Goal: Task Accomplishment & Management: Manage account settings

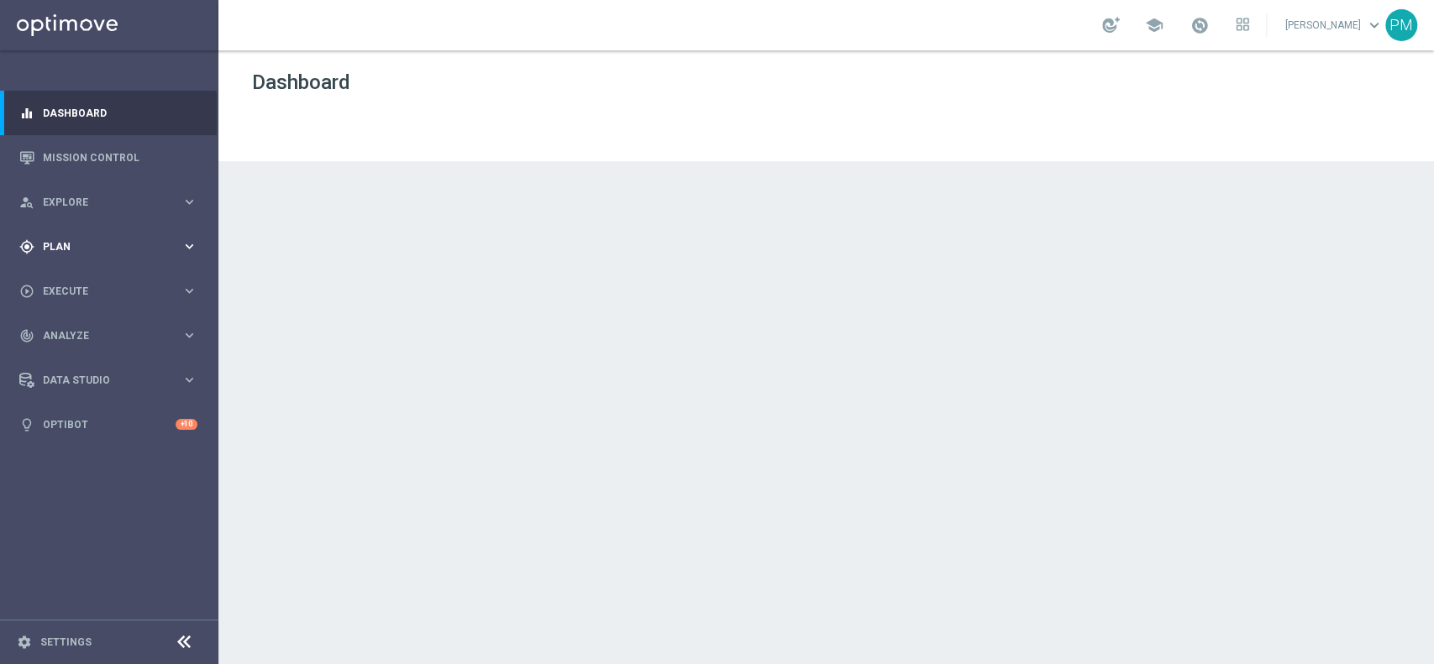
click at [61, 239] on div "gps_fixed Plan" at bounding box center [100, 246] width 162 height 15
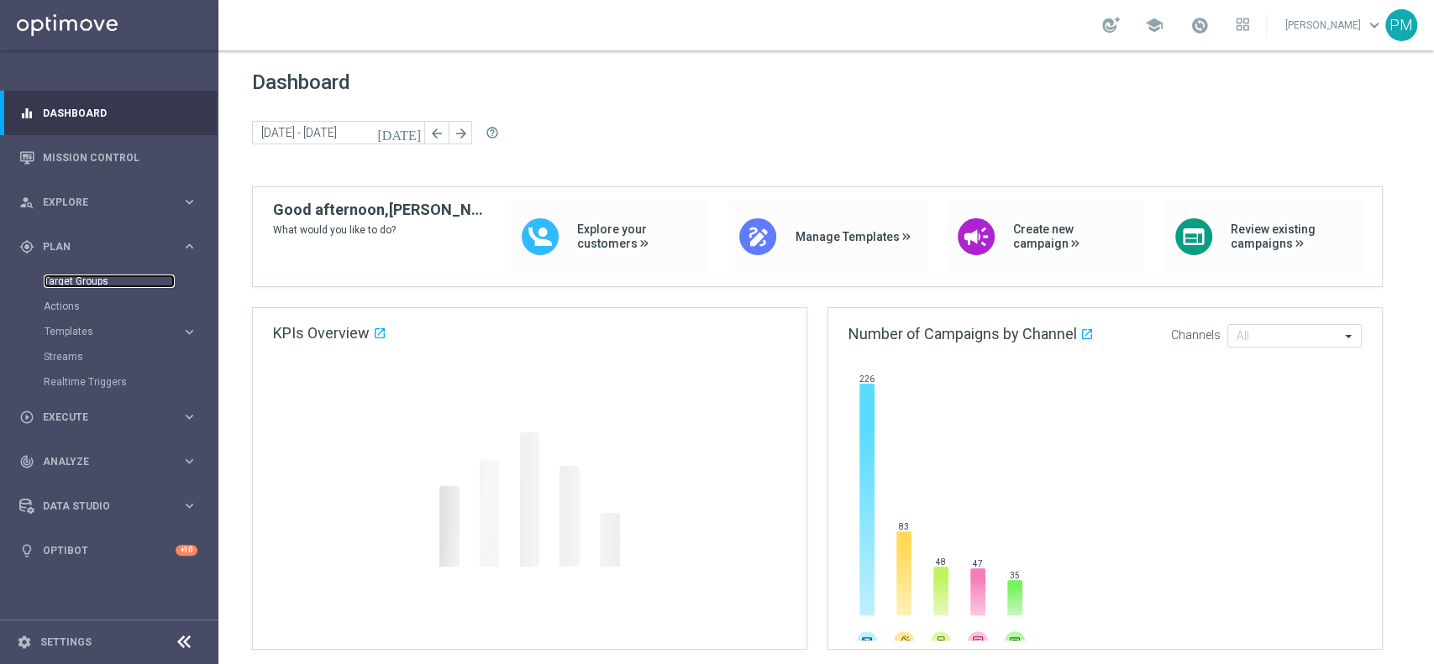
click at [76, 281] on link "Target Groups" at bounding box center [109, 281] width 131 height 13
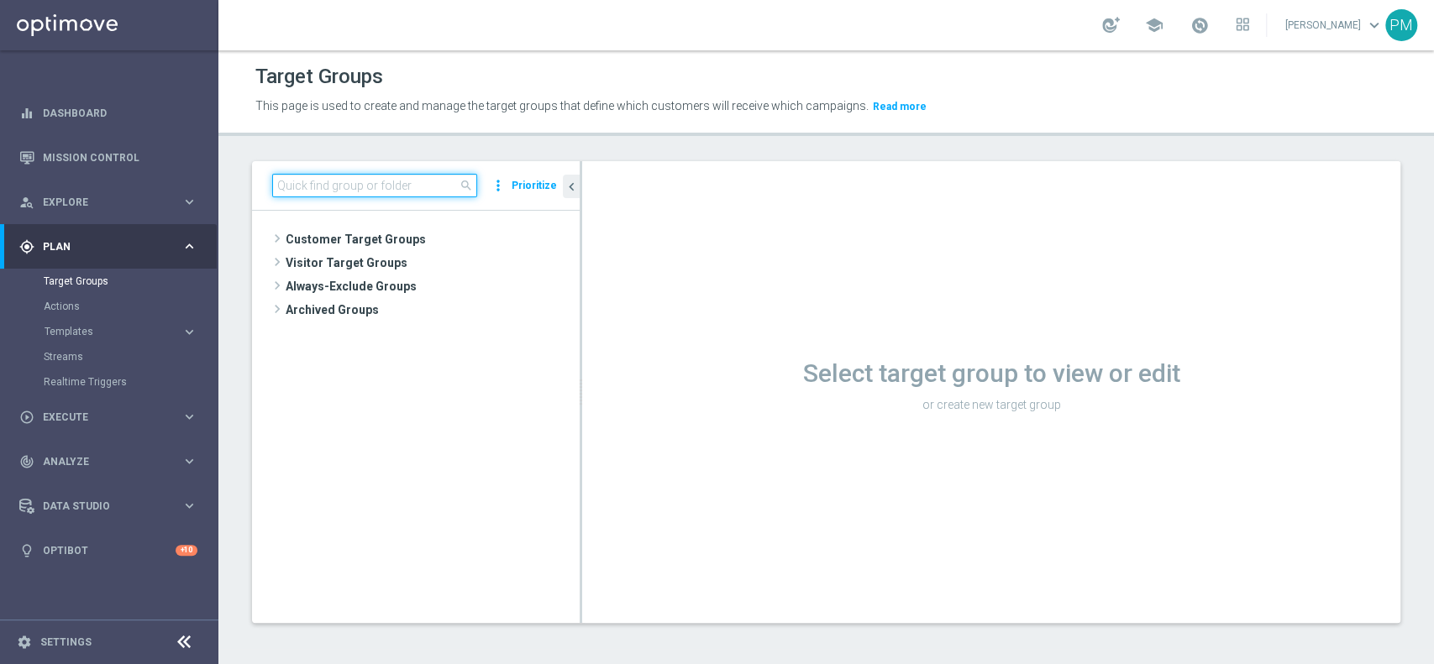
click at [368, 191] on input at bounding box center [374, 186] width 205 height 24
paste input "Churn 0-12M Talent ggr nb > 0 lftime 1st Sport LOW"
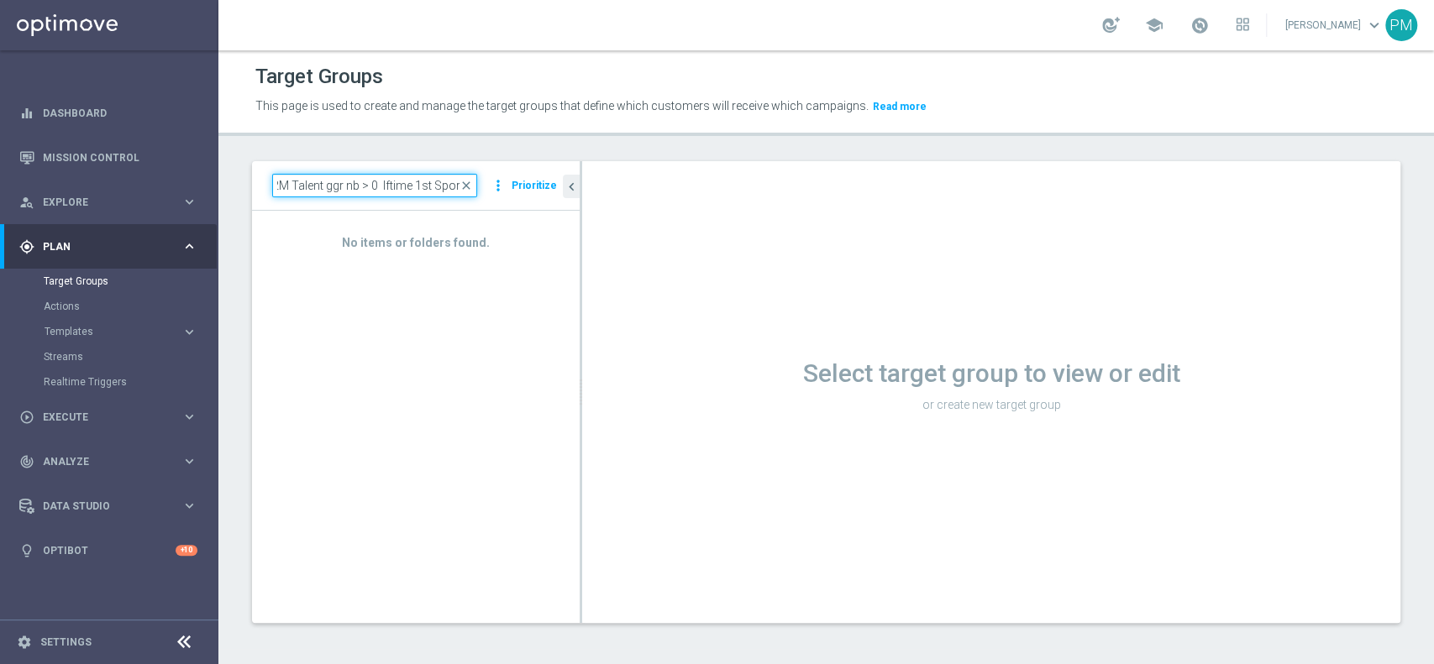
scroll to position [0, 54]
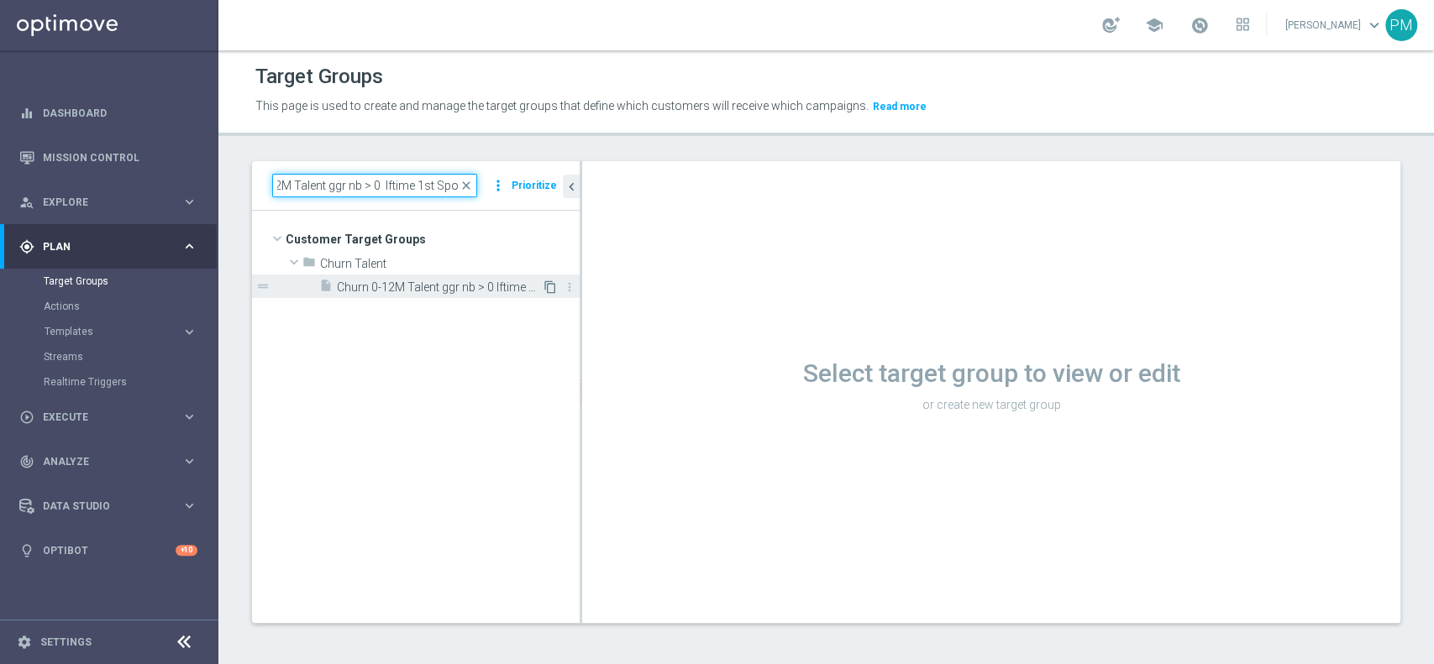
type input "Churn 0-12M Talent ggr nb > 0 lftime 1st Sport"
click at [552, 287] on icon "content_copy" at bounding box center [549, 287] width 13 height 13
click at [361, 181] on input at bounding box center [374, 186] width 205 height 24
paste input "Churn 0-12M Talent ggr nb > 0 lftime 1st Sport LOW"
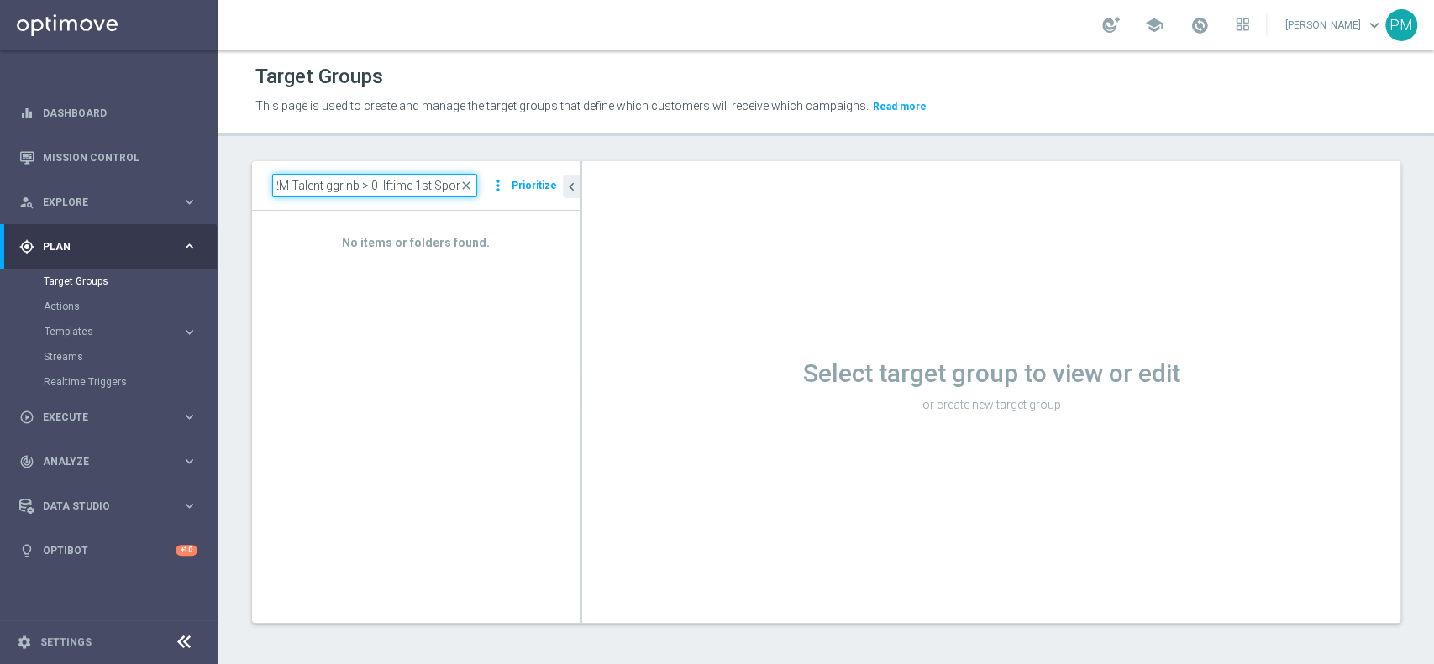
scroll to position [0, 54]
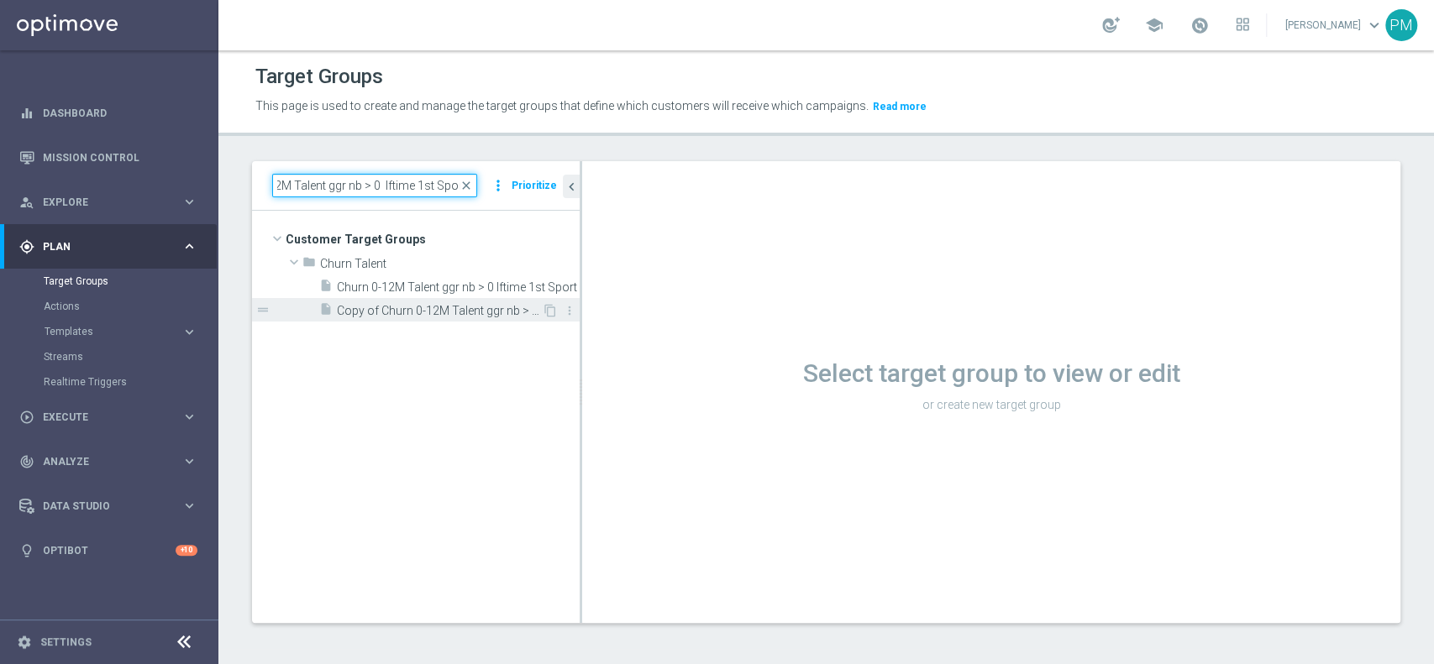
type input "Churn 0-12M Talent ggr nb > 0 lftime 1st Sport"
click at [403, 313] on span "Copy of Churn 0-12M Talent ggr nb > 0 lftime 1st Sport" at bounding box center [439, 311] width 205 height 14
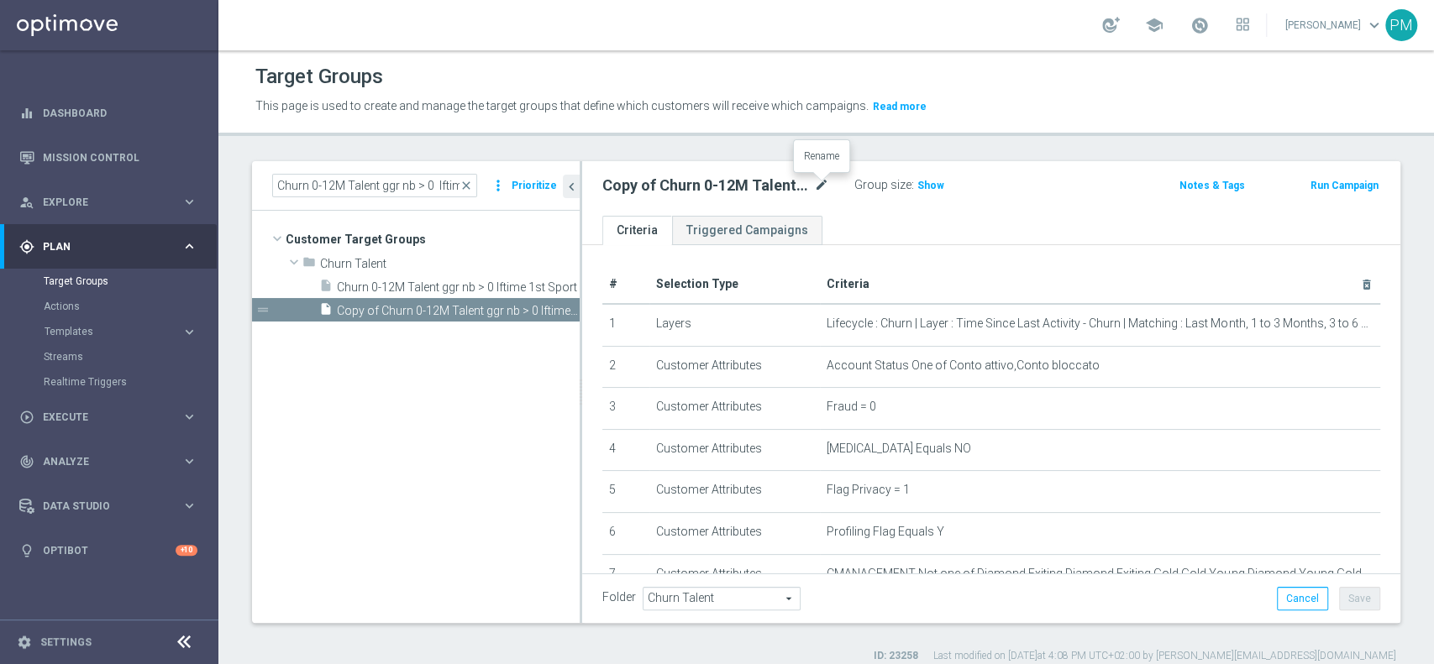
click at [820, 185] on icon "mode_edit" at bounding box center [821, 186] width 15 height 20
type input "Churn 0-12M Talent ggr nb > 0 lftime 1st Sport LOW"
click at [1046, 190] on div "Churn 0-12M Talent ggr nb > 0 lftime 1st Sport LOW Group size : Show" at bounding box center [857, 186] width 535 height 25
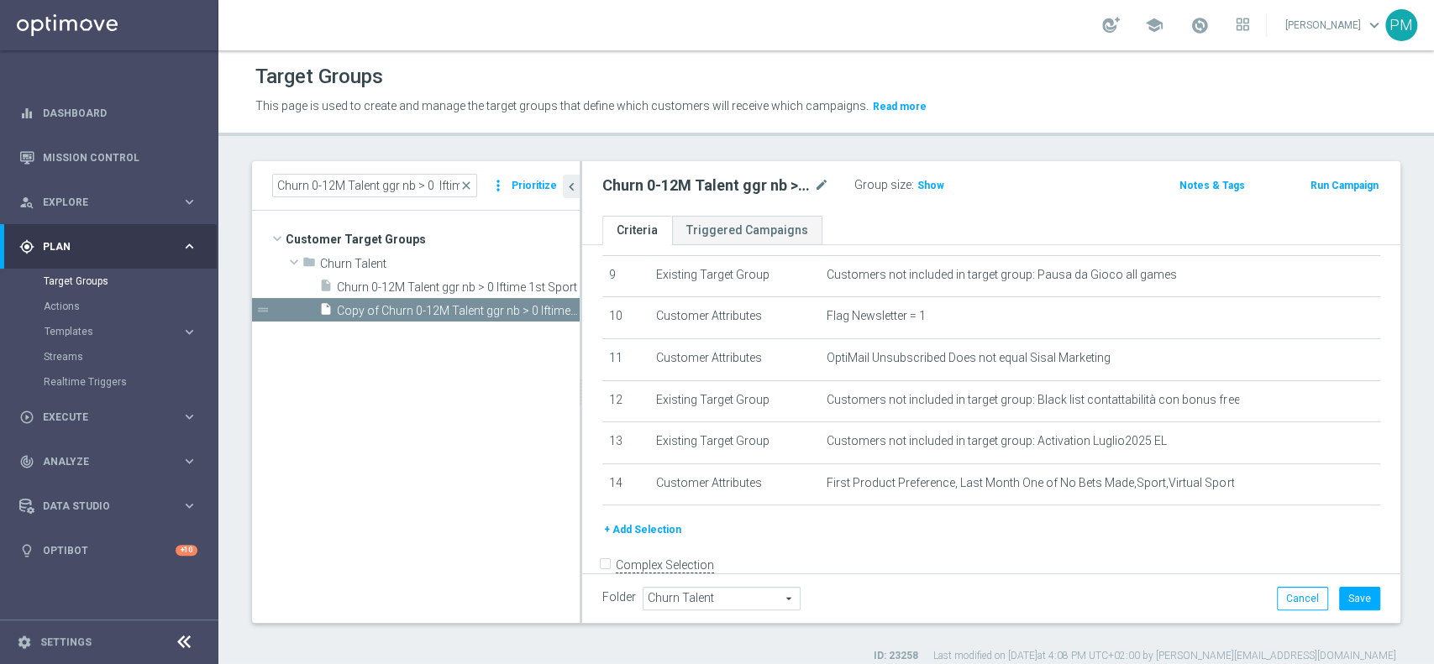
scroll to position [390, 0]
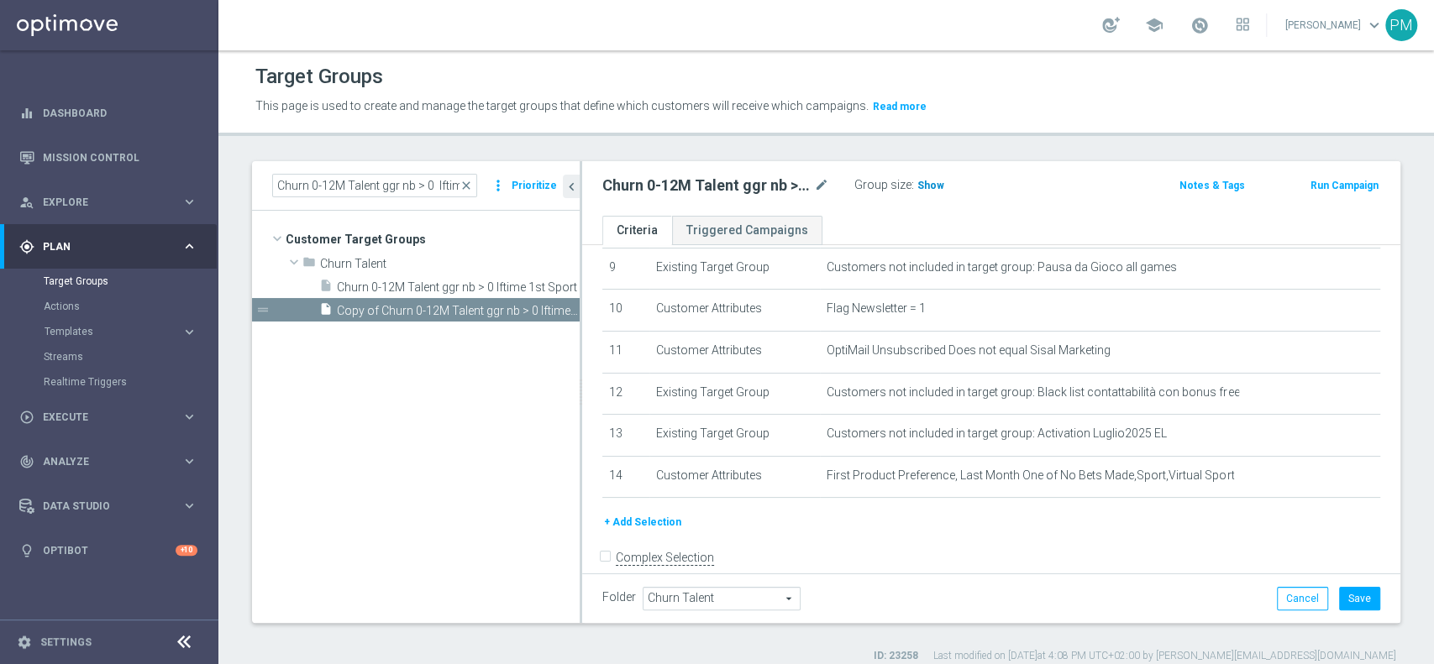
click at [928, 186] on span "Show" at bounding box center [930, 186] width 27 height 12
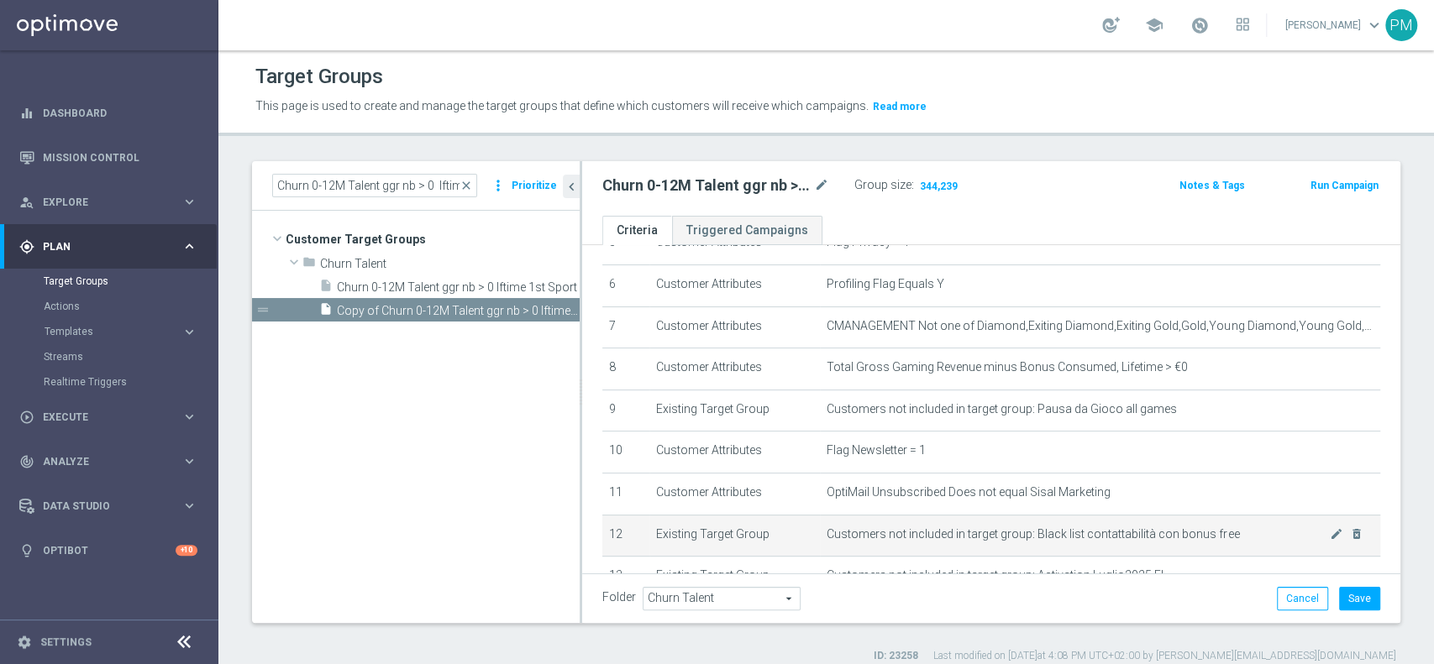
scroll to position [246, 0]
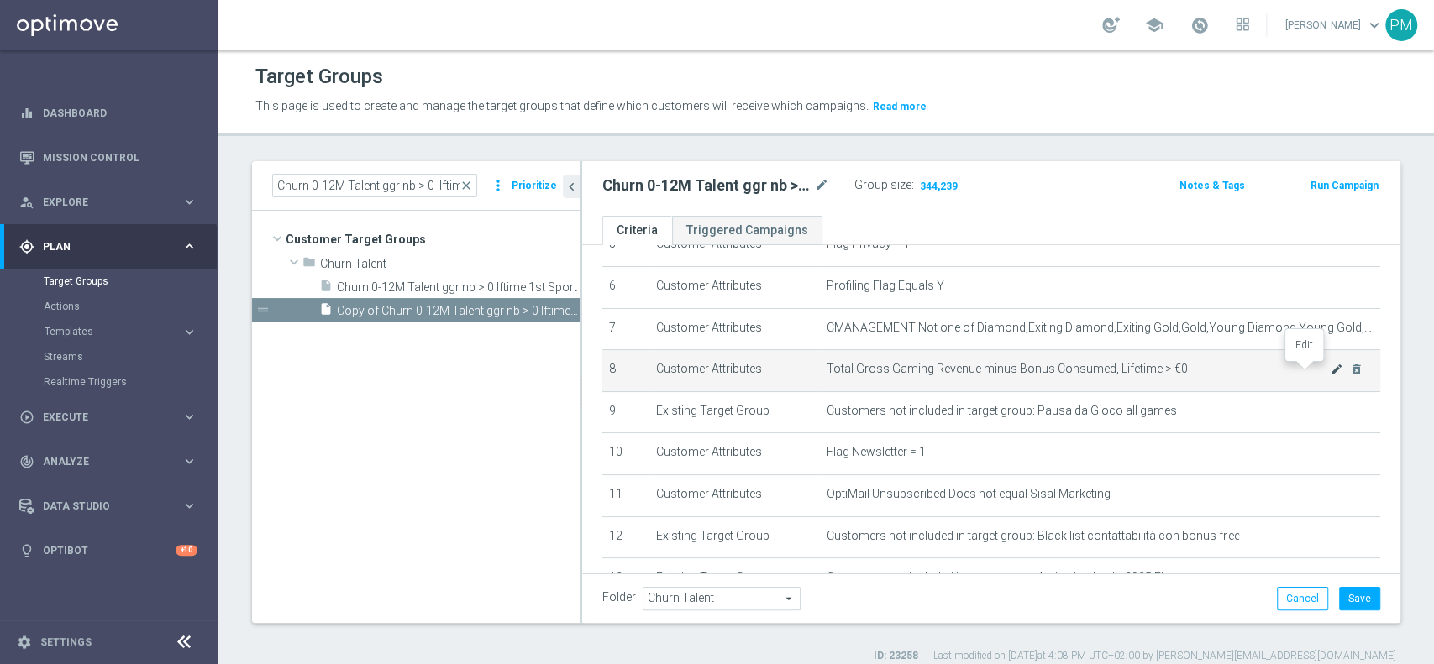
click at [1330, 371] on icon "mode_edit" at bounding box center [1336, 369] width 13 height 13
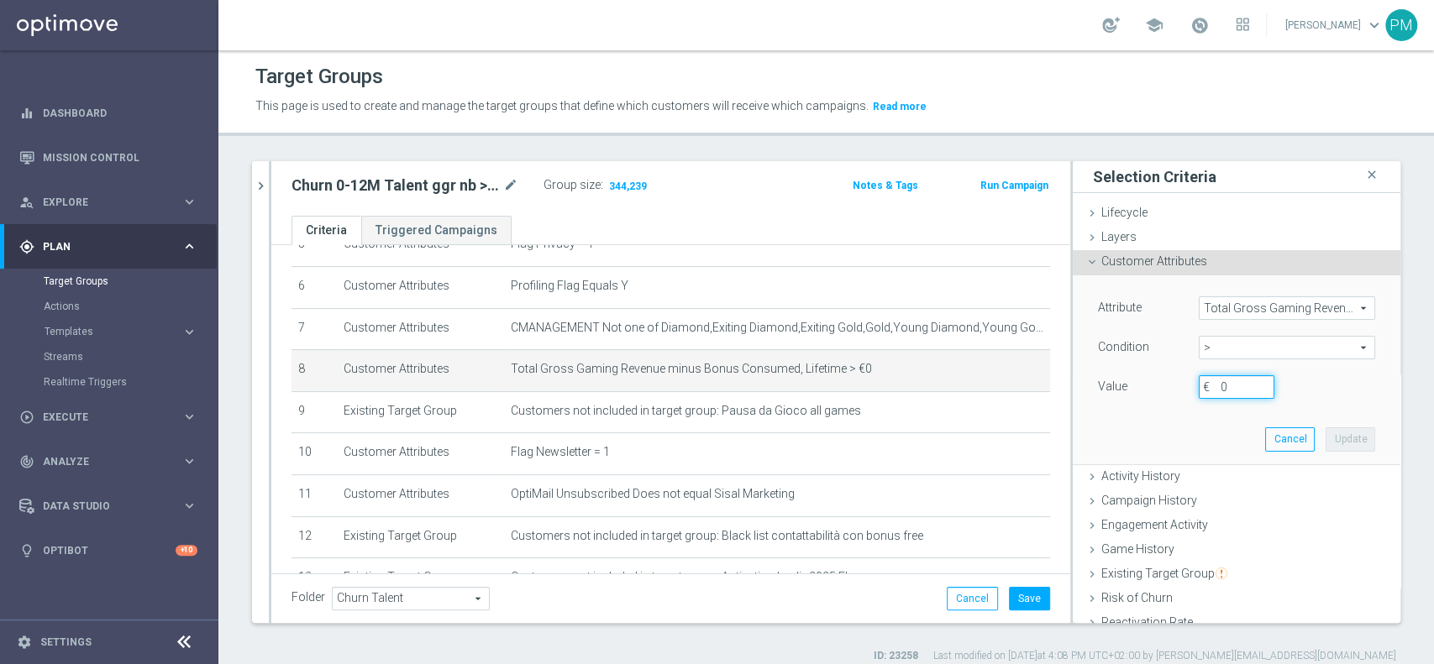
click at [1220, 381] on input "0" at bounding box center [1237, 387] width 76 height 24
type input "5"
click at [1326, 437] on button "Update" at bounding box center [1351, 440] width 50 height 24
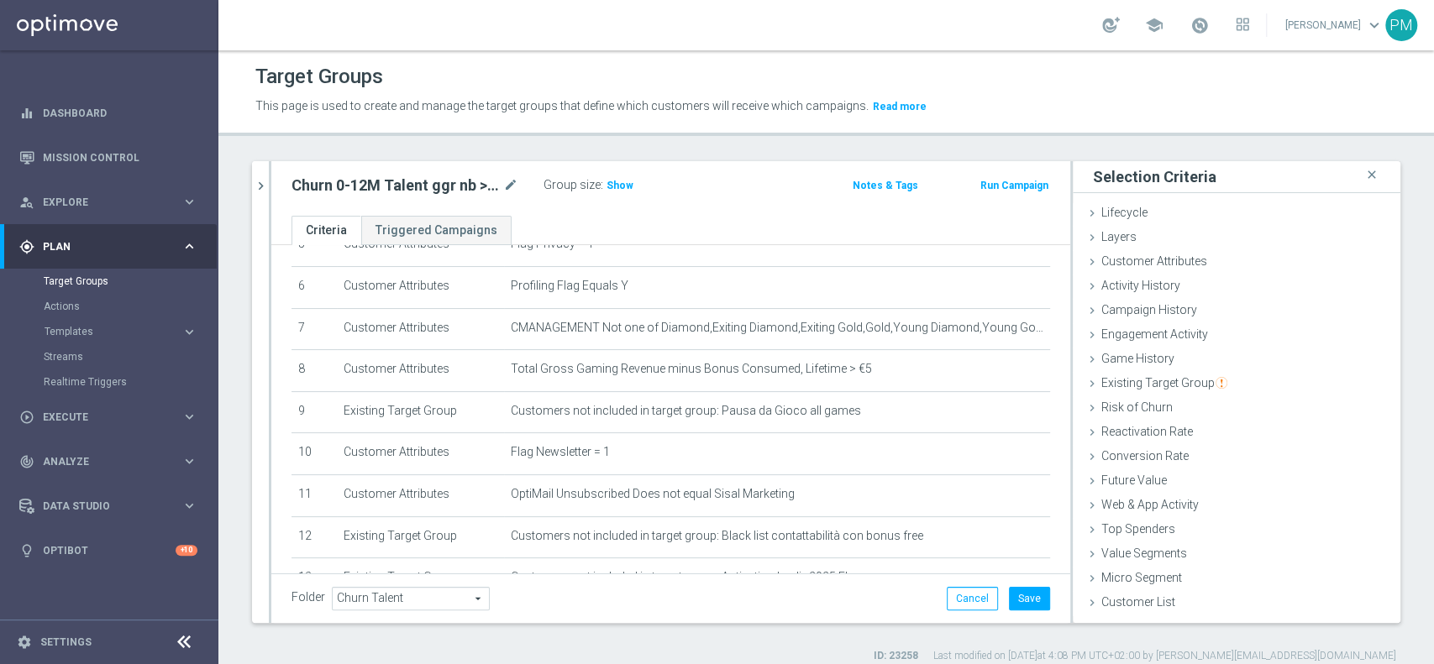
click at [601, 183] on label ":" at bounding box center [602, 185] width 3 height 14
click at [625, 181] on span "Show" at bounding box center [619, 186] width 27 height 12
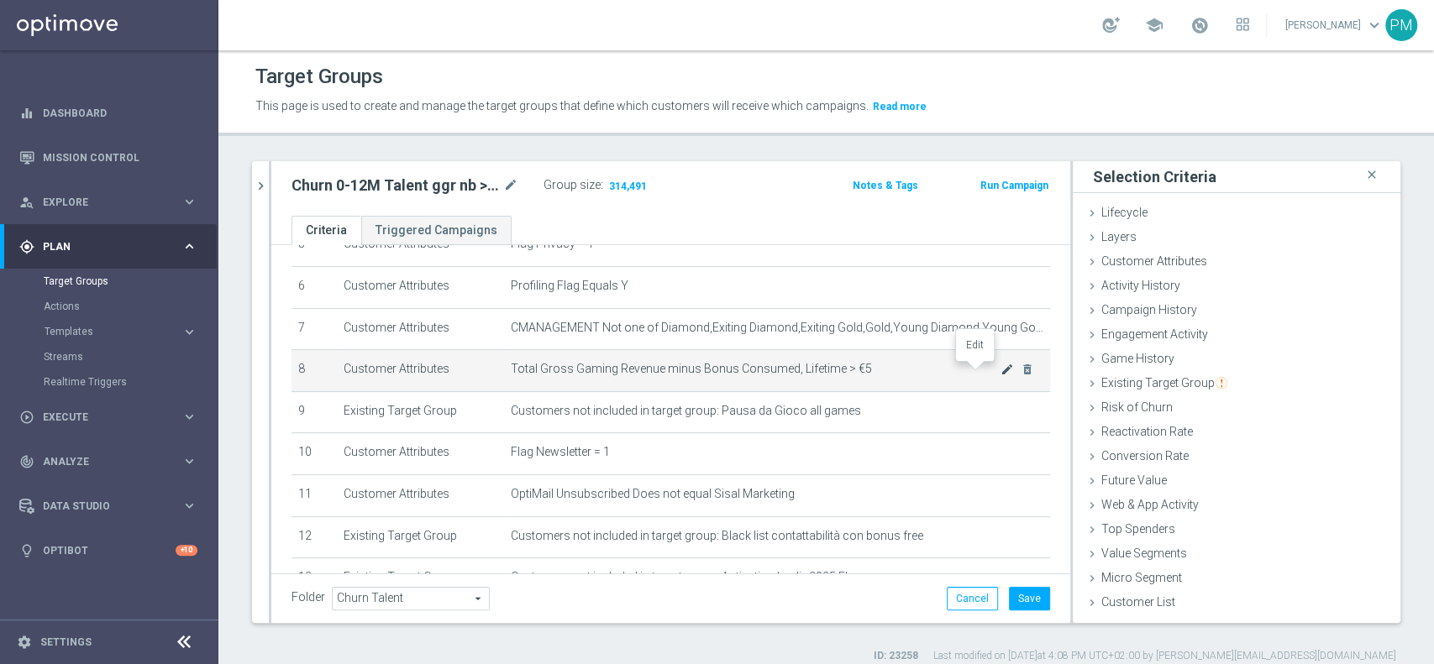
click at [1000, 371] on icon "mode_edit" at bounding box center [1006, 369] width 13 height 13
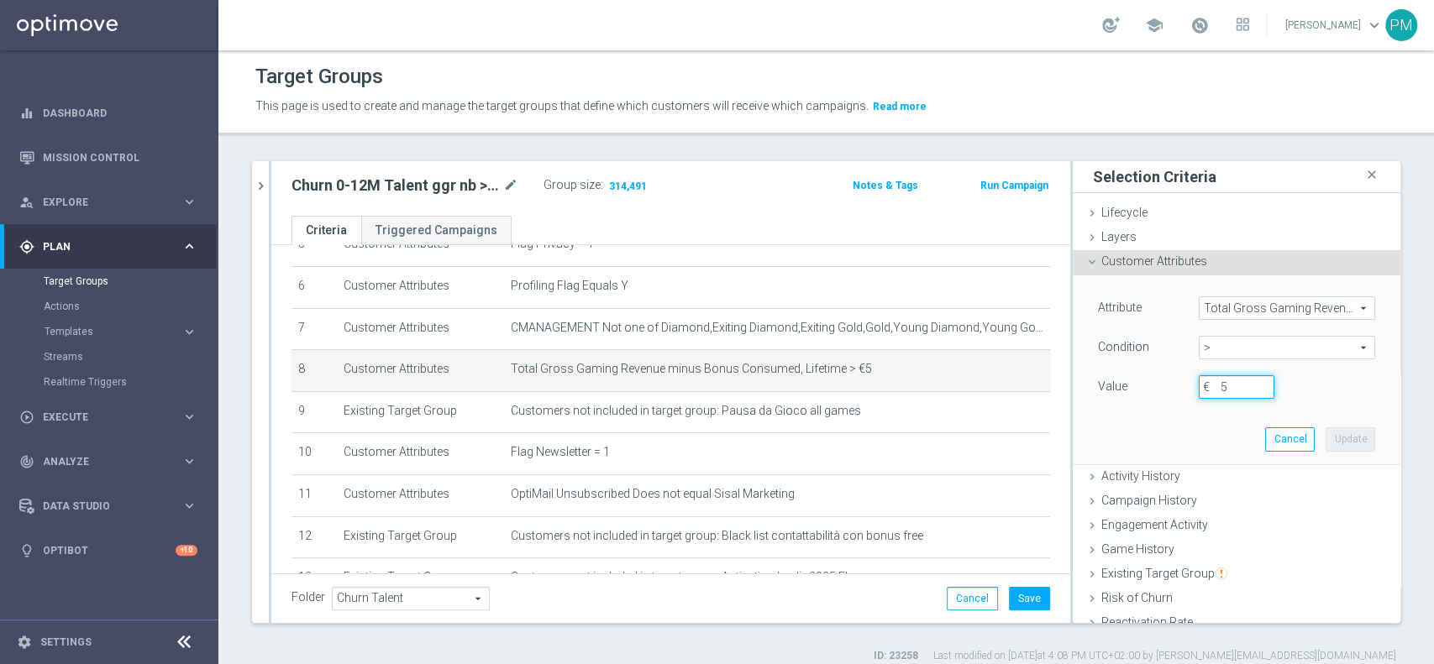
click at [1212, 391] on input "5" at bounding box center [1237, 387] width 76 height 24
type input "10"
click at [1326, 438] on button "Update" at bounding box center [1351, 440] width 50 height 24
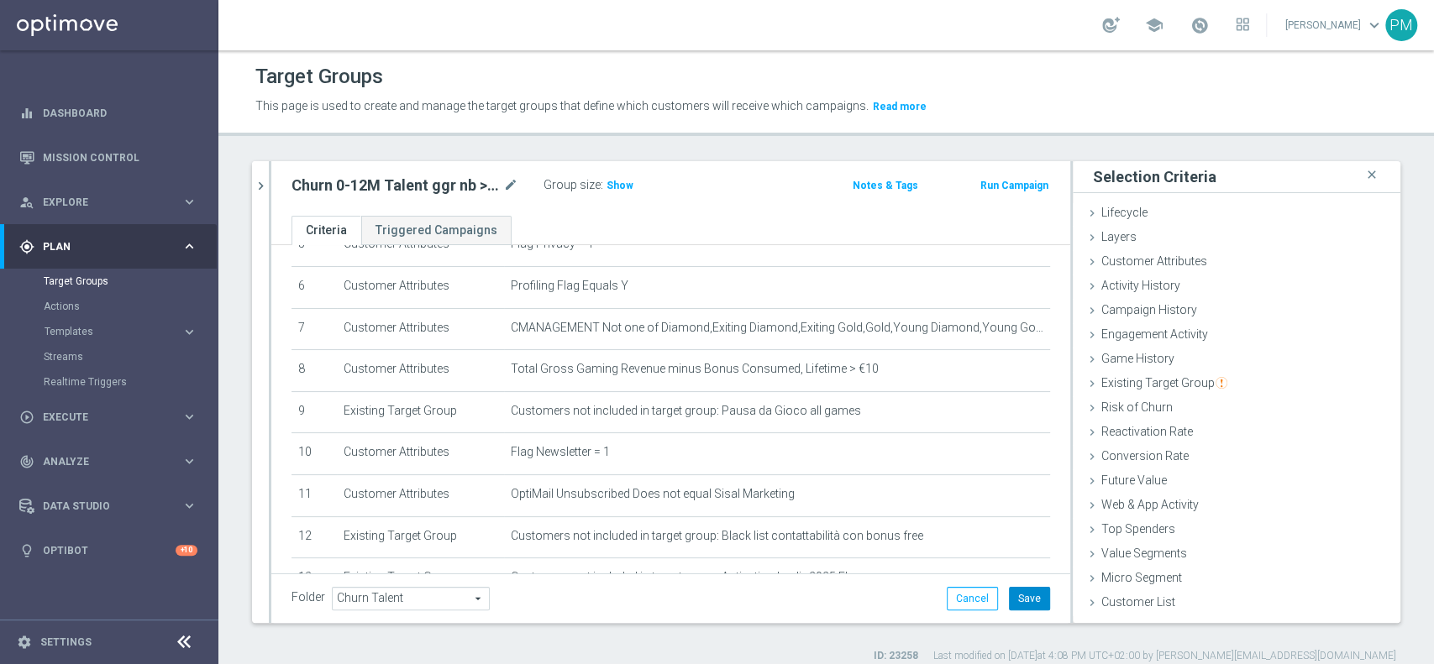
click at [1013, 592] on button "Save" at bounding box center [1029, 599] width 41 height 24
click at [612, 184] on span "Show" at bounding box center [619, 186] width 27 height 12
click at [515, 184] on icon "mode_edit" at bounding box center [510, 186] width 15 height 20
click at [396, 179] on input "Churn 0-12M Talent ggr nb > 0 lftime 1st Sport LOW" at bounding box center [404, 188] width 227 height 24
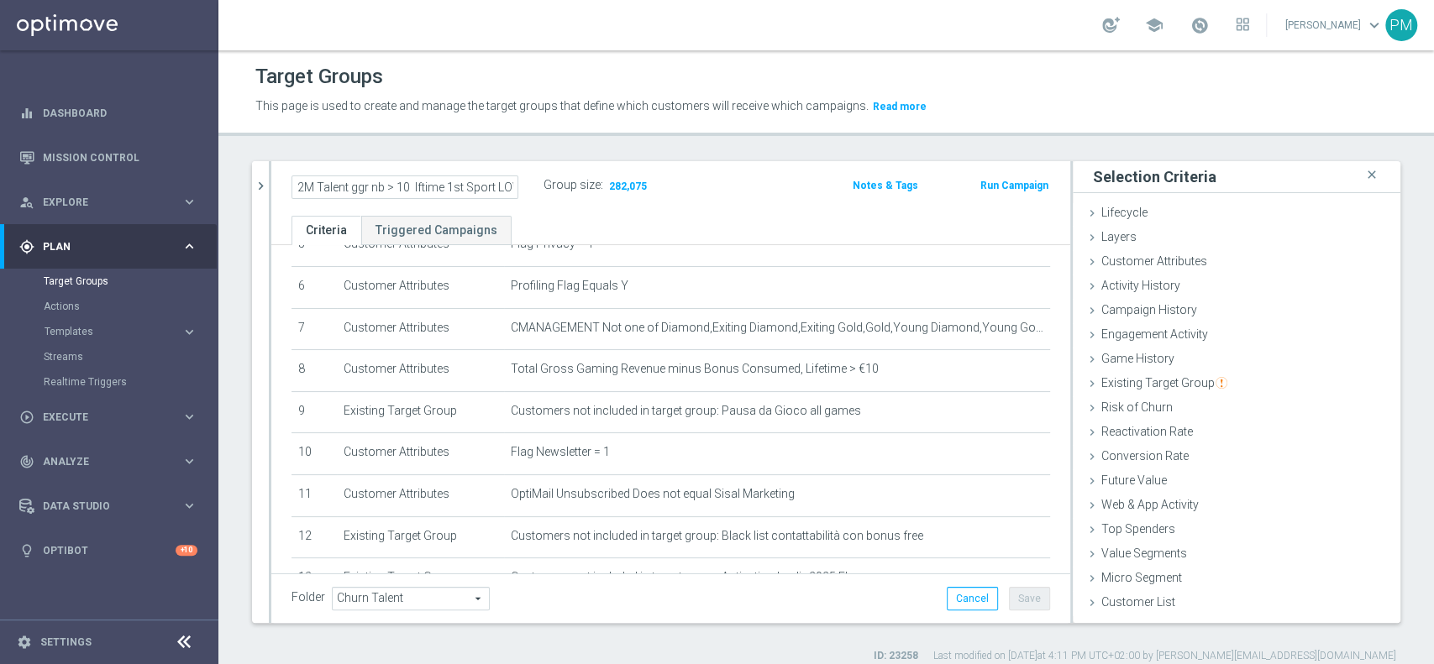
type input "Churn 0-12M Talent ggr nb > 10 lftime 1st Sport LOW"
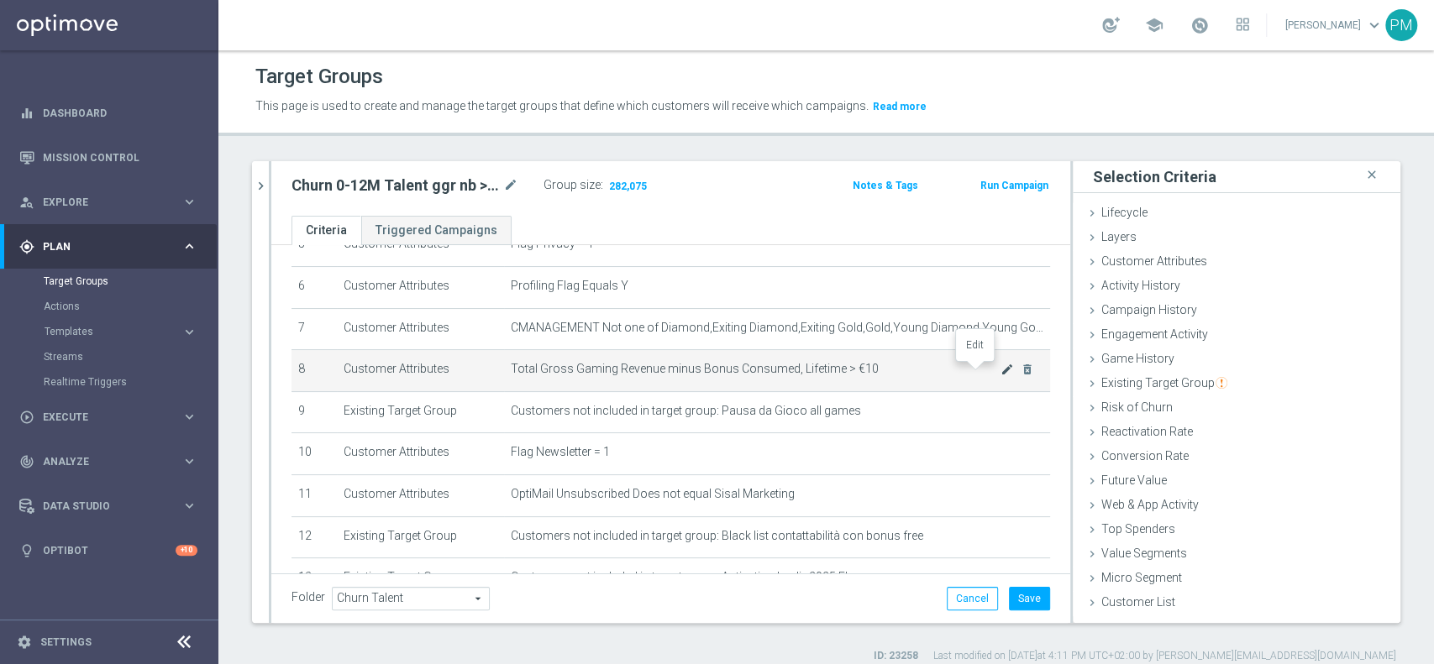
click at [1000, 370] on icon "mode_edit" at bounding box center [1006, 369] width 13 height 13
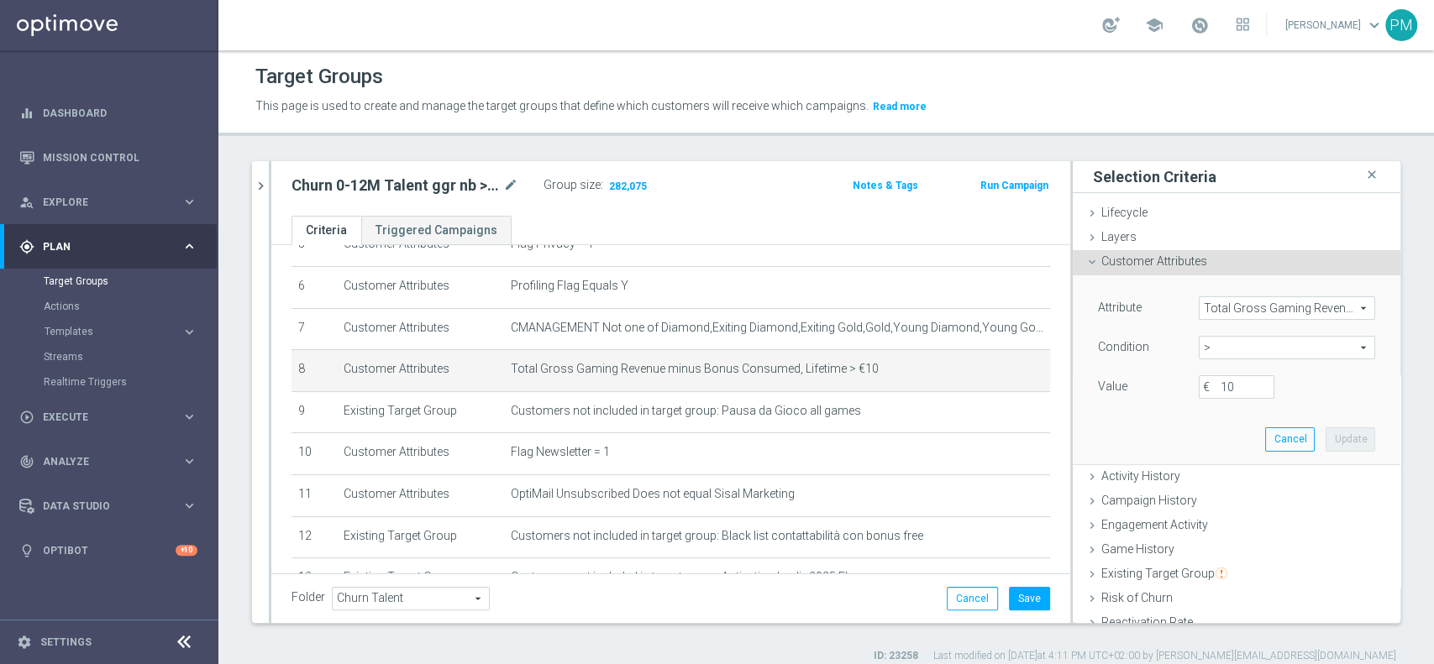
click at [1215, 344] on span ">" at bounding box center [1287, 348] width 175 height 22
click at [1211, 500] on span "between" at bounding box center [1287, 503] width 160 height 13
type input "between"
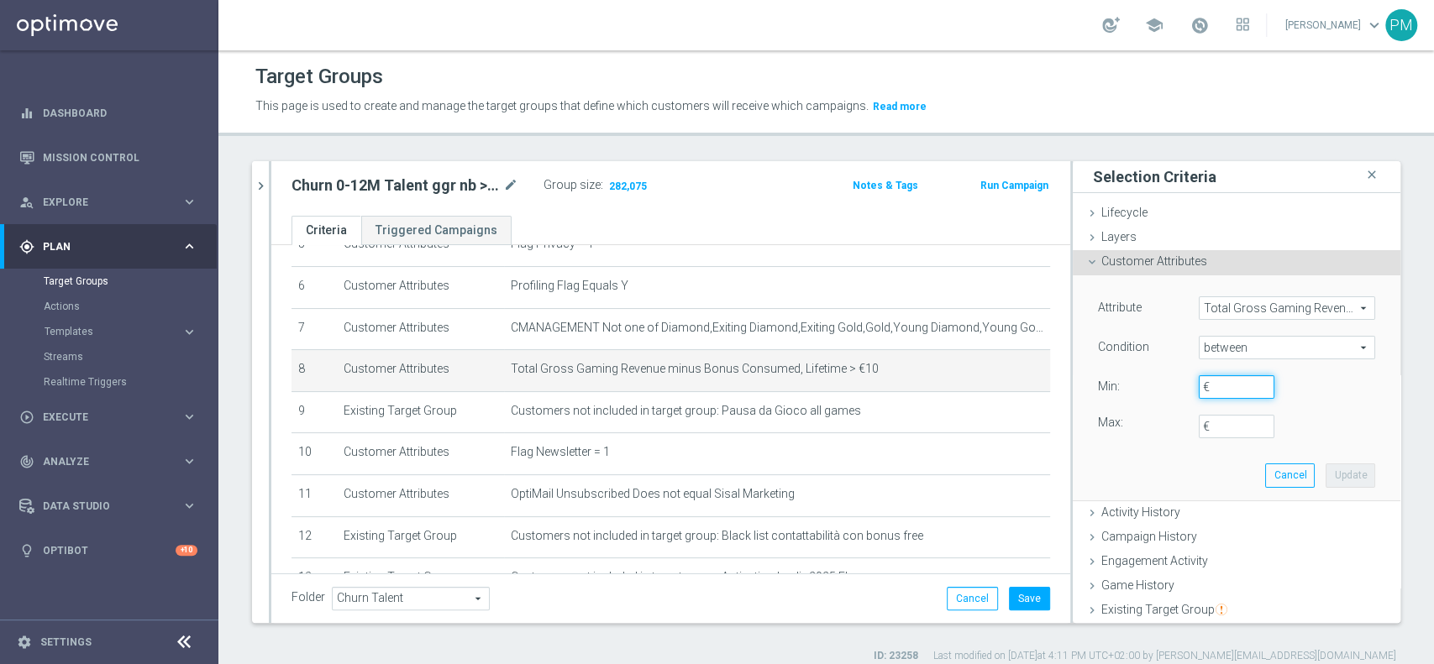
click at [1210, 391] on input "€" at bounding box center [1237, 387] width 76 height 24
type input "0"
click at [1207, 427] on input "€" at bounding box center [1237, 427] width 76 height 24
type input "9.99999"
click at [1326, 478] on button "Update" at bounding box center [1351, 476] width 50 height 24
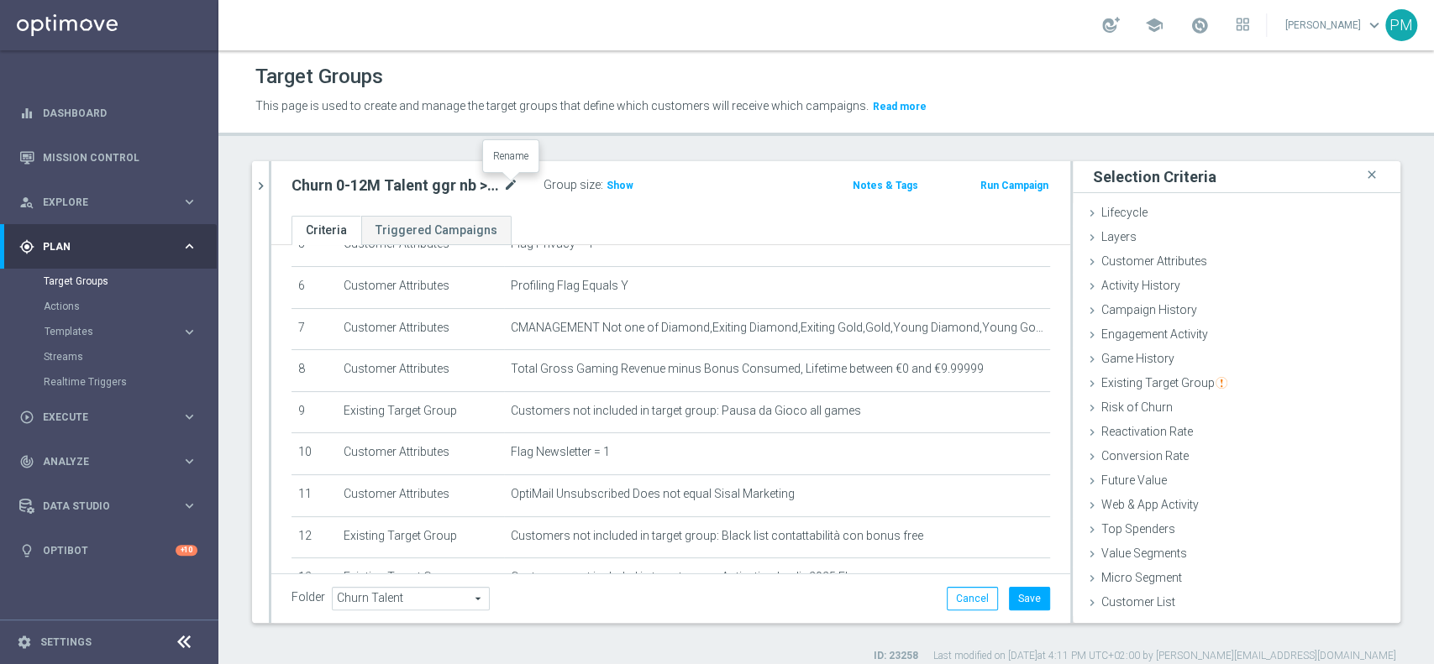
click at [512, 184] on icon "mode_edit" at bounding box center [510, 186] width 15 height 20
click at [511, 187] on input "Churn 0-12M Talent ggr nb > 10 lftime 1st Sport LOW" at bounding box center [404, 188] width 227 height 24
click at [410, 184] on input "Churn 0-12M Talent ggr nb > 10 lftime 1st Sport" at bounding box center [404, 188] width 227 height 24
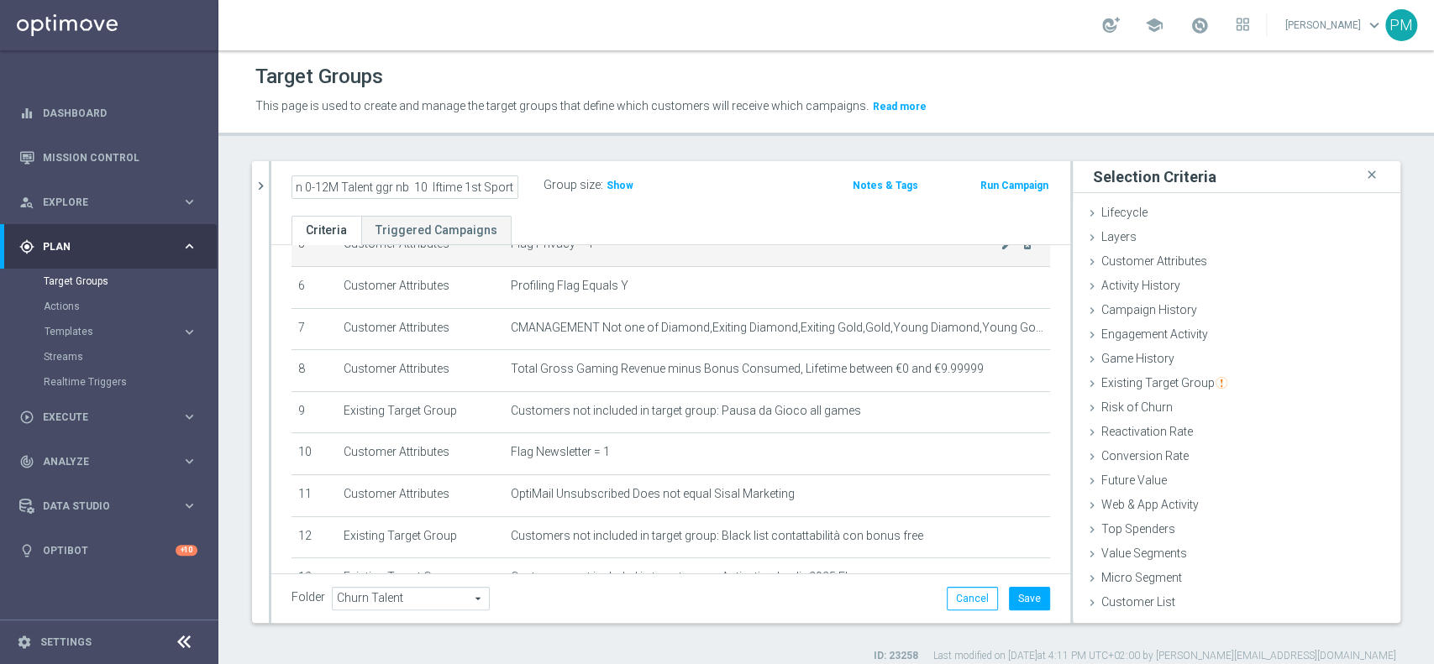
scroll to position [0, 24]
type input "Churn 0-12M Talent ggr nb tra 0 e 10 lftime 1st Sport"
click at [1027, 600] on button "Save" at bounding box center [1029, 599] width 41 height 24
click at [401, 188] on h2 "Churn 0-12M Talent ggr nb tra 0 e 10 lftime 1st Sport" at bounding box center [395, 186] width 208 height 20
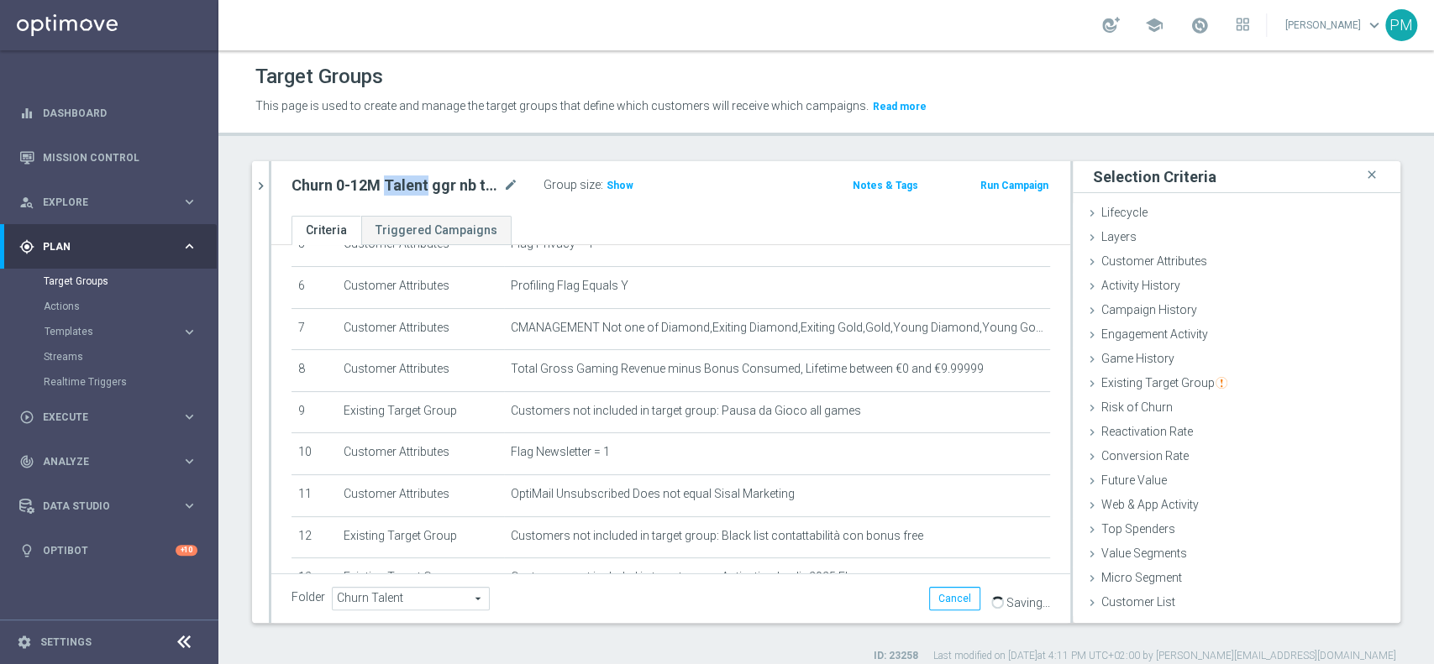
click at [401, 188] on h2 "Churn 0-12M Talent ggr nb tra 0 e 10 lftime 1st Sport" at bounding box center [395, 186] width 208 height 20
copy div "Churn 0-12M Talent ggr nb tra 0 e 10 lftime 1st Sport"
click at [267, 192] on icon "chevron_right" at bounding box center [261, 186] width 16 height 16
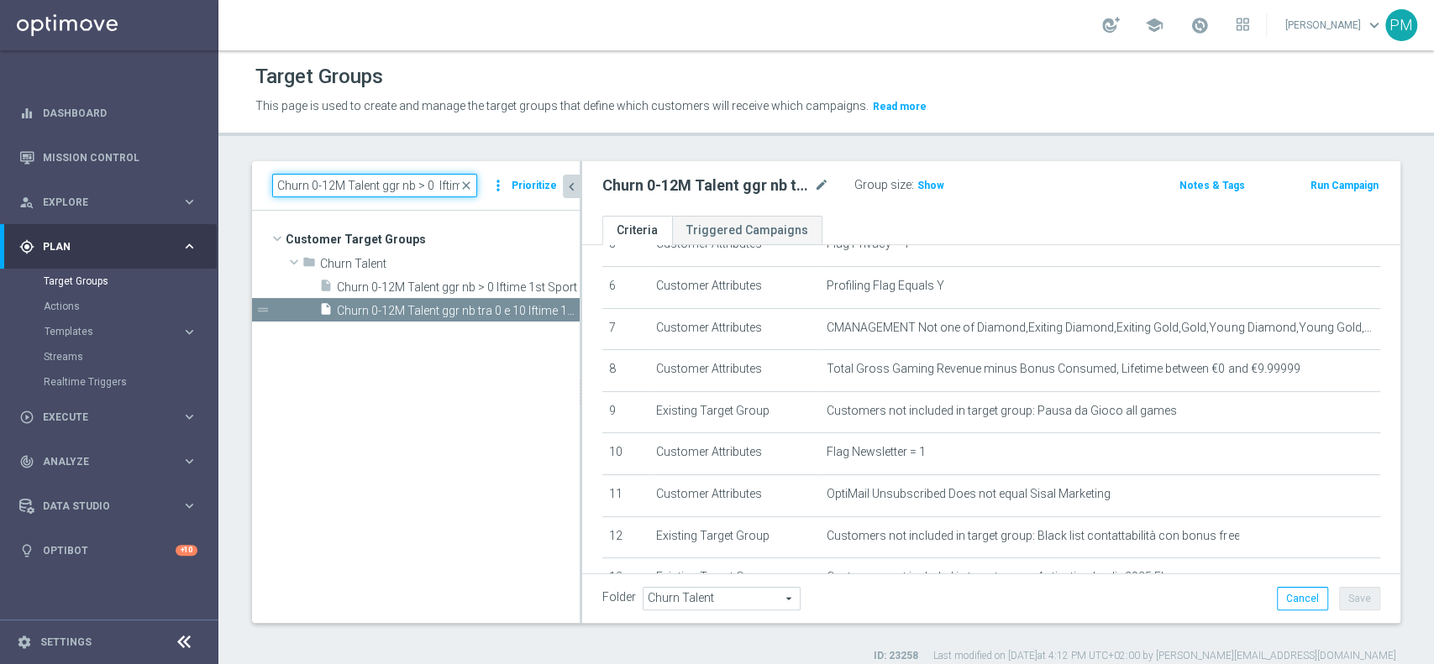
click at [347, 186] on input "Churn 0-12M Talent ggr nb > 0 lftime 1st Sport" at bounding box center [374, 186] width 205 height 24
paste input "TOP 50K"
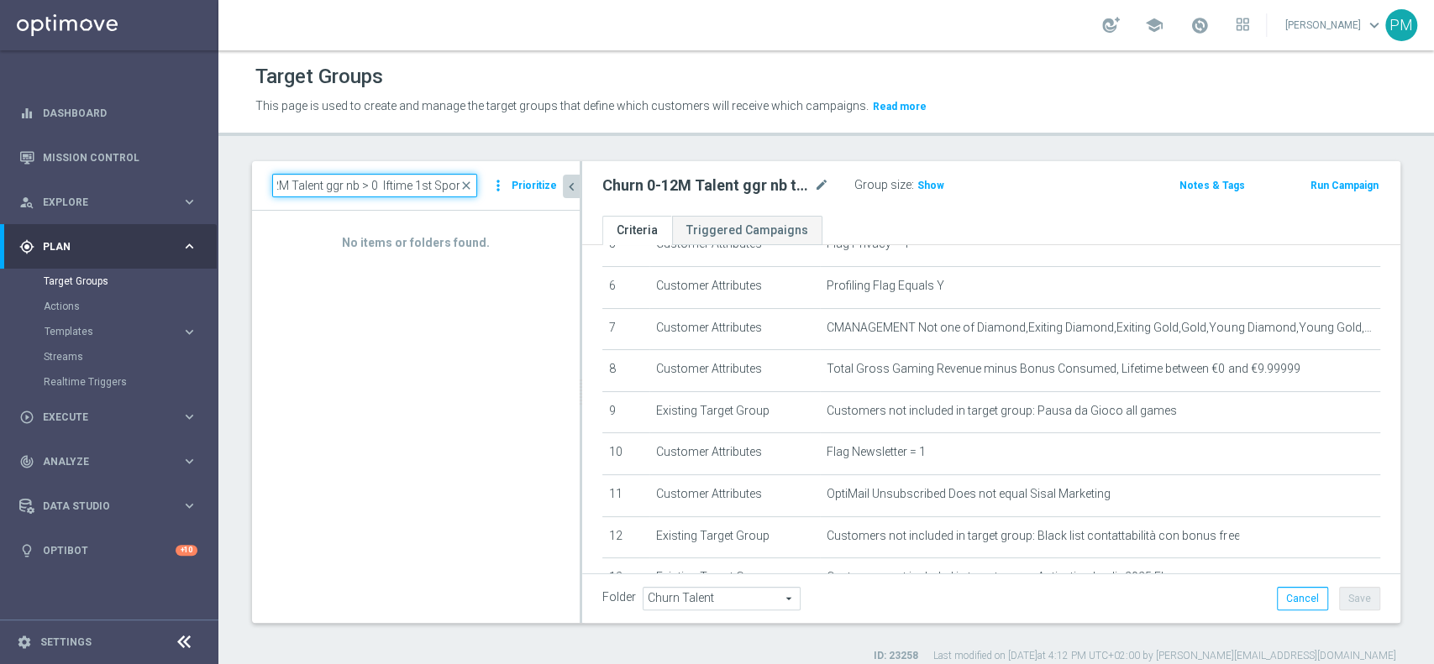
type input "Churn 0-12M Talent ggr nb > 0 lftime 1st Sport"
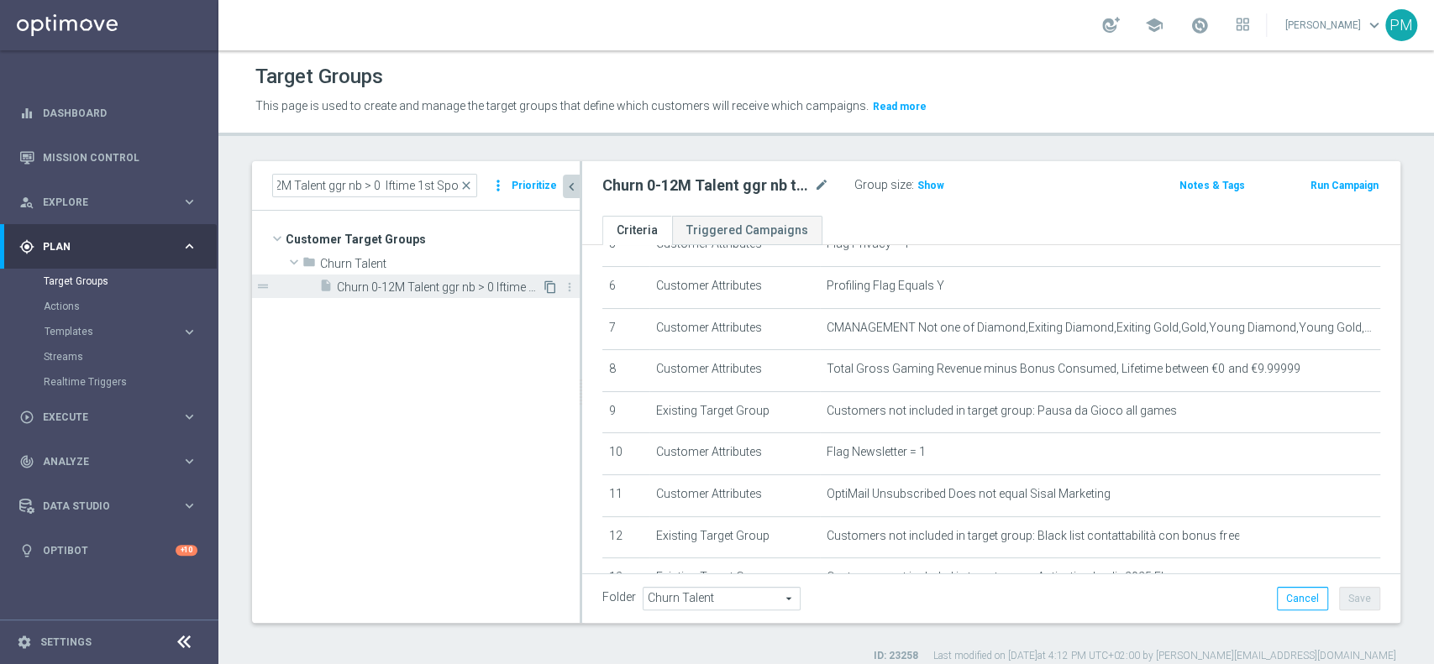
click at [551, 289] on icon "content_copy" at bounding box center [549, 287] width 13 height 13
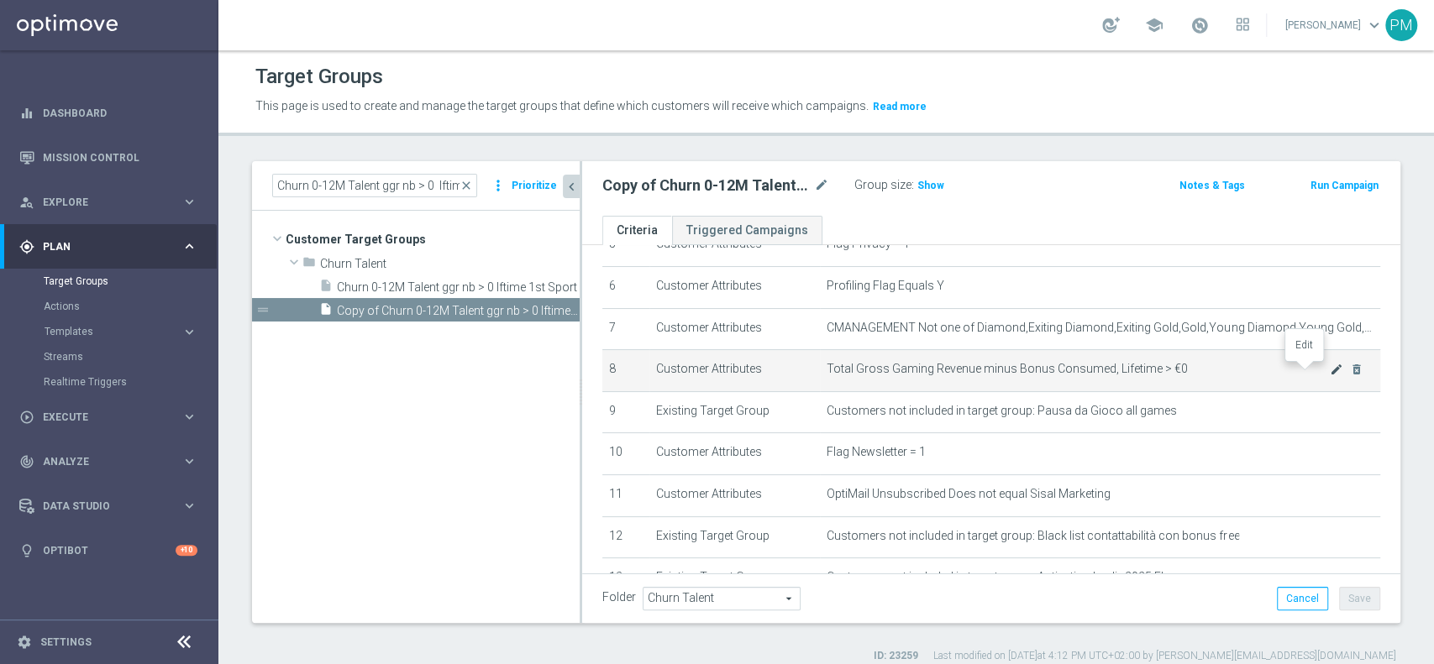
click at [1330, 365] on icon "mode_edit" at bounding box center [1336, 369] width 13 height 13
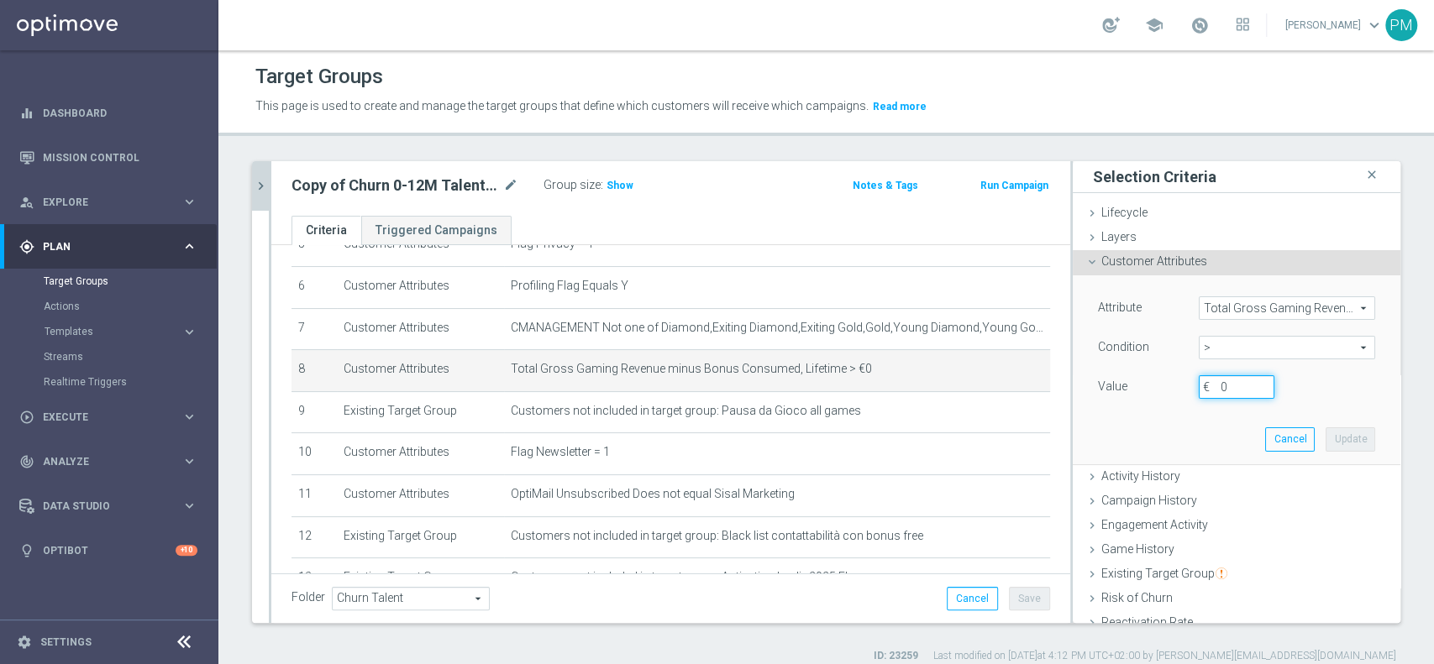
click at [1206, 396] on input "0" at bounding box center [1237, 387] width 76 height 24
type input "10"
click at [1326, 434] on button "Update" at bounding box center [1351, 440] width 50 height 24
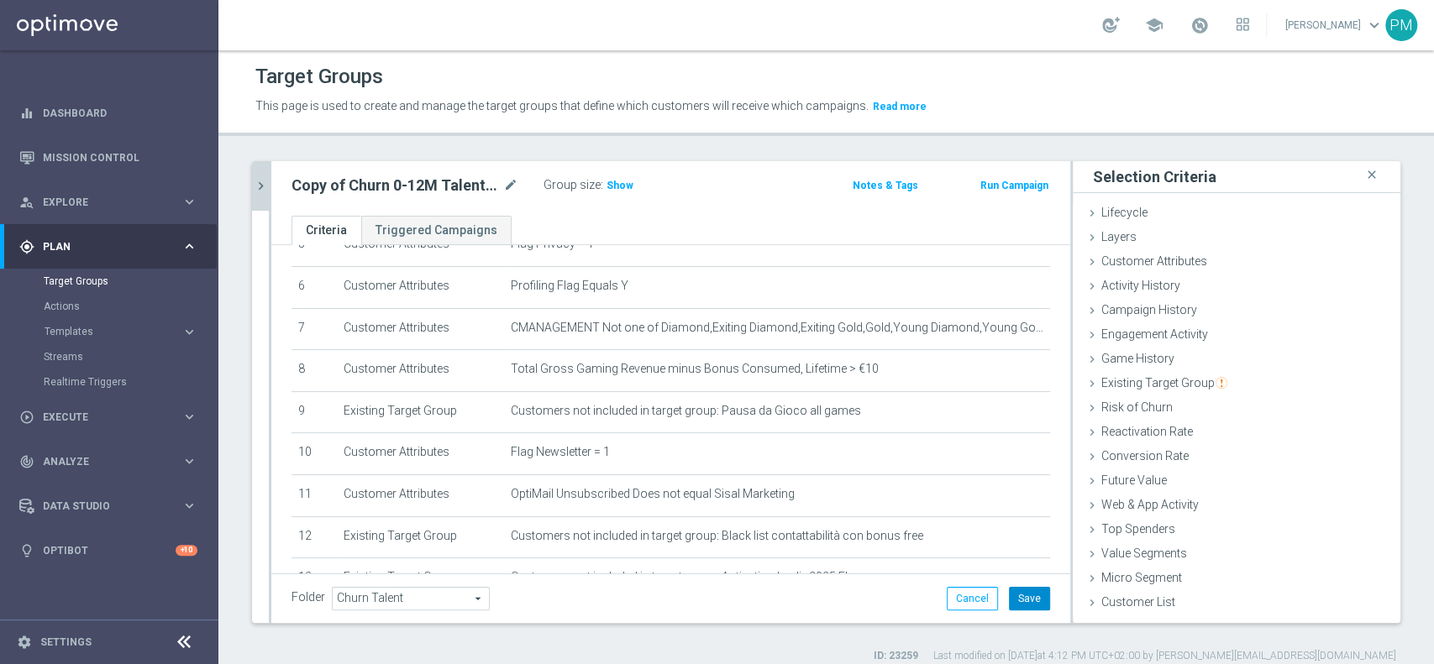
click at [1009, 601] on button "Save" at bounding box center [1029, 599] width 41 height 24
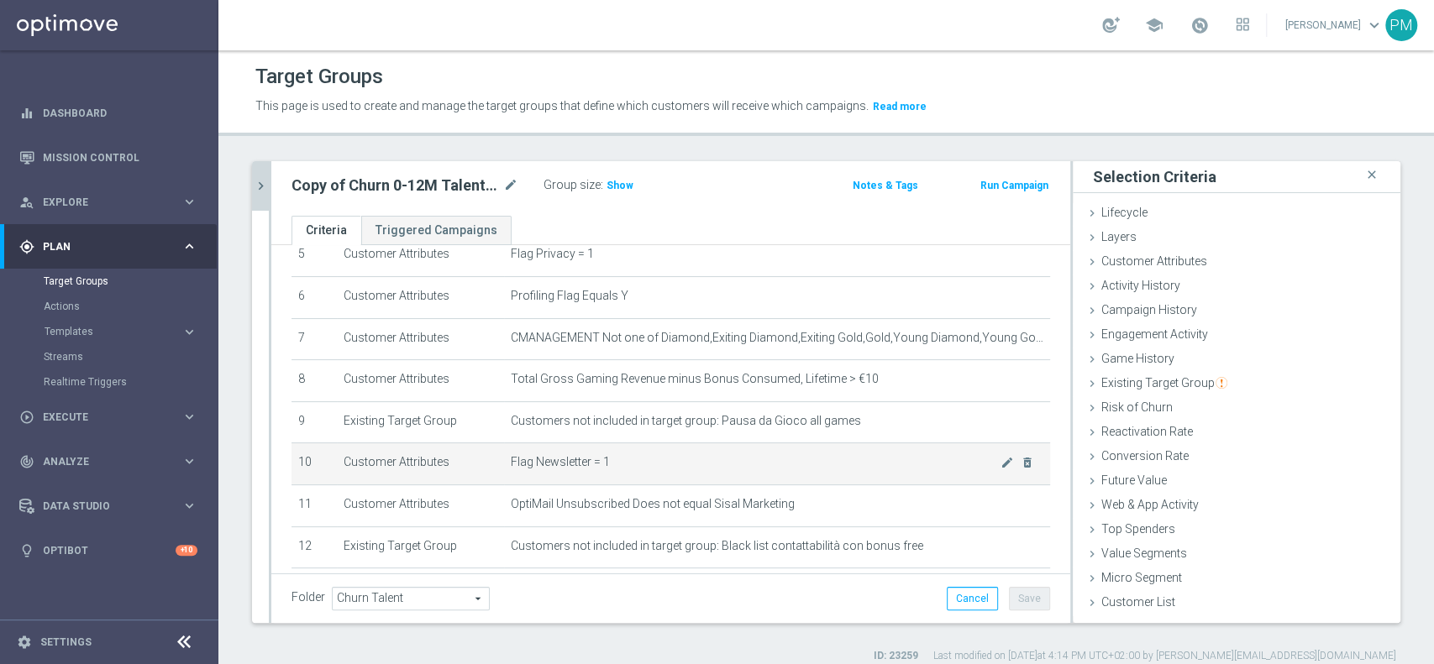
scroll to position [232, 0]
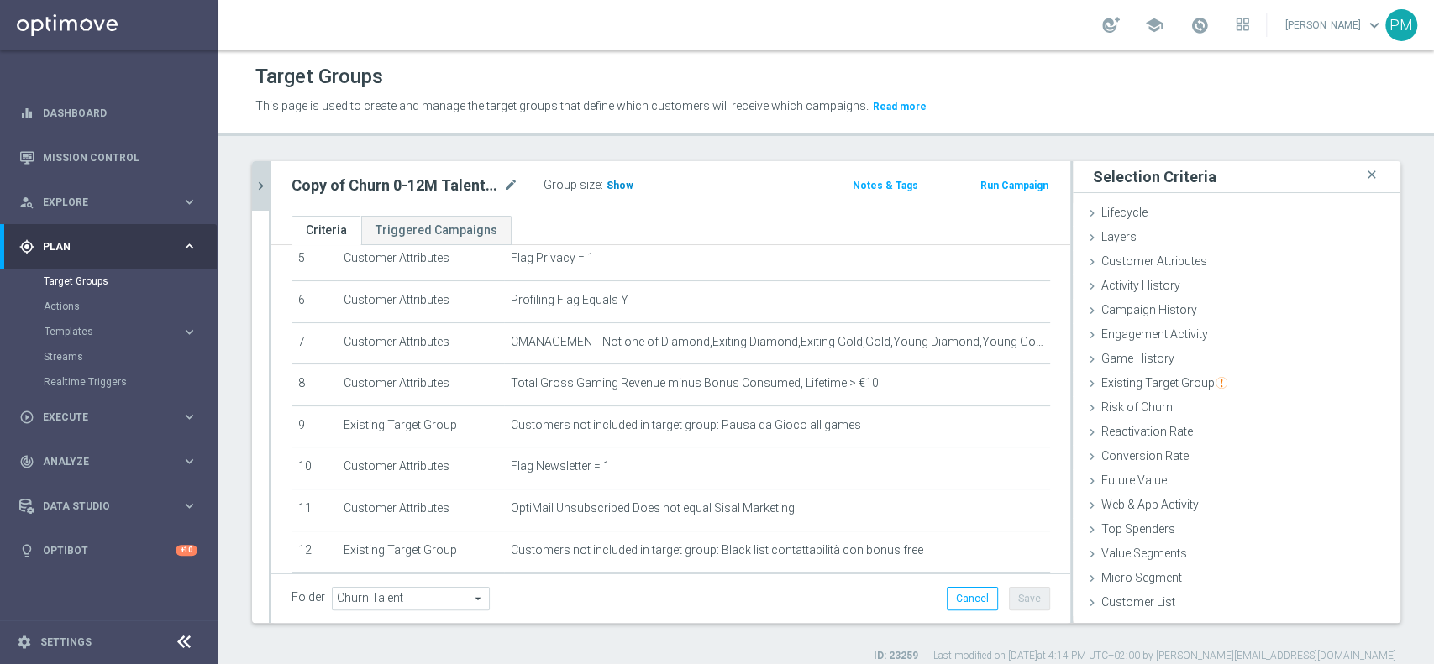
click at [617, 185] on span "Show" at bounding box center [619, 186] width 27 height 12
click at [510, 181] on icon "mode_edit" at bounding box center [510, 186] width 15 height 20
type input "Churn 0-12M Talent ggr nb > 10 lftime 1st Sport"
click at [726, 187] on div "Churn 0-12M Talent ggr nb > 10 lftime 1st Sport Group size : 282,075" at bounding box center [540, 186] width 522 height 25
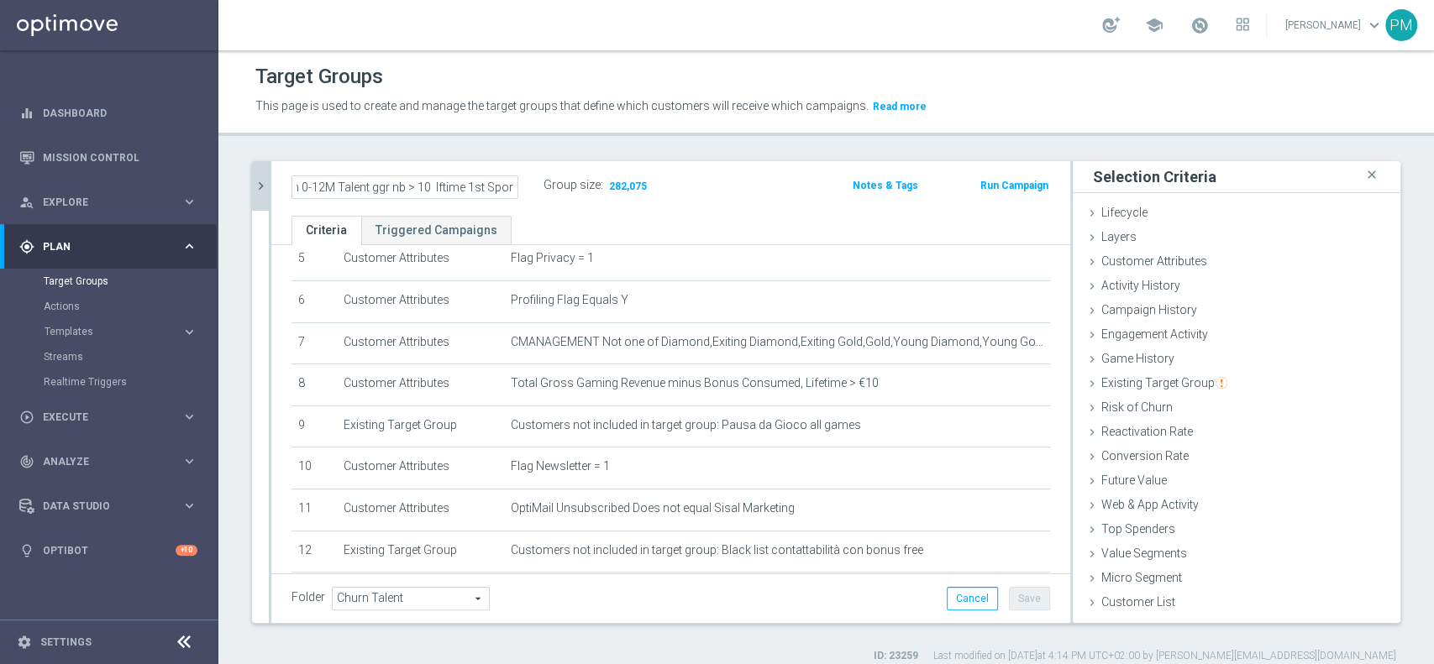
scroll to position [0, 0]
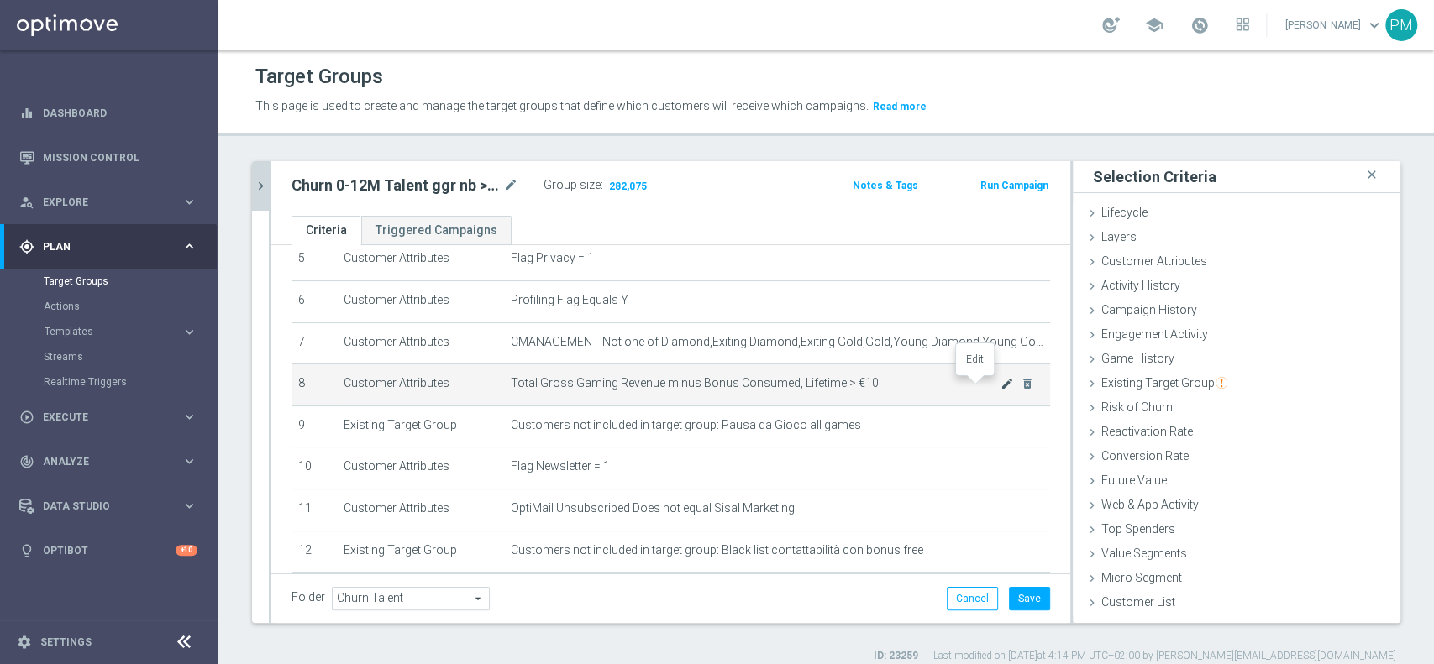
click at [1000, 382] on icon "mode_edit" at bounding box center [1006, 383] width 13 height 13
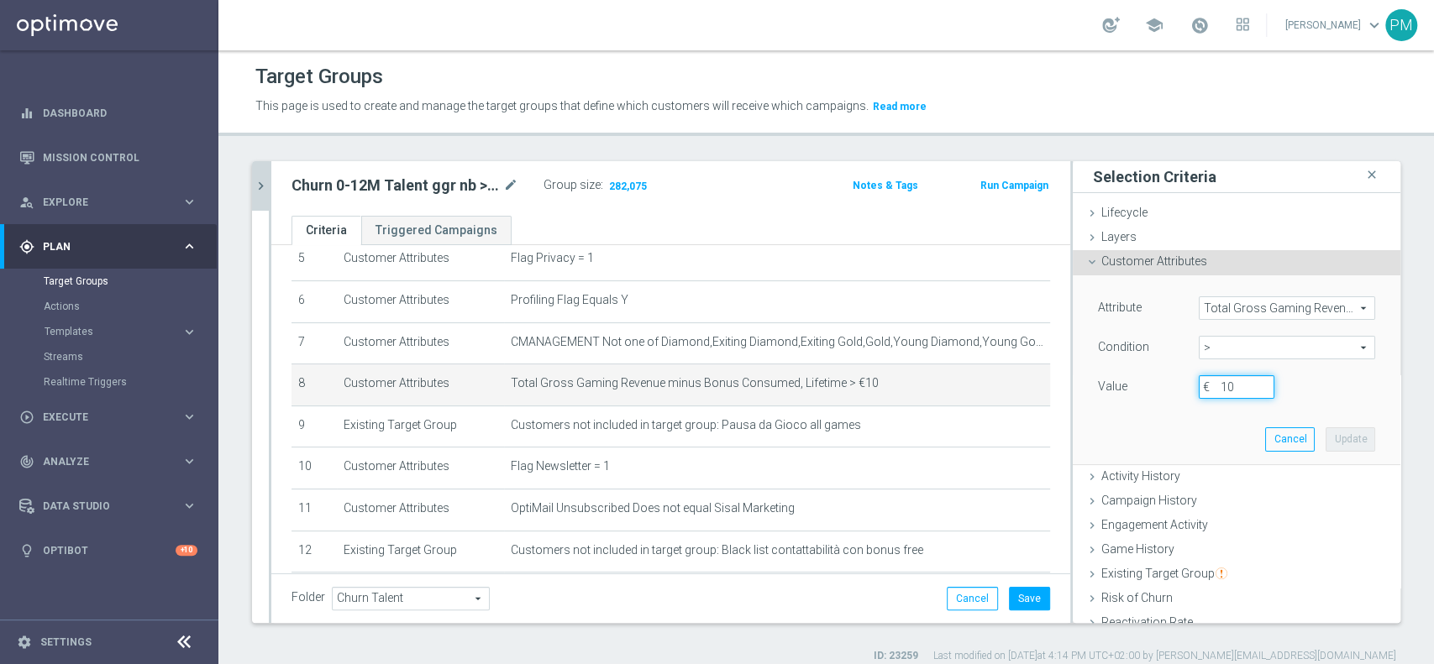
click at [1224, 389] on input "10" at bounding box center [1237, 387] width 76 height 24
type input "1"
type input "500"
click at [1326, 433] on button "Update" at bounding box center [1351, 440] width 50 height 24
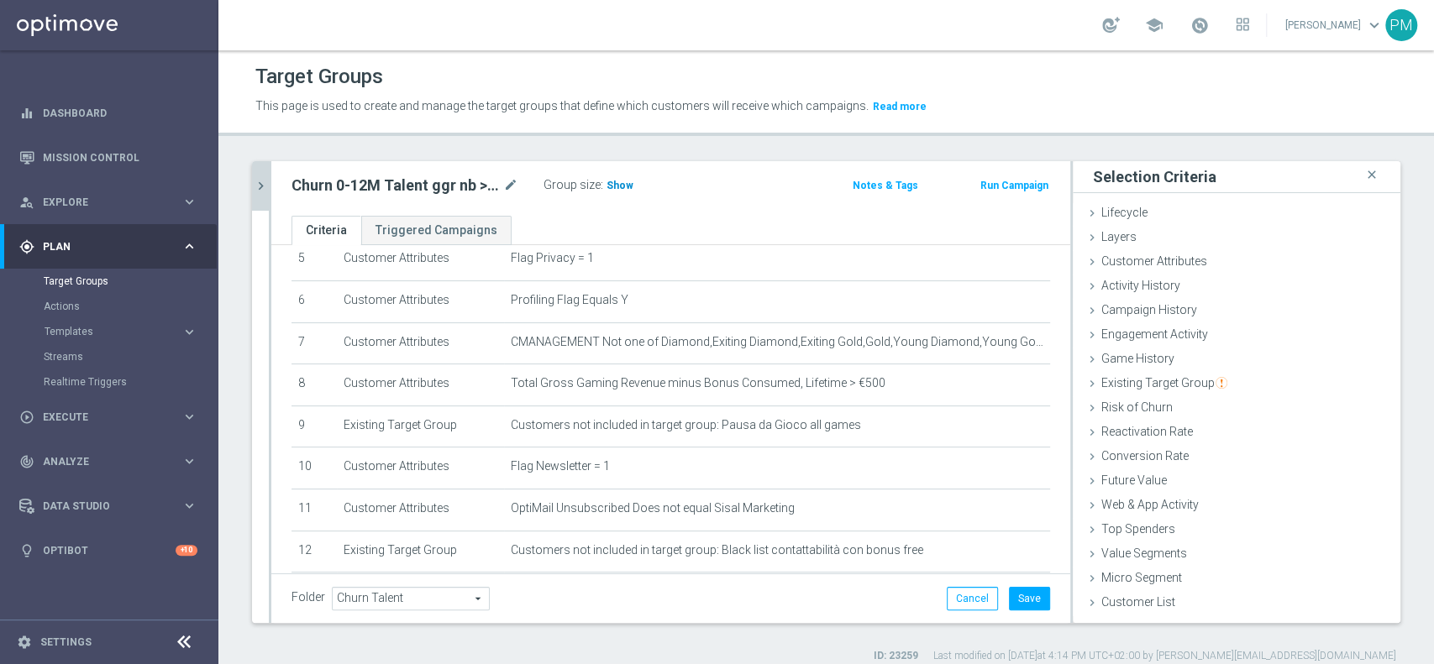
click at [624, 192] on h3 "Show" at bounding box center [620, 185] width 30 height 18
click at [1000, 384] on icon "mode_edit" at bounding box center [1006, 383] width 13 height 13
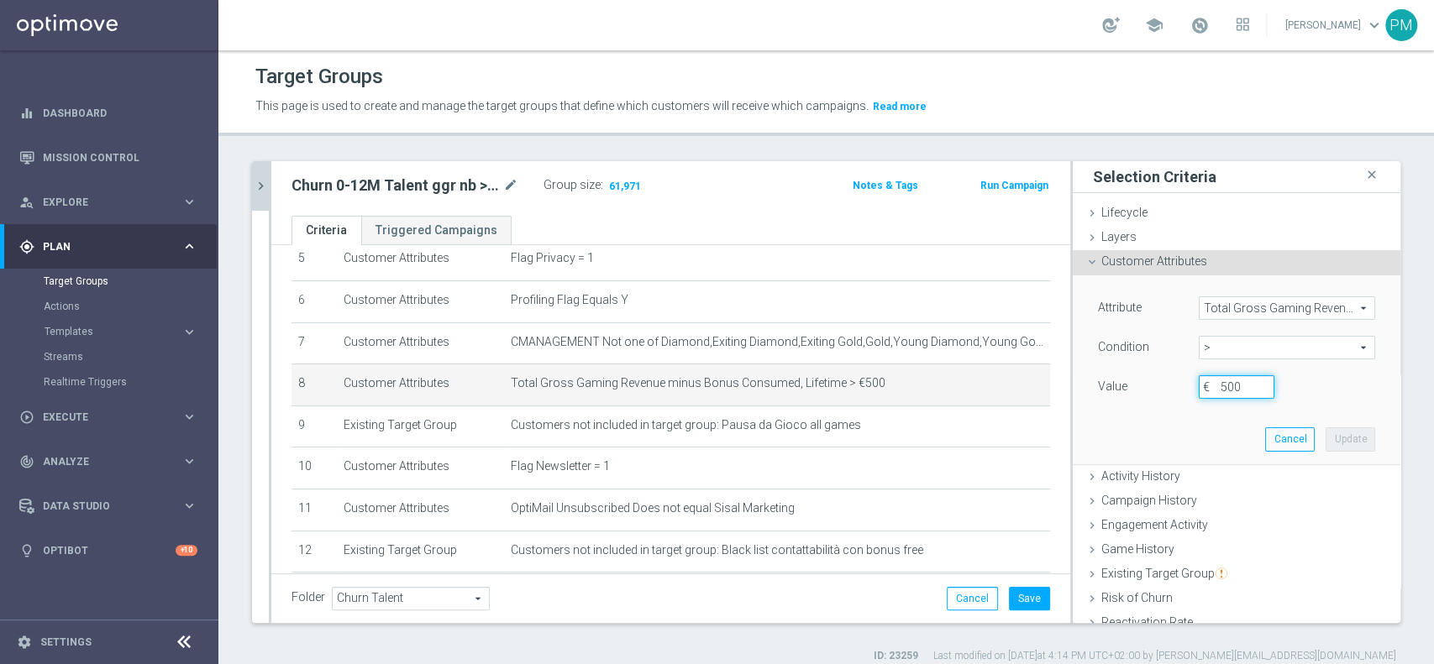
click at [1204, 391] on input "500" at bounding box center [1237, 387] width 76 height 24
type input "600"
click at [1326, 435] on button "Update" at bounding box center [1351, 440] width 50 height 24
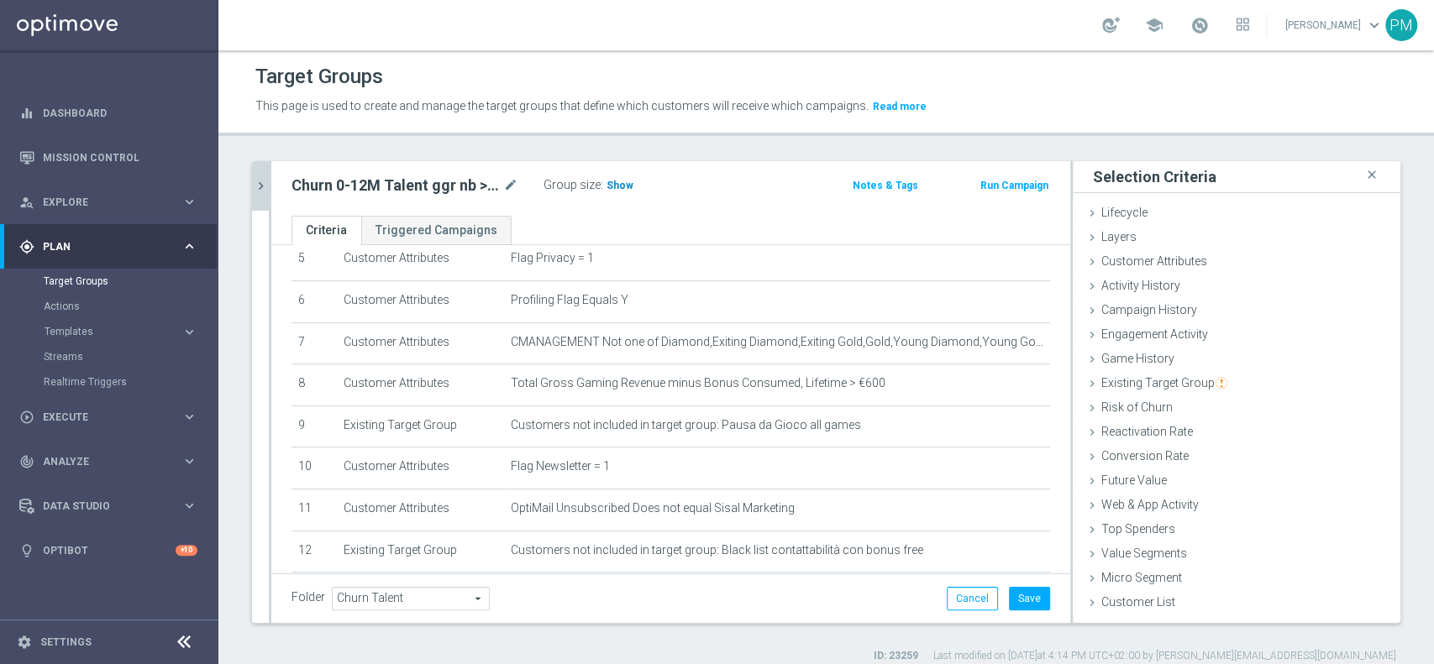
click at [623, 186] on span "Show" at bounding box center [619, 186] width 27 height 12
click at [1000, 384] on icon "mode_edit" at bounding box center [1006, 383] width 13 height 13
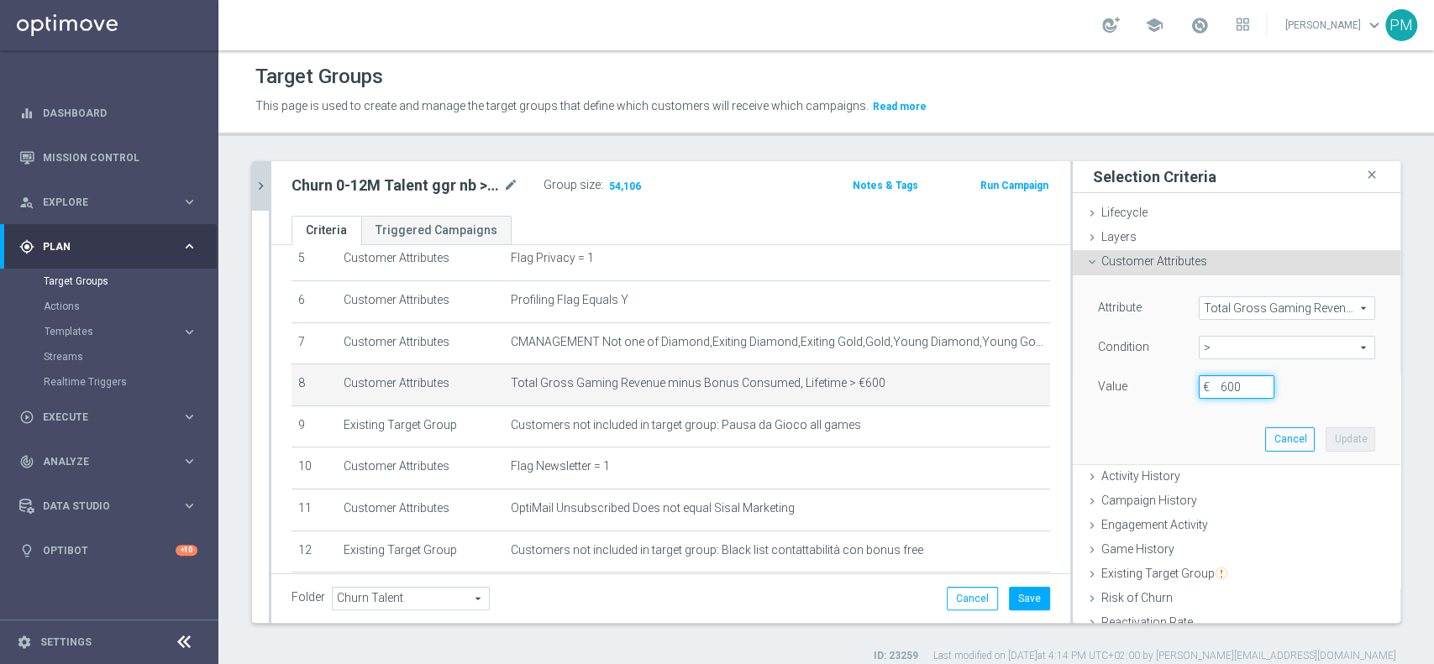
click at [1205, 396] on input "600" at bounding box center [1237, 387] width 76 height 24
type input "550"
click at [1326, 446] on button "Update" at bounding box center [1351, 440] width 50 height 24
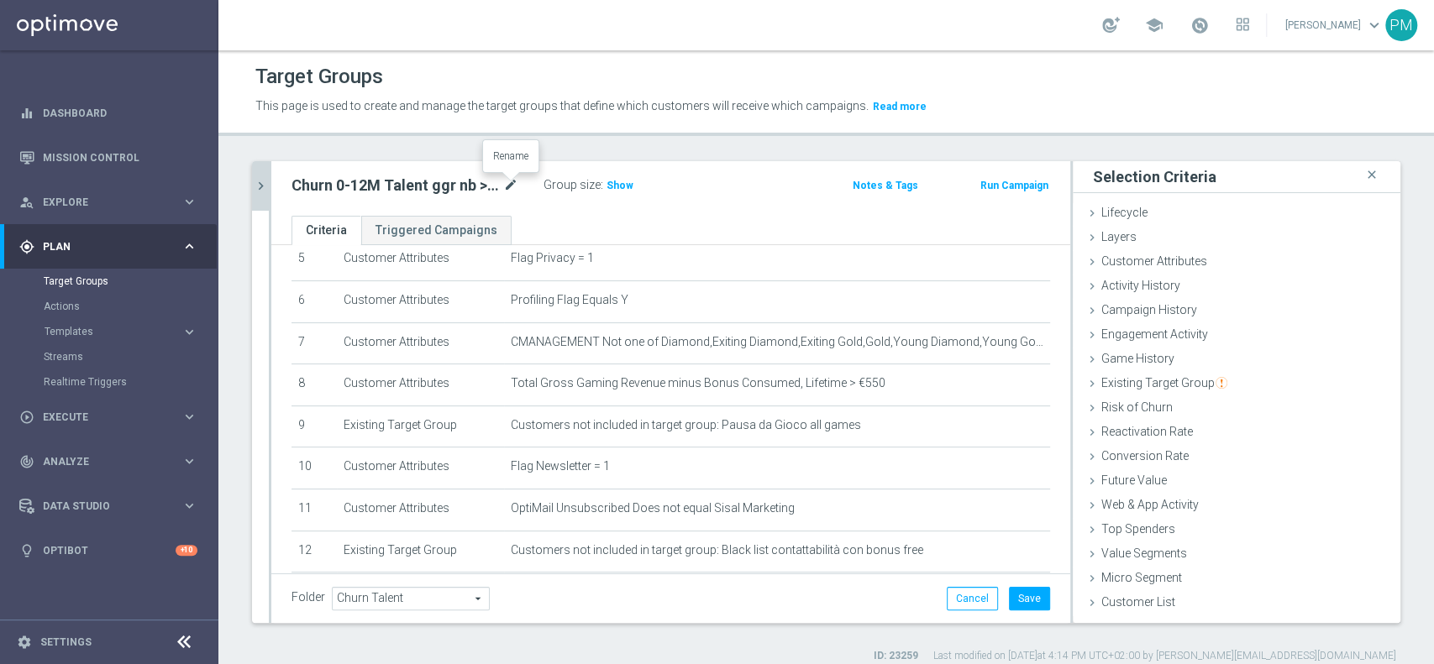
click at [515, 187] on icon "mode_edit" at bounding box center [510, 186] width 15 height 20
click at [421, 185] on input "Churn 0-12M Talent ggr nb > 10 lftime 1st Sport" at bounding box center [404, 188] width 227 height 24
type input "Churn 0-12M Talent ggr nb > 550 lftime 1st Sport"
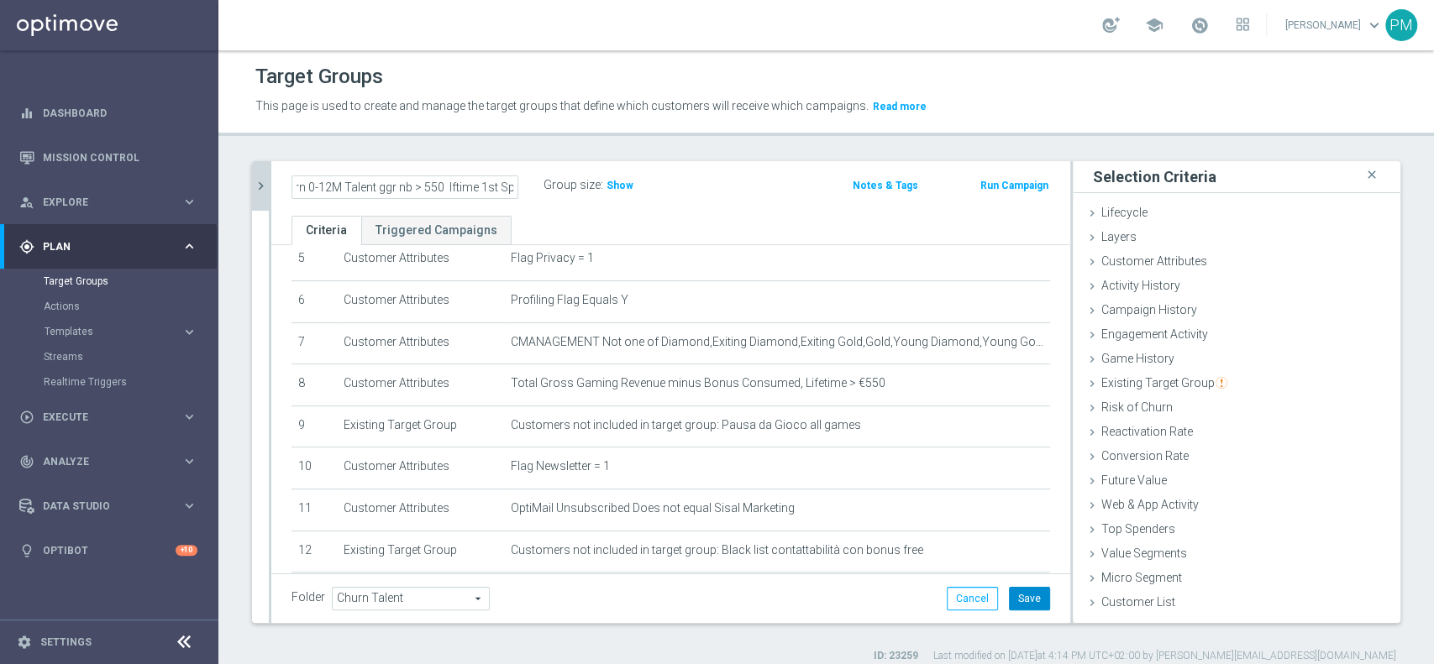
scroll to position [0, 0]
click at [1022, 604] on button "Save" at bounding box center [1029, 599] width 41 height 24
click at [419, 190] on h2 "Churn 0-12M Talent ggr nb > 550 lftime 1st Sport" at bounding box center [395, 186] width 208 height 20
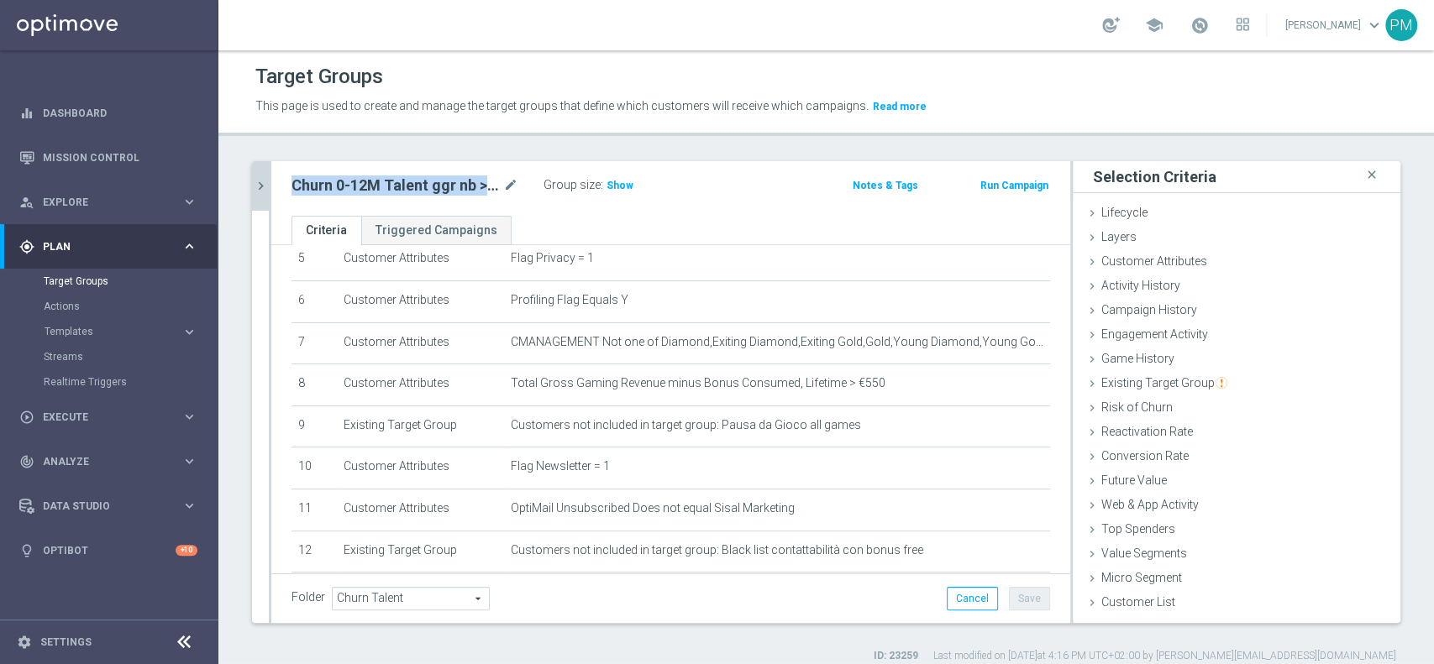
copy div "Churn 0-12M Talent ggr nb > 550 lftime 1st Sport"
click at [265, 176] on button "chevron_right" at bounding box center [260, 186] width 17 height 50
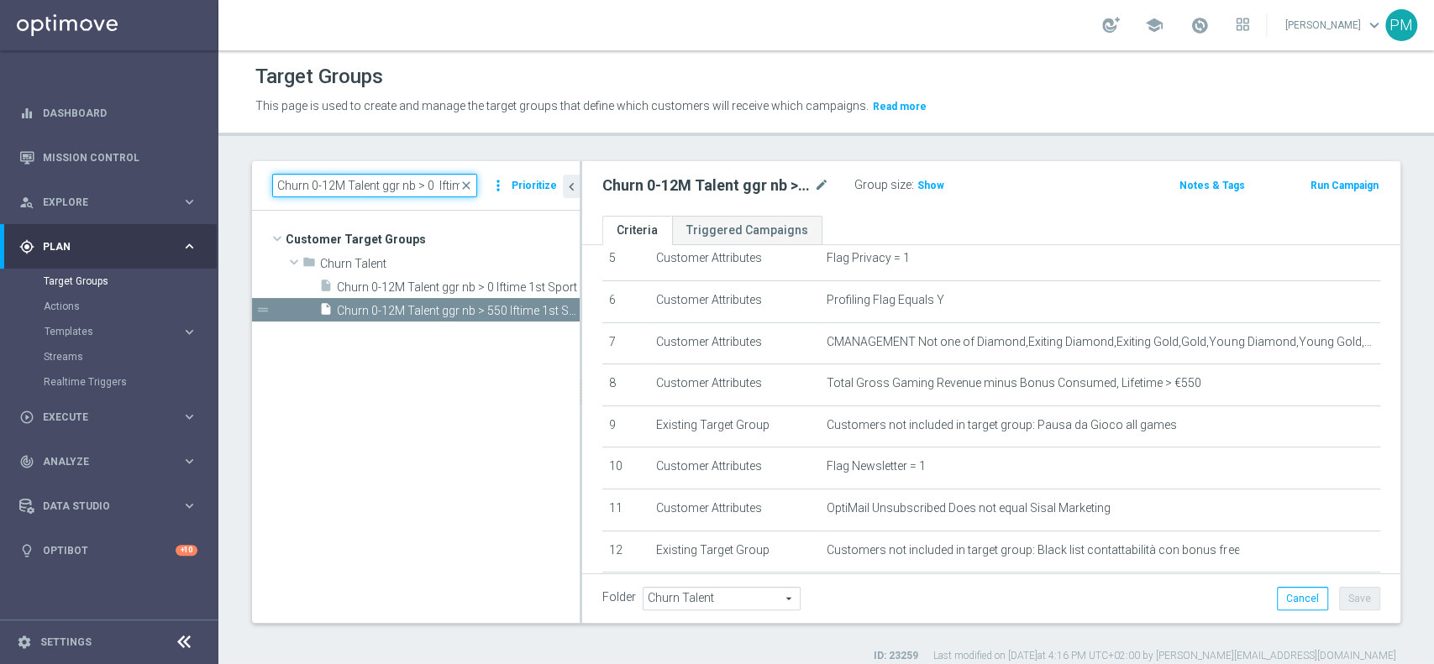
click at [417, 181] on input "Churn 0-12M Talent ggr nb > 0 lftime 1st Sport" at bounding box center [374, 186] width 205 height 24
paste input "tra 0 e 1"
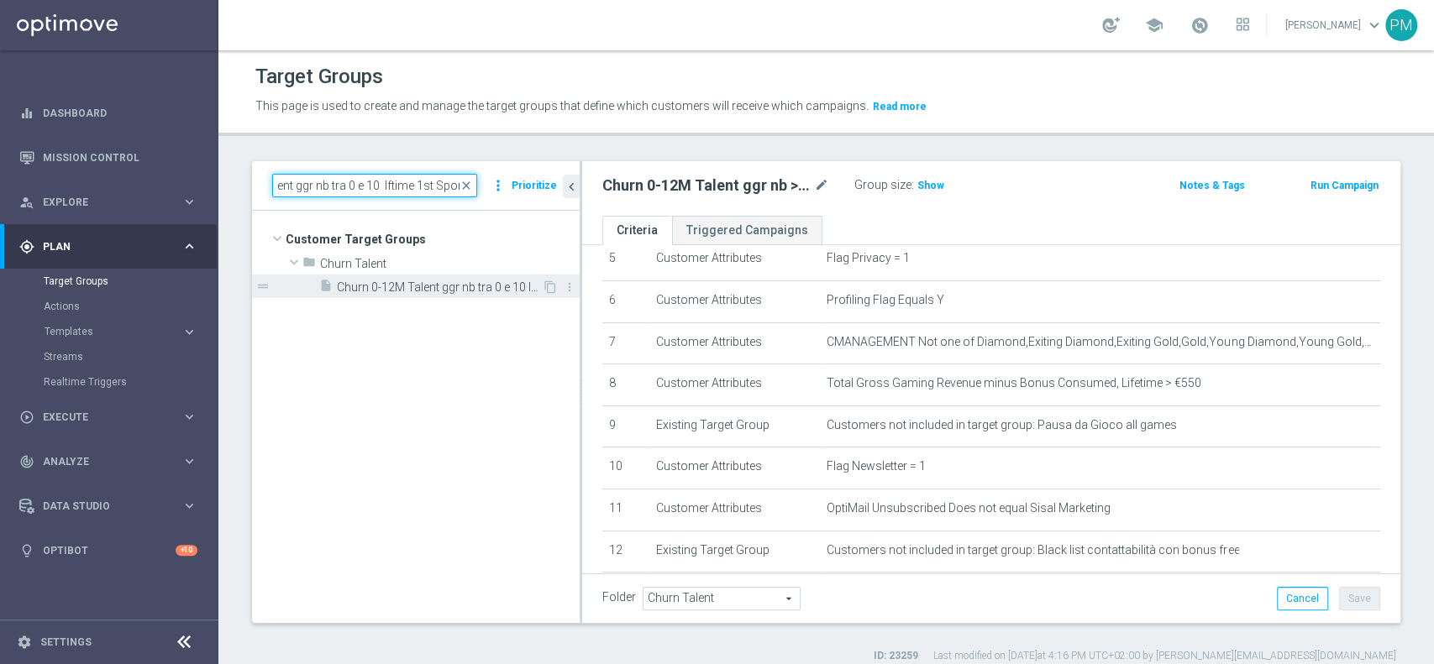
type input "Churn 0-12M Talent ggr nb tra 0 e 10 lftime 1st Sport"
click at [459, 281] on span "Churn 0-12M Talent ggr nb tra 0 e 10 lftime 1st Sport" at bounding box center [439, 288] width 205 height 14
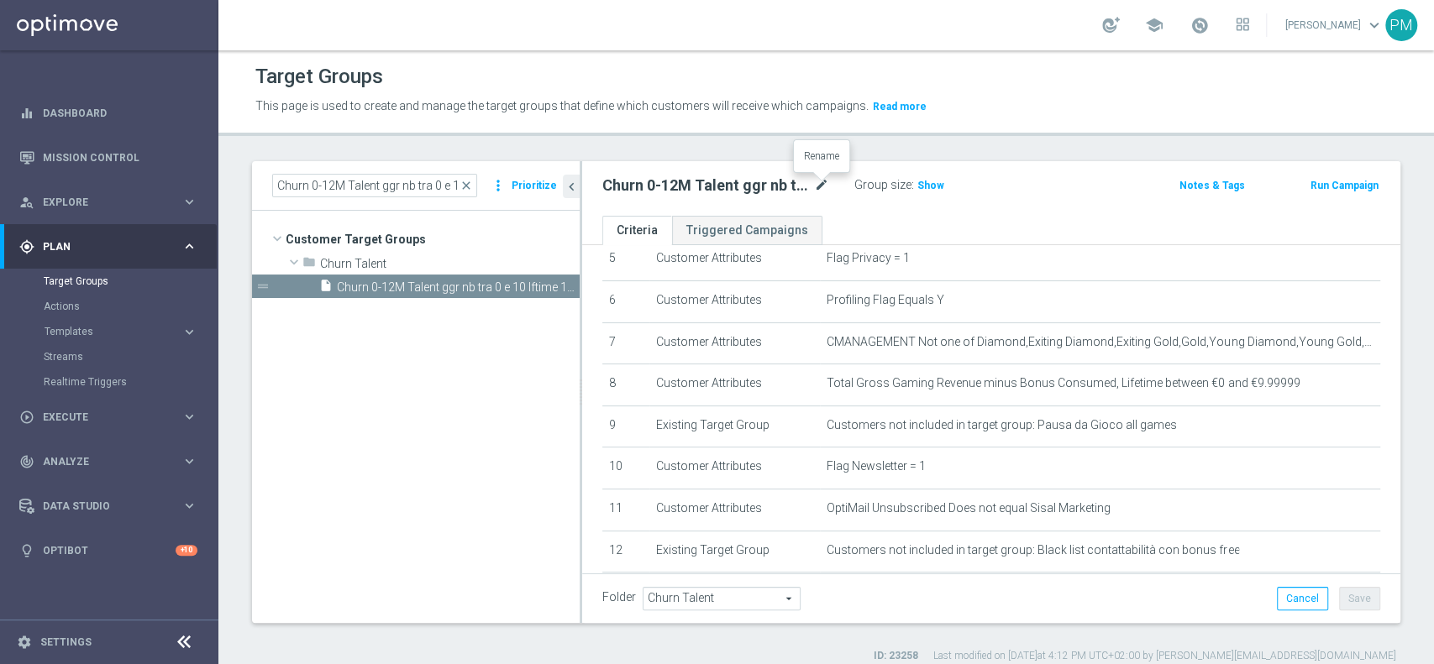
click at [820, 182] on icon "mode_edit" at bounding box center [821, 186] width 15 height 20
click at [738, 188] on input "Churn 0-12M Talent ggr nb tra 0 e 10 lftime 1st Sport" at bounding box center [715, 188] width 227 height 24
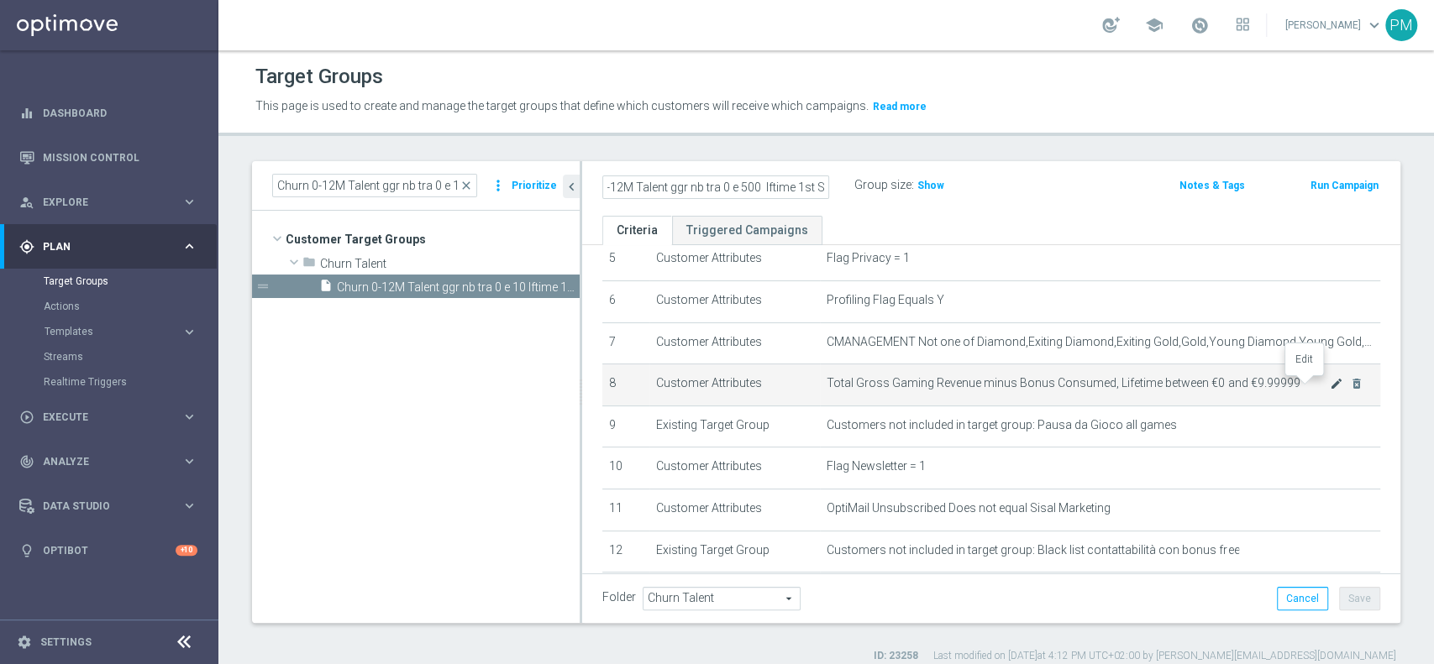
type input "Churn 0-12M Talent ggr nb tra 0 e 500 lftime 1st Sport"
click at [1330, 387] on icon "mode_edit" at bounding box center [1336, 383] width 13 height 13
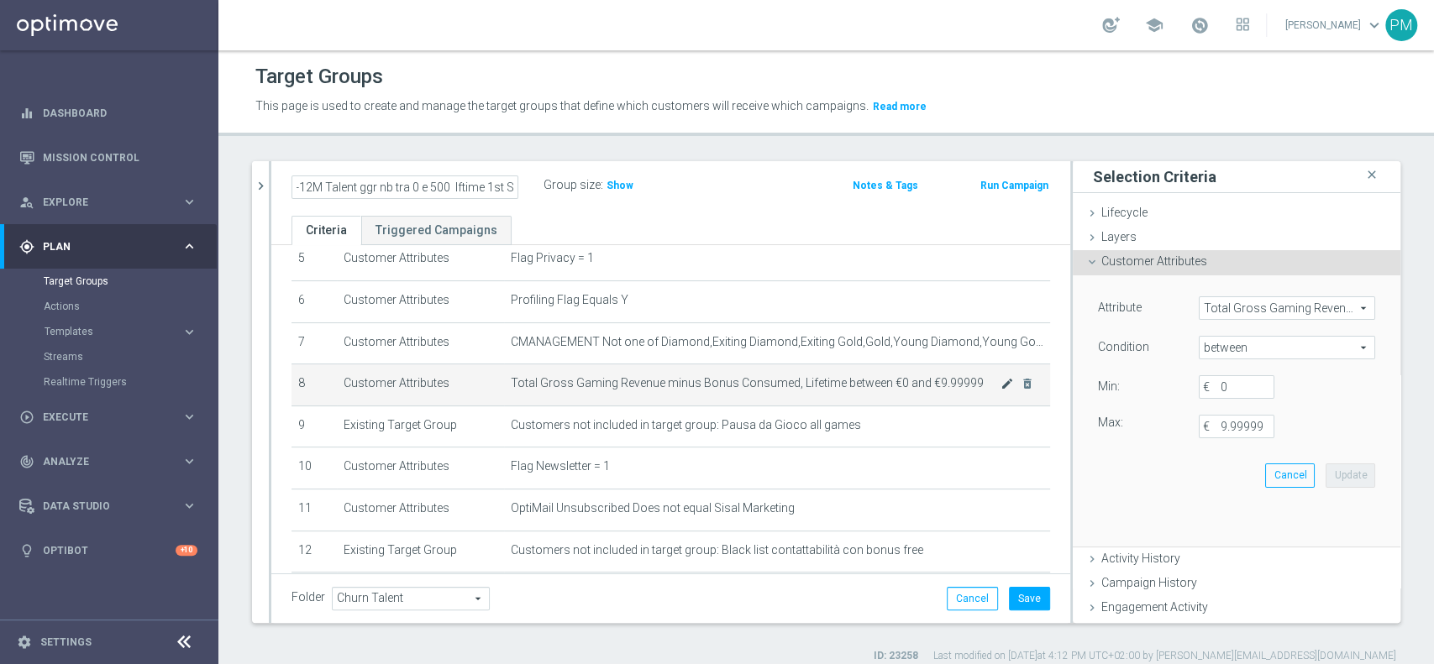
scroll to position [0, 0]
click at [1199, 427] on input "9.99999" at bounding box center [1237, 427] width 76 height 24
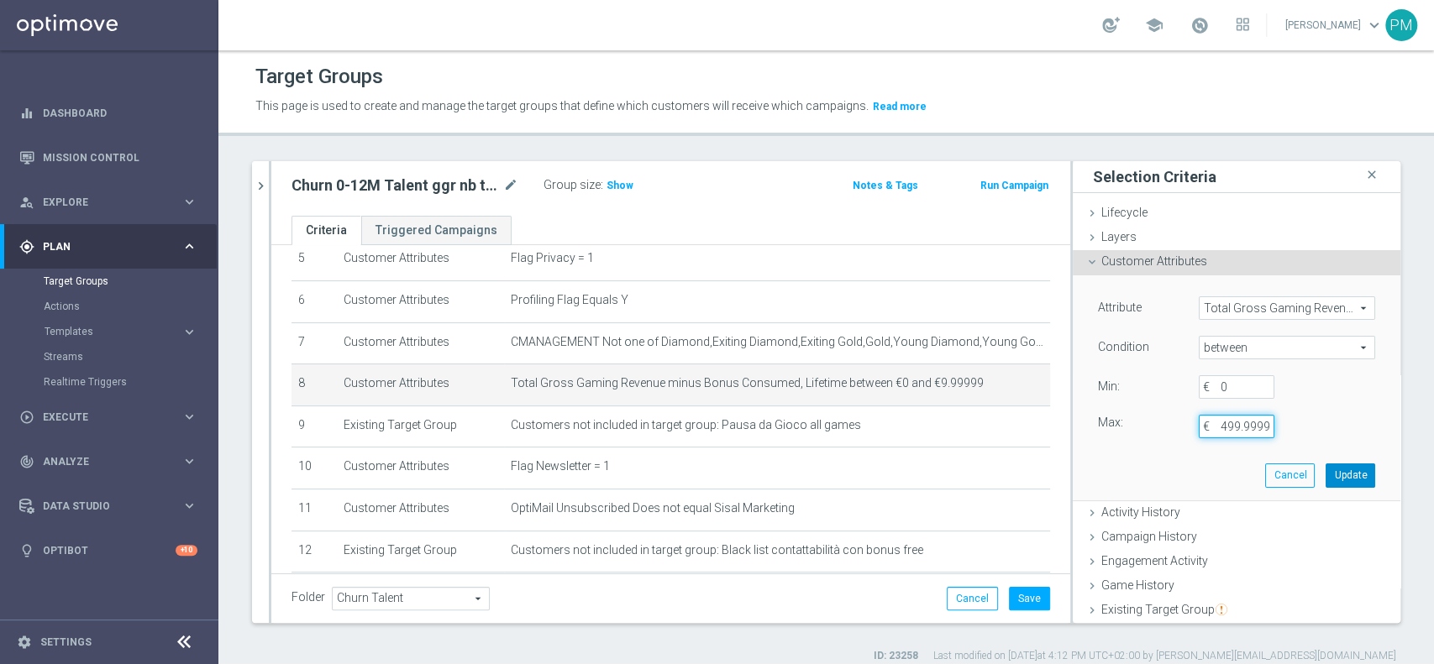
type input "499.99999"
click at [1326, 471] on button "Update" at bounding box center [1351, 476] width 50 height 24
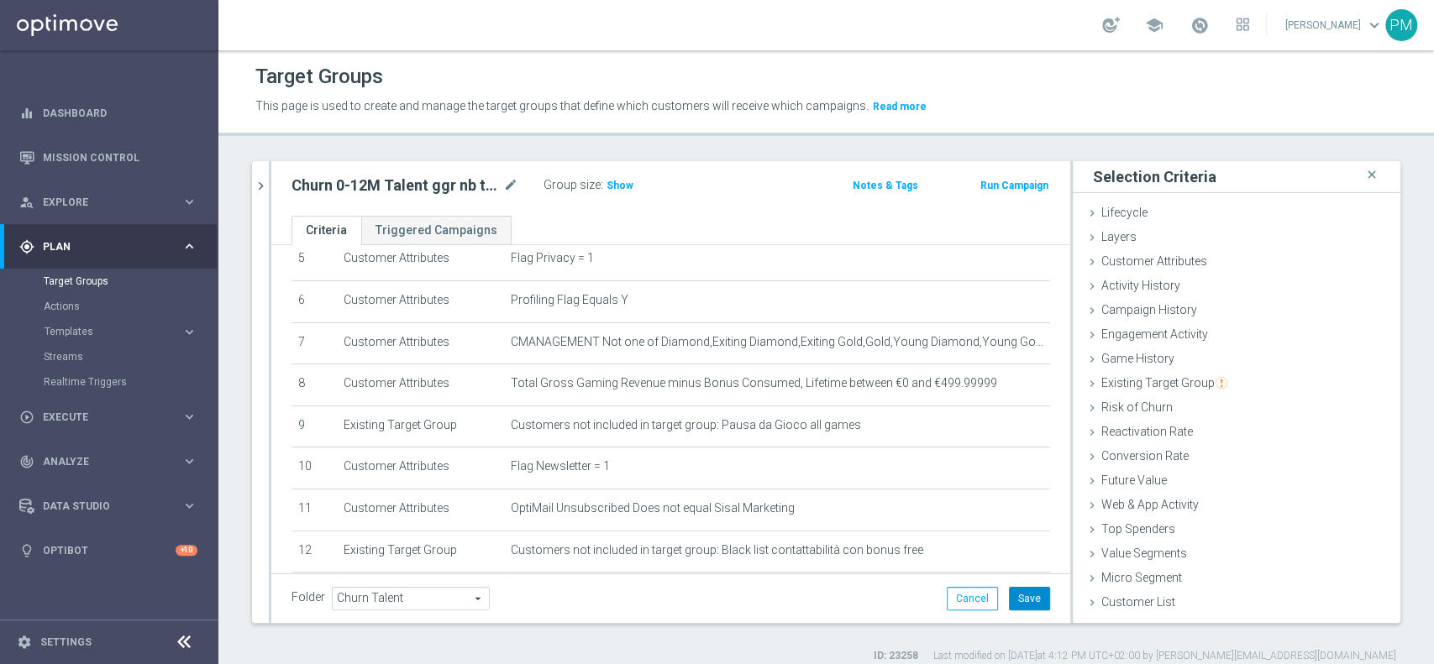
click at [1009, 599] on button "Save" at bounding box center [1029, 599] width 41 height 24
click at [621, 178] on h3 "Show" at bounding box center [620, 185] width 30 height 18
click at [268, 192] on icon "chevron_right" at bounding box center [261, 186] width 16 height 16
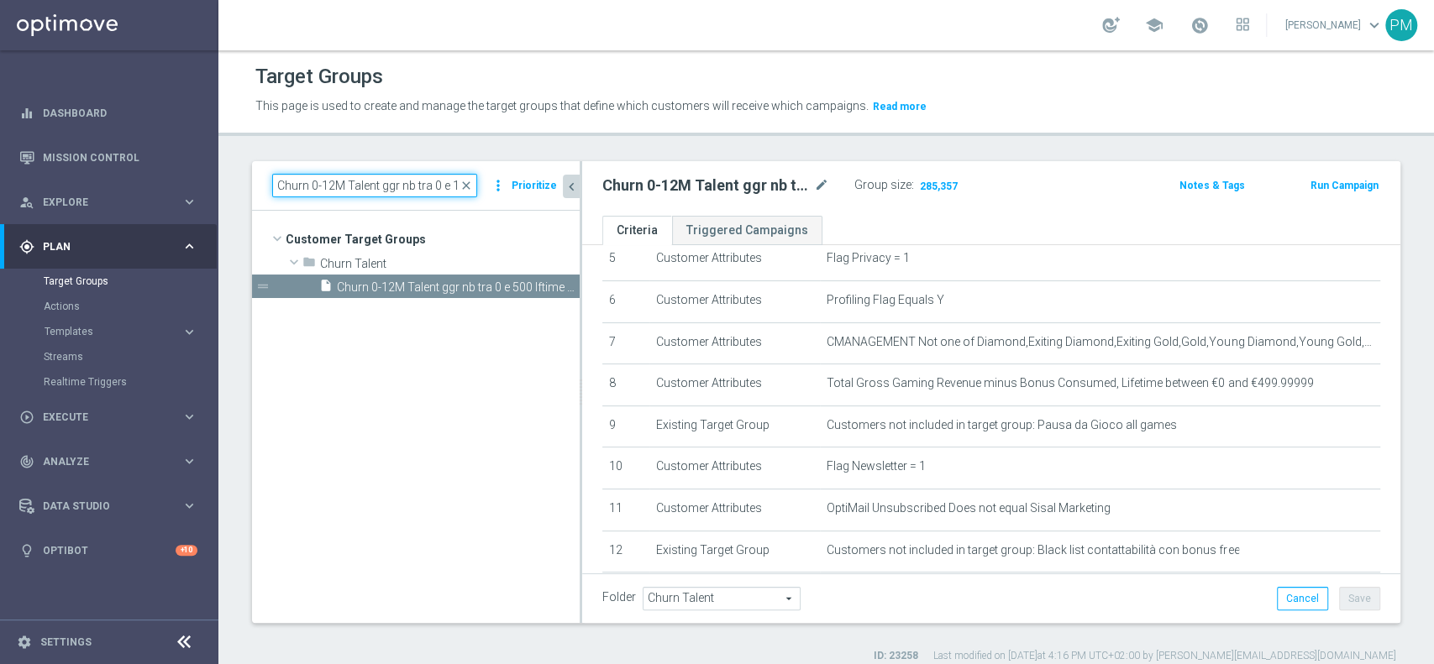
click at [356, 192] on input "Churn 0-12M Talent ggr nb tra 0 e 10 lftime 1st Sport" at bounding box center [374, 186] width 205 height 24
paste input "> 55"
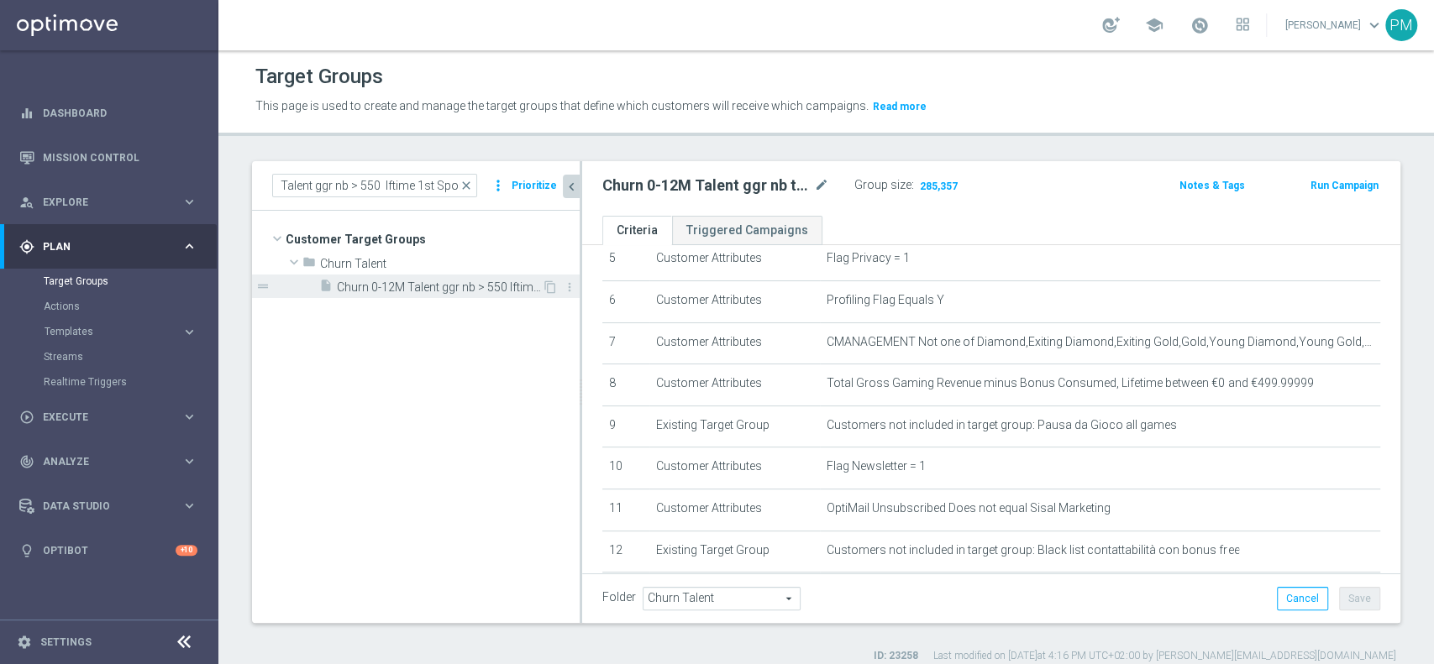
click at [444, 286] on span "Churn 0-12M Talent ggr nb > 550 lftime 1st Sport" at bounding box center [439, 288] width 205 height 14
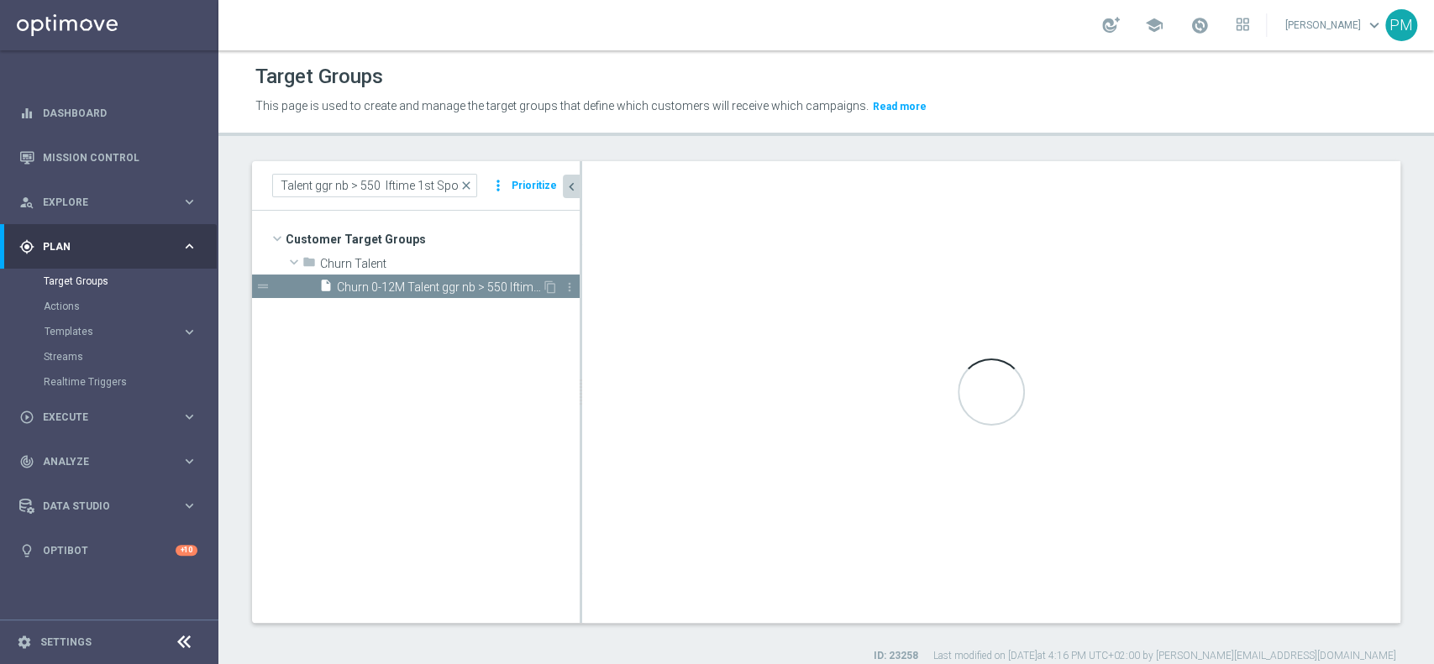
scroll to position [0, 0]
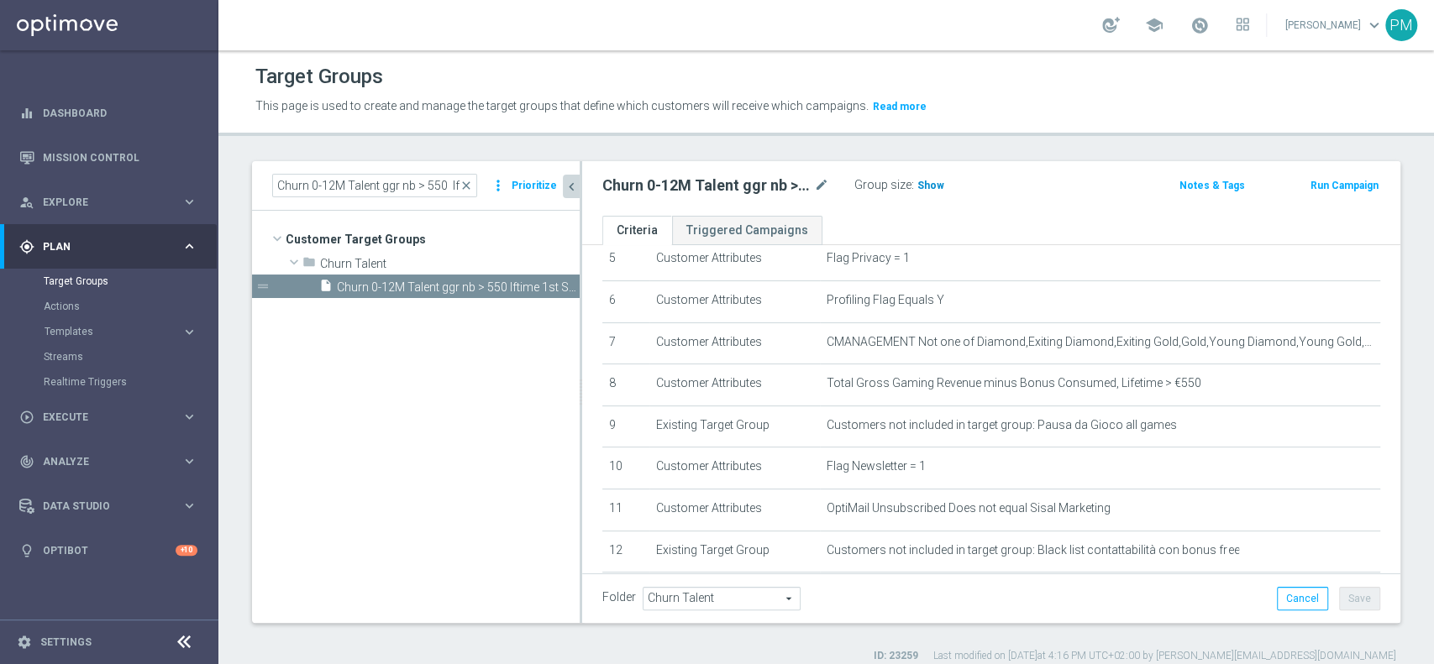
click at [930, 187] on span "Show" at bounding box center [930, 186] width 27 height 12
click at [363, 192] on input "Churn 0-12M Talent ggr nb > 550 lftime 1st Sport" at bounding box center [374, 186] width 205 height 24
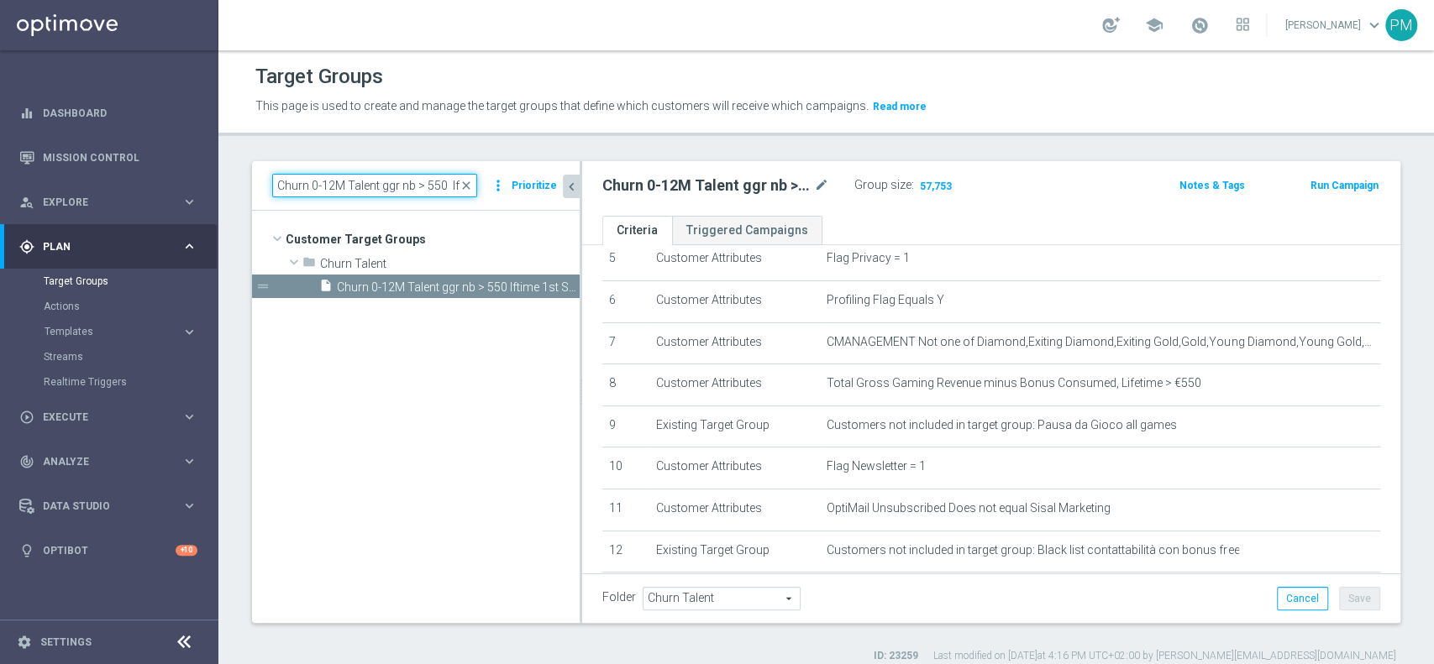
paste input "Master Low"
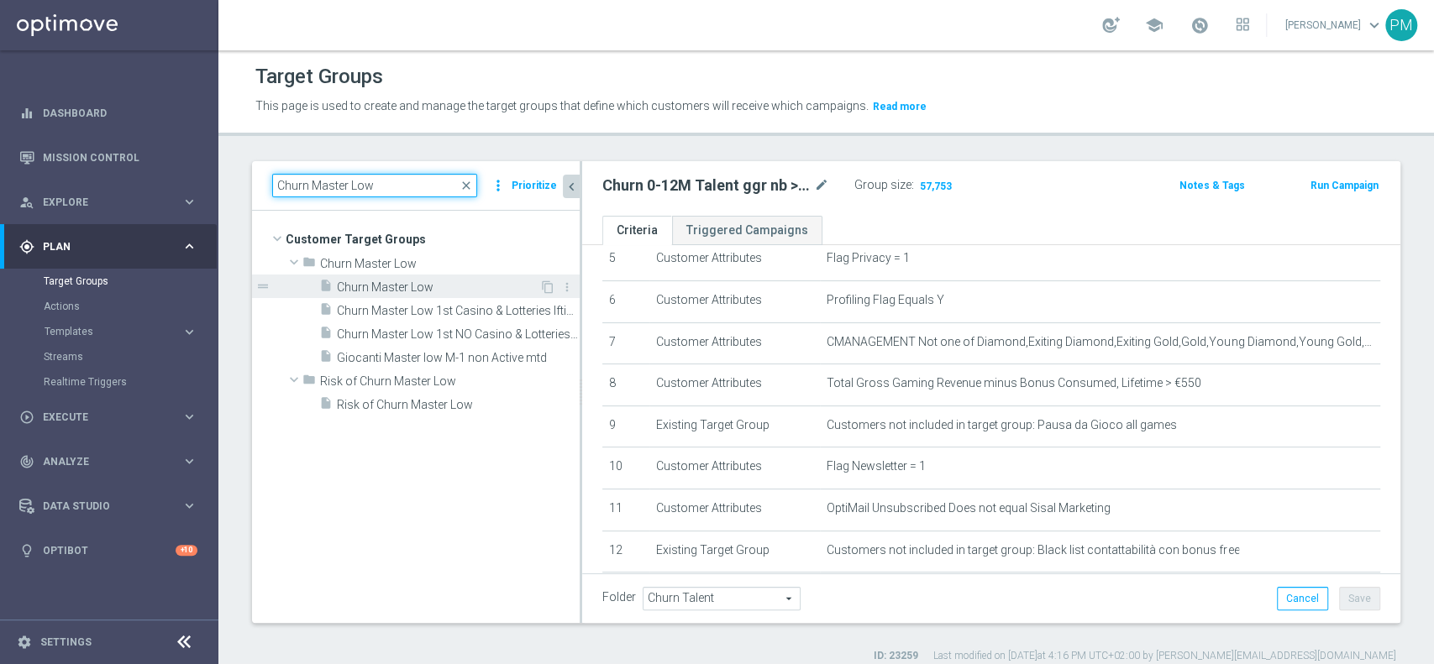
type input "Churn Master Low"
click at [434, 285] on span "Churn Master Low" at bounding box center [438, 288] width 202 height 14
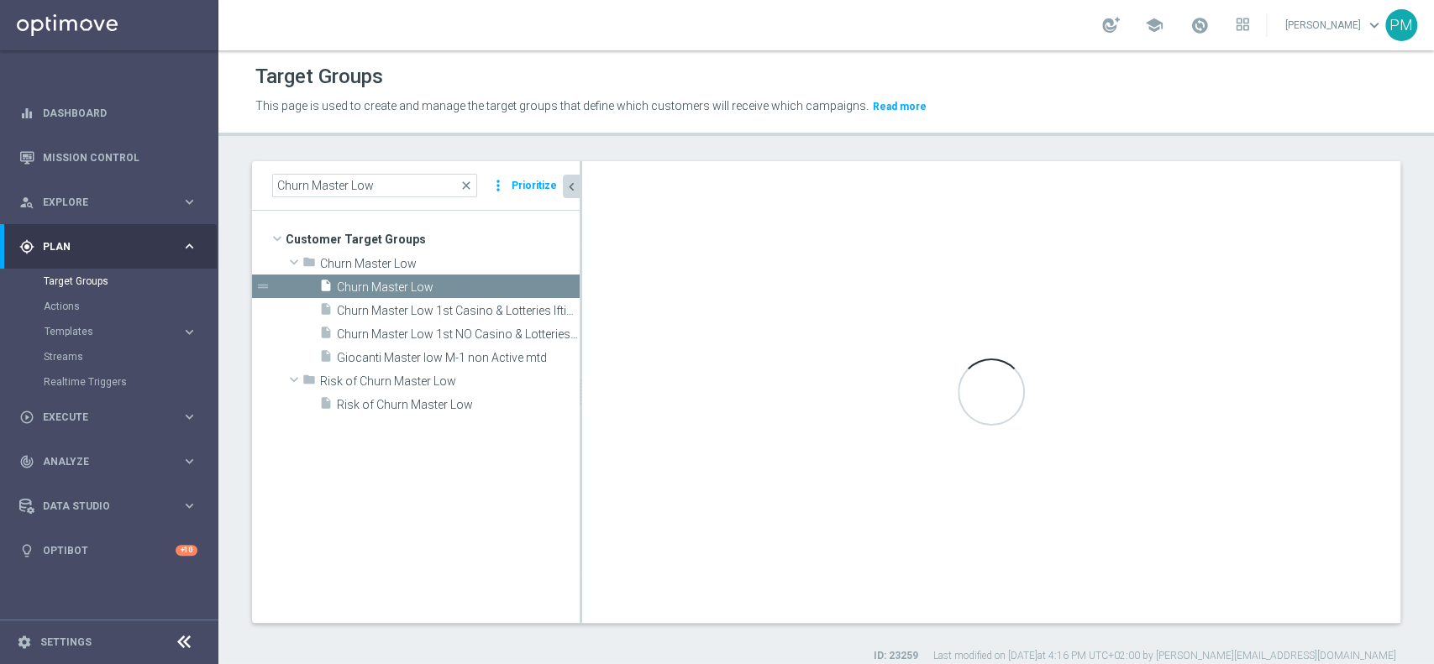
type input "Churn Master Low"
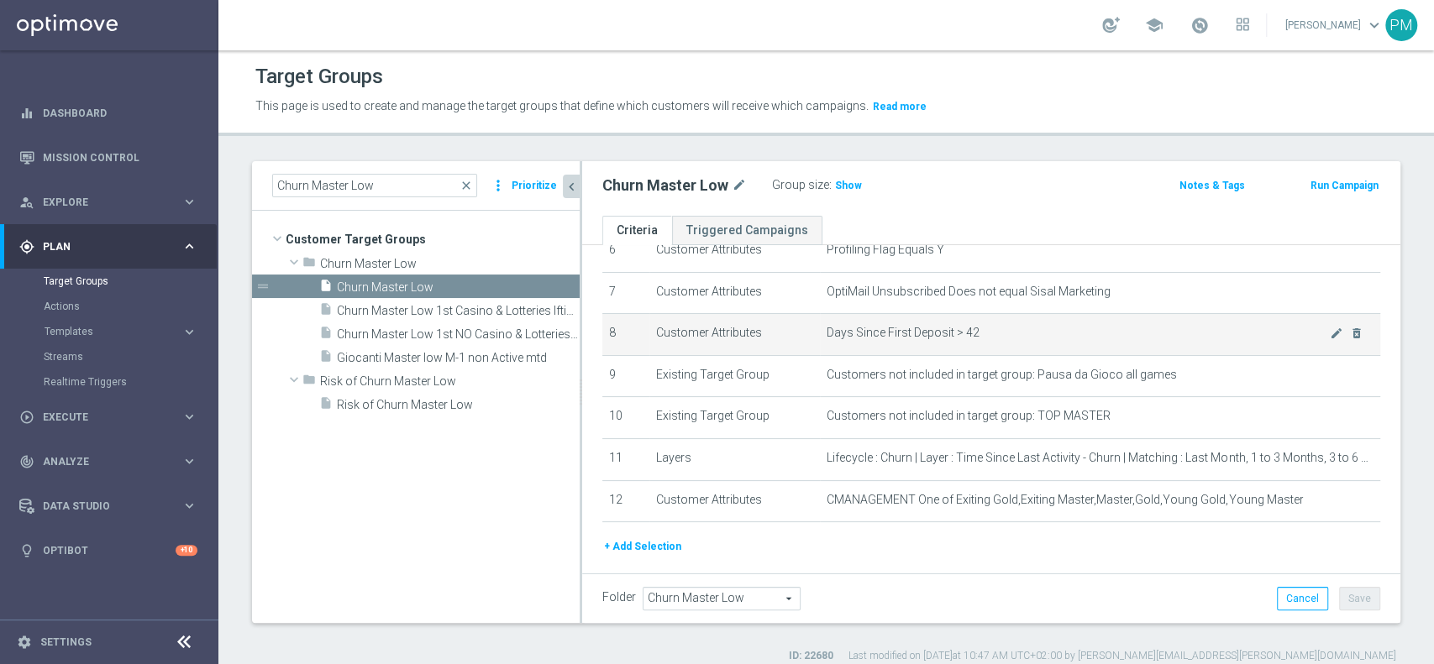
scroll to position [288, 0]
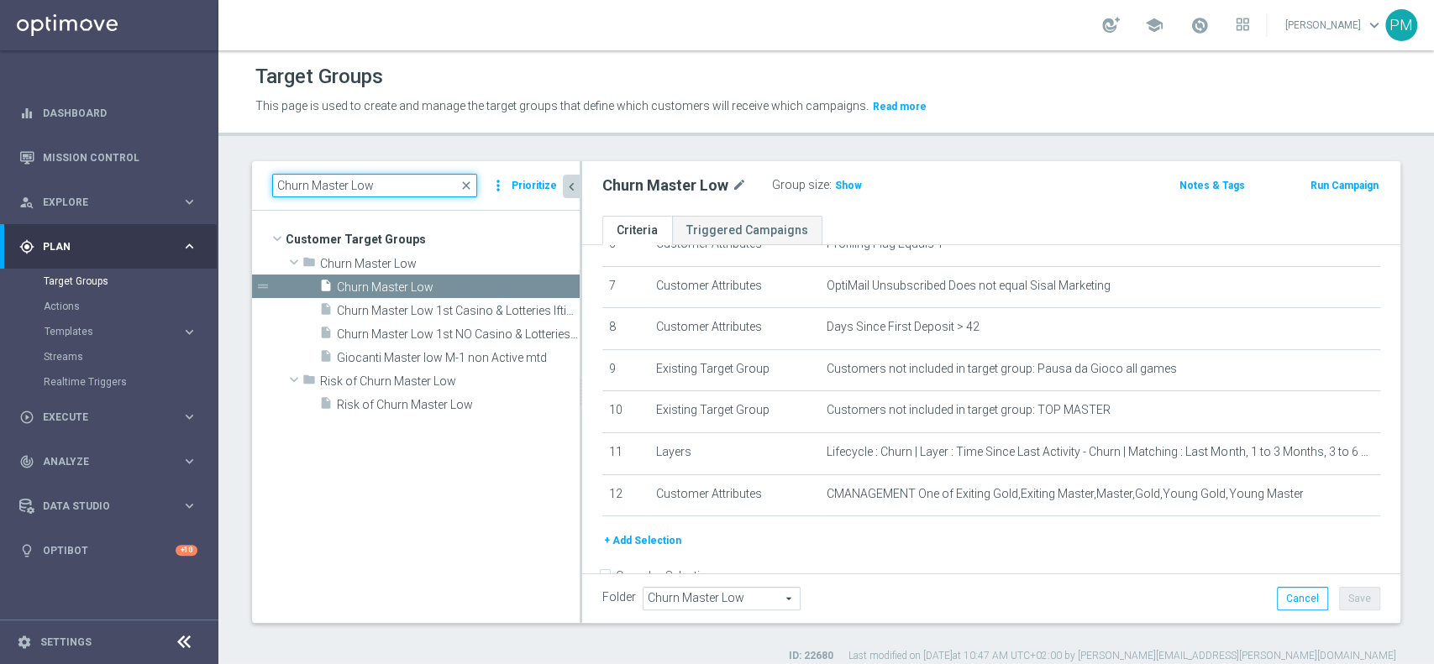
click at [352, 186] on input "Churn Master Low" at bounding box center [374, 186] width 205 height 24
click at [844, 186] on span "Show" at bounding box center [848, 186] width 27 height 12
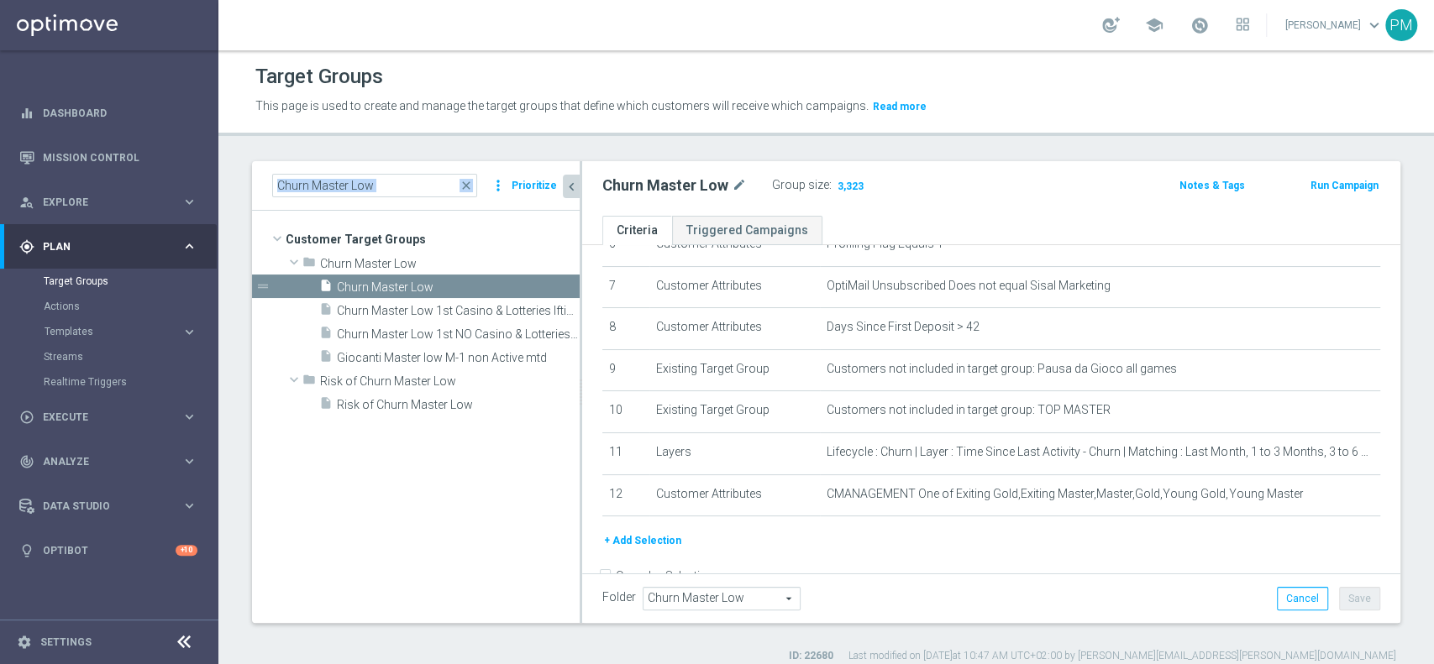
drag, startPoint x: 401, startPoint y: 197, endPoint x: 408, endPoint y: 186, distance: 13.3
click at [408, 186] on div "Churn Master Low close more_vert Prioritize" at bounding box center [416, 186] width 328 height 50
click at [408, 186] on input "Churn Master Low" at bounding box center [374, 186] width 205 height 24
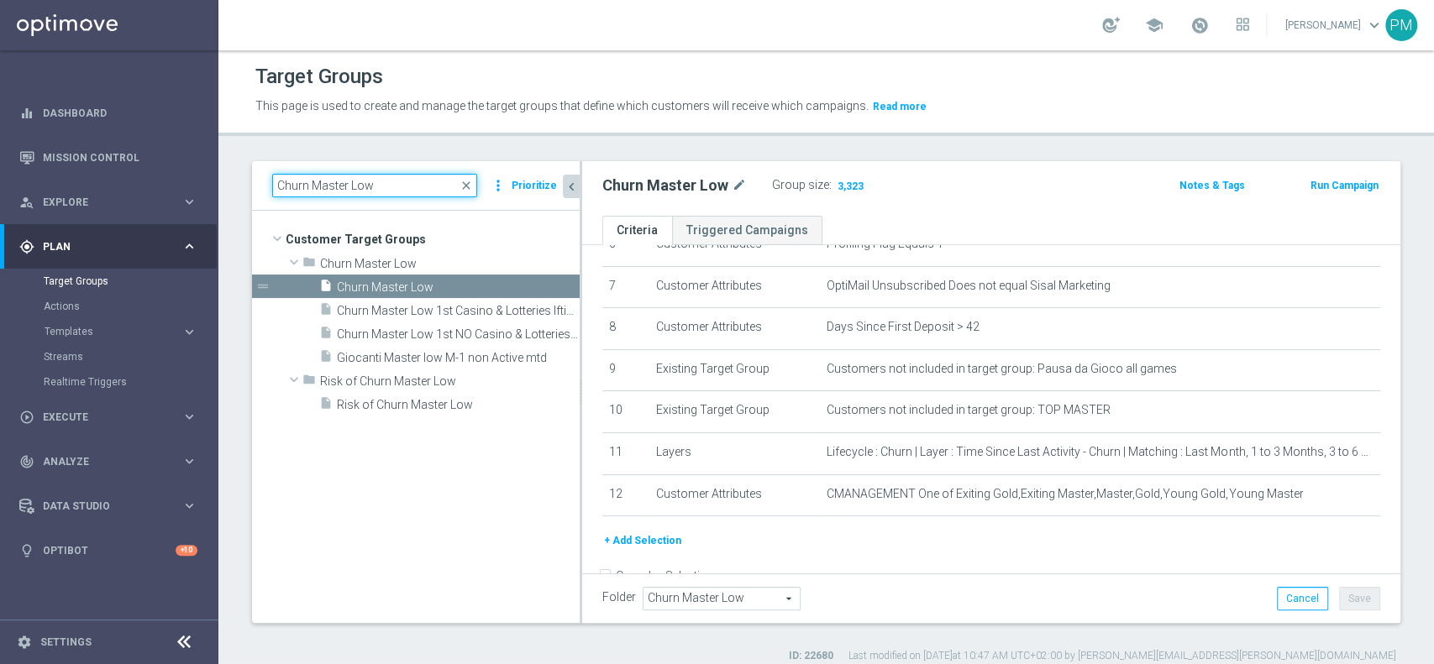
click at [408, 186] on input "Churn Master Low" at bounding box center [374, 186] width 205 height 24
paste input "Risk of churn Talent ggr nb lm > 0"
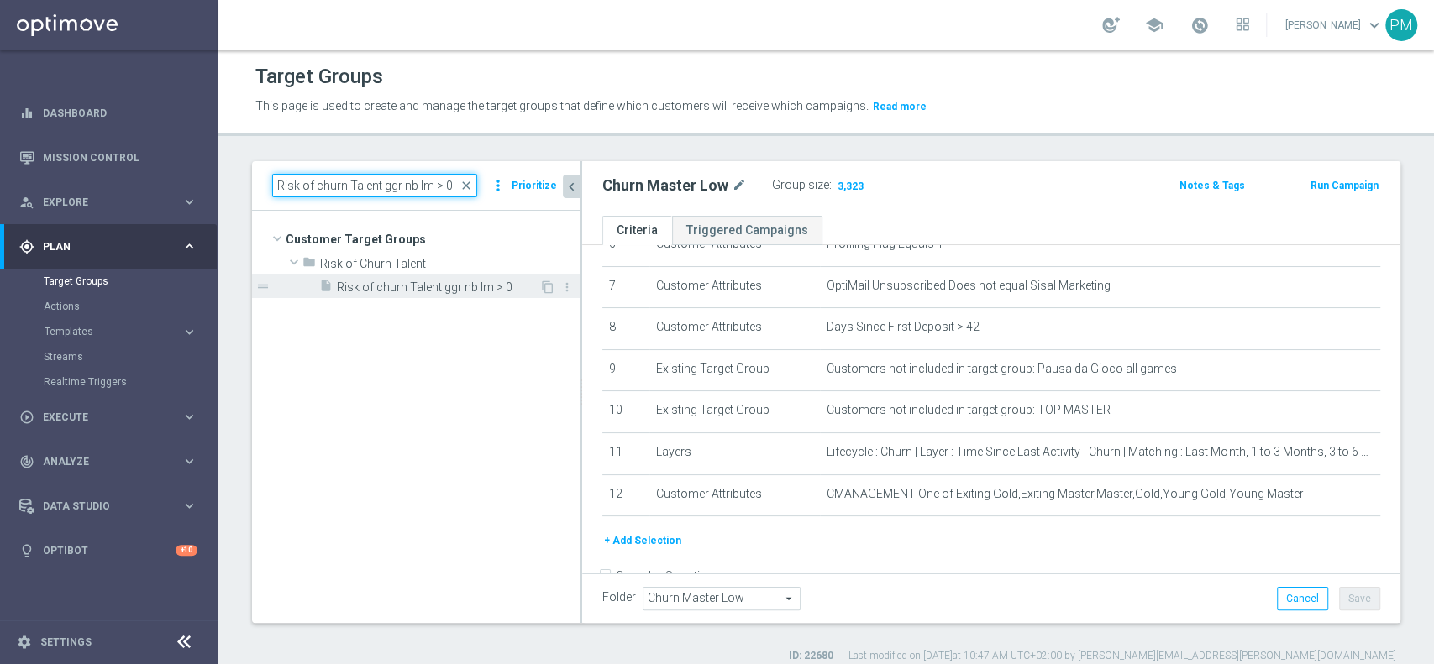
type input "Risk of churn Talent ggr nb lm > 0"
click at [432, 293] on span "Risk of churn Talent ggr nb lm > 0" at bounding box center [438, 288] width 202 height 14
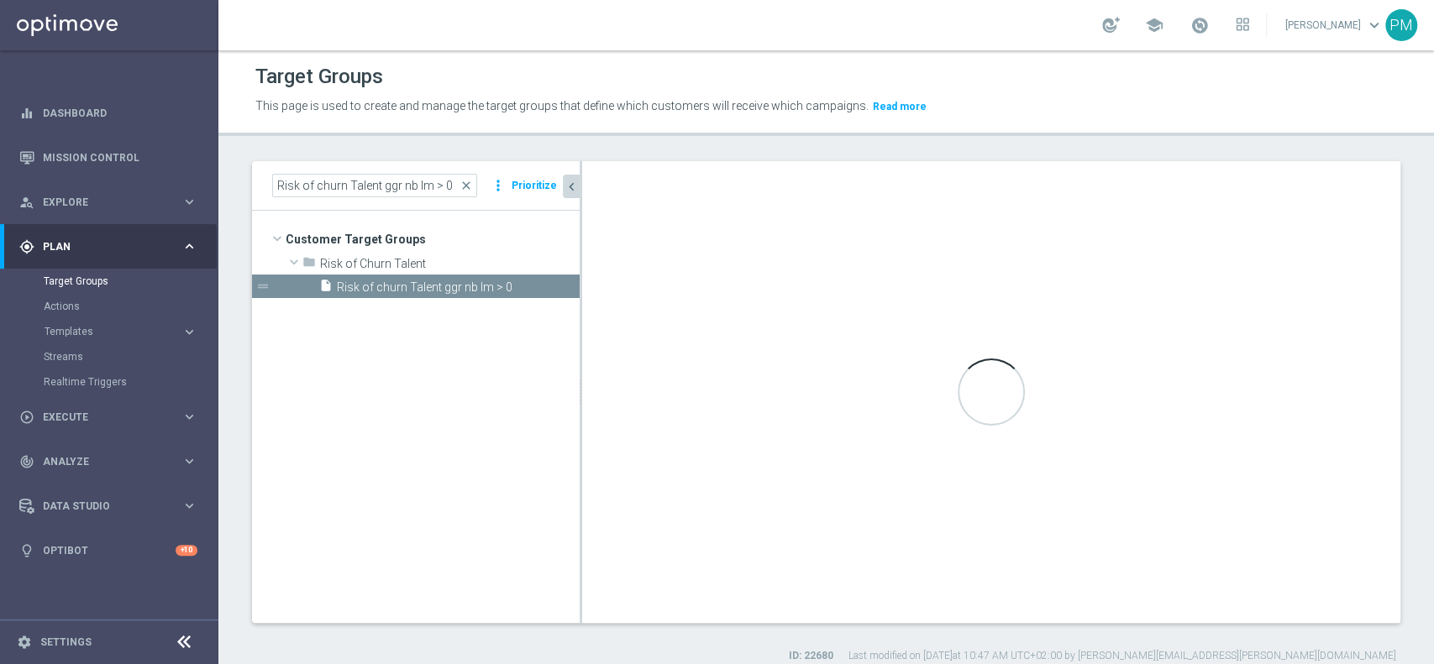
type input "Risk of Churn Talent"
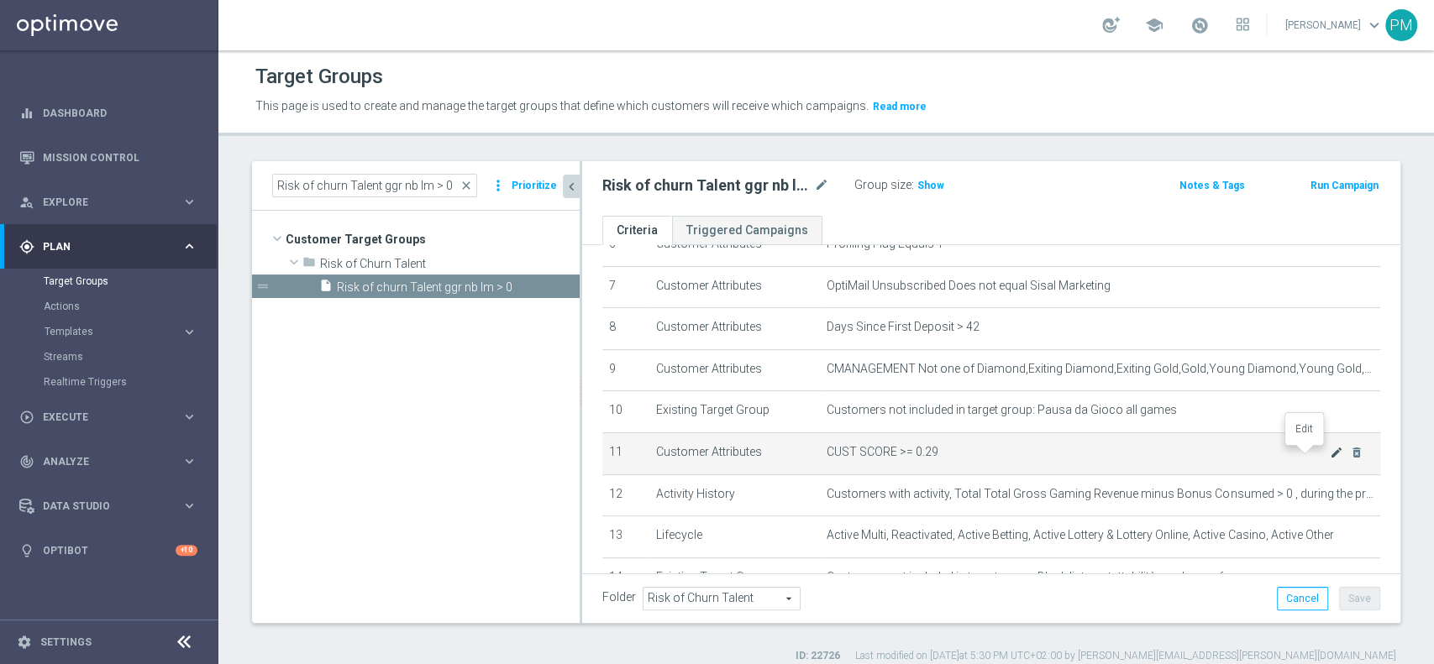
click at [1330, 459] on icon "mode_edit" at bounding box center [1336, 452] width 13 height 13
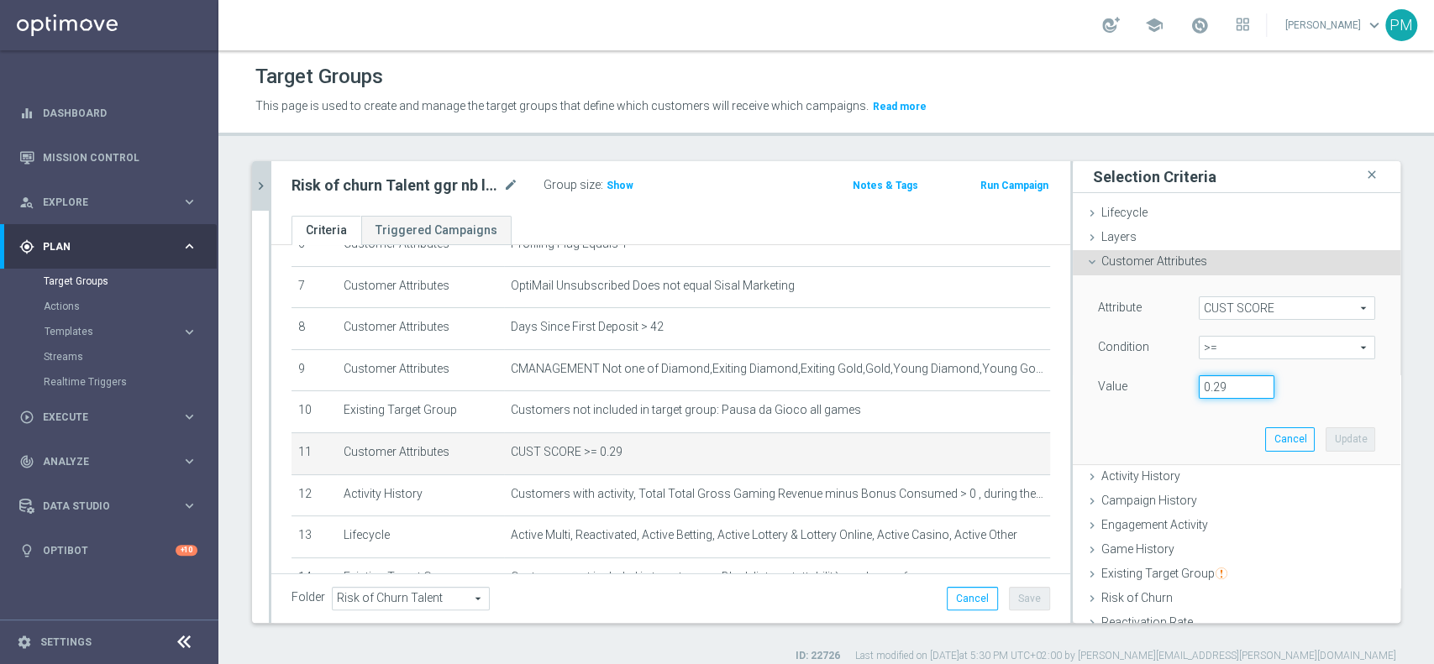
click at [1210, 392] on input "0.29" at bounding box center [1237, 387] width 76 height 24
type input "0.14"
click at [1326, 437] on button "Update" at bounding box center [1351, 440] width 50 height 24
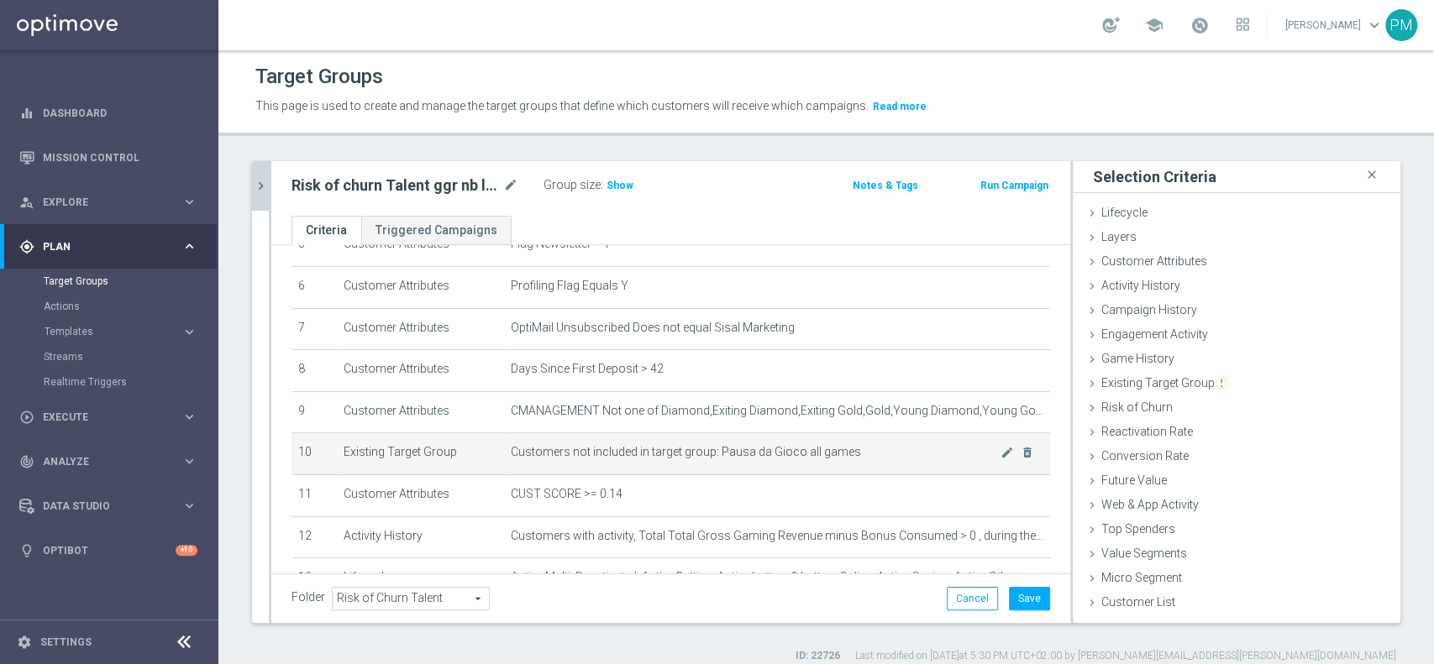
scroll to position [313, 0]
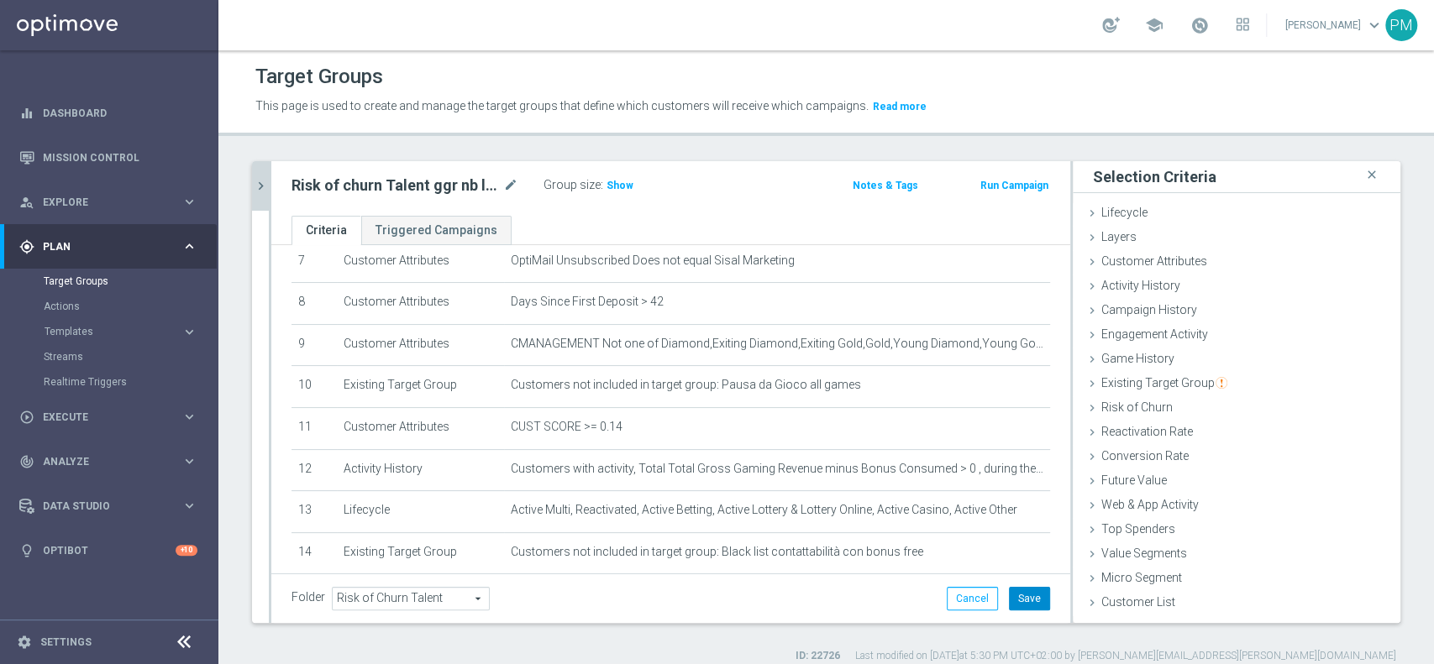
click at [1009, 594] on button "Save" at bounding box center [1029, 599] width 41 height 24
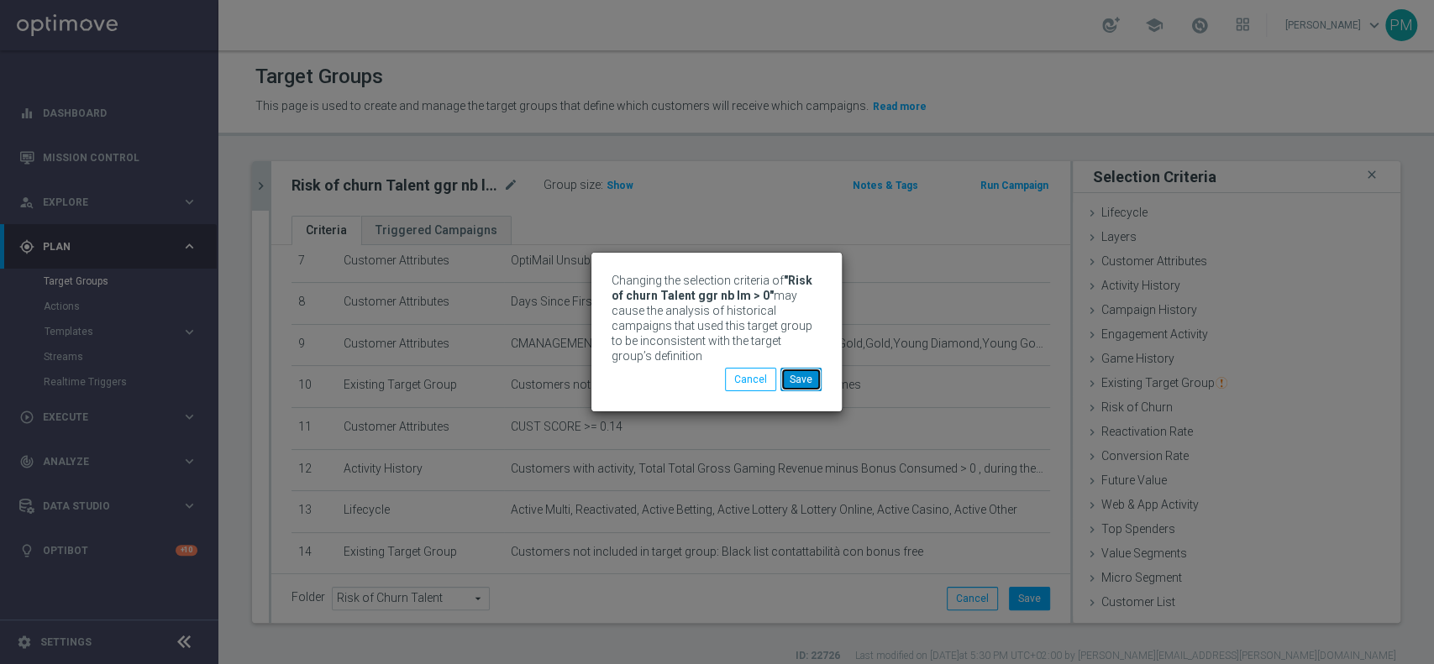
click at [809, 373] on button "Save" at bounding box center [800, 380] width 41 height 24
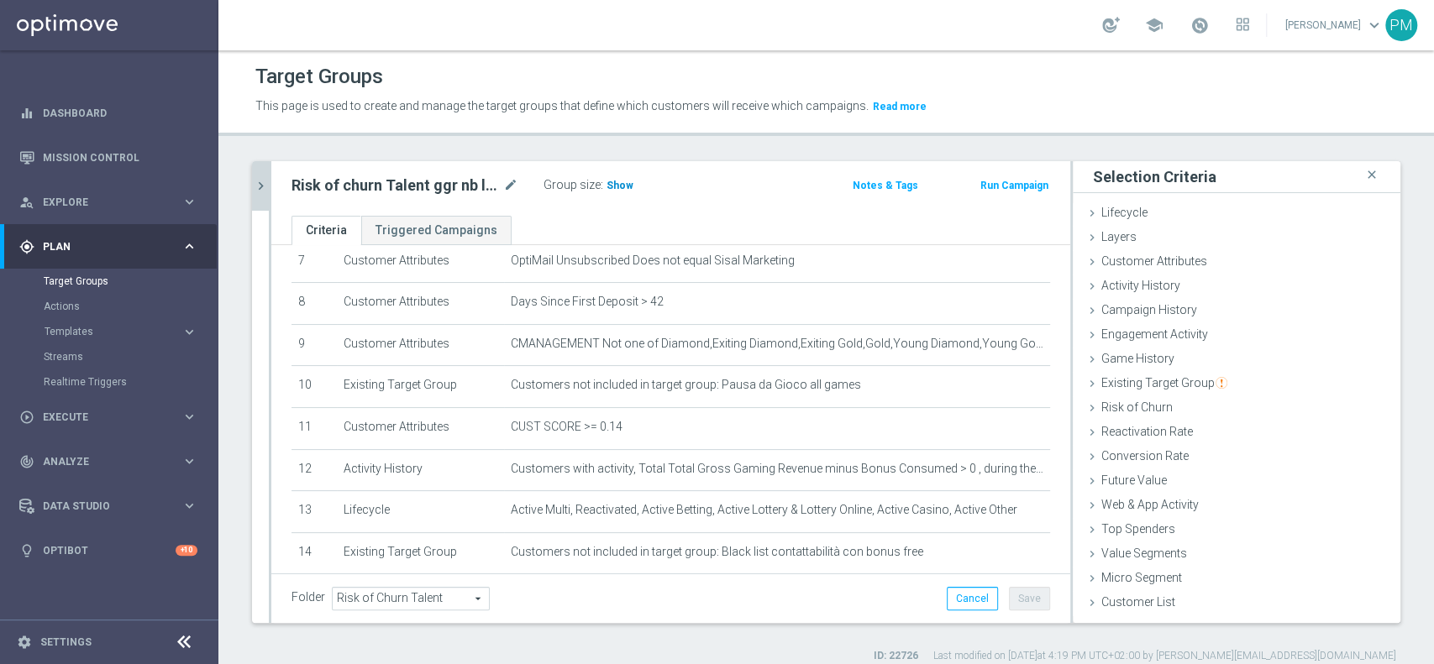
click at [625, 187] on span "Show" at bounding box center [619, 186] width 27 height 12
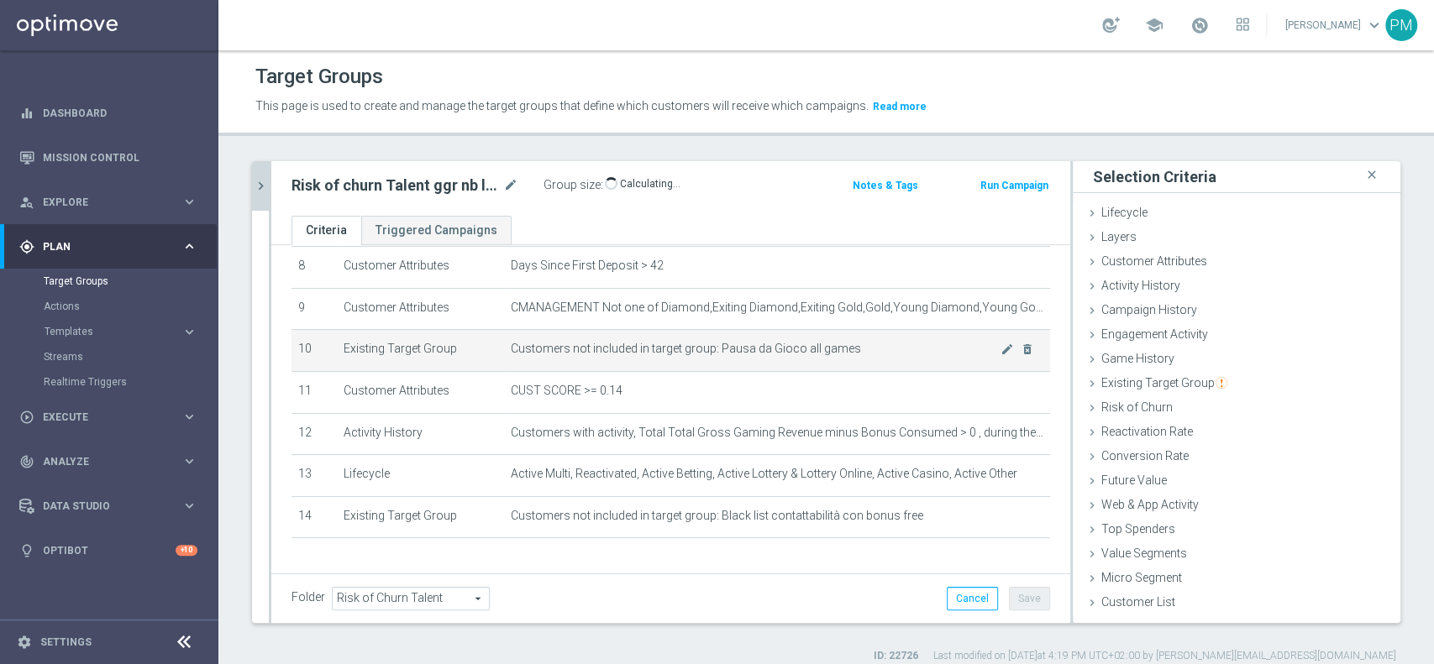
scroll to position [350, 0]
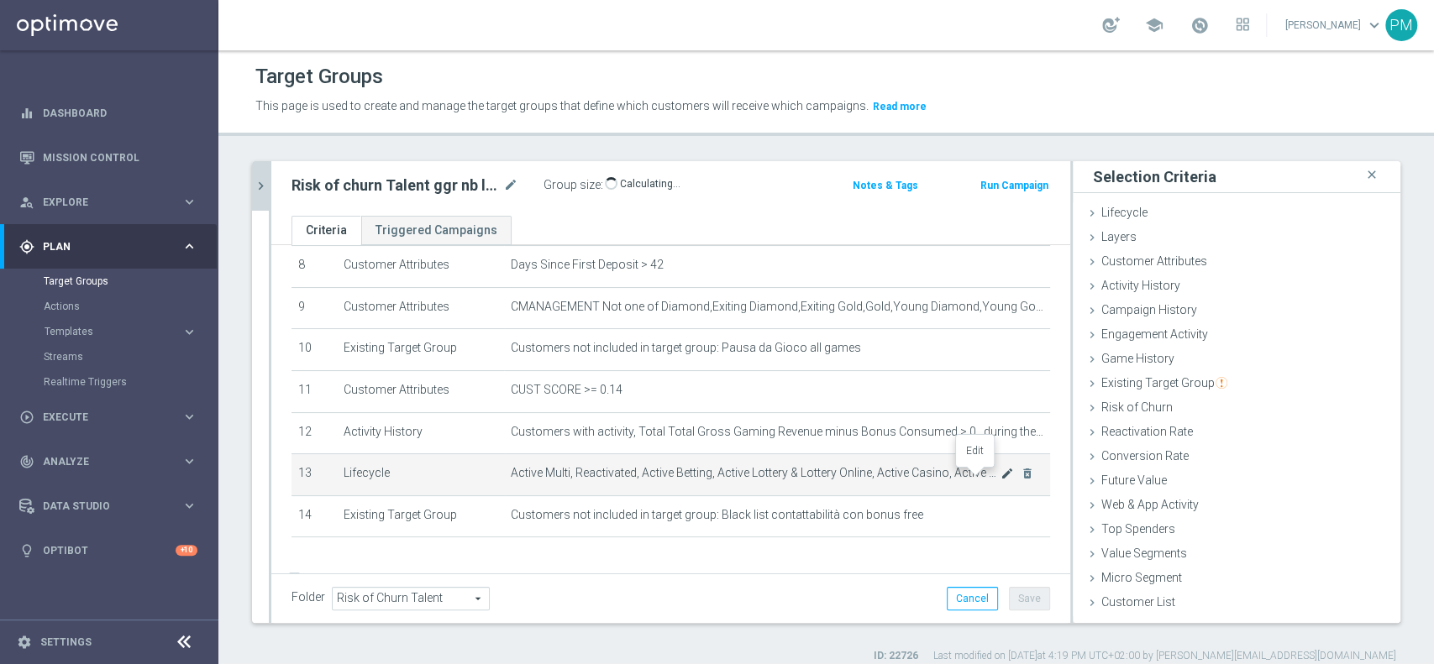
click at [1000, 477] on icon "mode_edit" at bounding box center [1006, 473] width 13 height 13
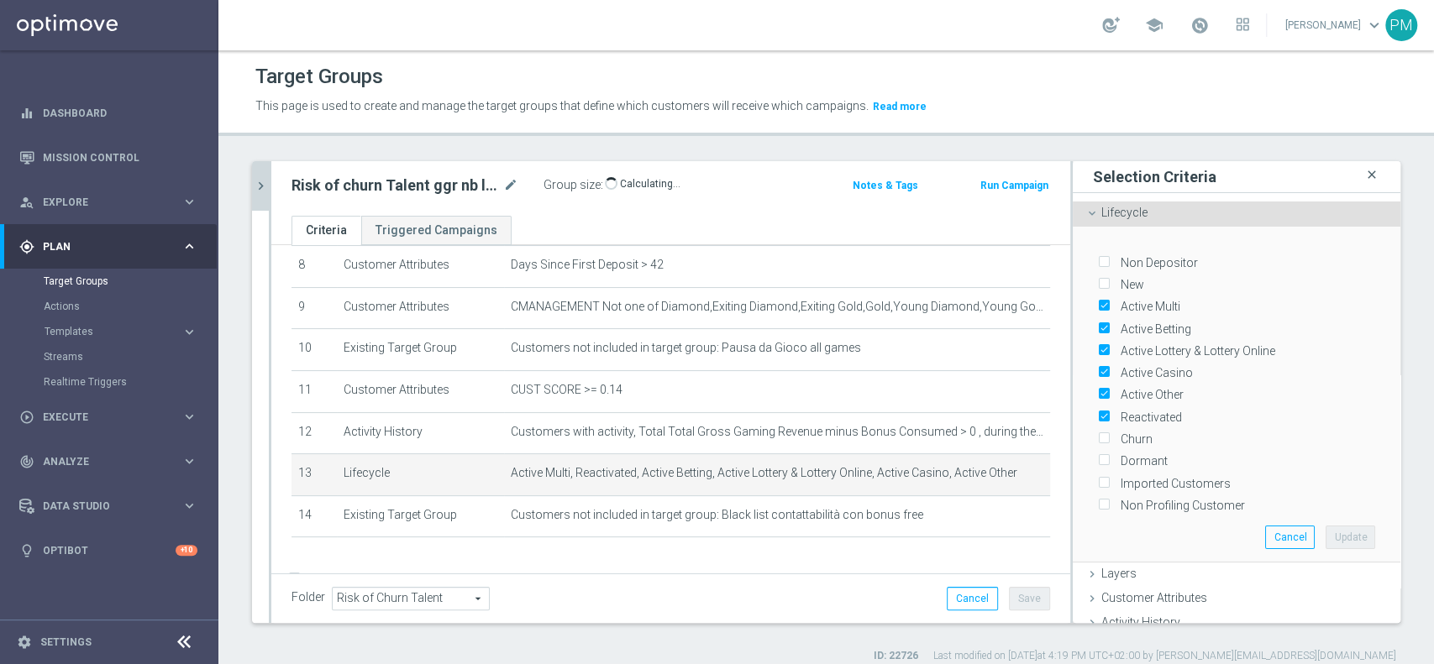
click at [1363, 173] on icon "close" at bounding box center [1371, 175] width 17 height 23
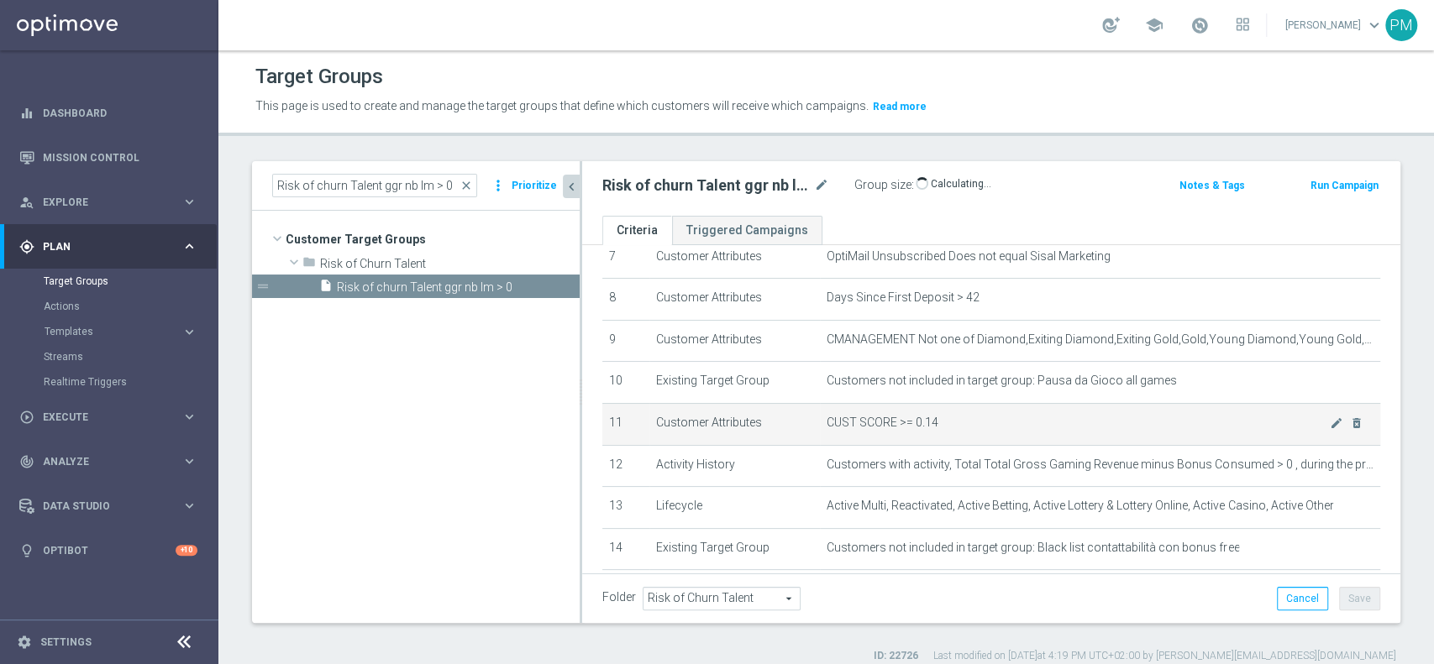
scroll to position [316, 0]
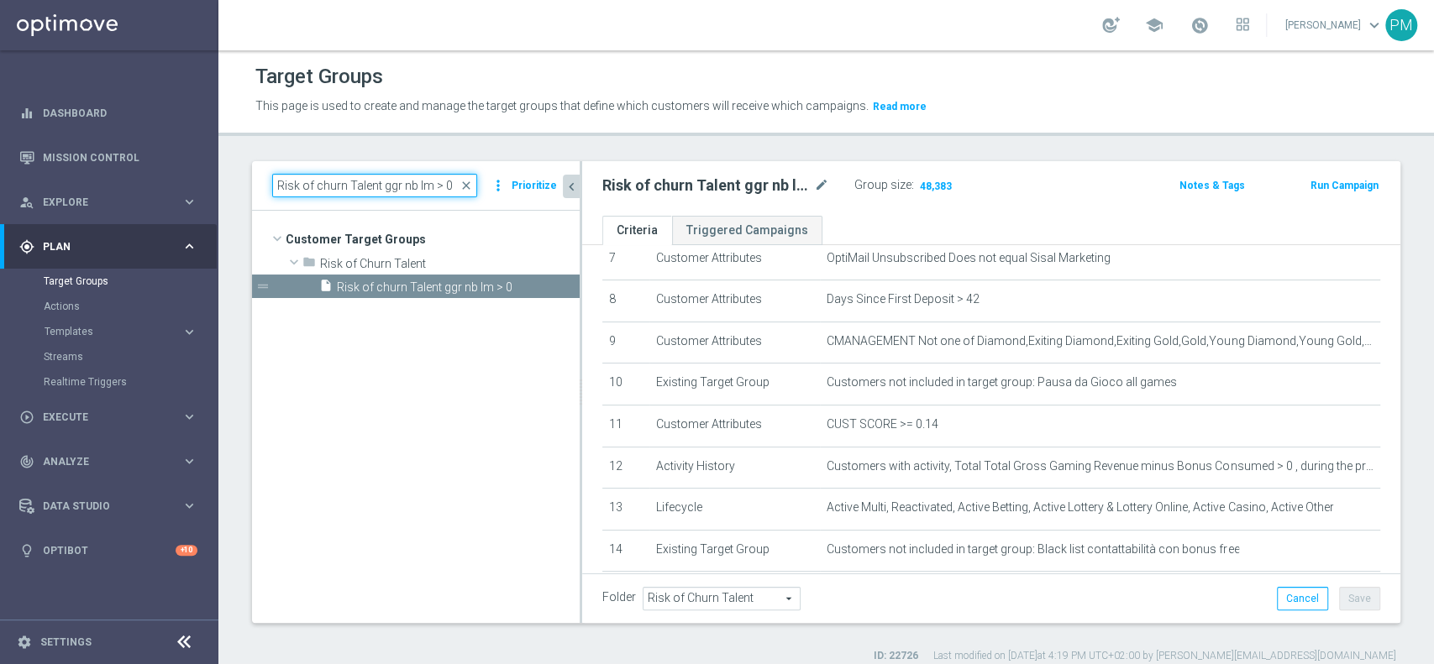
click at [404, 186] on input "Risk of churn Talent ggr nb lm > 0" at bounding box center [374, 186] width 205 height 24
paste input "Churn Master Low"
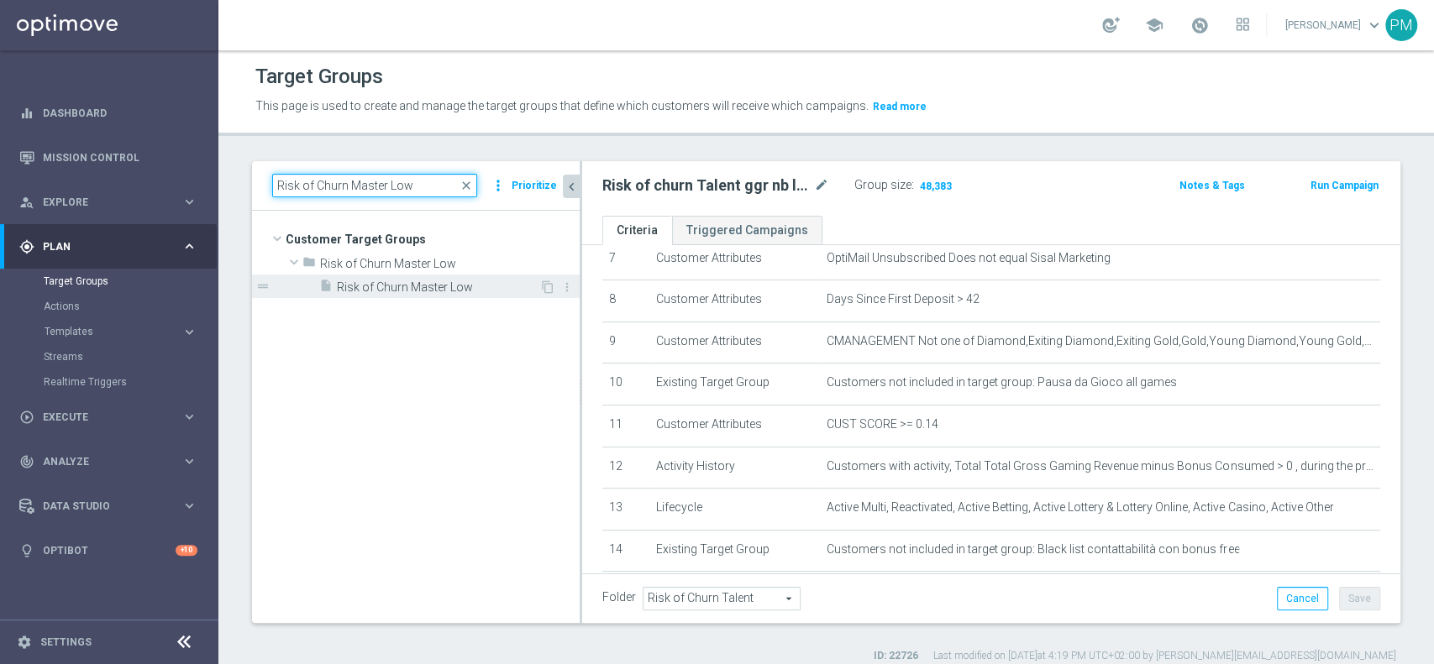
type input "Risk of Churn Master Low"
click at [423, 286] on span "Risk of Churn Master Low" at bounding box center [438, 288] width 202 height 14
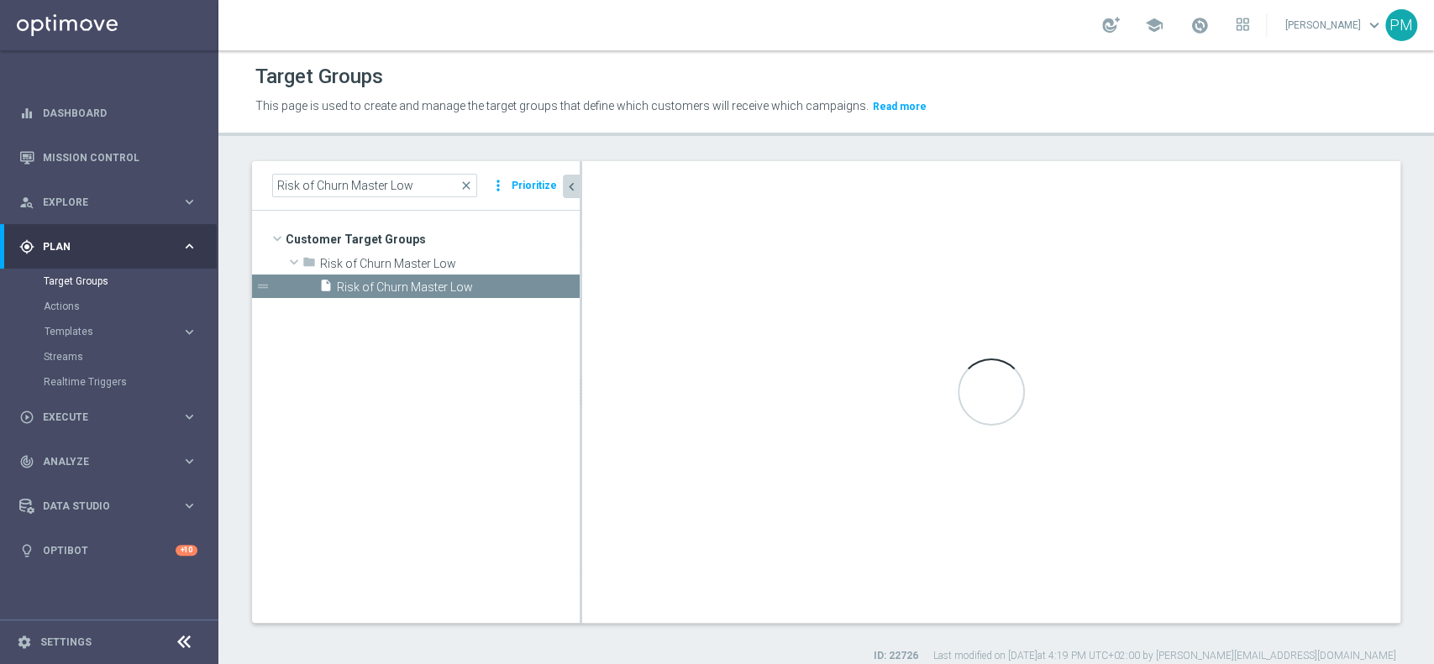
type input "Risk of Churn Master Low"
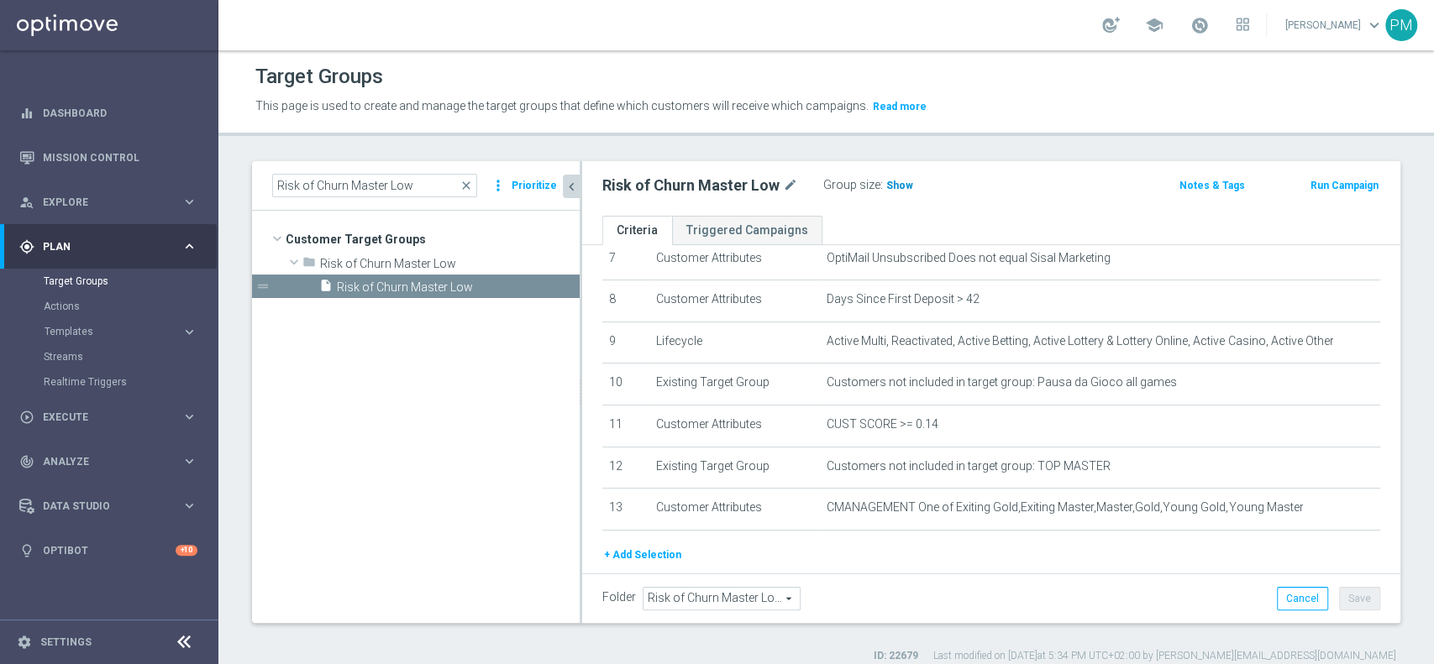
click at [900, 185] on span "Show" at bounding box center [899, 186] width 27 height 12
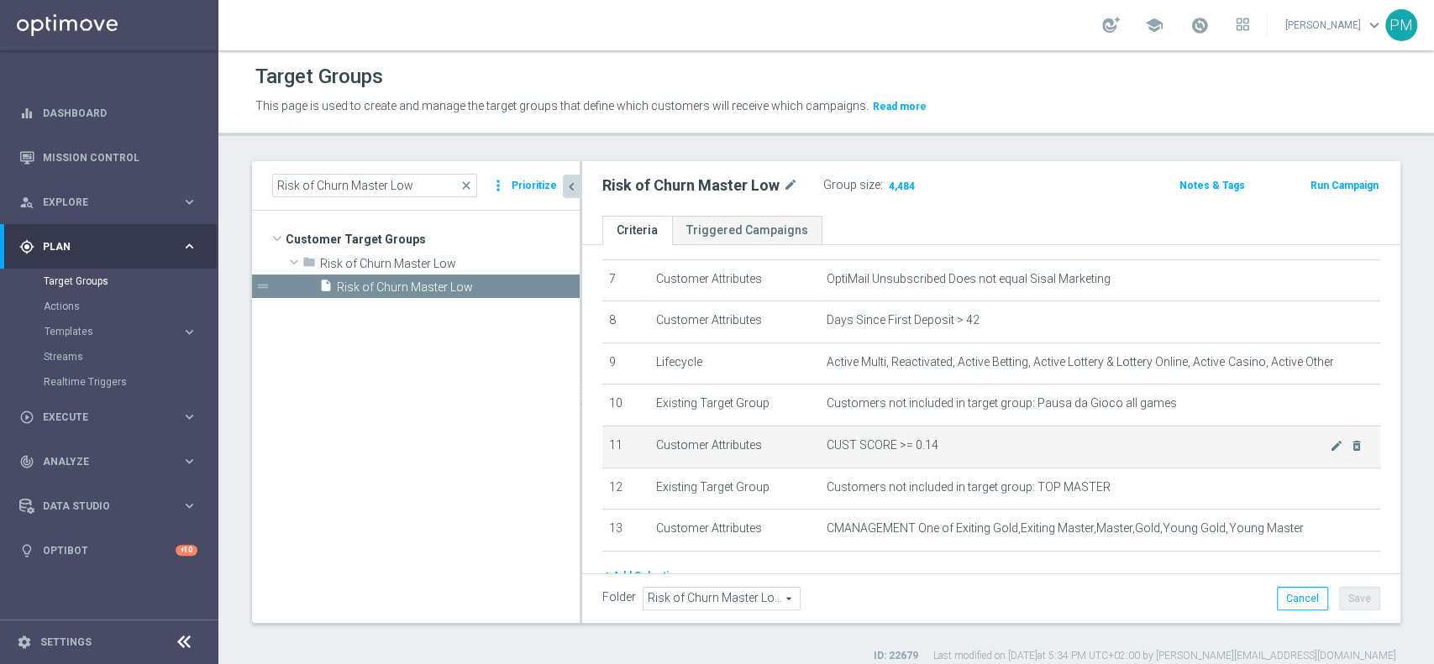
scroll to position [296, 0]
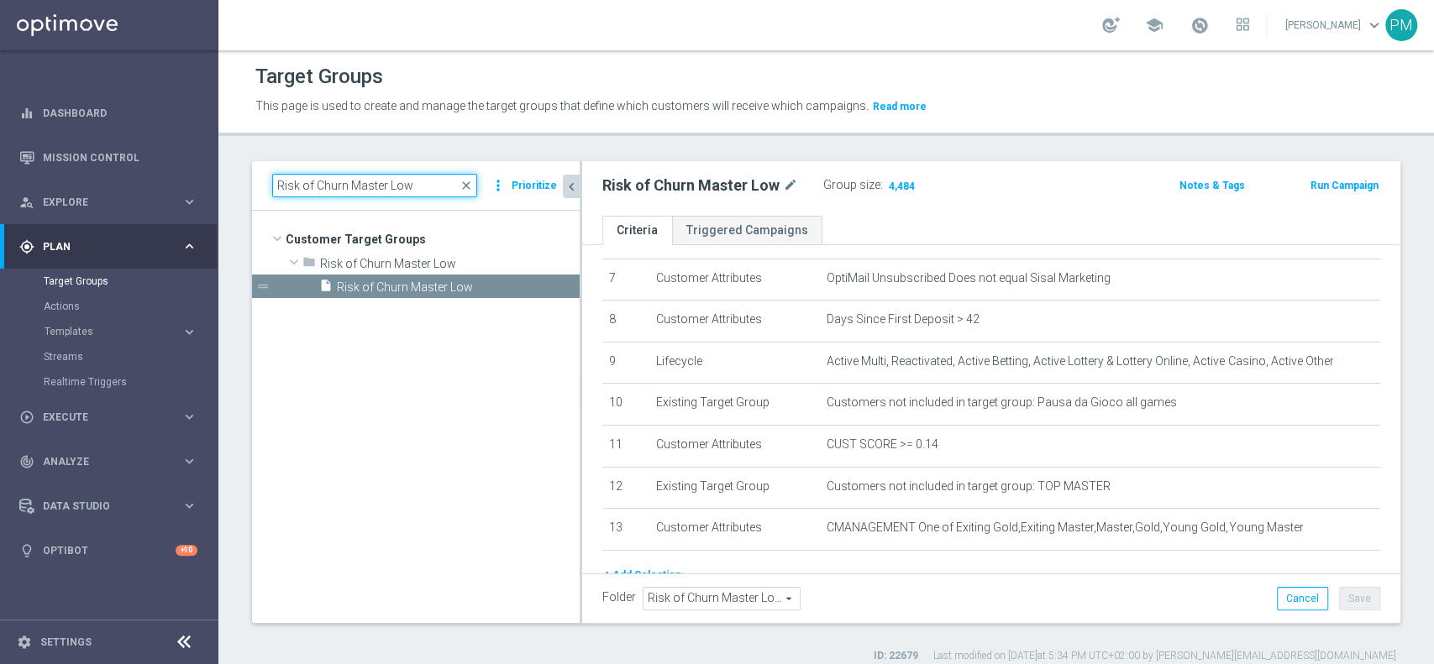
click at [397, 186] on input "Risk of Churn Master Low" at bounding box center [374, 186] width 205 height 24
paste input "Churn 0-12M Talent ggr nb > 0 lftime NO Sport"
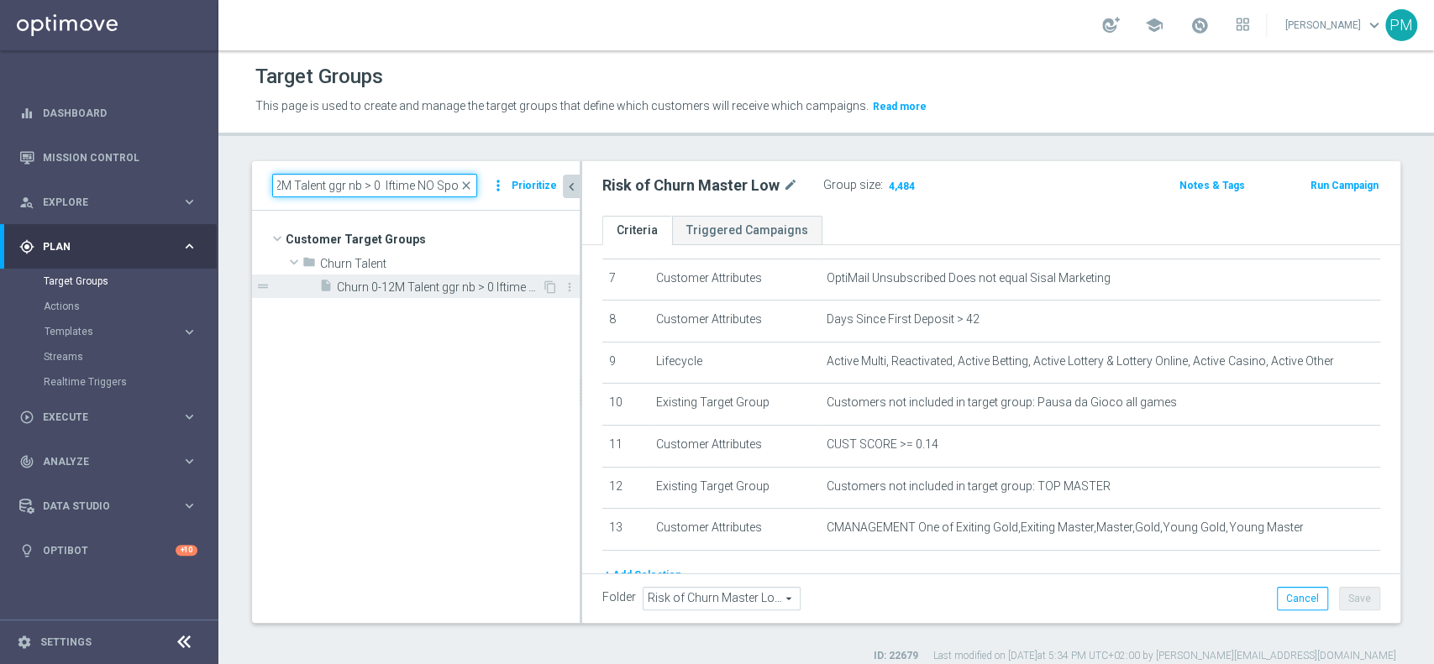
type input "Churn 0-12M Talent ggr nb > 0 lftime NO Sport"
click at [424, 287] on span "Churn 0-12M Talent ggr nb > 0 lftime NO Sport" at bounding box center [439, 288] width 205 height 14
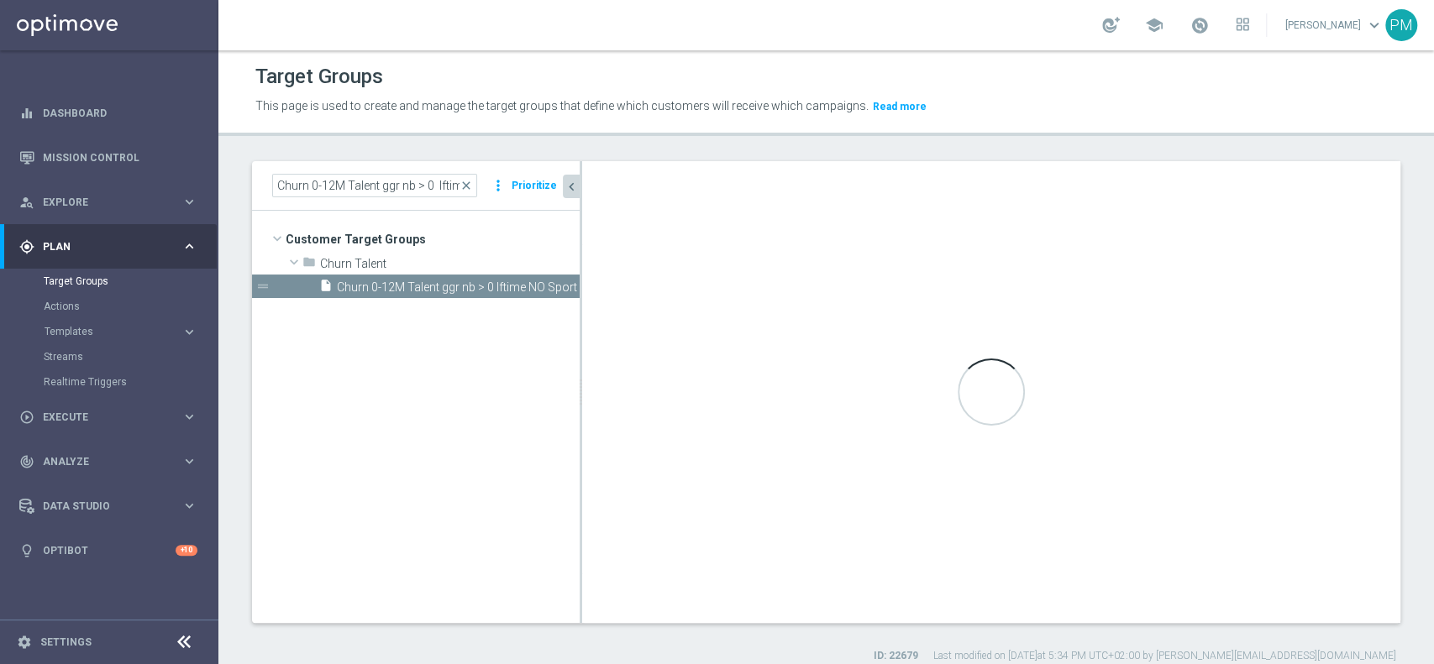
type input "Churn Talent"
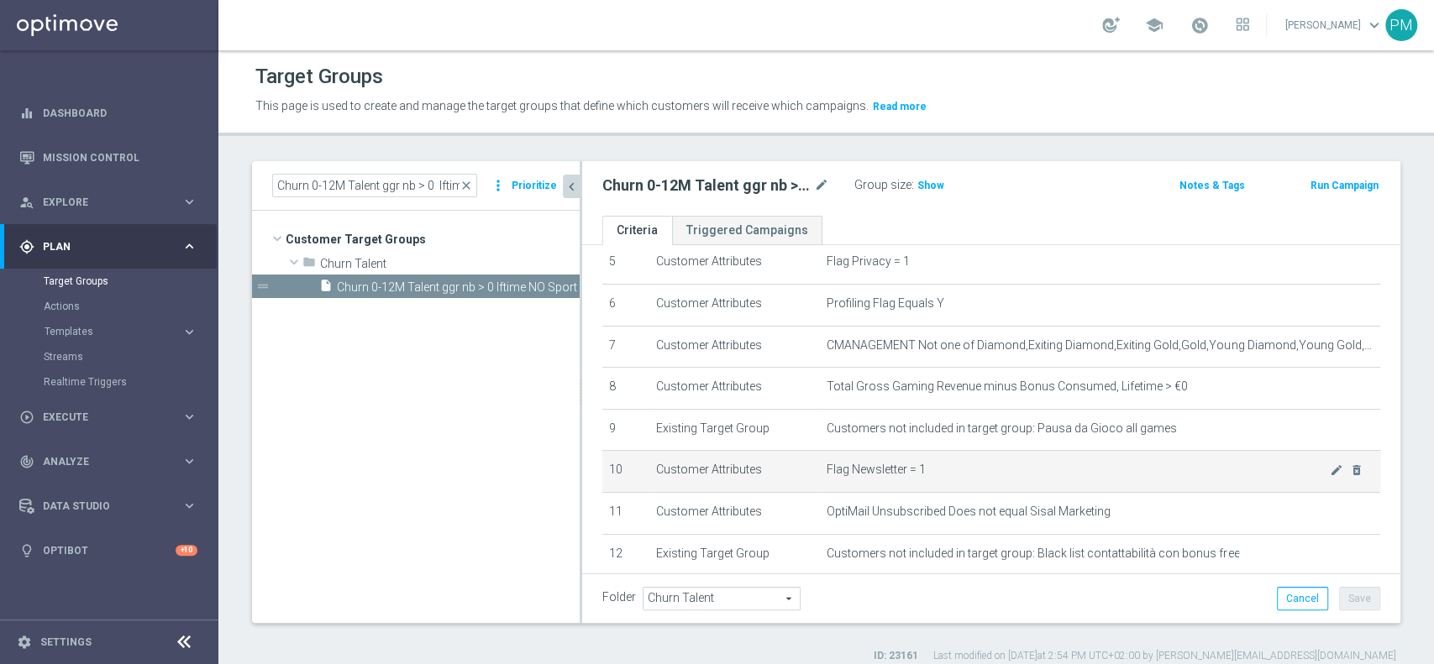
scroll to position [209, 0]
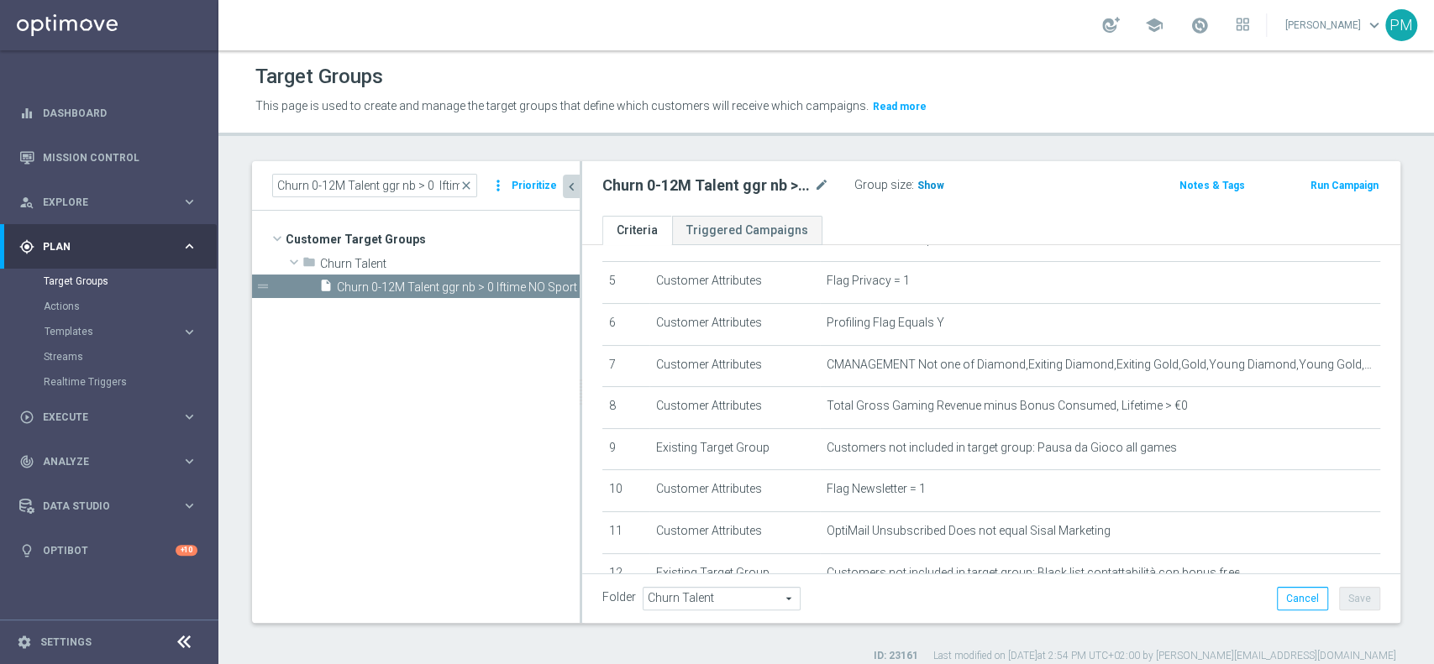
click at [939, 182] on span "Show" at bounding box center [930, 186] width 27 height 12
click at [390, 190] on input "Churn 0-12M Talent ggr nb > 0 lftime NO Sport" at bounding box center [374, 186] width 205 height 24
paste input "< 0 lftime"
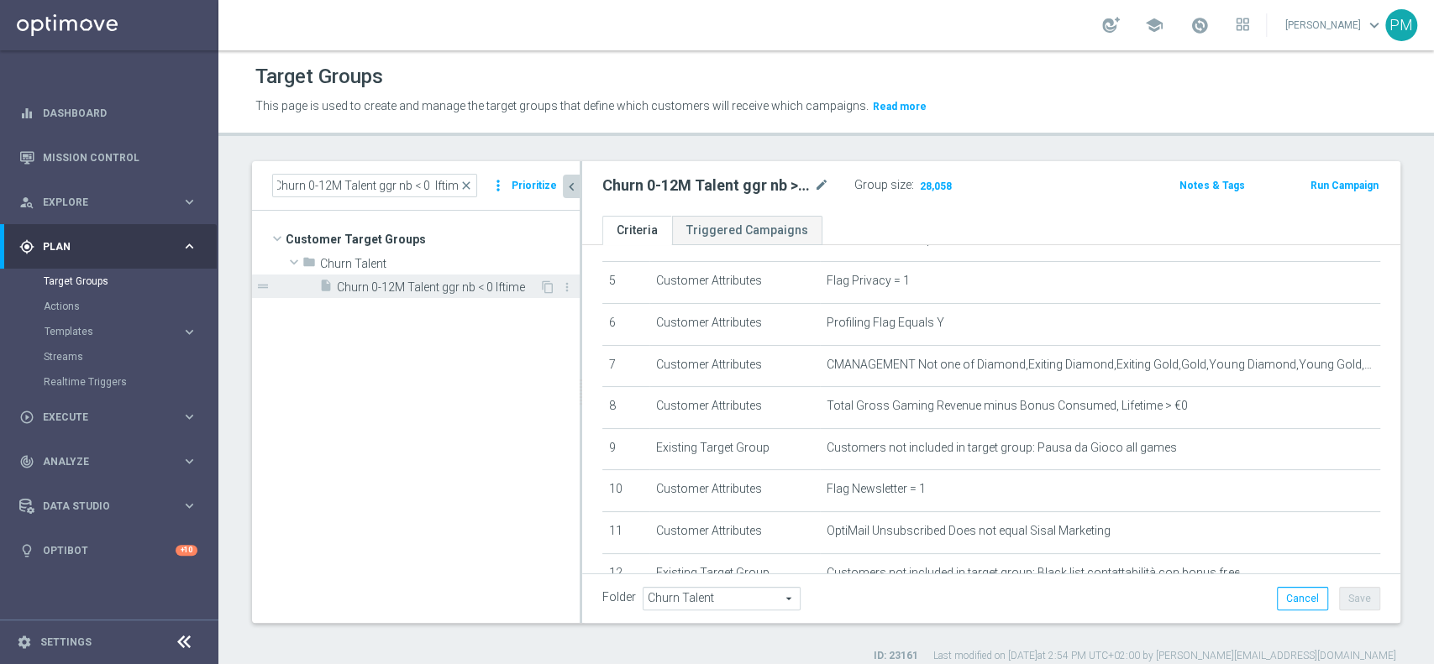
scroll to position [0, 0]
click at [438, 290] on span "Churn 0-12M Talent ggr nb < 0 lftime" at bounding box center [438, 288] width 202 height 14
click at [934, 180] on span "Show" at bounding box center [930, 186] width 27 height 12
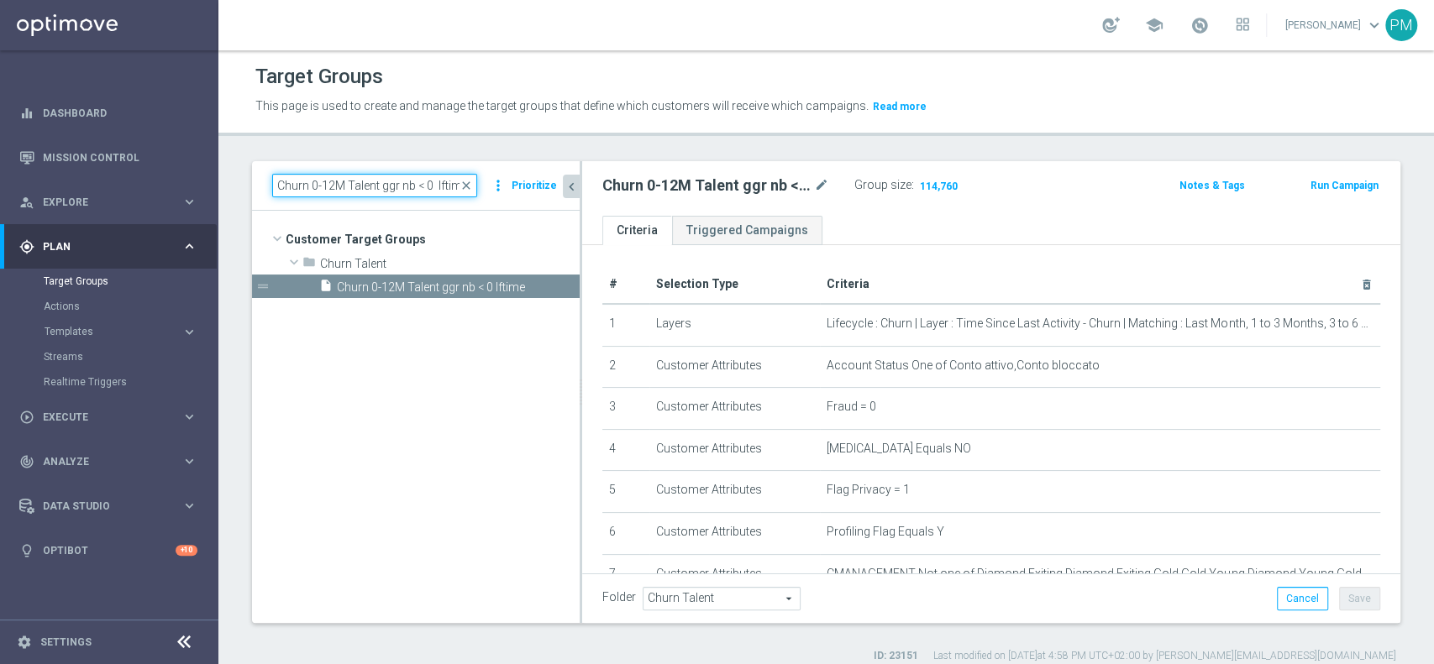
click at [378, 178] on input "Churn 0-12M Talent ggr nb < 0 lftime" at bounding box center [374, 186] width 205 height 24
paste input "Giocanti Talent M-1 non Active mtd 1st Sport lm"
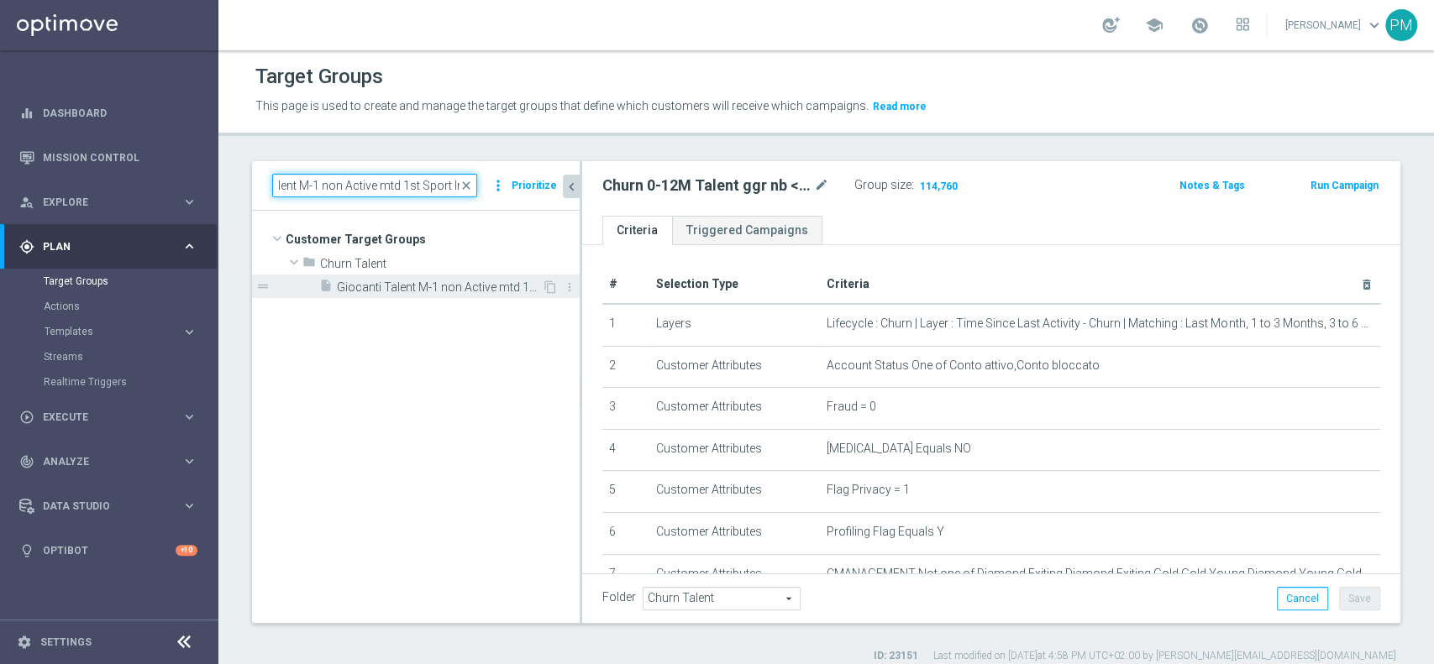
type input "Giocanti Talent M-1 non Active mtd 1st Sport lm"
click at [450, 286] on span "Giocanti Talent M-1 non Active mtd 1st Sport lm" at bounding box center [439, 288] width 205 height 14
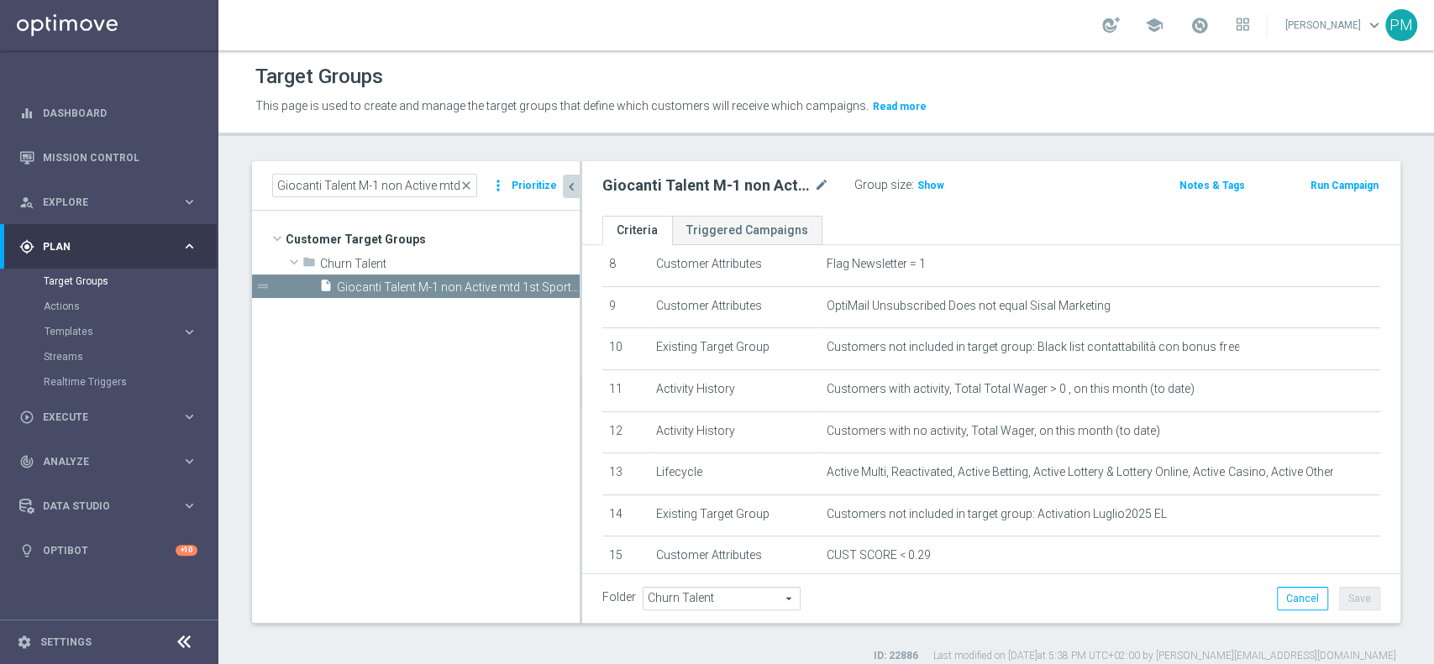
scroll to position [438, 0]
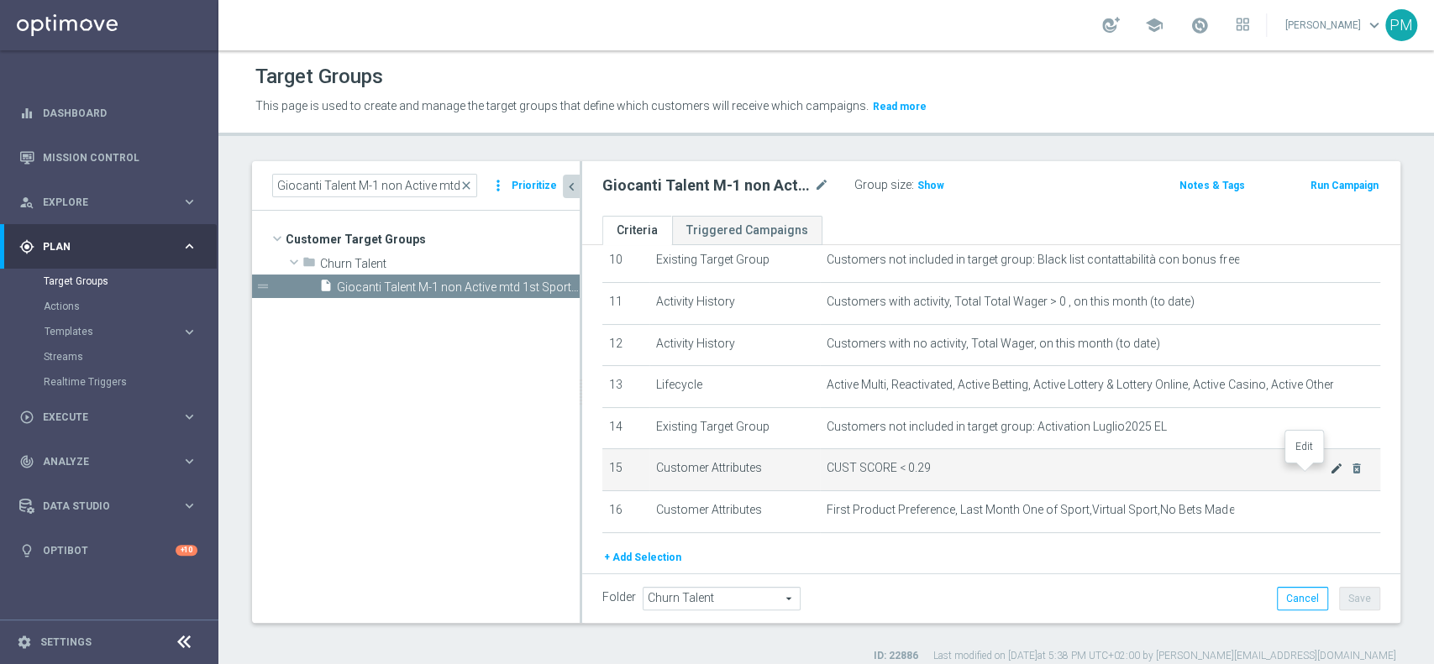
click at [1330, 473] on icon "mode_edit" at bounding box center [1336, 468] width 13 height 13
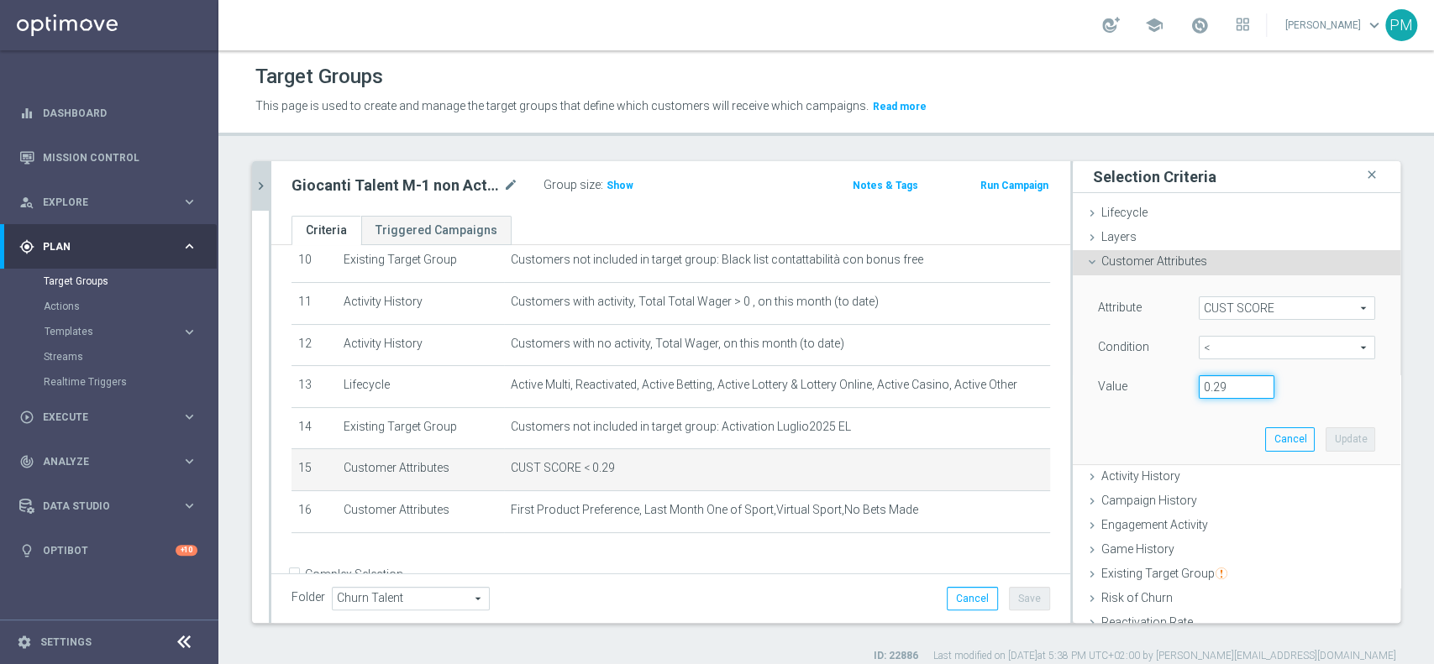
click at [1209, 385] on input "0.29" at bounding box center [1237, 387] width 76 height 24
type input "0.14"
click at [1326, 432] on button "Update" at bounding box center [1351, 440] width 50 height 24
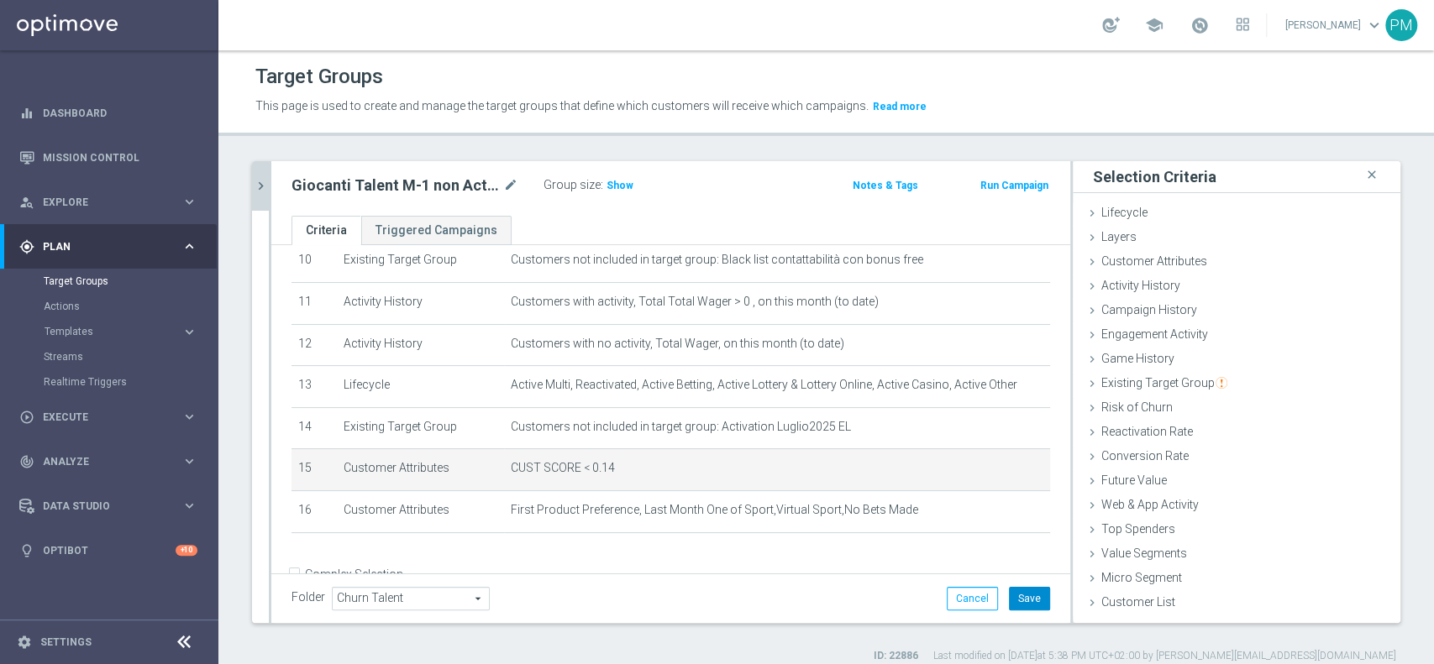
click at [1016, 596] on button "Save" at bounding box center [1029, 599] width 41 height 24
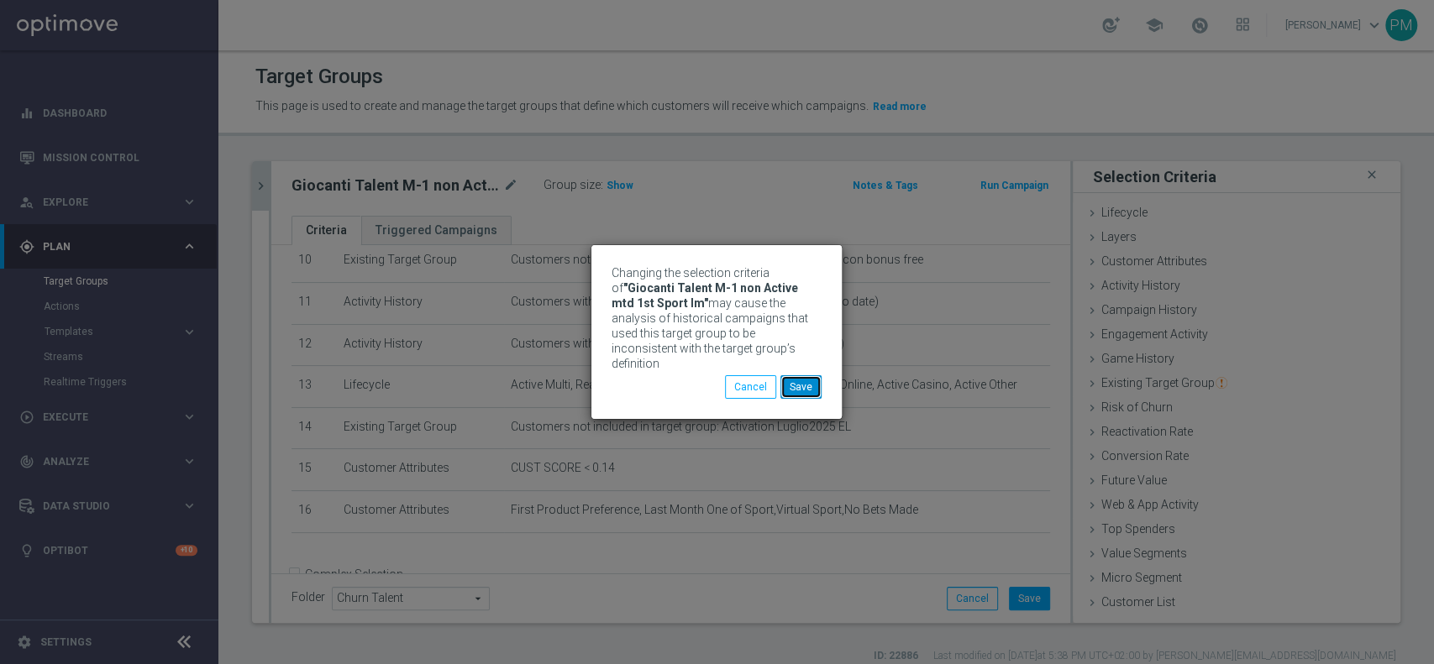
click at [805, 375] on button "Save" at bounding box center [800, 387] width 41 height 24
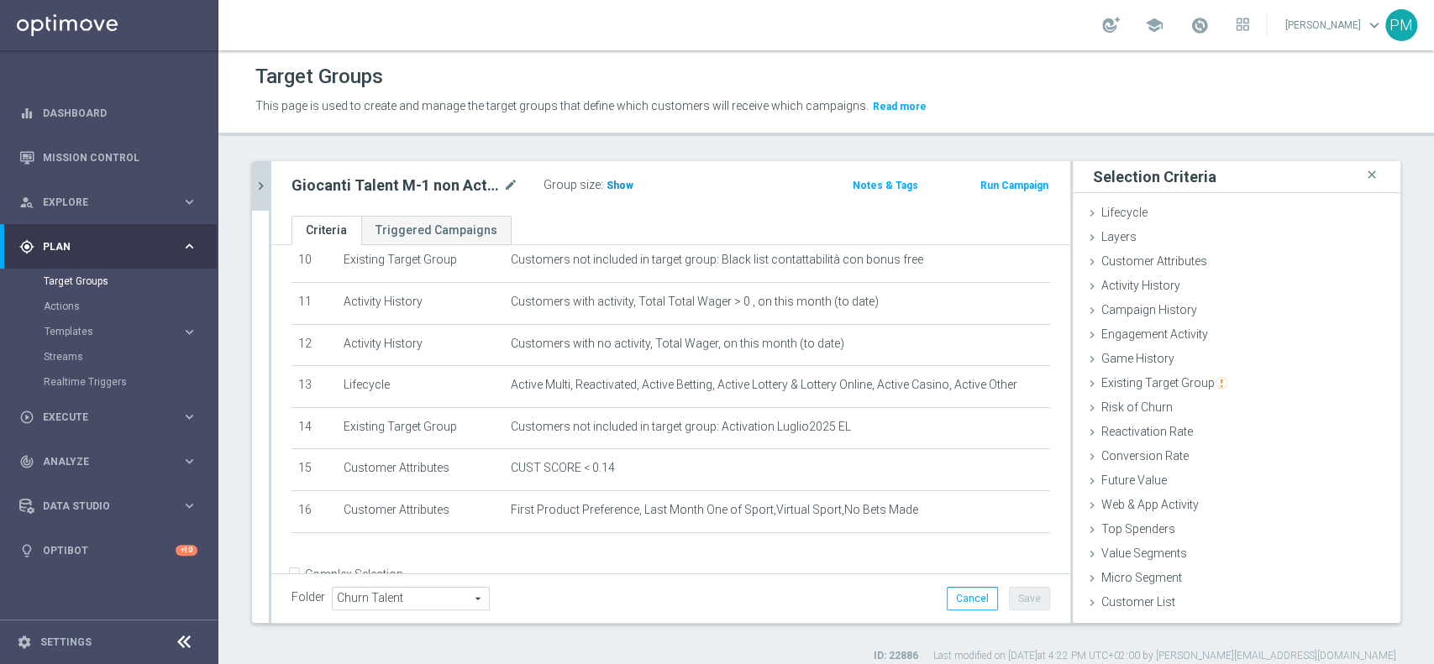
click at [614, 181] on span "Show" at bounding box center [619, 186] width 27 height 12
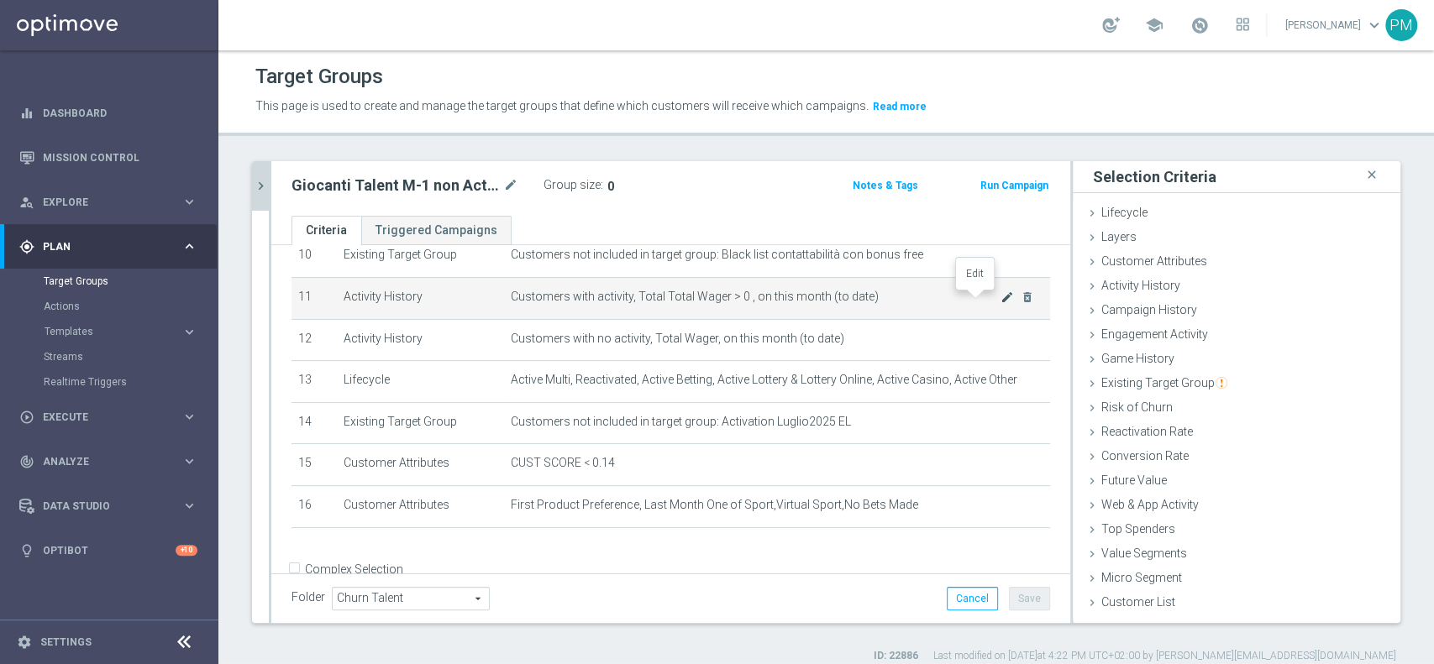
click at [1000, 297] on icon "mode_edit" at bounding box center [1006, 297] width 13 height 13
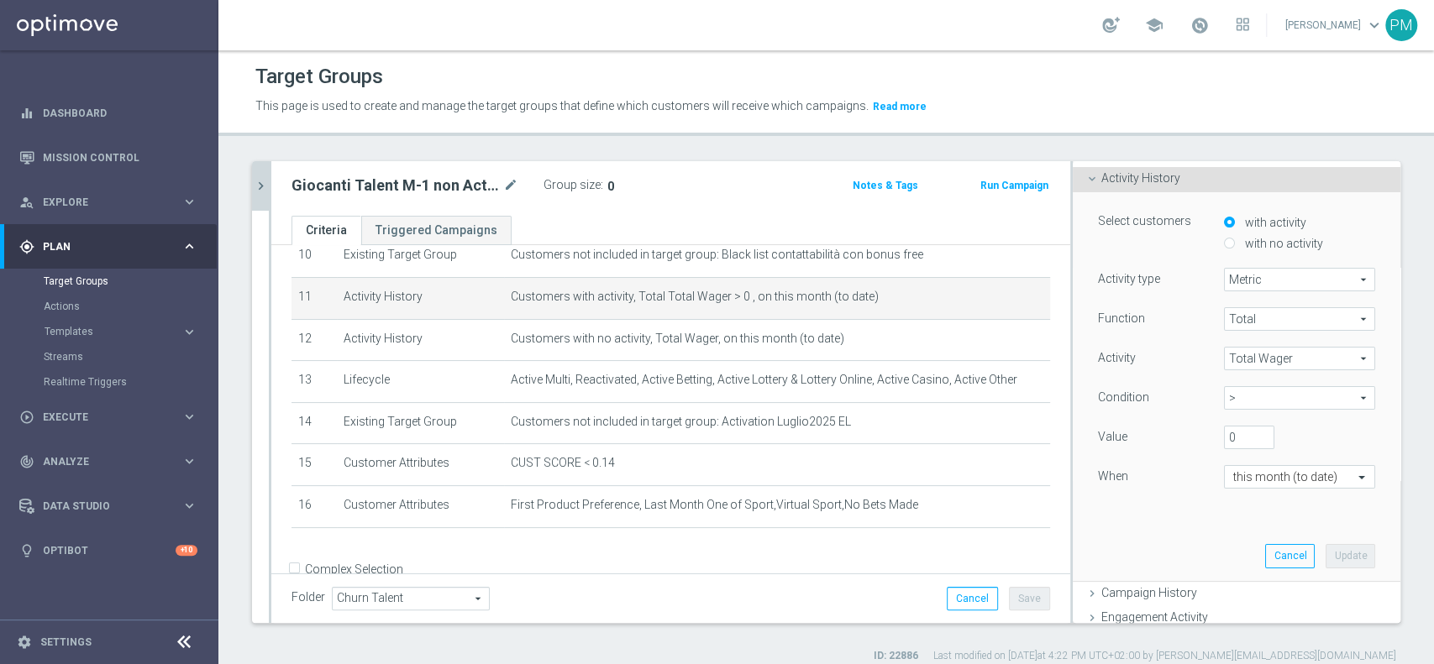
scroll to position [109, 0]
click at [1244, 480] on input "text" at bounding box center [1282, 476] width 99 height 15
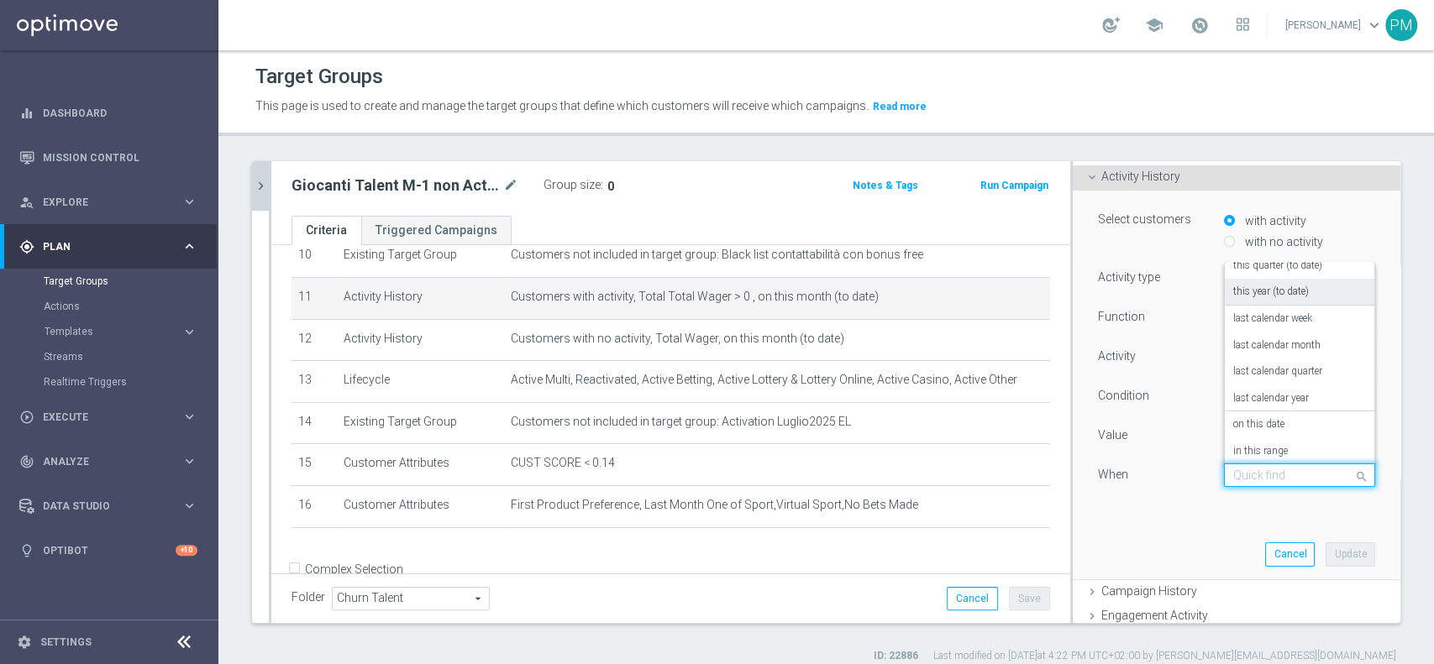
scroll to position [121, 0]
click at [1236, 345] on label "last calendar month" at bounding box center [1276, 340] width 87 height 13
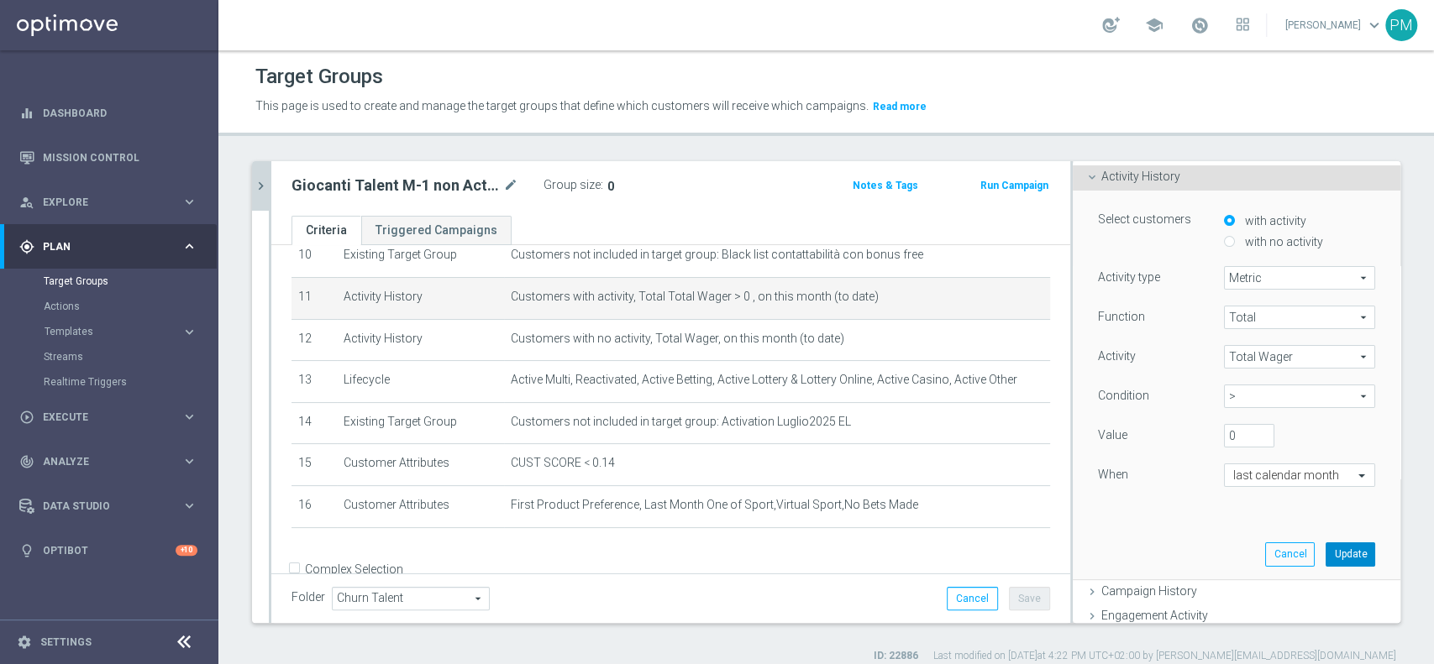
click at [1326, 554] on button "Update" at bounding box center [1351, 555] width 50 height 24
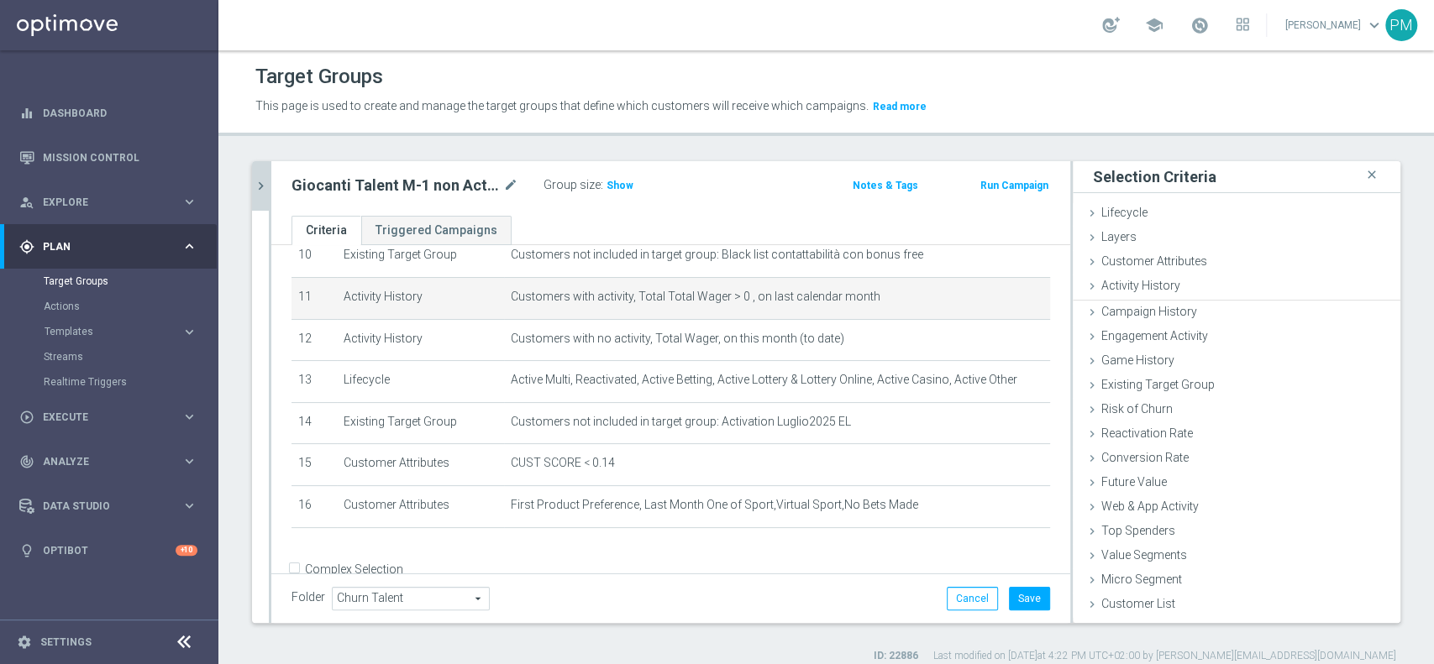
scroll to position [0, 0]
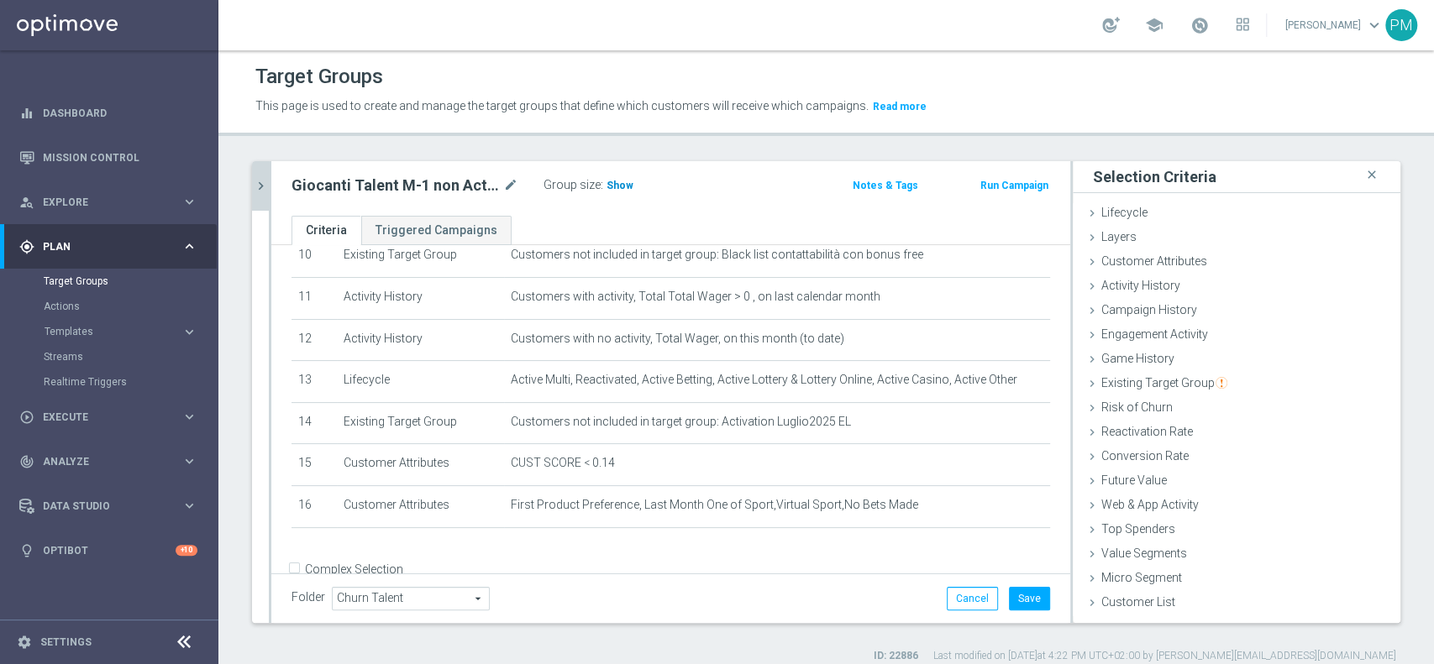
click at [617, 181] on span "Show" at bounding box center [619, 186] width 27 height 12
click at [1009, 601] on button "Save" at bounding box center [1029, 599] width 41 height 24
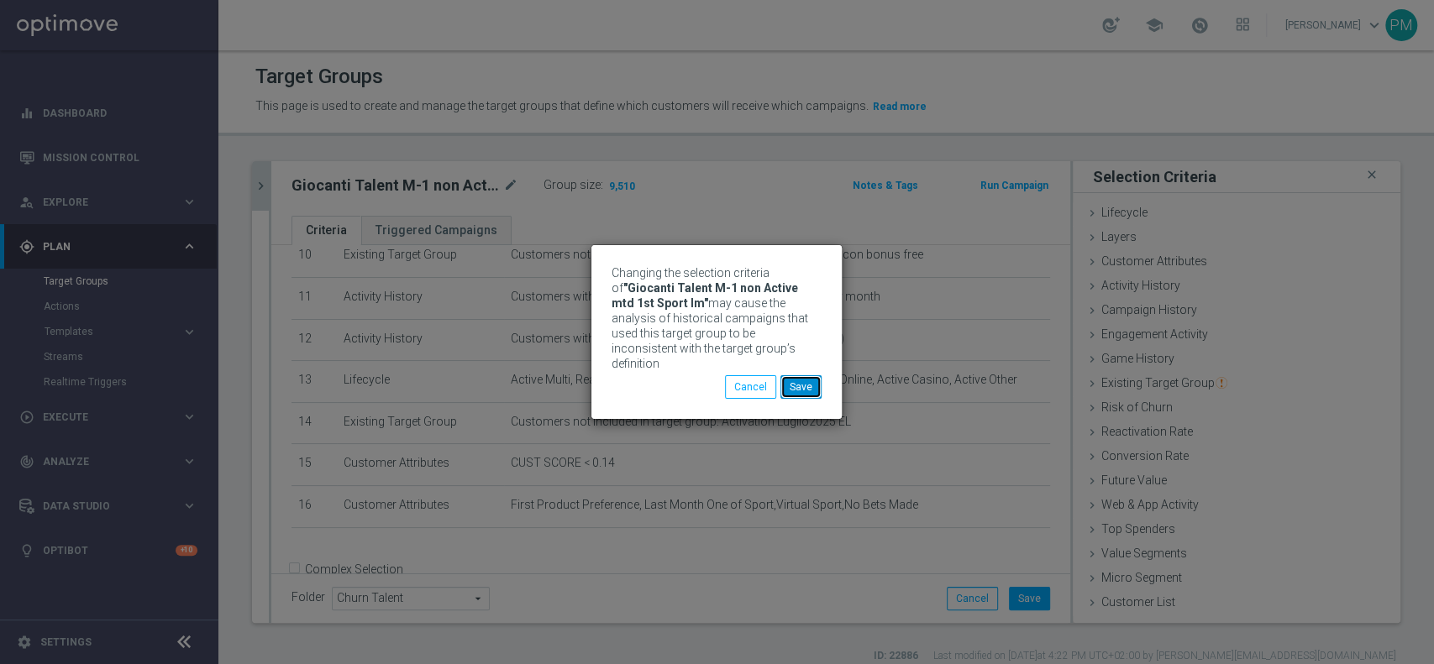
click at [798, 376] on button "Save" at bounding box center [800, 387] width 41 height 24
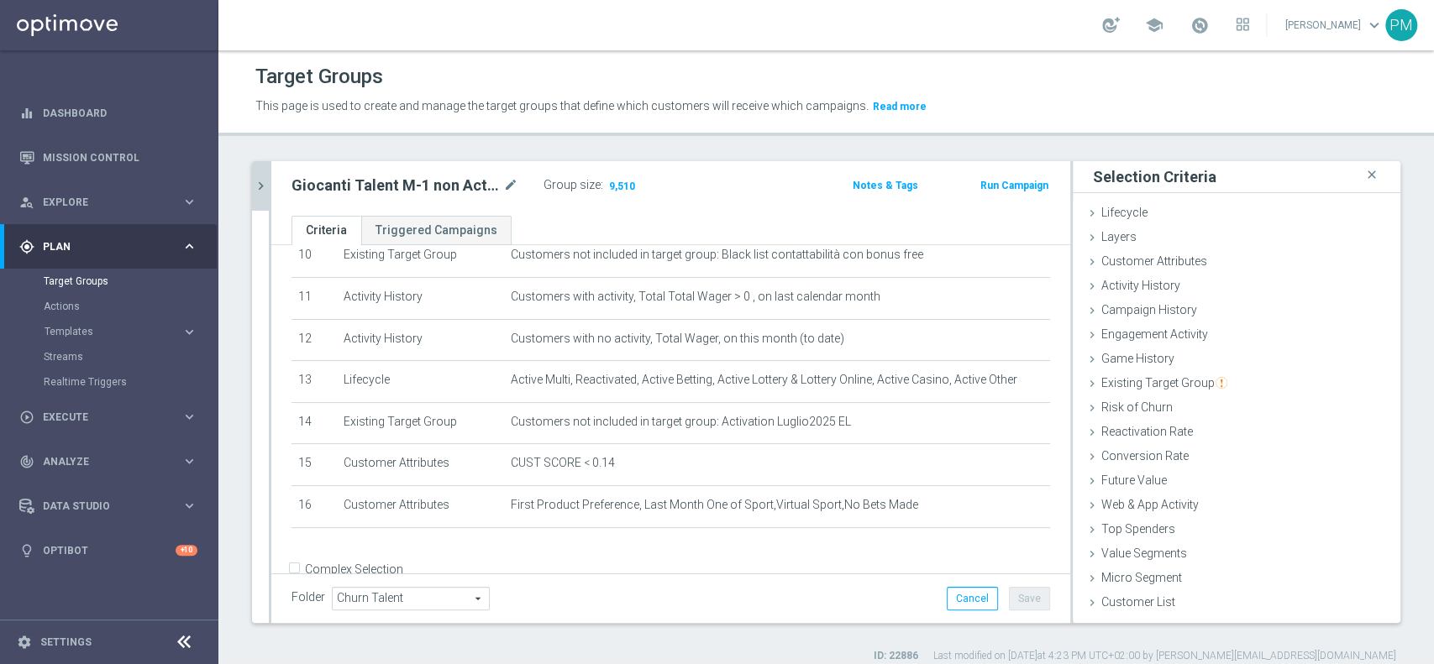
click at [256, 185] on icon "chevron_right" at bounding box center [261, 186] width 16 height 16
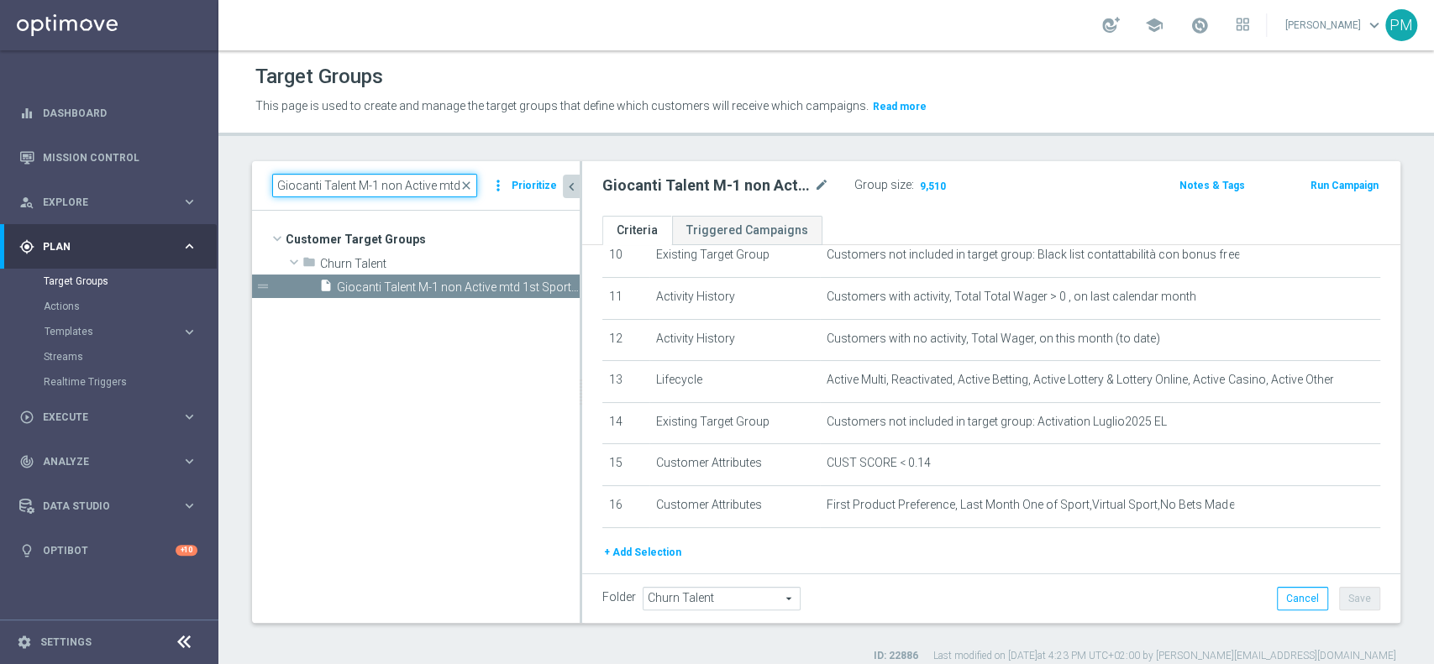
click at [407, 186] on input "Giocanti Talent M-1 non Active mtd 1st Sport lm" at bounding box center [374, 186] width 205 height 24
paste input "NO"
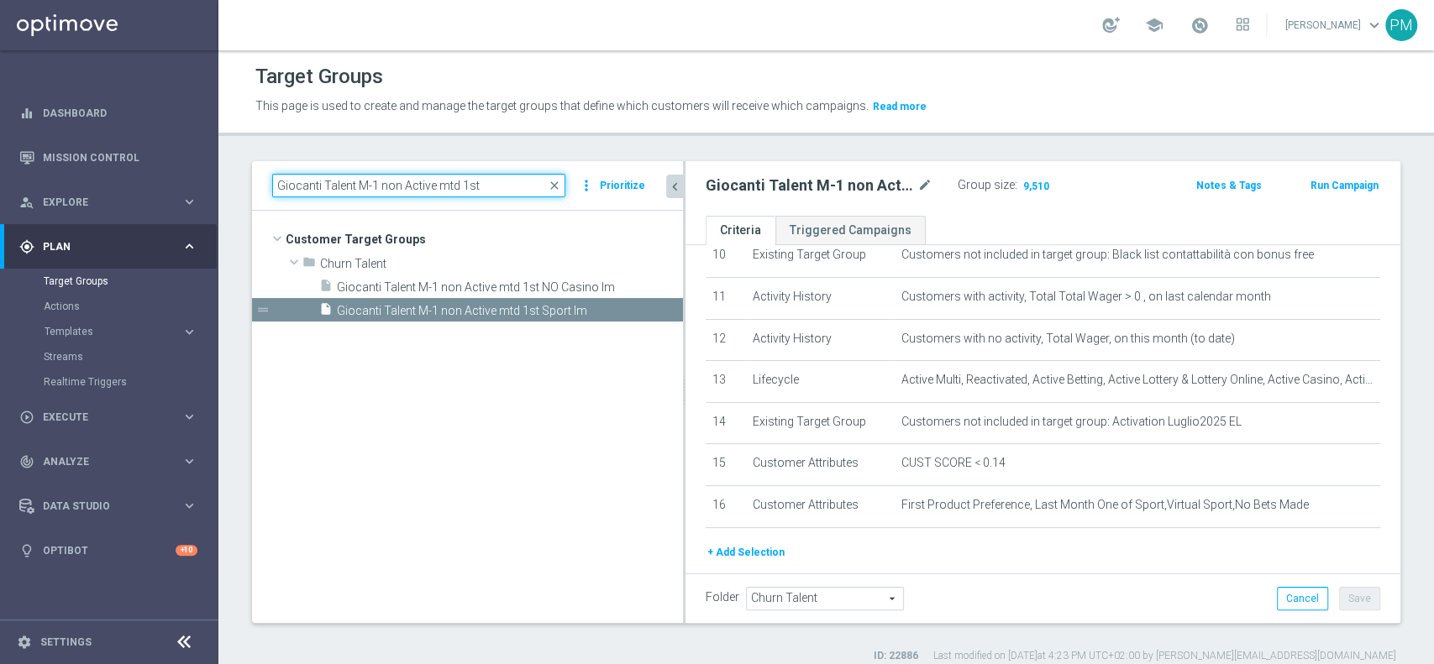
drag, startPoint x: 580, startPoint y: 255, endPoint x: 683, endPoint y: 255, distance: 103.3
click at [683, 255] on div at bounding box center [684, 392] width 3 height 462
type input "Giocanti Talent M-1 non Active mtd 1st"
click at [648, 306] on icon "content_copy" at bounding box center [650, 310] width 13 height 13
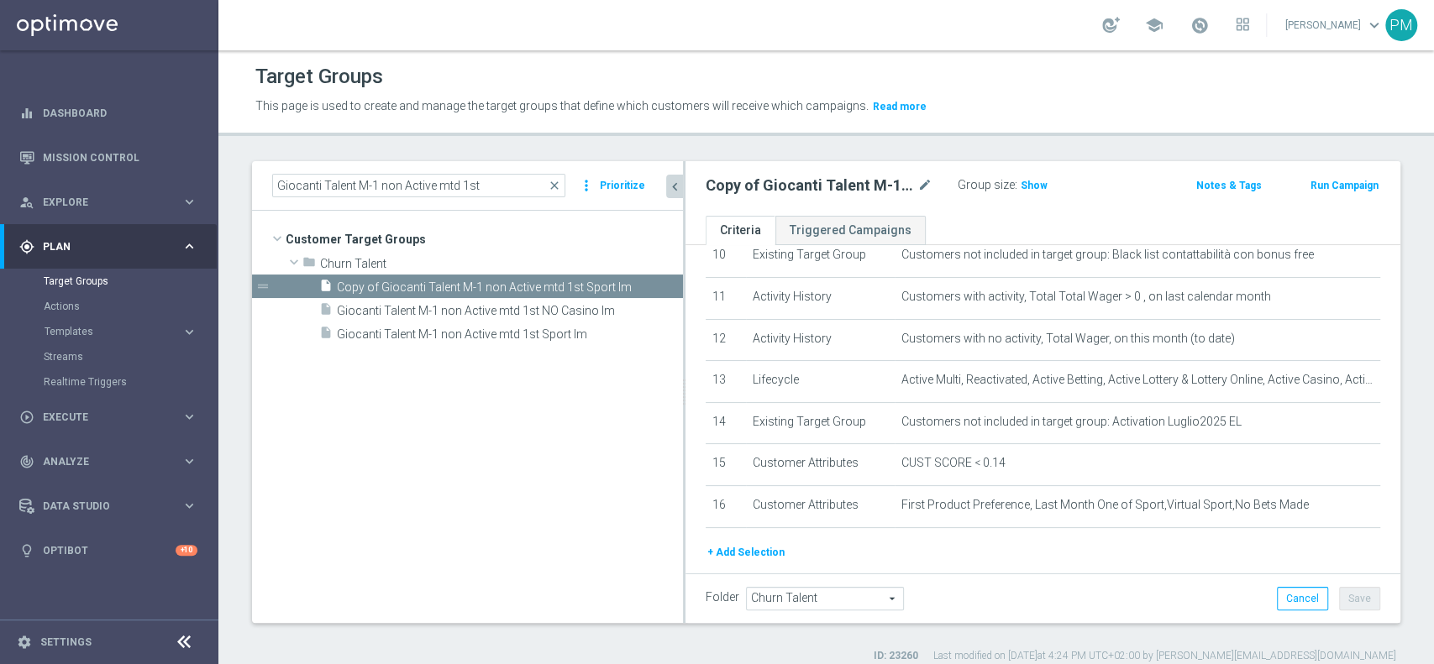
click at [667, 180] on icon "chevron_left" at bounding box center [675, 187] width 16 height 16
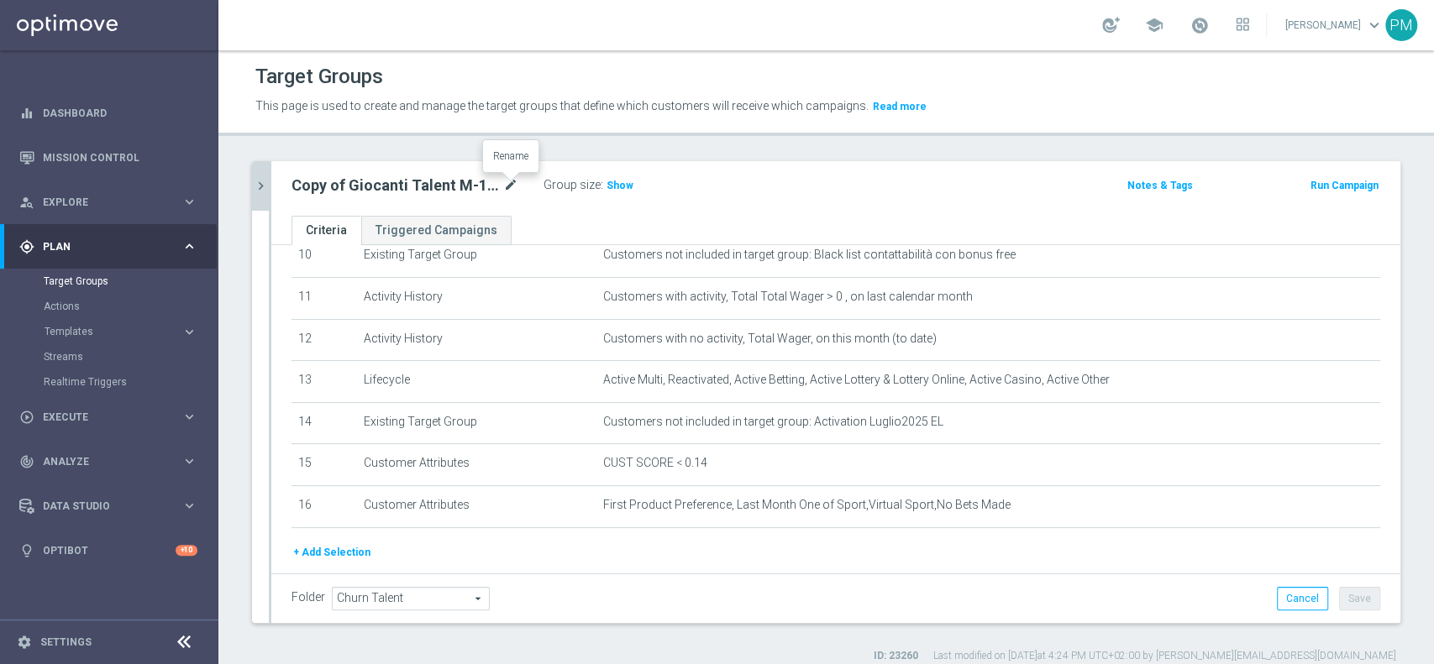
click at [512, 185] on icon "mode_edit" at bounding box center [510, 186] width 15 height 20
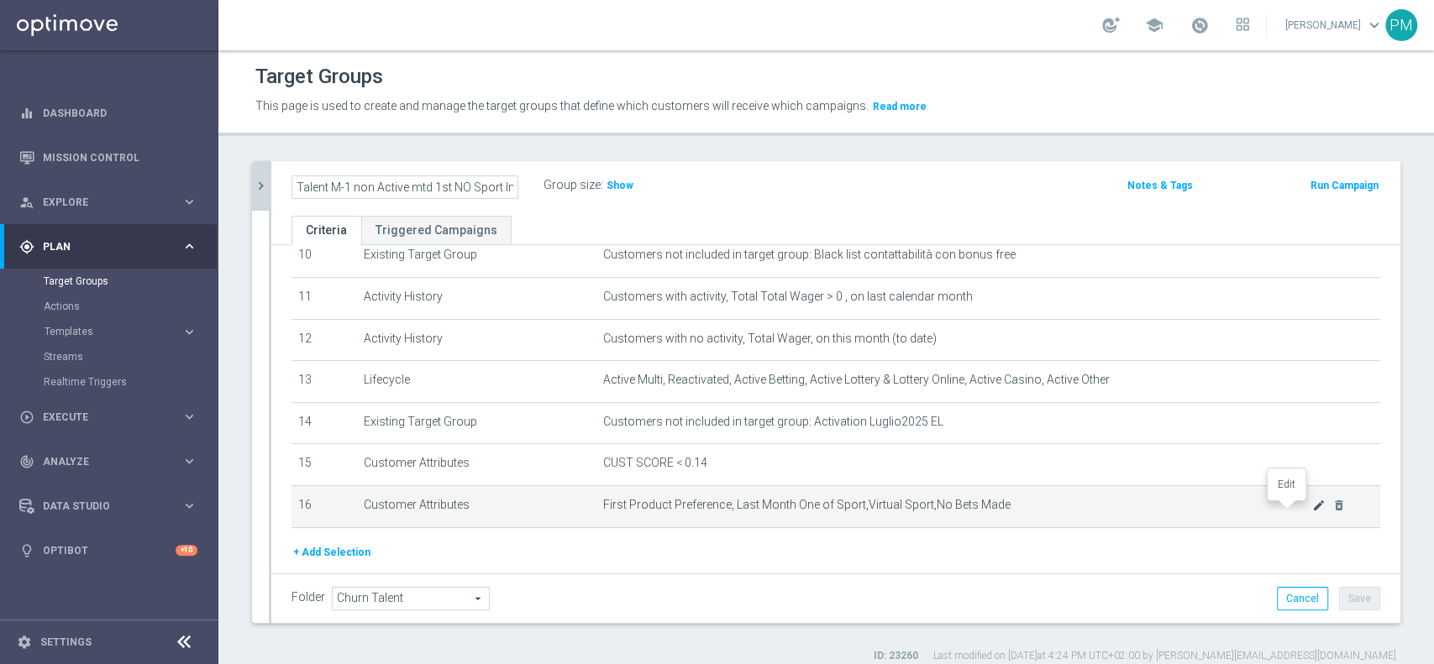
type input "Giocanti Talent M-1 non Active mtd 1st NO Sport lm"
click at [1312, 512] on icon "mode_edit" at bounding box center [1318, 505] width 13 height 13
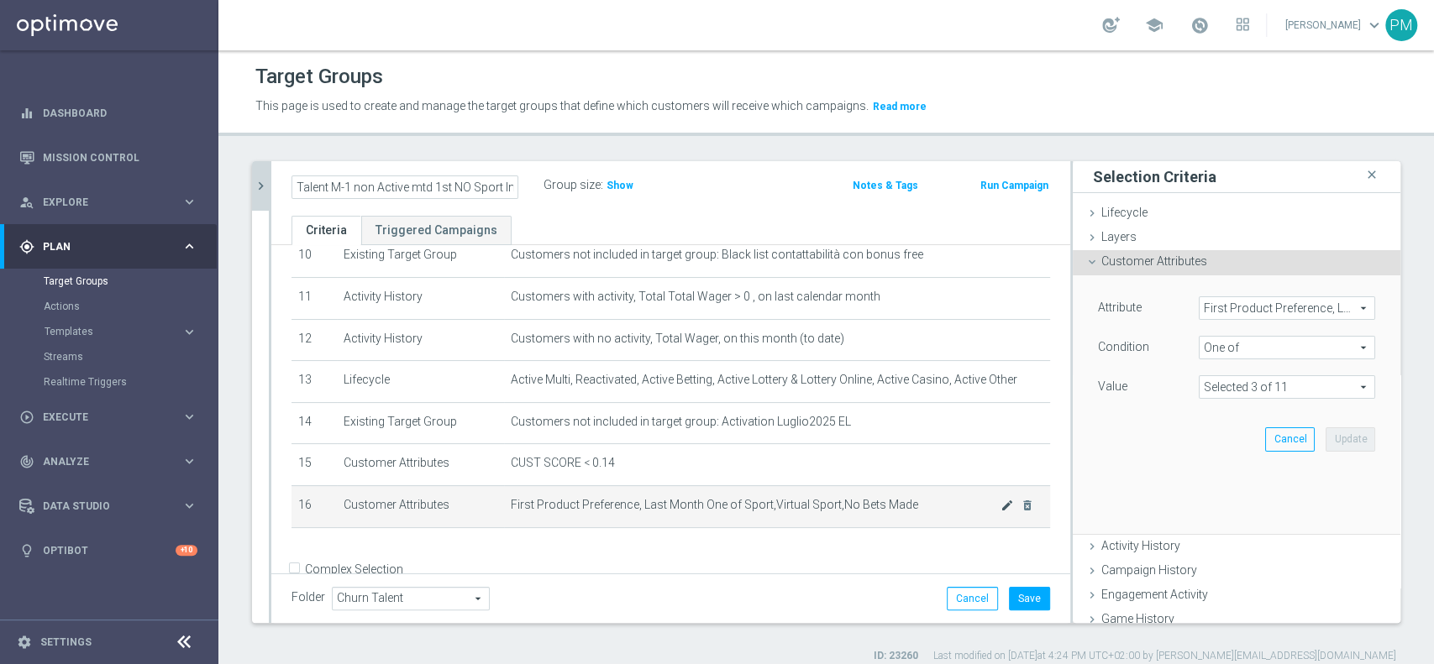
scroll to position [0, 0]
click at [1222, 351] on span "One of" at bounding box center [1287, 348] width 175 height 22
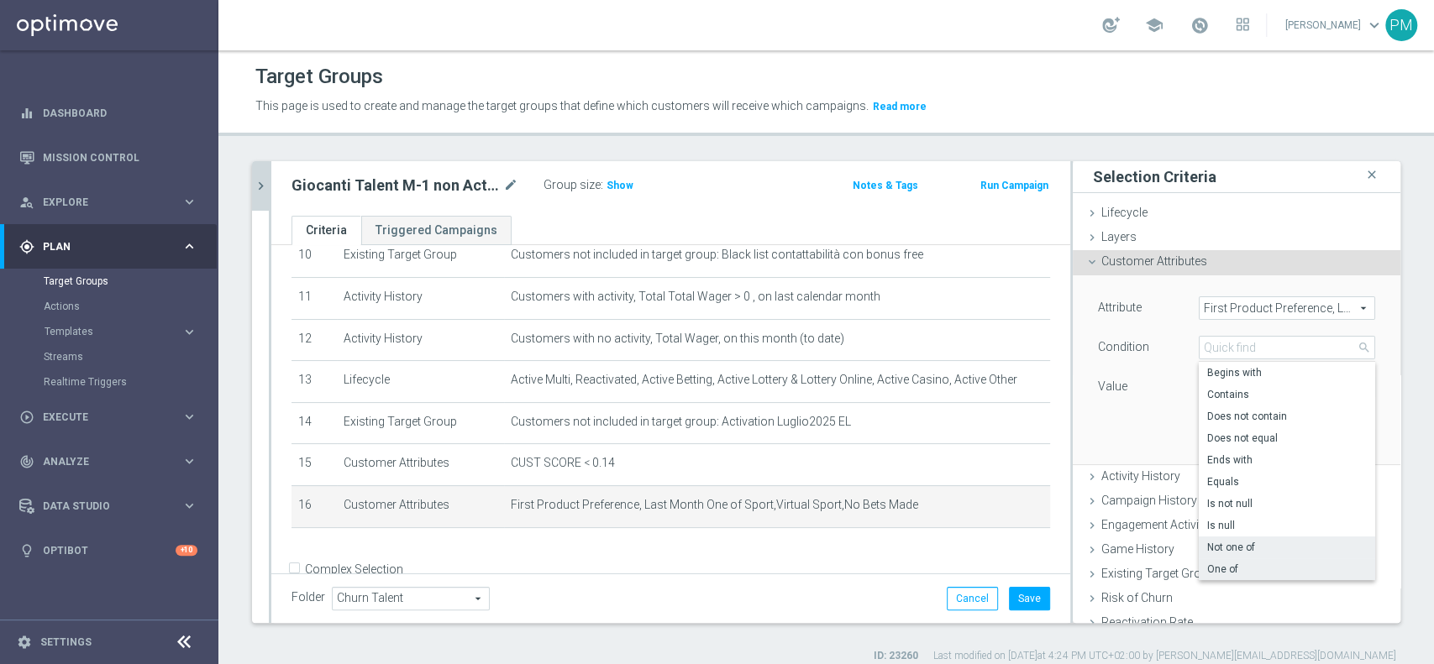
click at [1226, 550] on span "Not one of" at bounding box center [1287, 547] width 160 height 13
type input "Not one of"
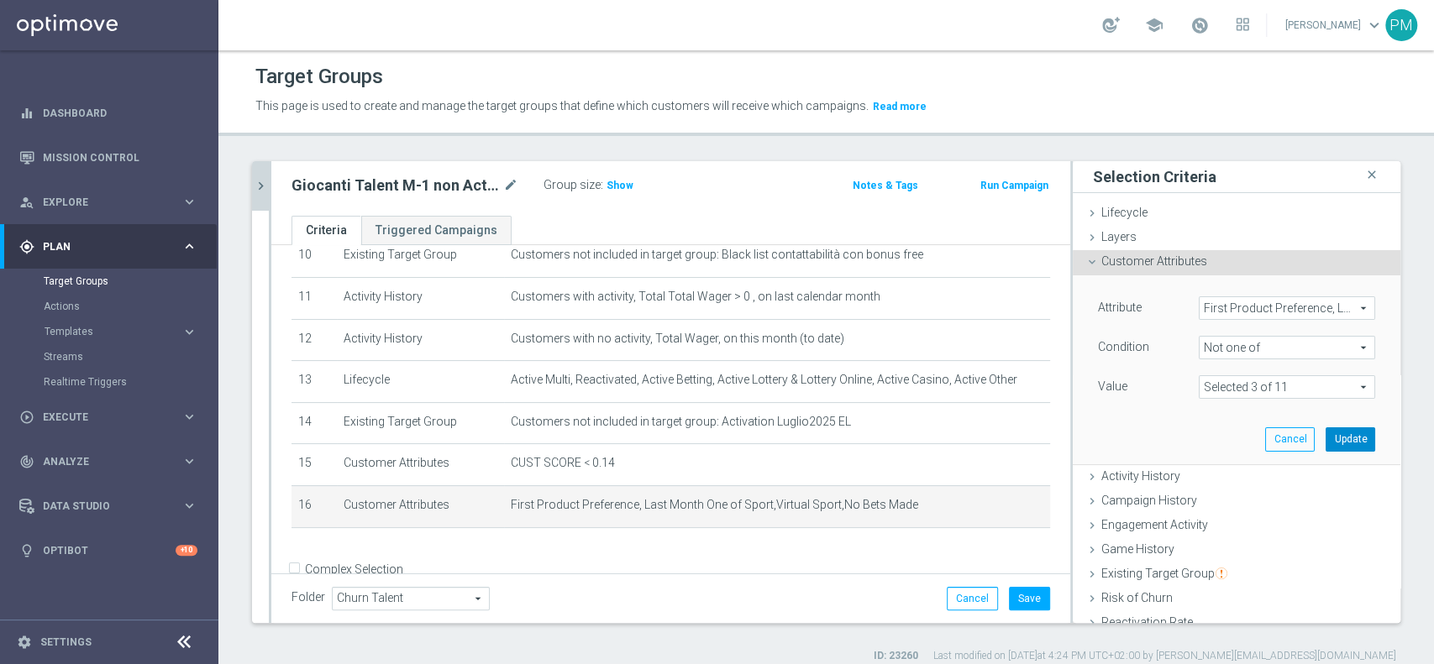
click at [1326, 438] on button "Update" at bounding box center [1351, 440] width 50 height 24
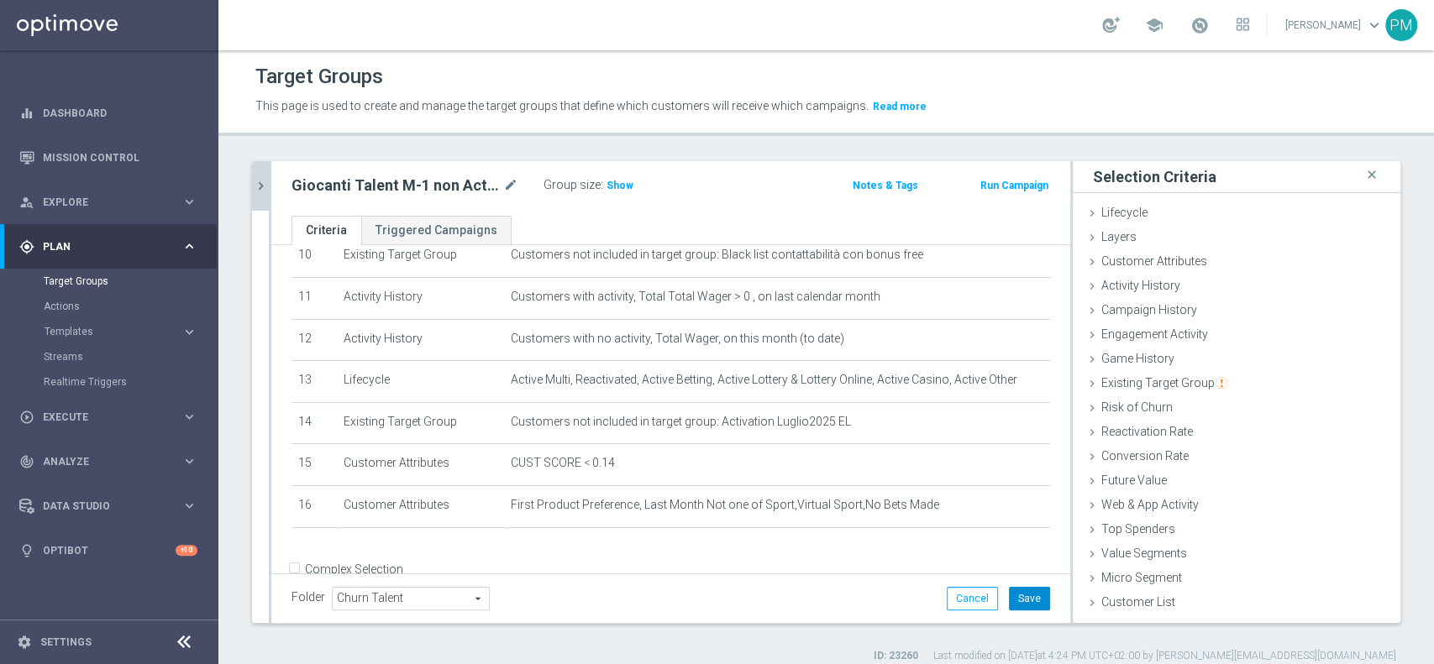
click at [1009, 600] on button "Save" at bounding box center [1029, 599] width 41 height 24
click at [622, 184] on span "Show" at bounding box center [619, 186] width 27 height 12
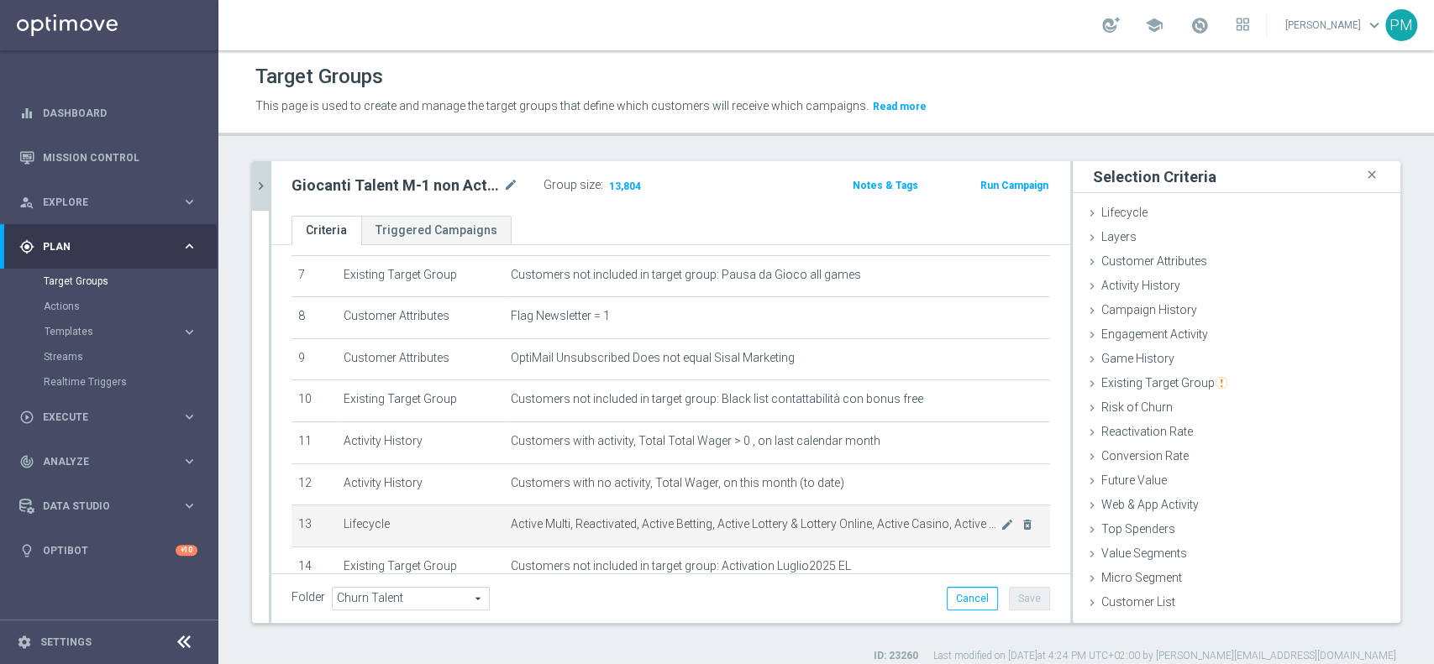
scroll to position [284, 0]
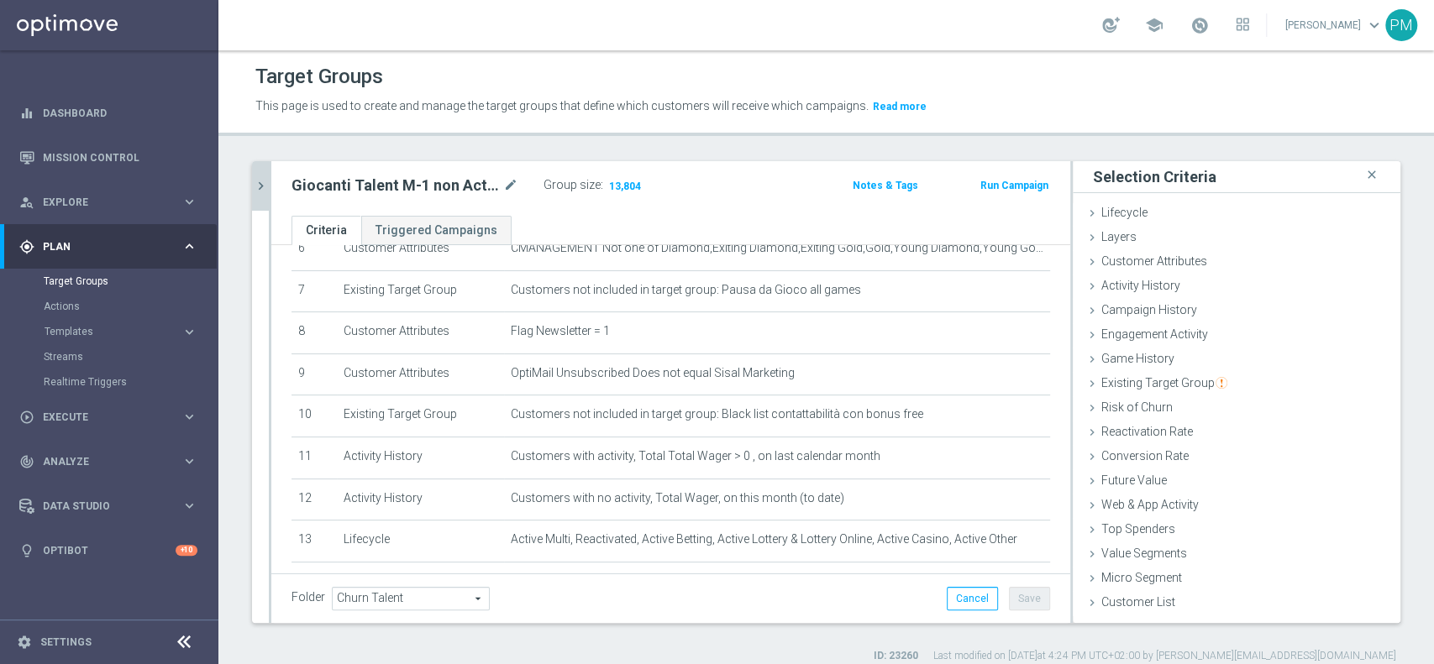
click at [255, 178] on icon "chevron_right" at bounding box center [261, 186] width 16 height 16
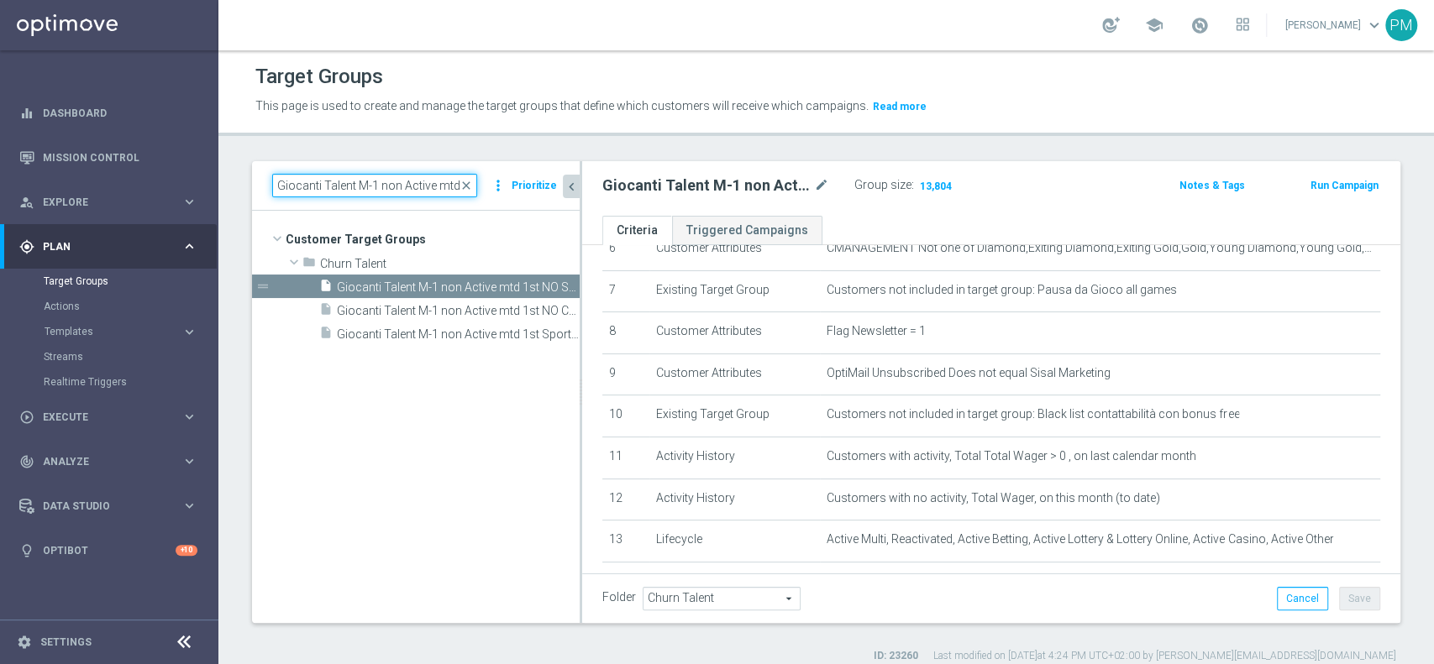
click at [383, 177] on input "Giocanti Talent M-1 non Active mtd 1st" at bounding box center [374, 186] width 205 height 24
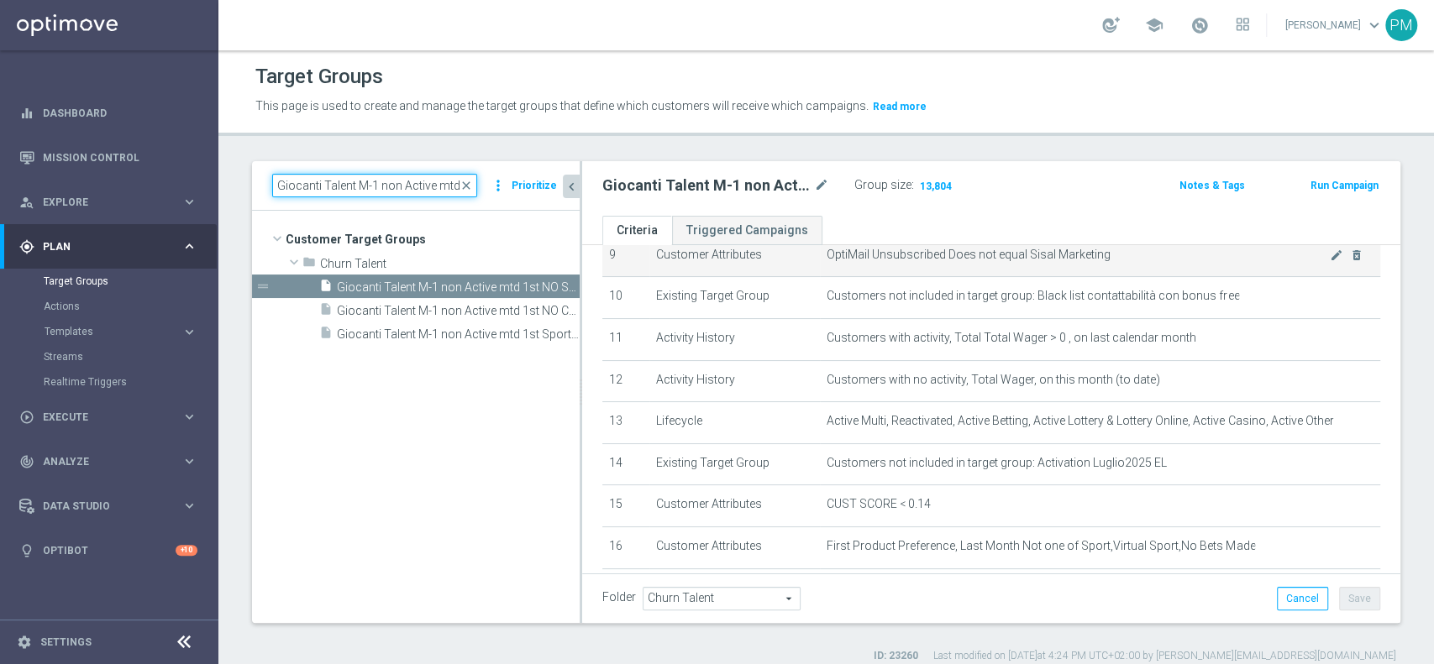
scroll to position [405, 0]
paste input "Master low M-1 non Active mtd"
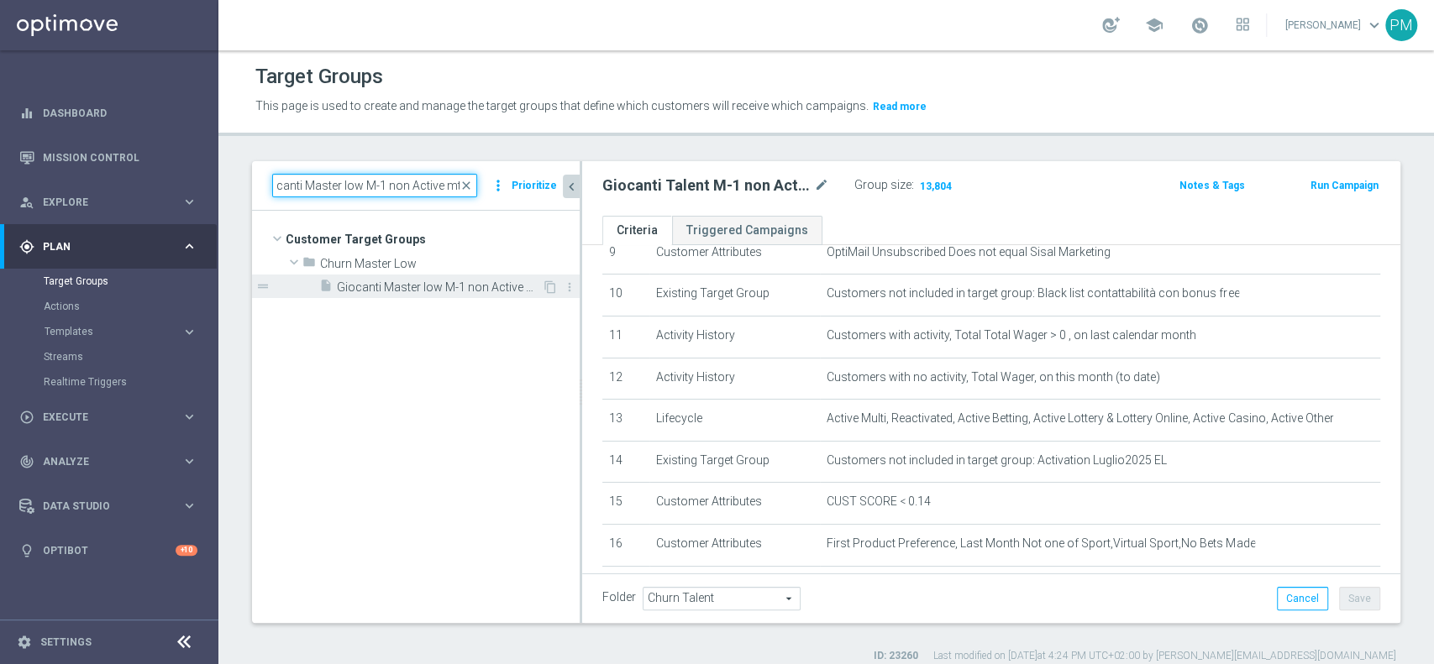
type input "Giocanti Master low M-1 non Active mtd"
click at [456, 283] on span "Giocanti Master low M-1 non Active mtd" at bounding box center [439, 288] width 205 height 14
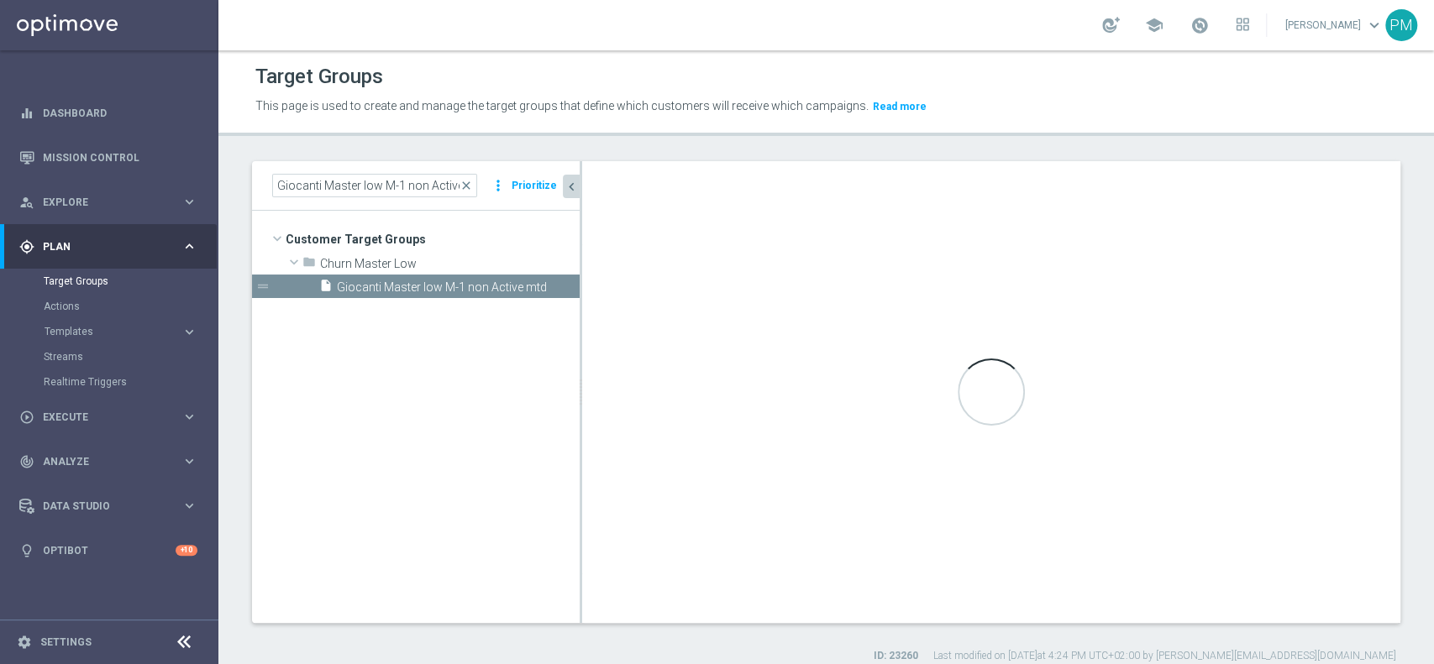
type input "Churn Master Low"
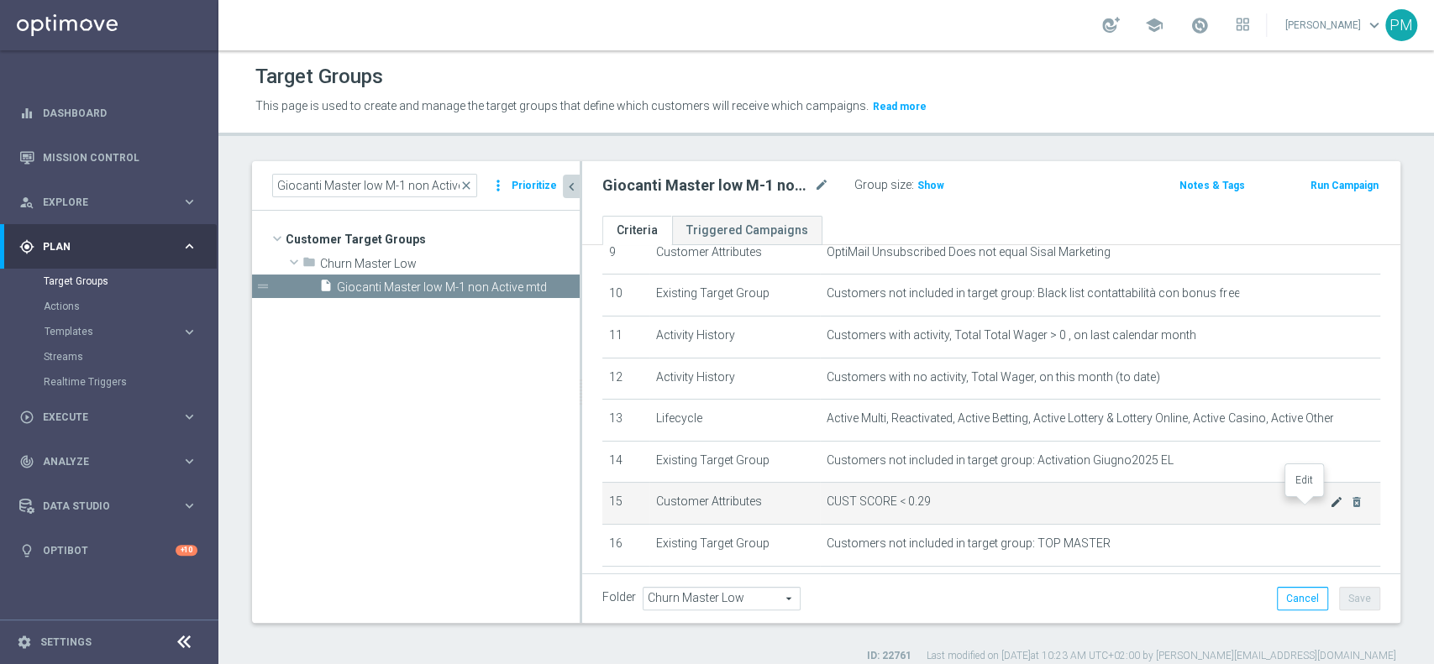
click at [1330, 507] on icon "mode_edit" at bounding box center [1336, 502] width 13 height 13
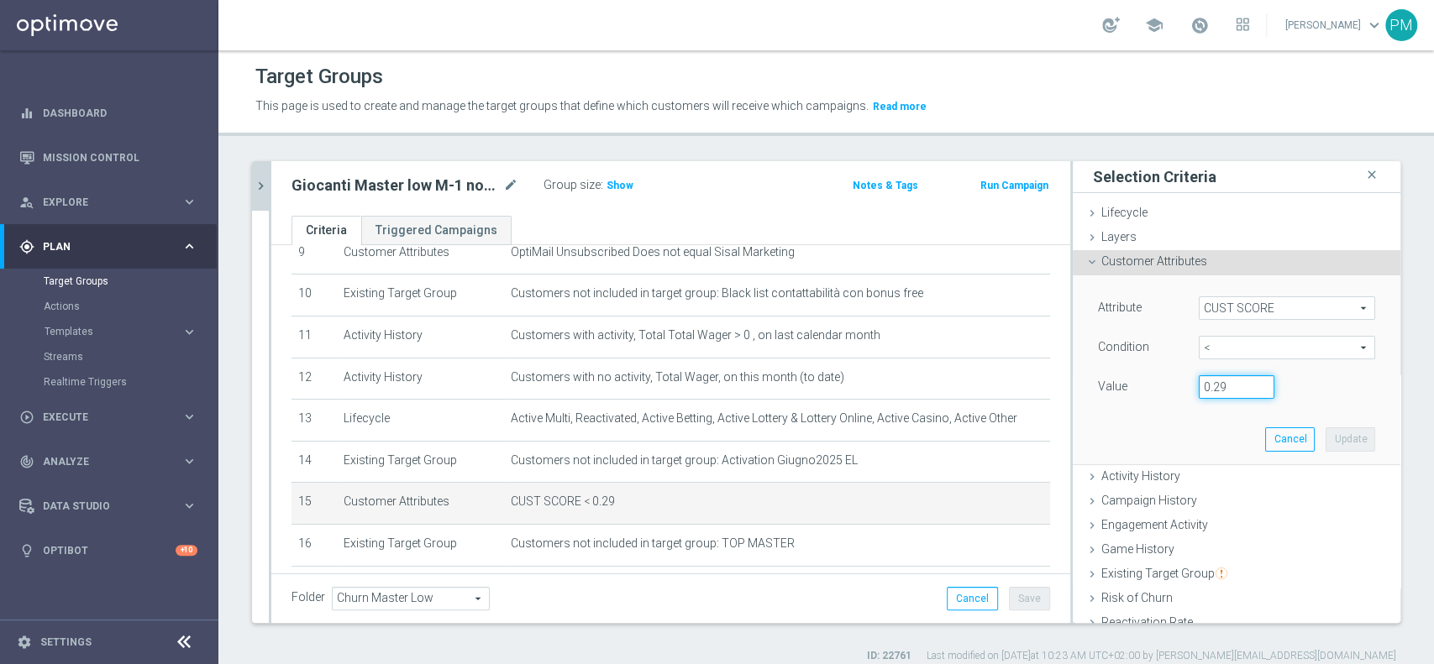
click at [1208, 386] on input "0.29" at bounding box center [1237, 387] width 76 height 24
type input "0.14"
click at [1326, 433] on button "Update" at bounding box center [1351, 440] width 50 height 24
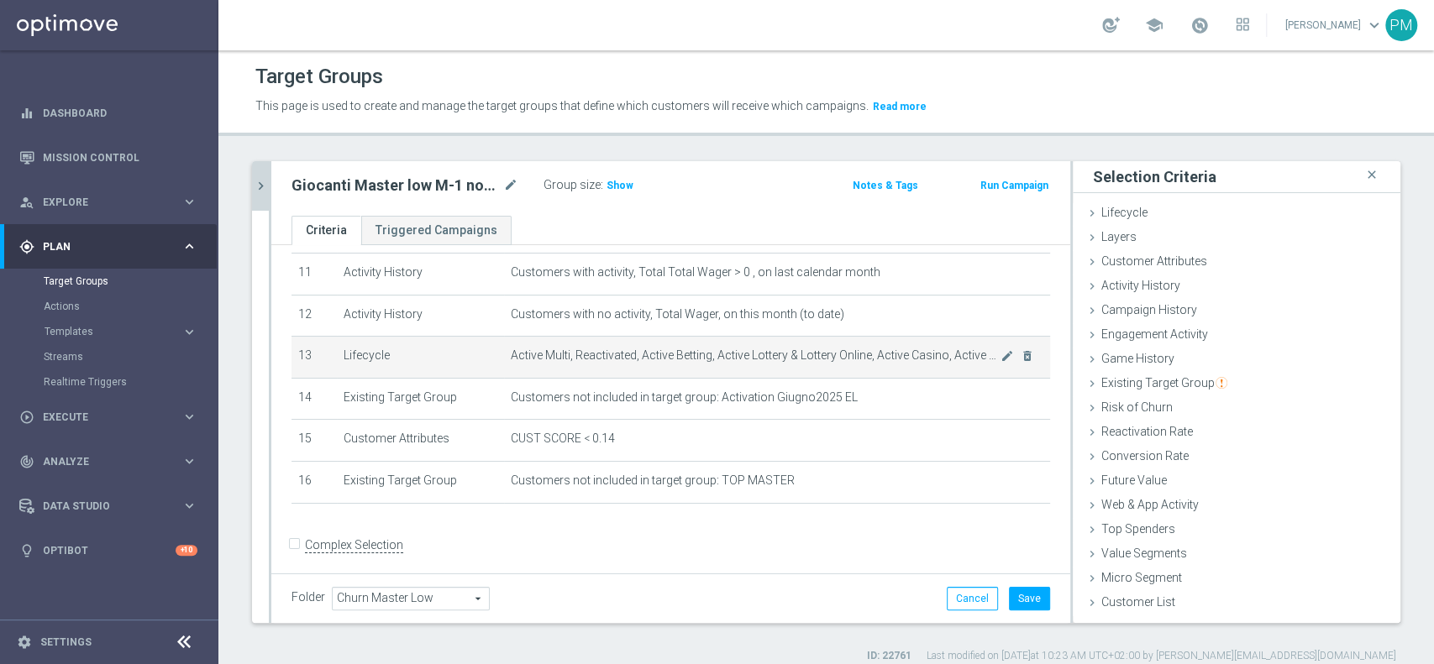
scroll to position [479, 0]
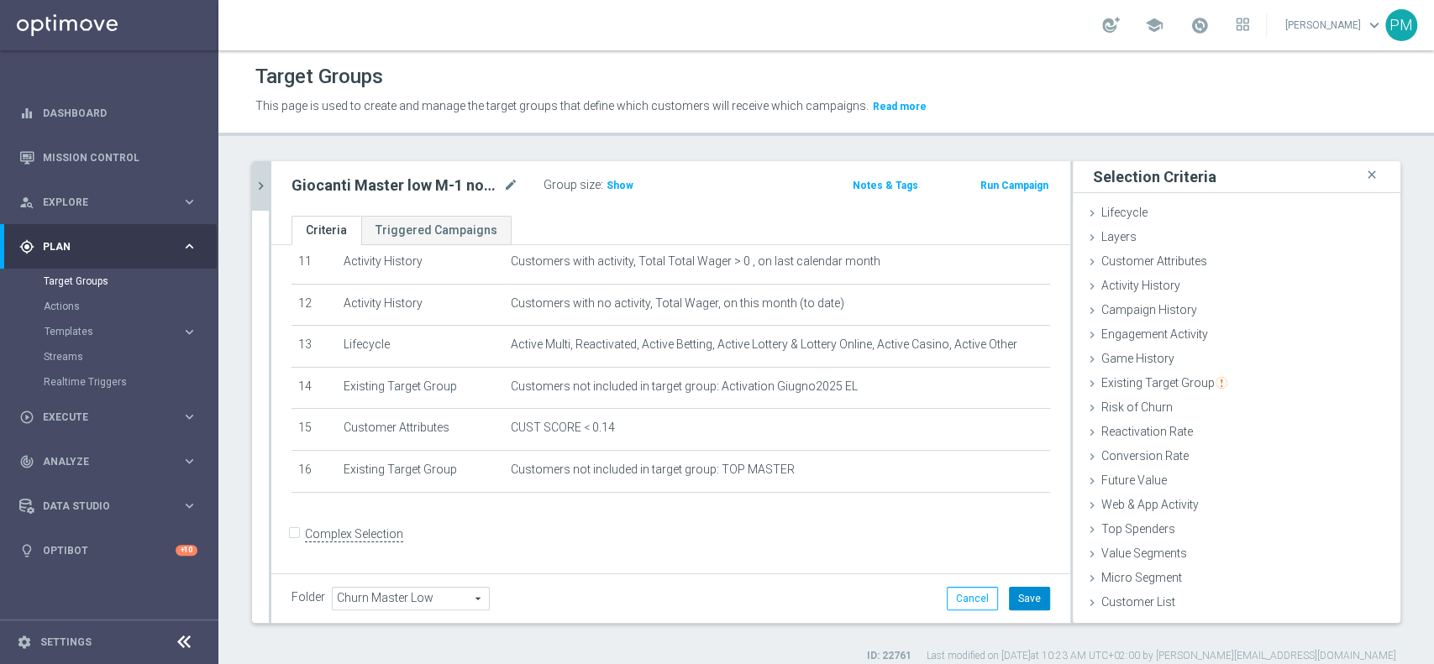
click at [1009, 599] on button "Save" at bounding box center [1029, 599] width 41 height 24
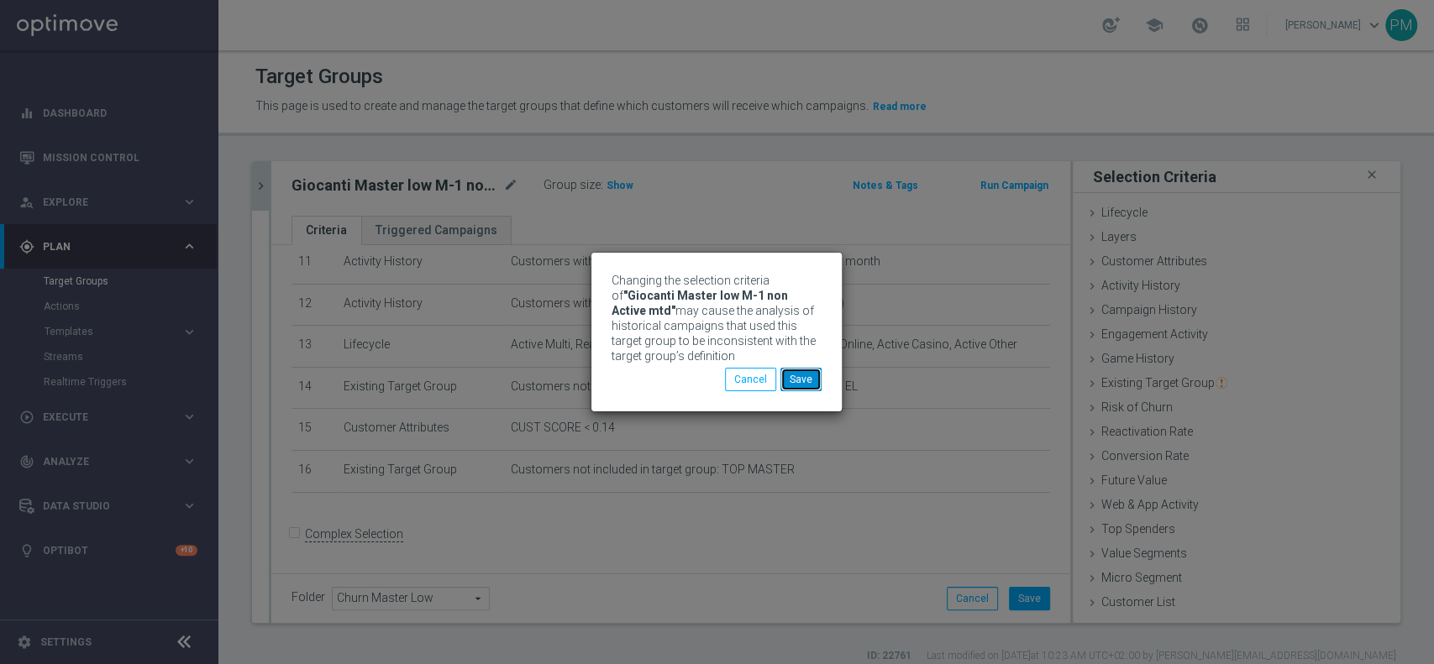
click at [808, 370] on button "Save" at bounding box center [800, 380] width 41 height 24
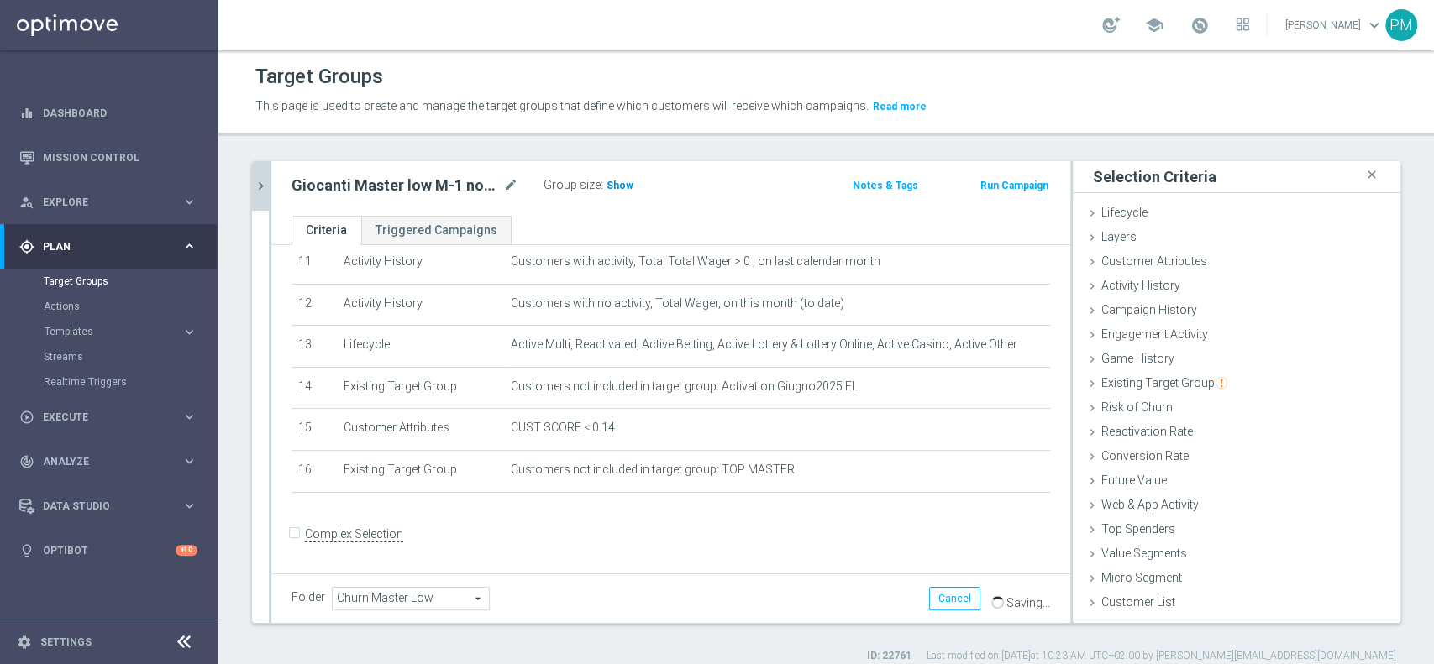
click at [617, 184] on span "Show" at bounding box center [619, 186] width 27 height 12
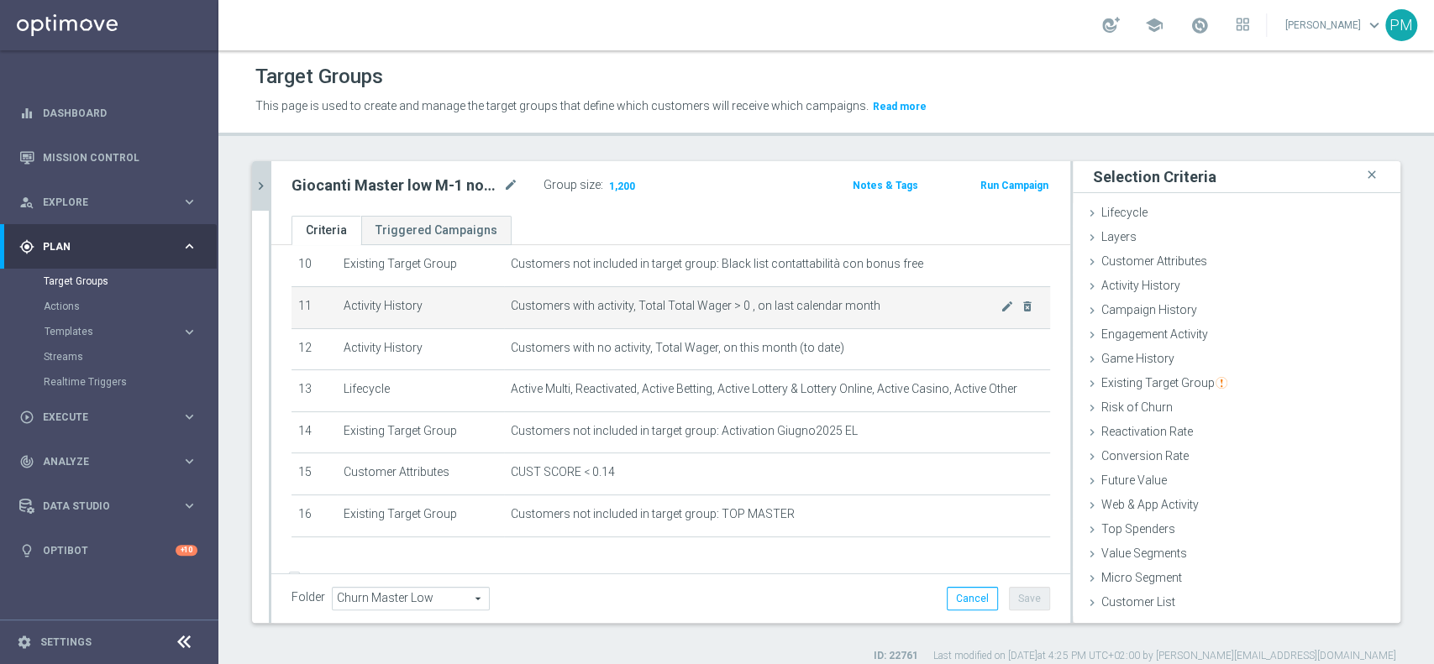
scroll to position [449, 0]
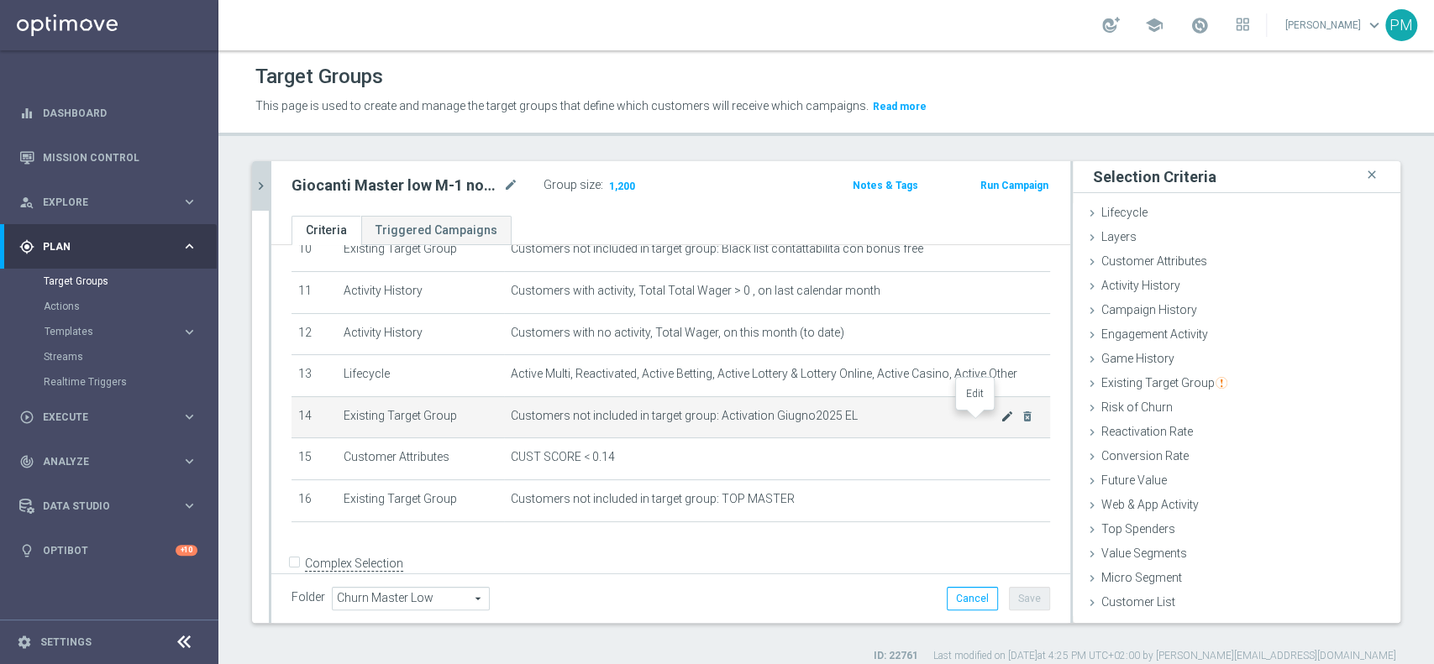
click at [1000, 420] on icon "mode_edit" at bounding box center [1006, 416] width 13 height 13
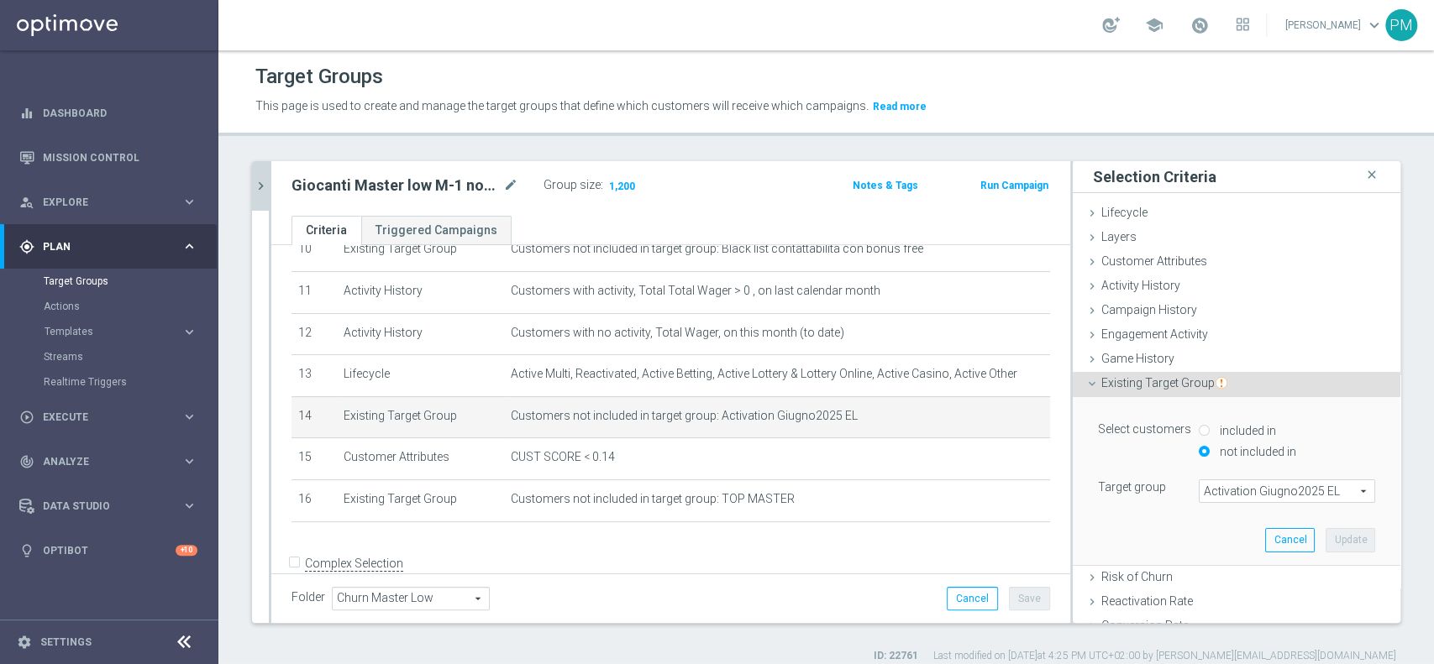
click at [1230, 494] on span "Activation Giugno2025 EL" at bounding box center [1287, 491] width 175 height 22
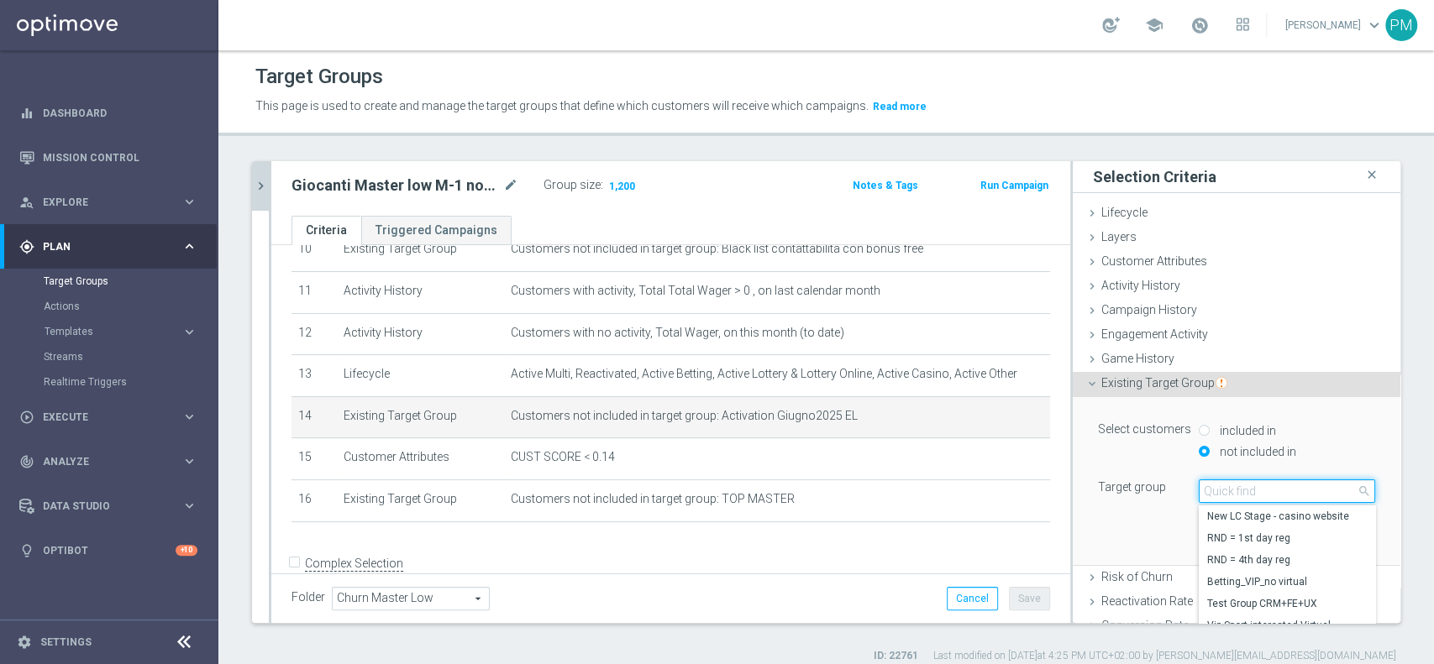
click at [1230, 494] on input "search" at bounding box center [1287, 492] width 176 height 24
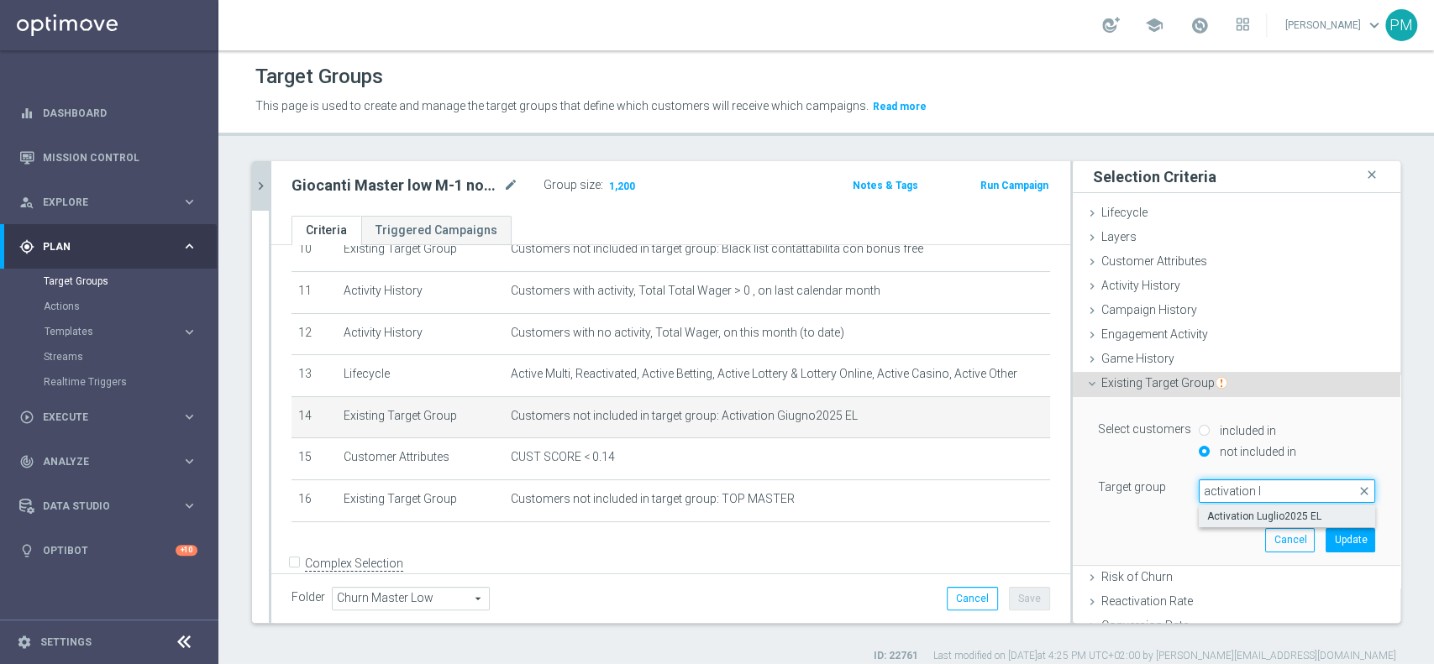
type input "activation l"
click at [1247, 510] on span "Activation Luglio2025 EL" at bounding box center [1287, 516] width 160 height 13
type input "Activation Luglio2025 EL"
click at [1327, 545] on button "Update" at bounding box center [1351, 540] width 50 height 24
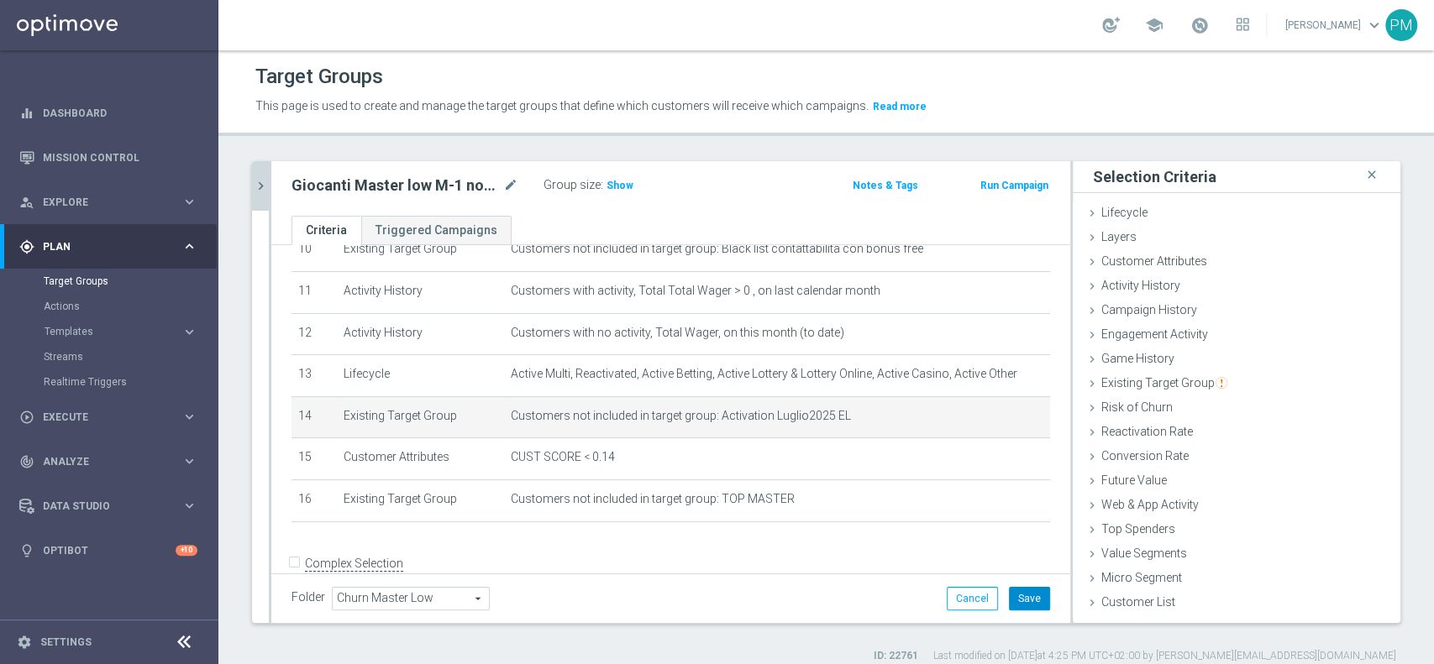
click at [1025, 596] on button "Save" at bounding box center [1029, 599] width 41 height 24
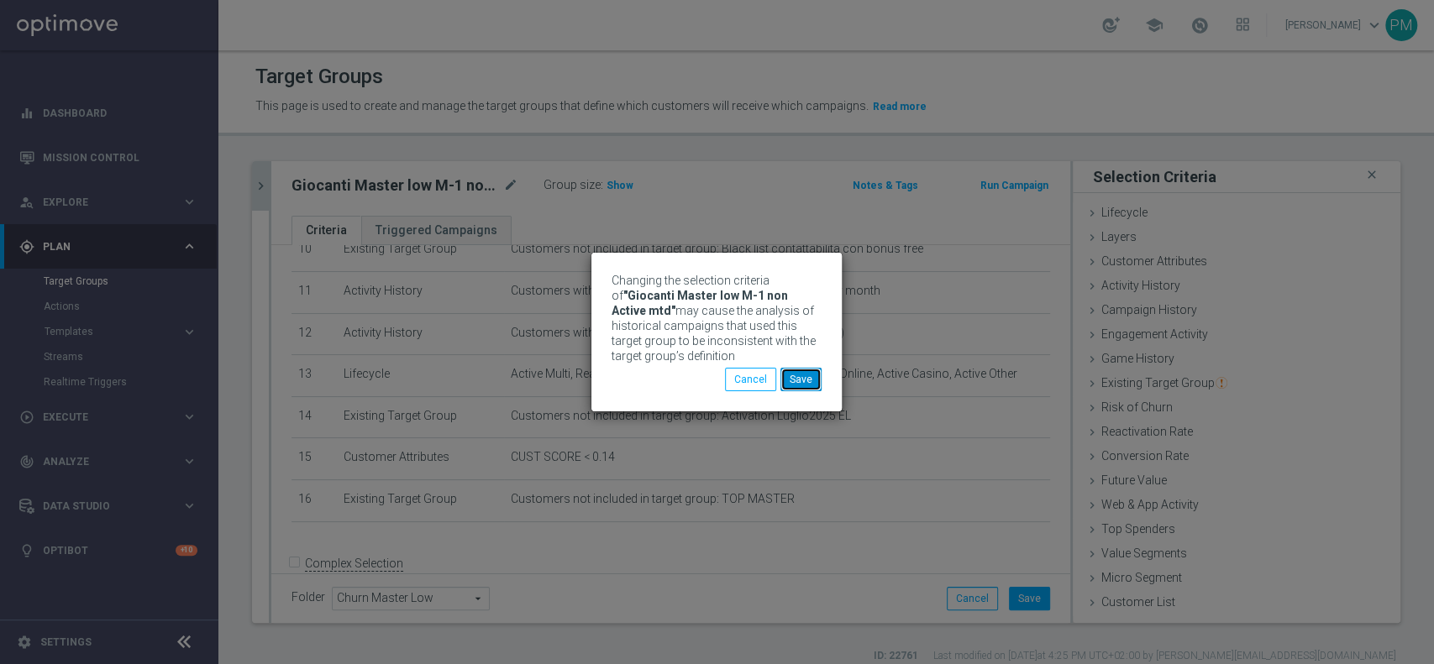
click at [811, 378] on button "Save" at bounding box center [800, 380] width 41 height 24
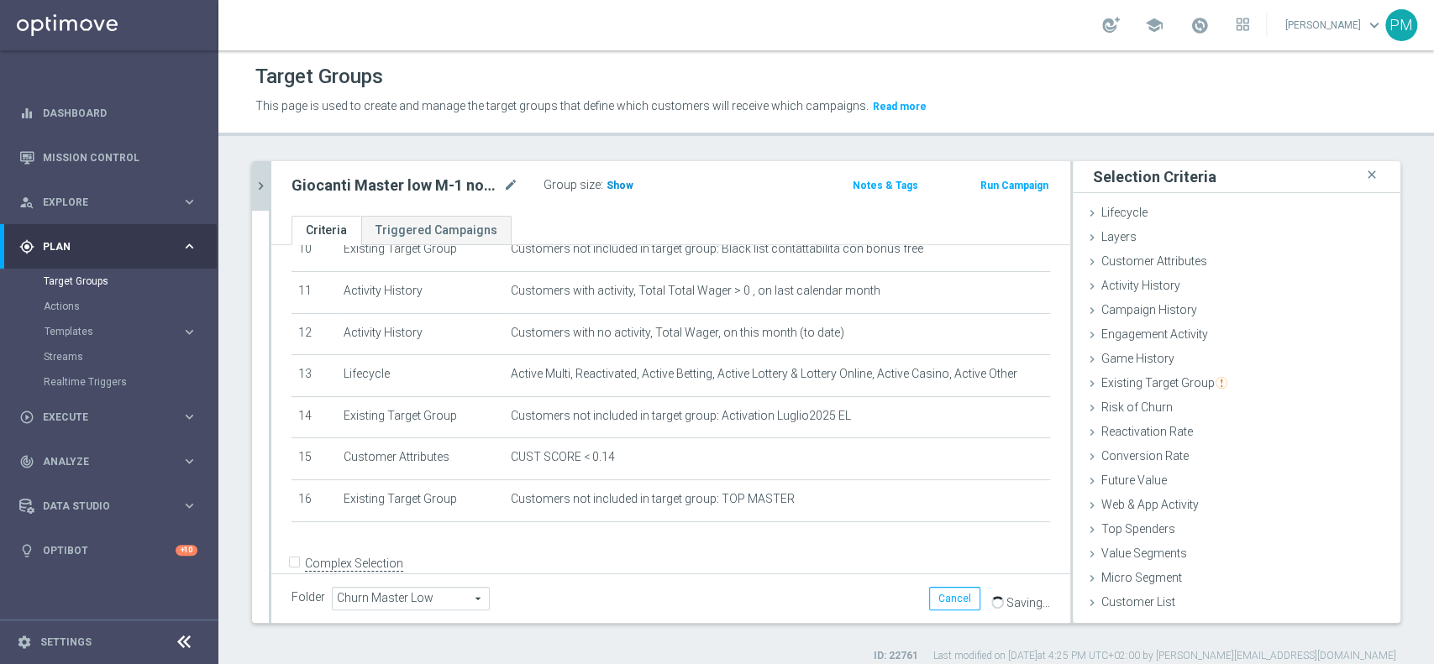
click at [620, 185] on span "Show" at bounding box center [619, 186] width 27 height 12
click at [248, 171] on div "Giocanti Master low M-1 non Active mtd close more_vert Prioritize Customer Targ…" at bounding box center [825, 412] width 1215 height 502
click at [262, 192] on icon "chevron_right" at bounding box center [261, 186] width 16 height 16
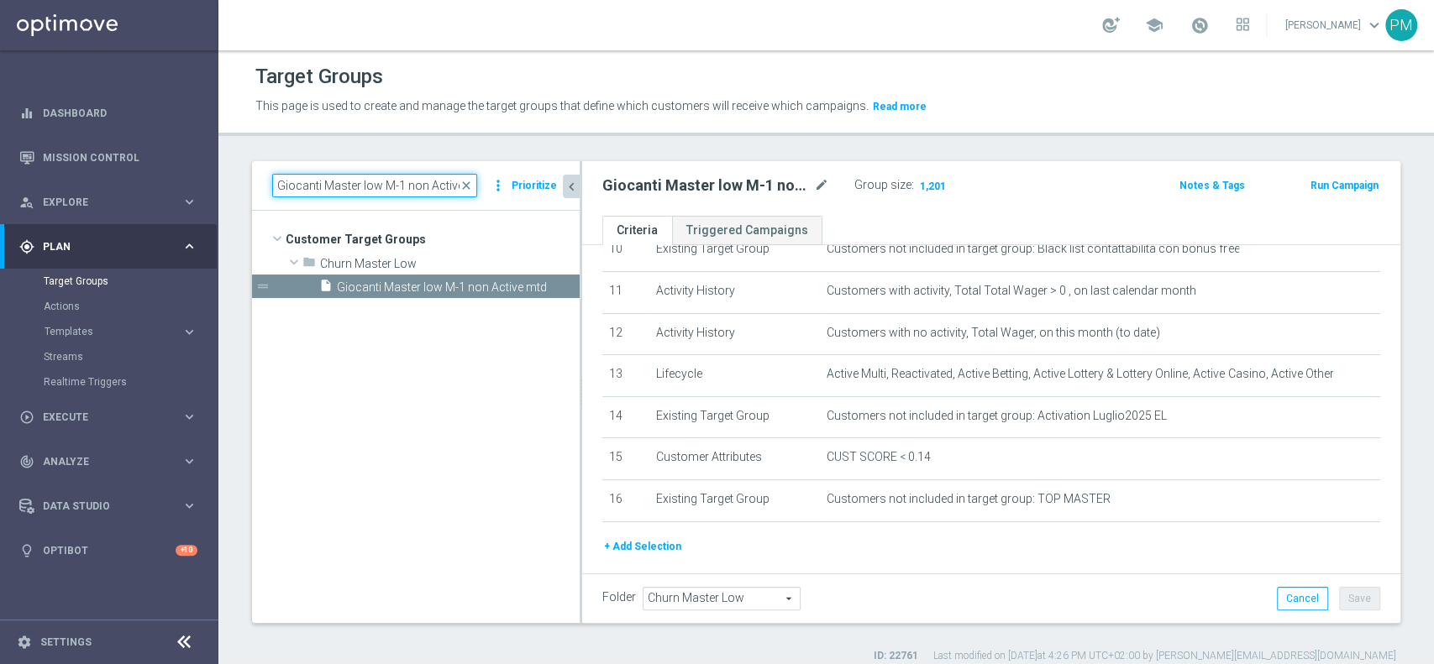
click at [354, 194] on input "Giocanti Master low M-1 non Active mtd" at bounding box center [374, 186] width 205 height 24
paste input "Reactivated Master Low"
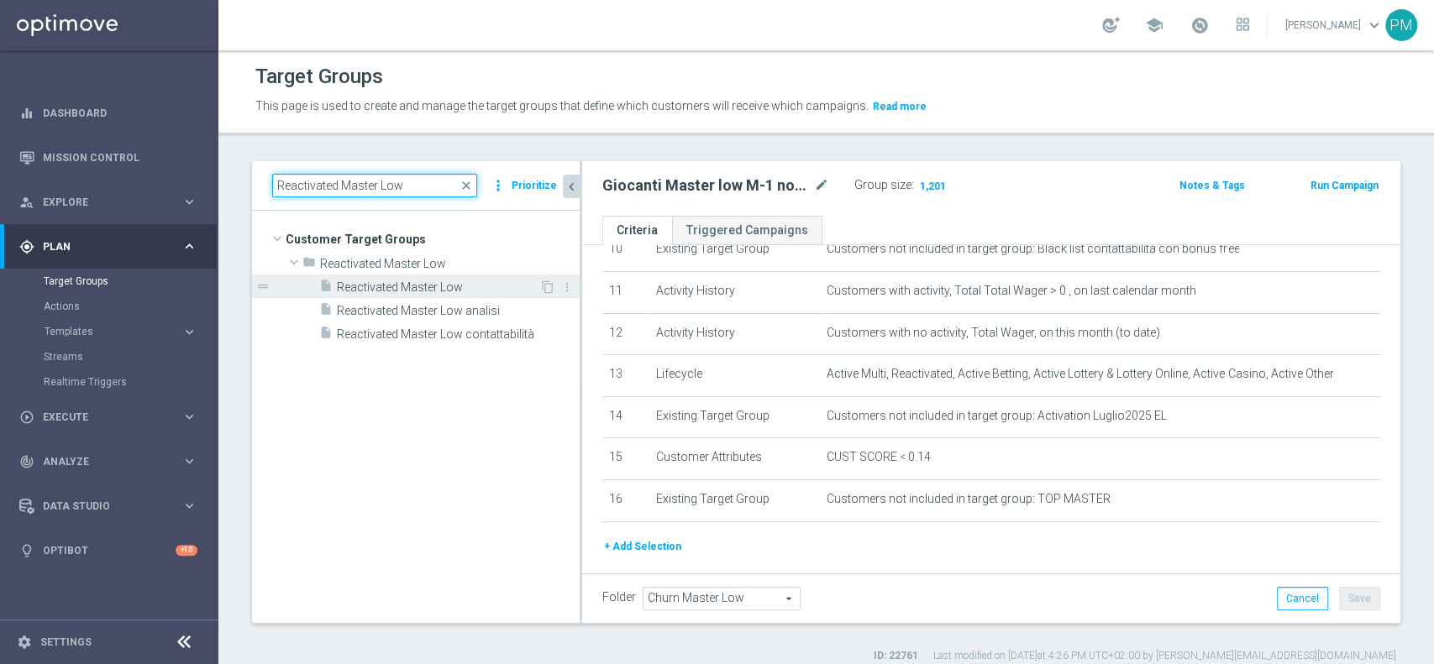
type input "Reactivated Master Low"
click at [423, 286] on span "Reactivated Master Low" at bounding box center [438, 288] width 202 height 14
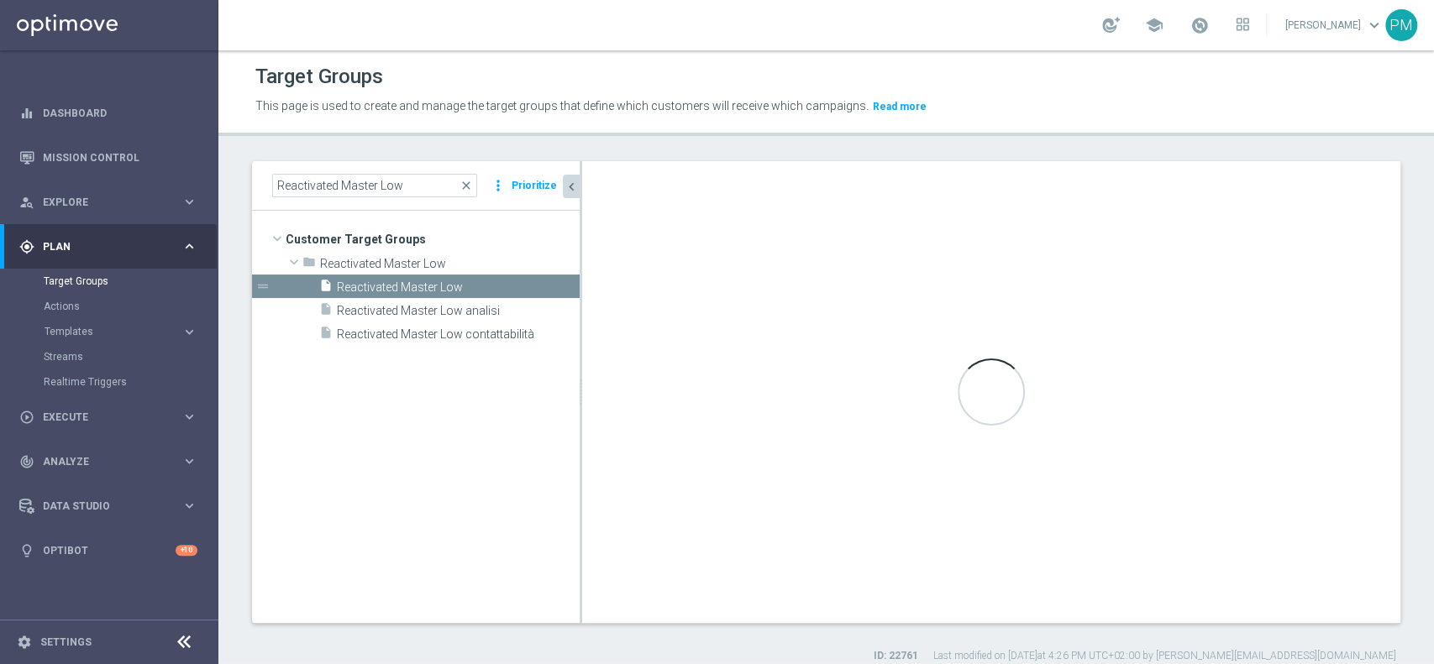
type input "Reactivated Master Low"
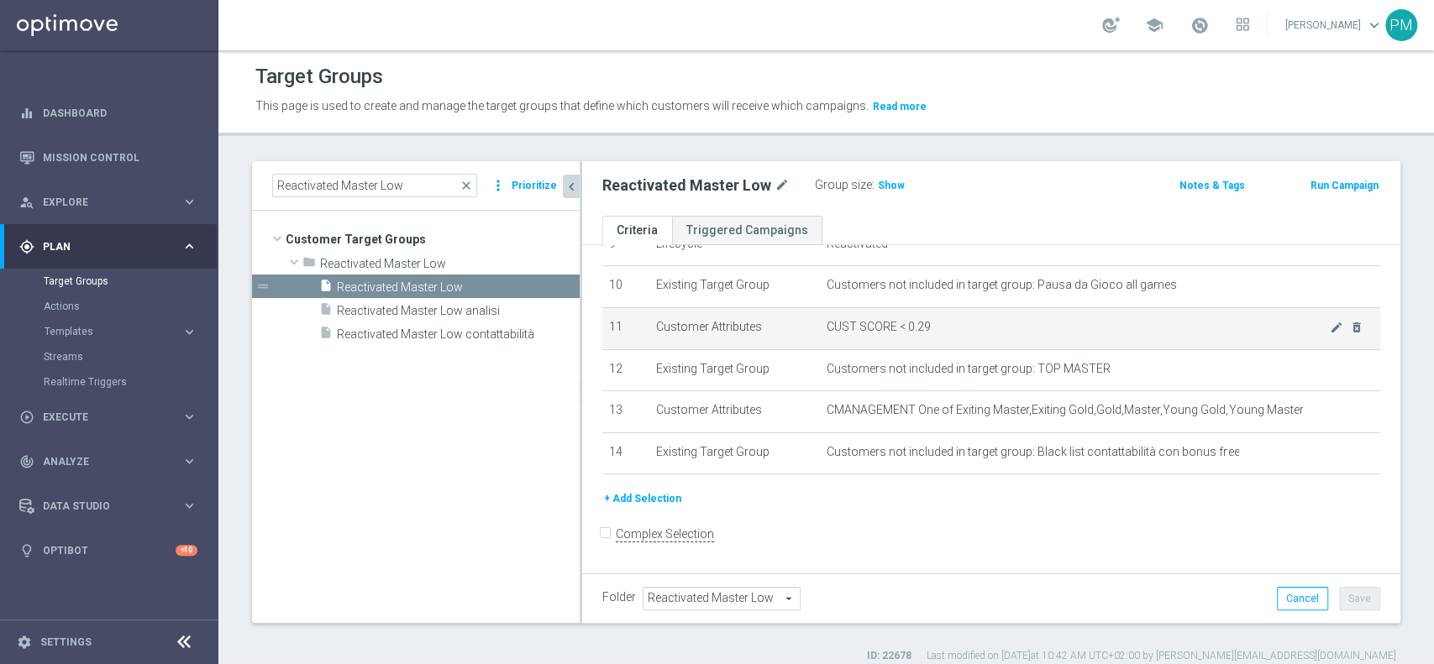
click at [1304, 320] on td "CUST SCORE < 0.29 mode_edit delete_forever" at bounding box center [1100, 328] width 560 height 42
click at [1330, 327] on icon "mode_edit" at bounding box center [1336, 327] width 13 height 13
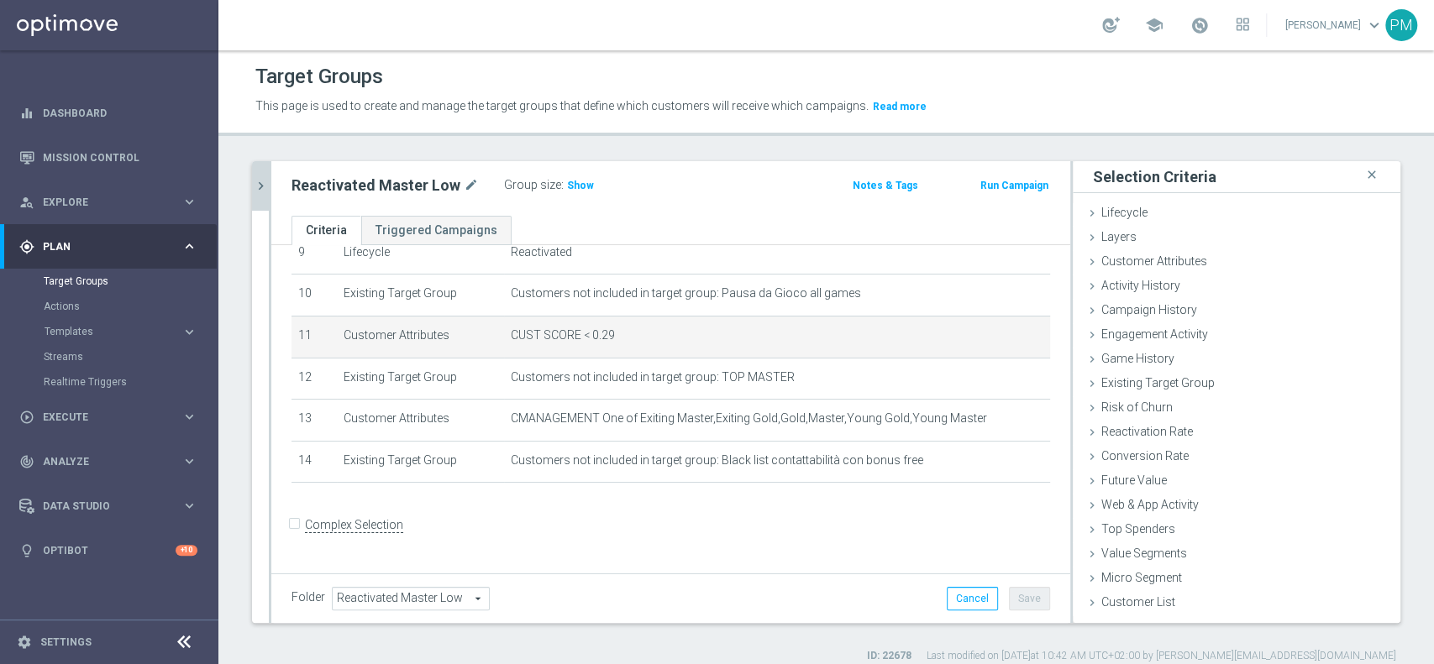
scroll to position [396, 0]
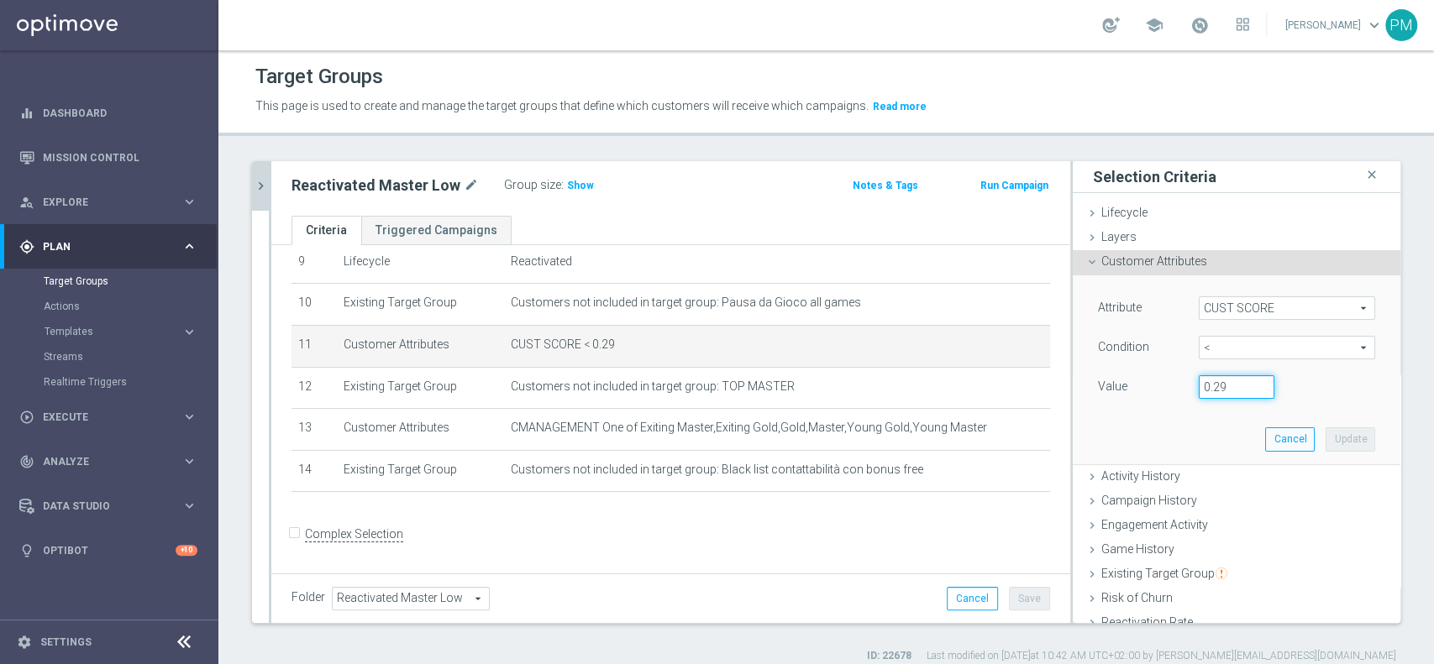
click at [1208, 389] on input "0.29" at bounding box center [1237, 387] width 76 height 24
type input "0.14"
click at [1326, 436] on button "Update" at bounding box center [1351, 440] width 50 height 24
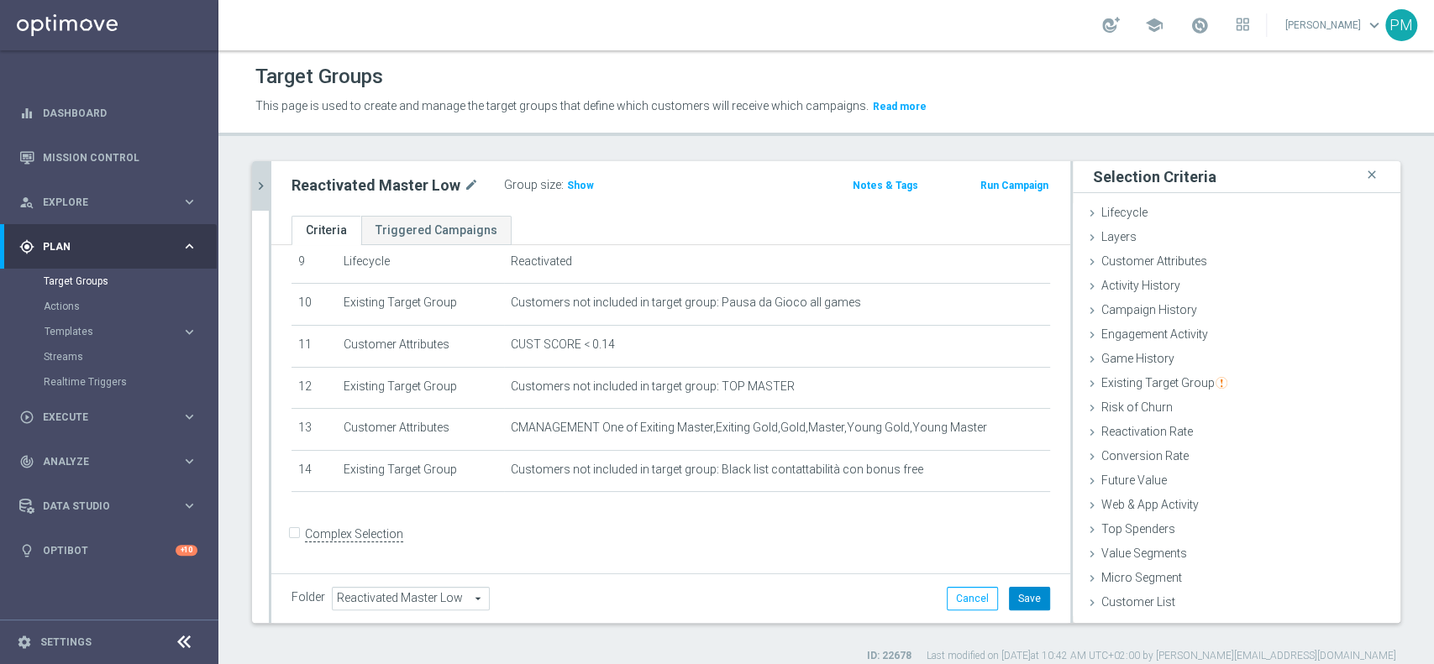
click at [1009, 594] on button "Save" at bounding box center [1029, 599] width 41 height 24
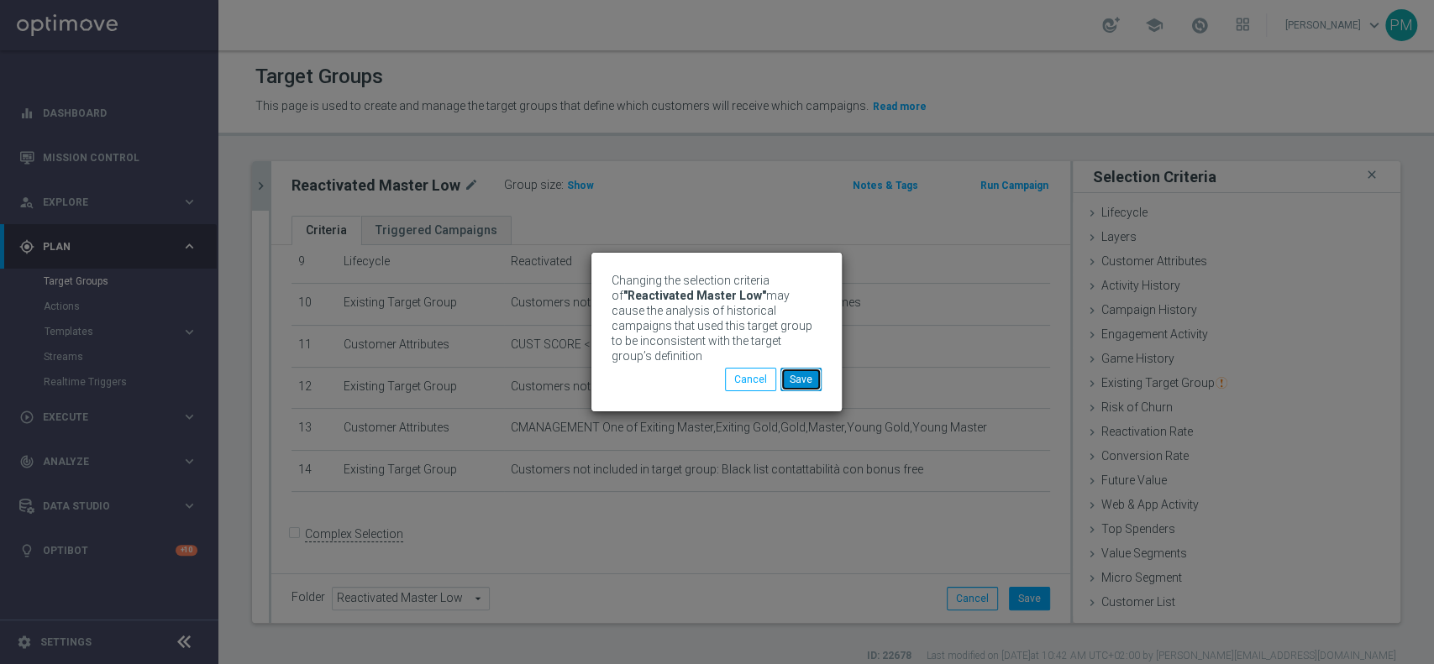
click at [789, 379] on button "Save" at bounding box center [800, 380] width 41 height 24
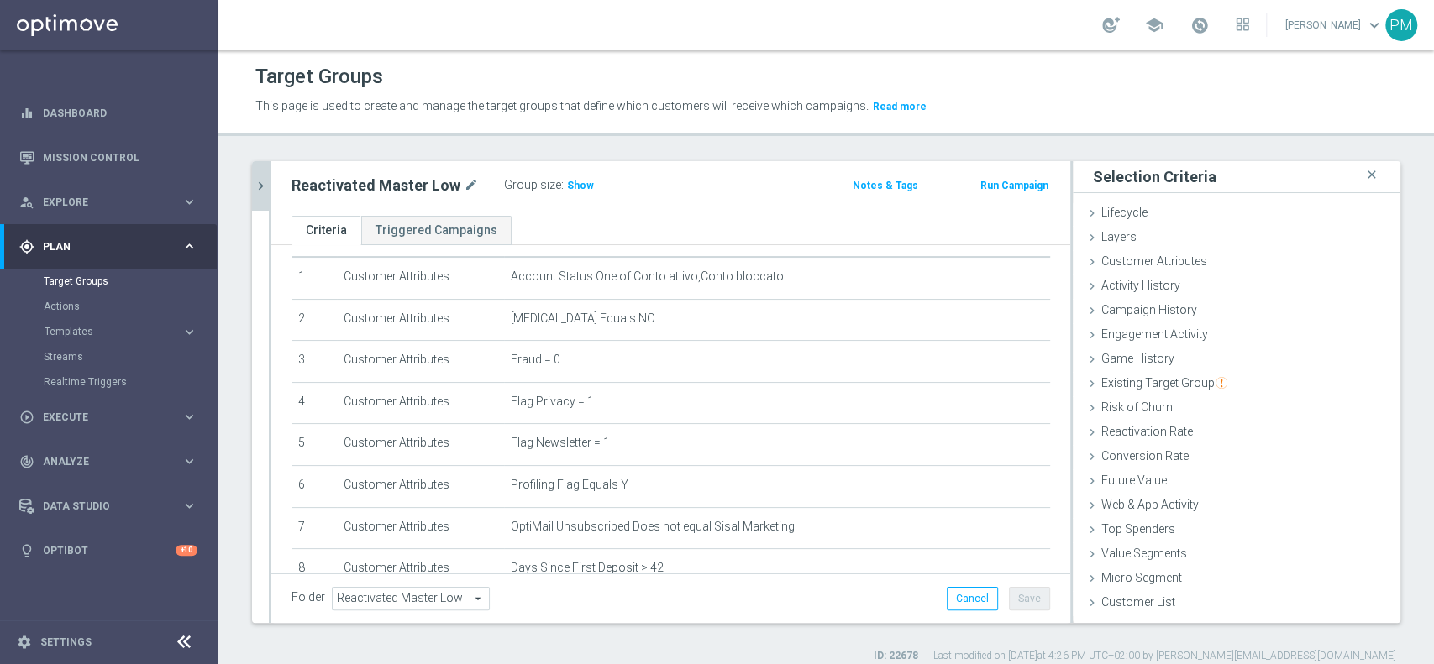
scroll to position [0, 0]
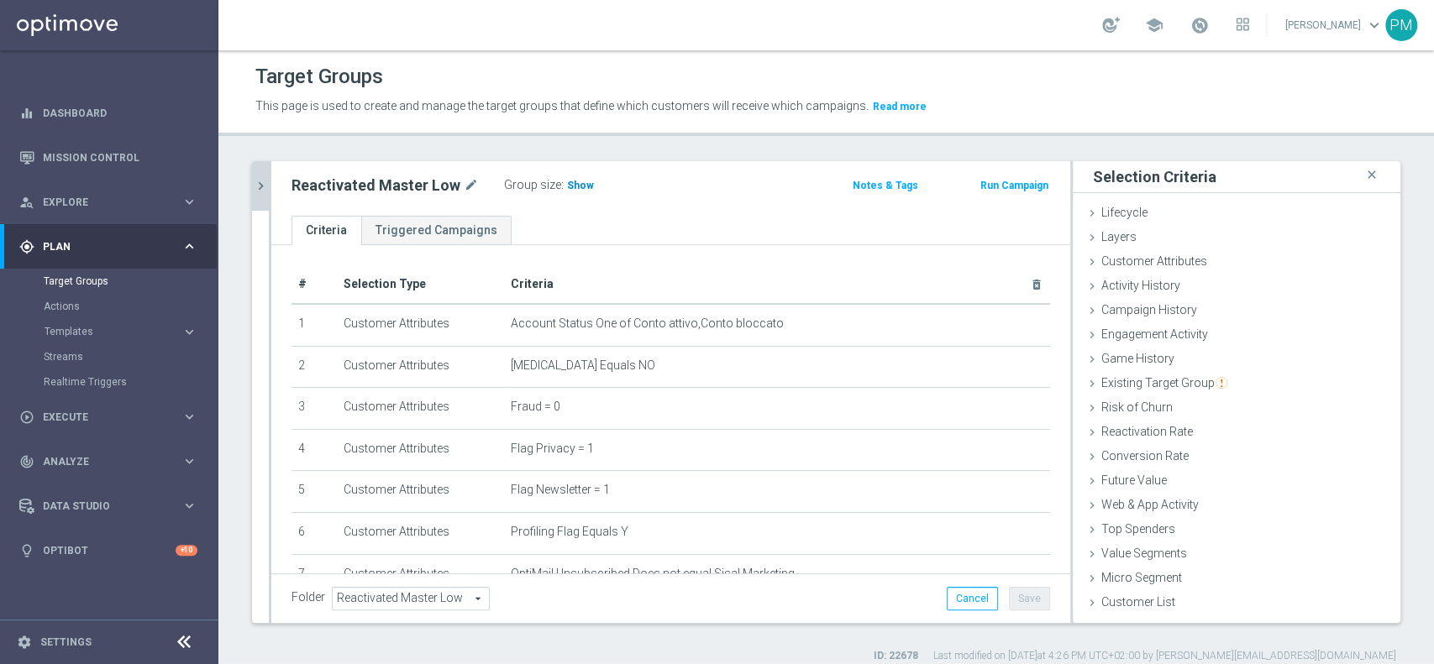
click at [570, 184] on span "Show" at bounding box center [580, 186] width 27 height 12
click at [261, 192] on icon "chevron_right" at bounding box center [261, 186] width 16 height 16
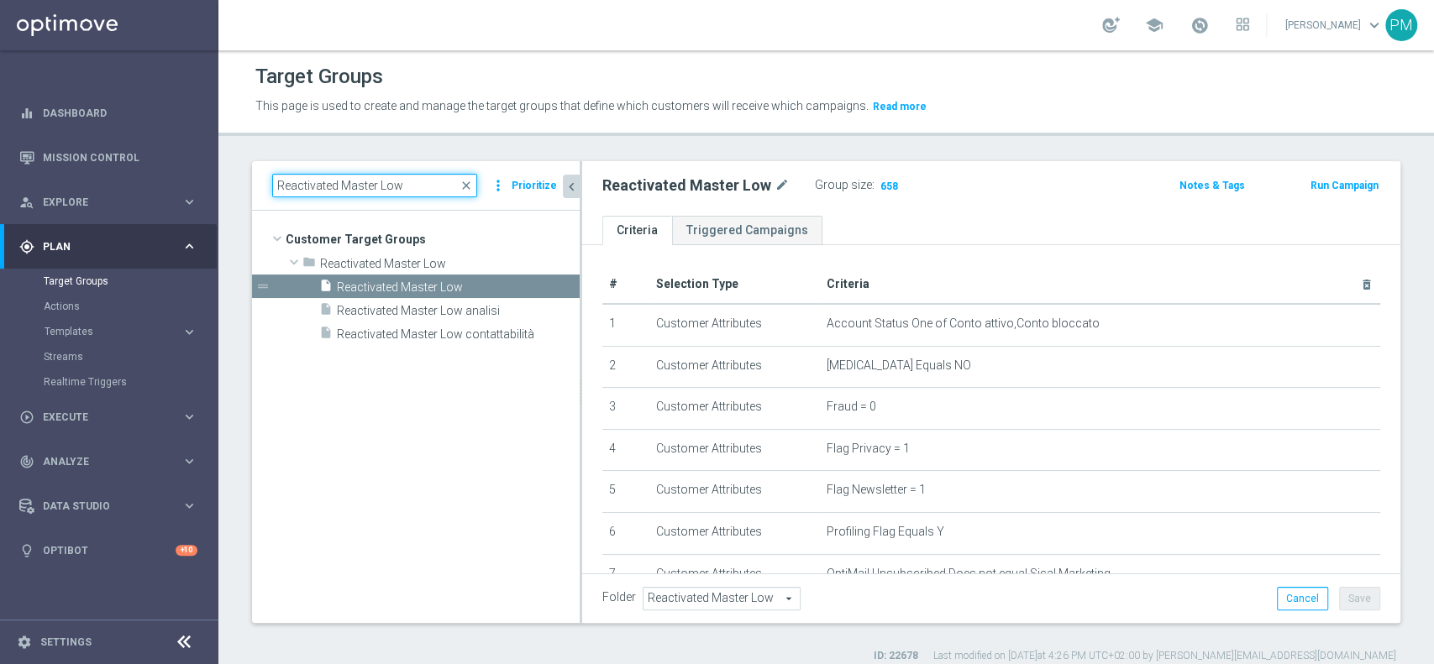
click at [403, 178] on input "Reactivated Master Low" at bounding box center [374, 186] width 205 height 24
paste input "Multi Talent ggr nb lm > 0 1st Sport saldo"
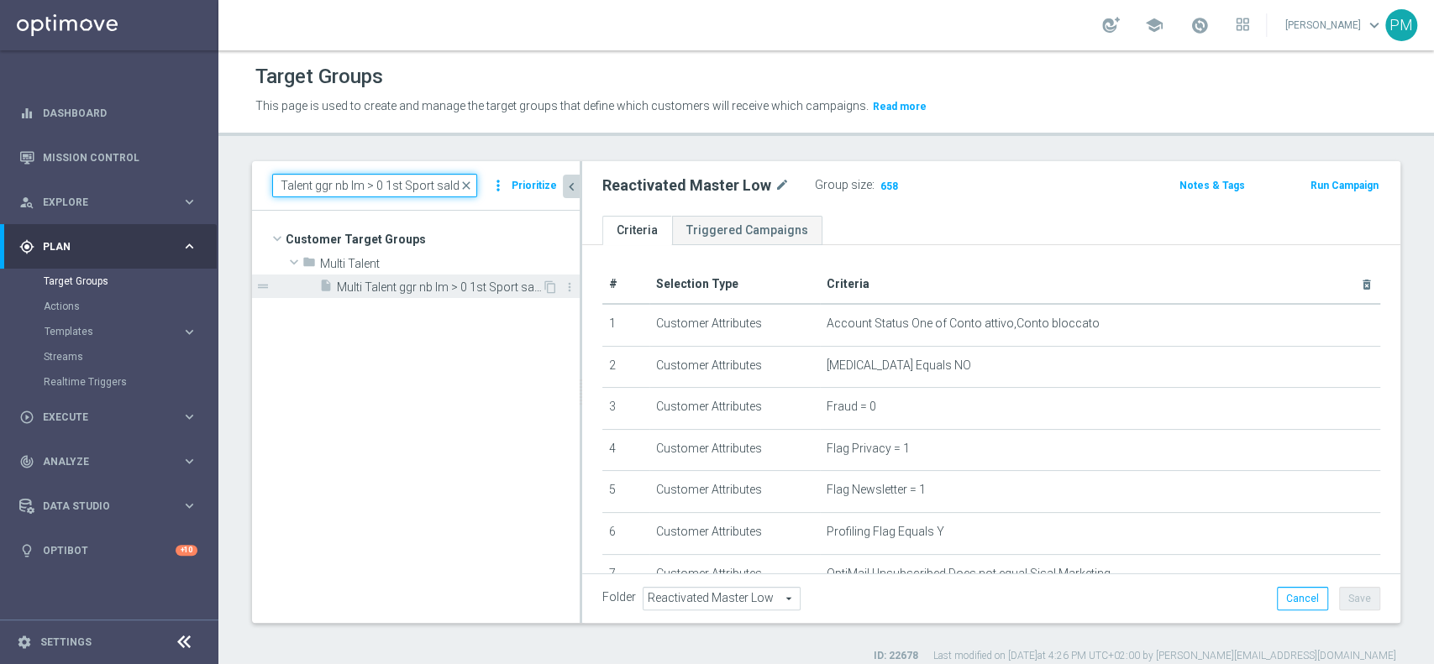
type input "Multi Talent ggr nb lm > 0 1st Sport saldo"
click at [449, 282] on span "Multi Talent ggr nb lm > 0 1st Sport saldo" at bounding box center [439, 288] width 205 height 14
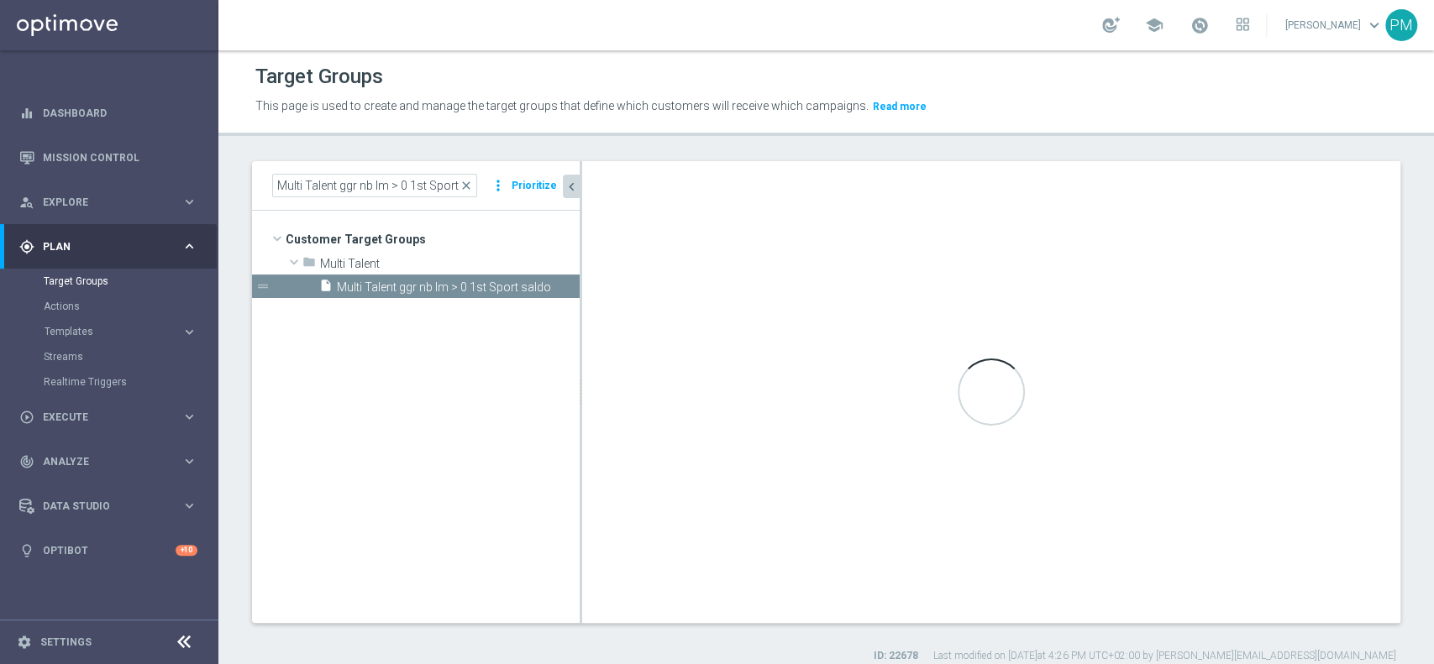
type input "Multi Talent"
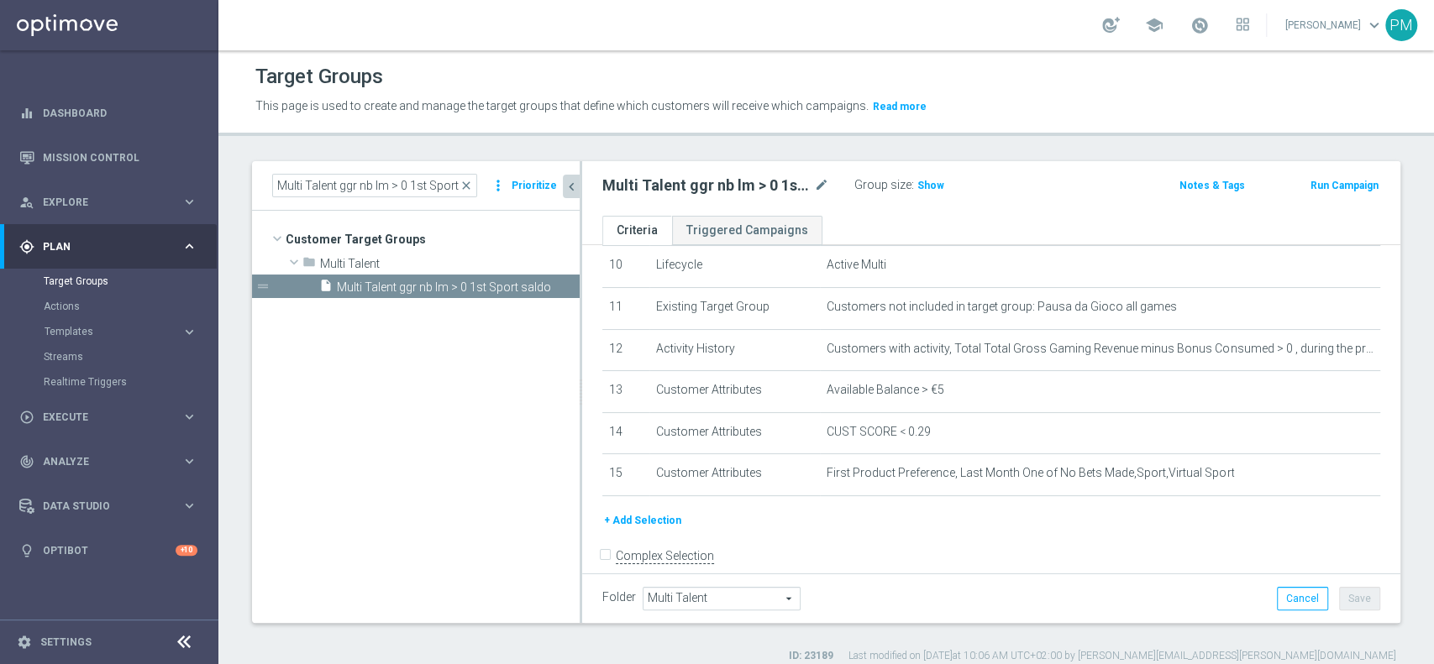
scroll to position [436, 0]
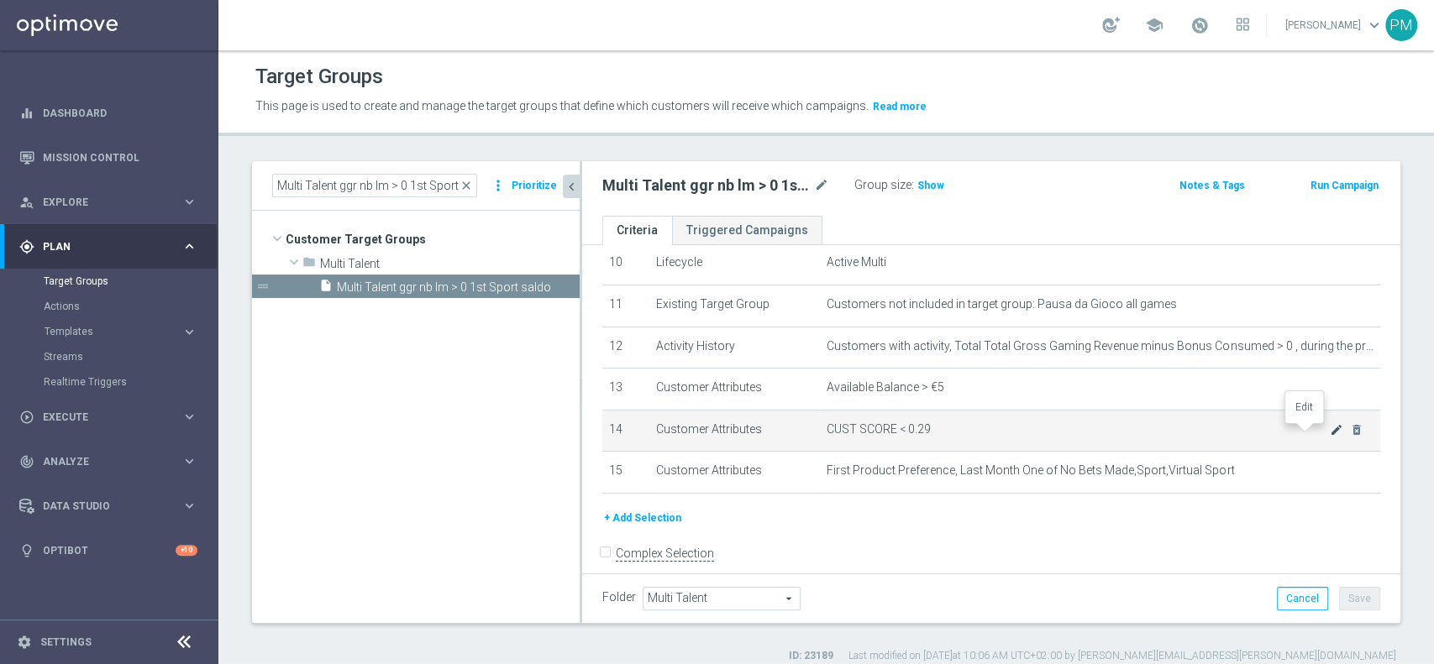
click at [1330, 433] on icon "mode_edit" at bounding box center [1336, 429] width 13 height 13
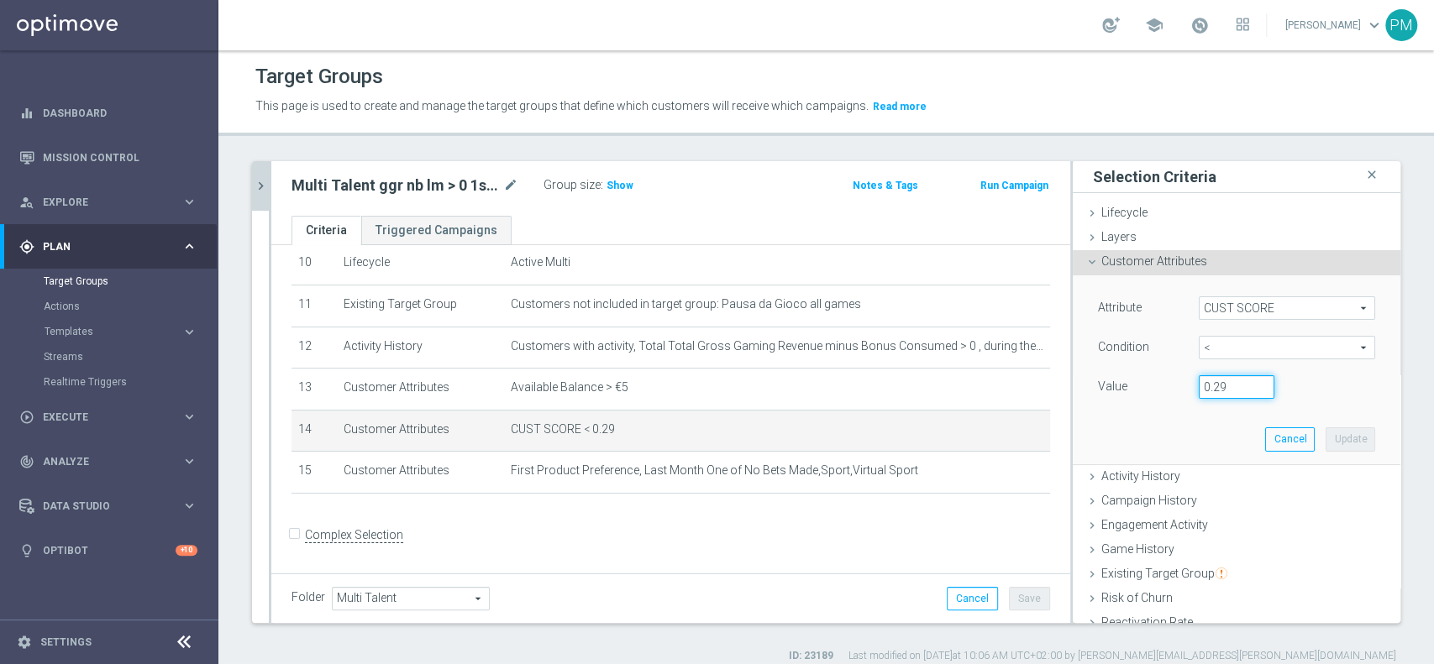
click at [1214, 386] on input "0.29" at bounding box center [1237, 387] width 76 height 24
type input "0.14"
click at [1326, 433] on button "Update" at bounding box center [1351, 440] width 50 height 24
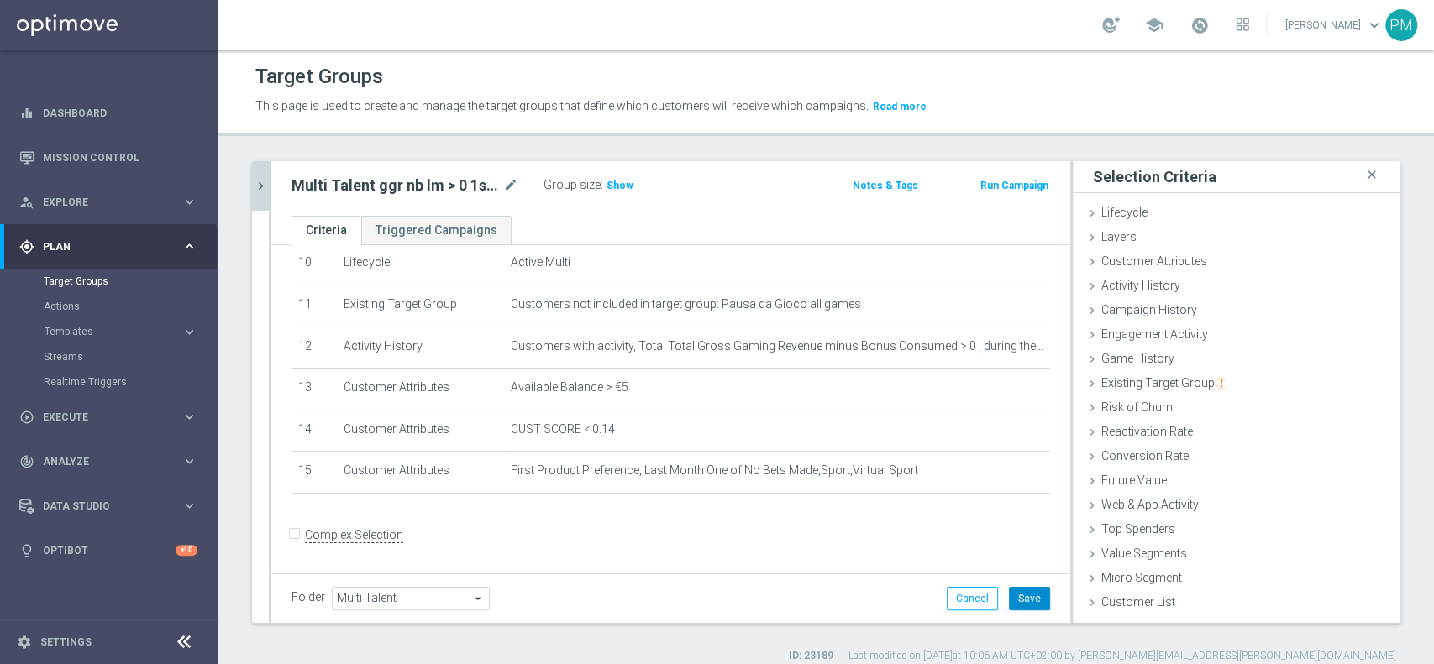
click at [1009, 601] on button "Save" at bounding box center [1029, 599] width 41 height 24
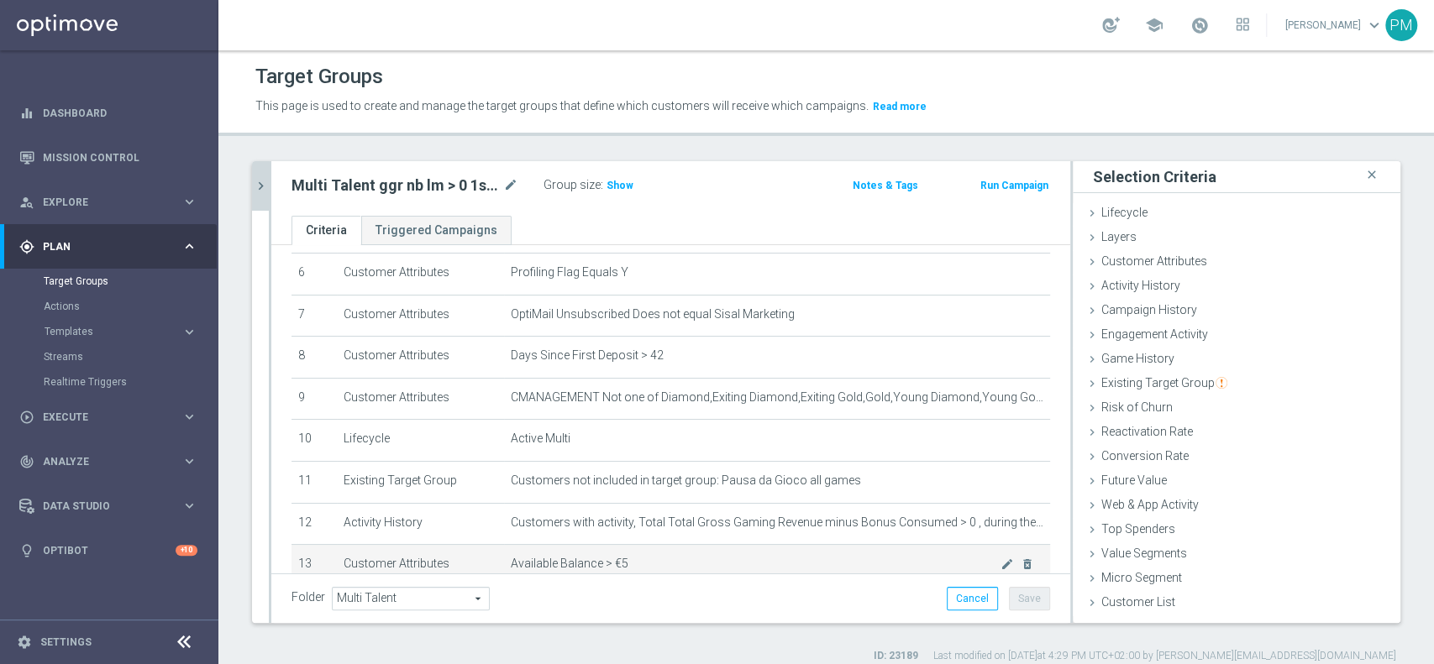
scroll to position [239, 0]
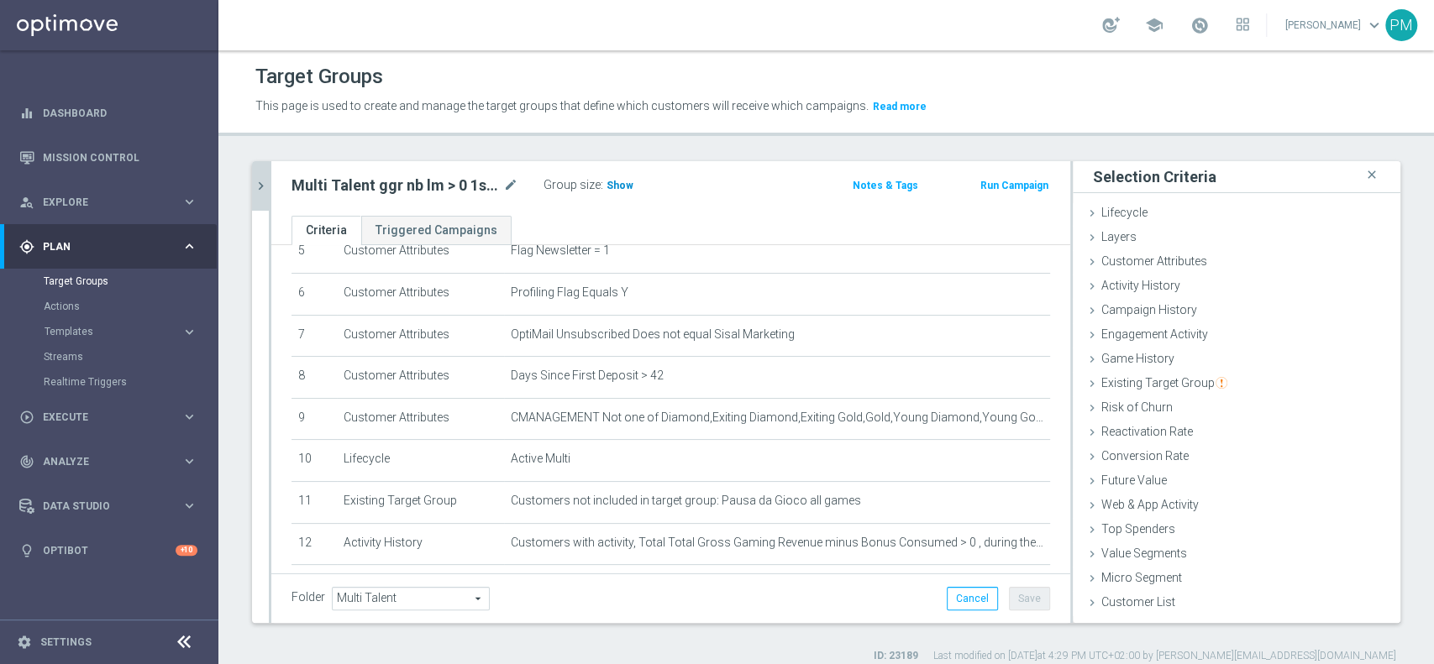
click at [622, 180] on span "Show" at bounding box center [619, 186] width 27 height 12
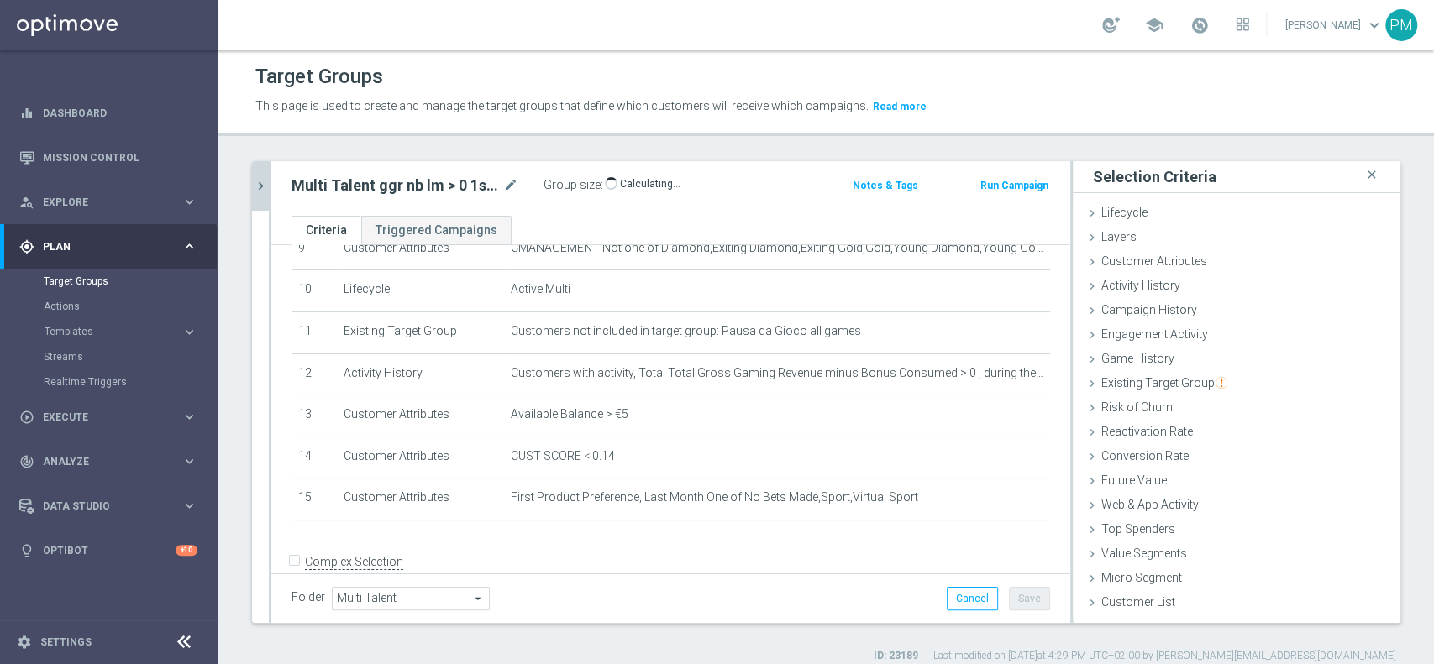
scroll to position [0, 0]
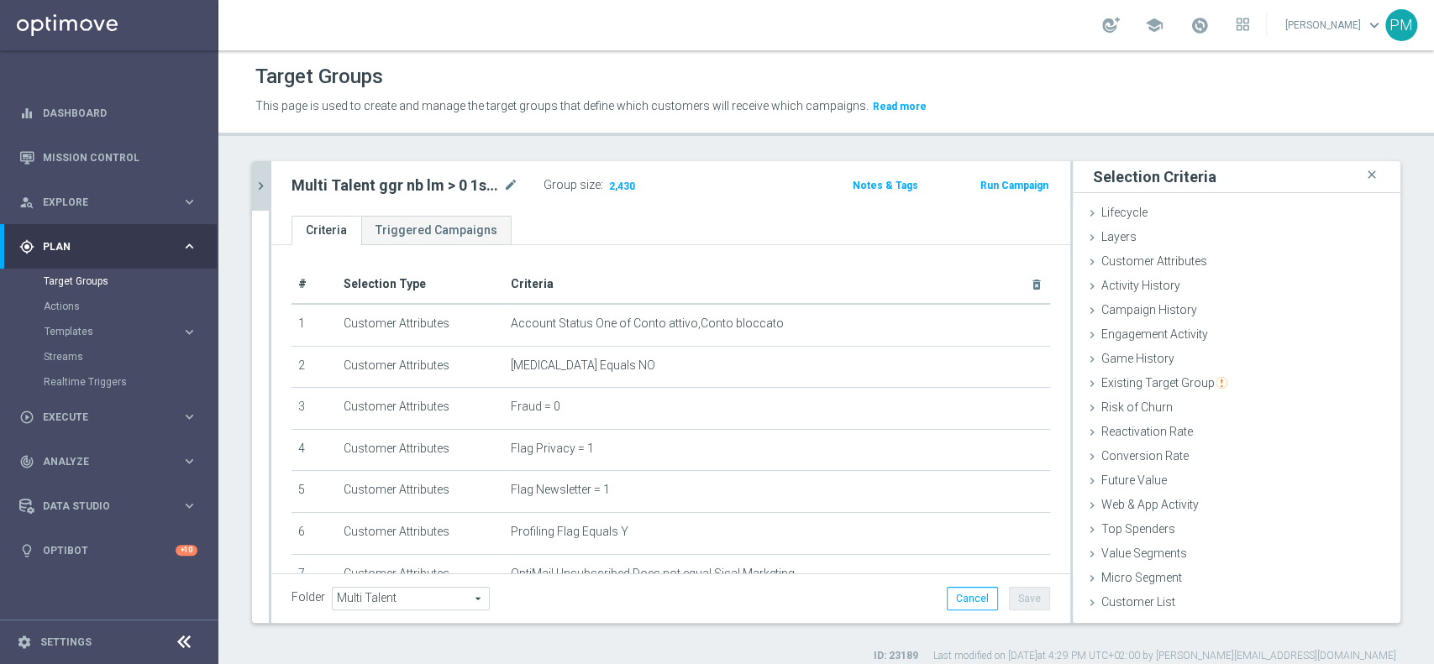
click at [265, 192] on icon "chevron_right" at bounding box center [261, 186] width 16 height 16
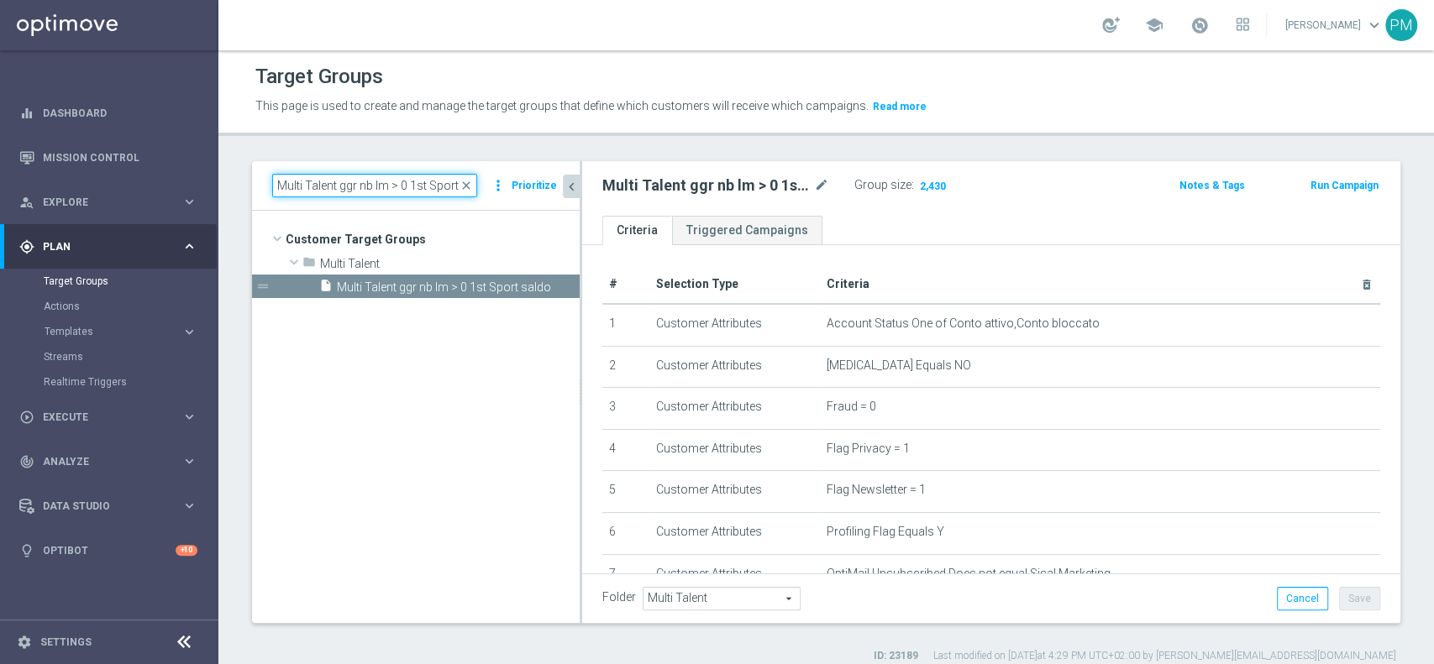
click at [429, 189] on input "Multi Talent ggr nb lm > 0 1st Sport saldo" at bounding box center [374, 186] width 205 height 24
paste input "NO"
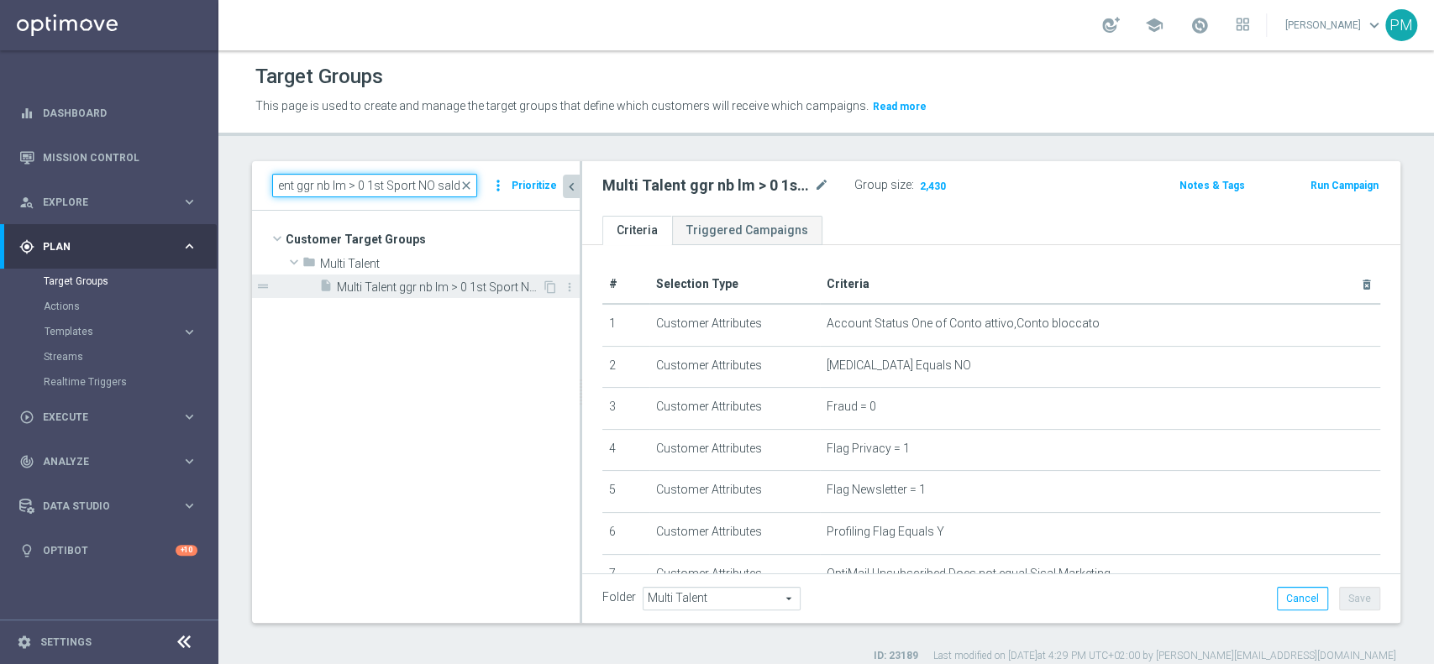
type input "Multi Talent ggr nb lm > 0 1st Sport NO saldo"
click at [444, 288] on span "Multi Talent ggr nb lm > 0 1st Sport NO saldo" at bounding box center [439, 288] width 205 height 14
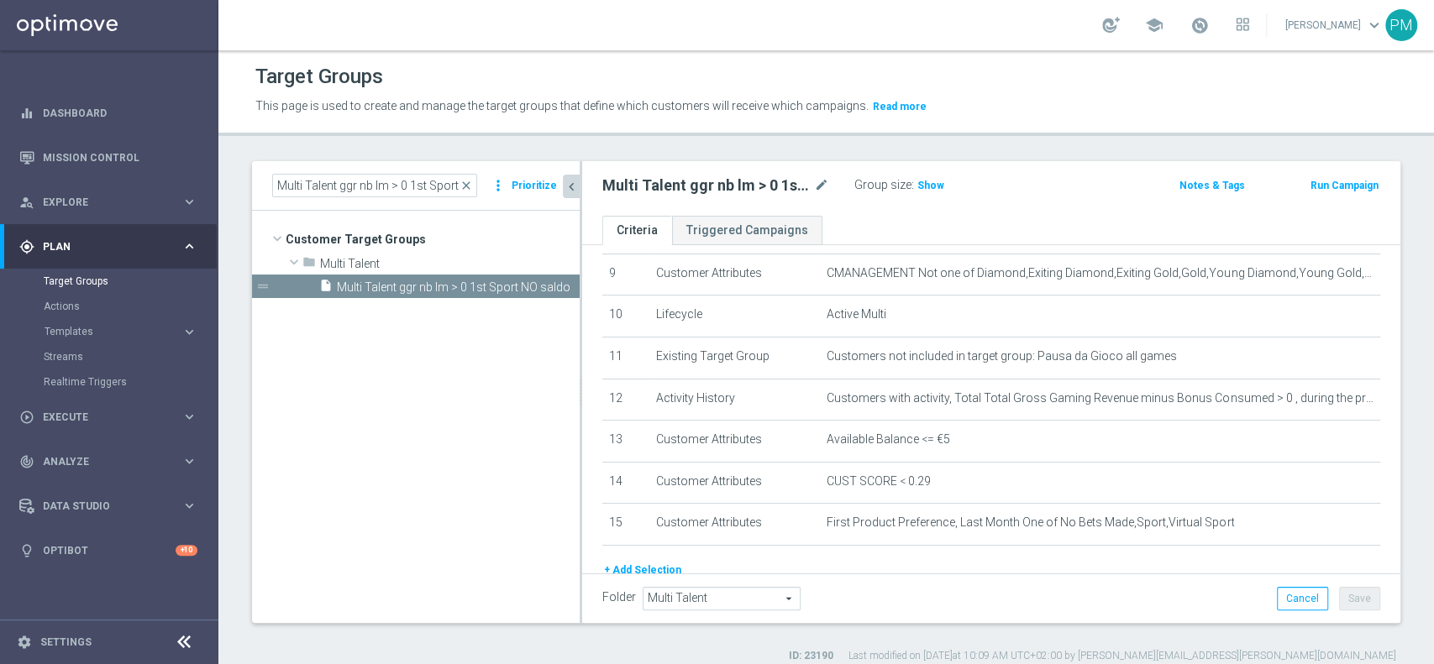
scroll to position [396, 0]
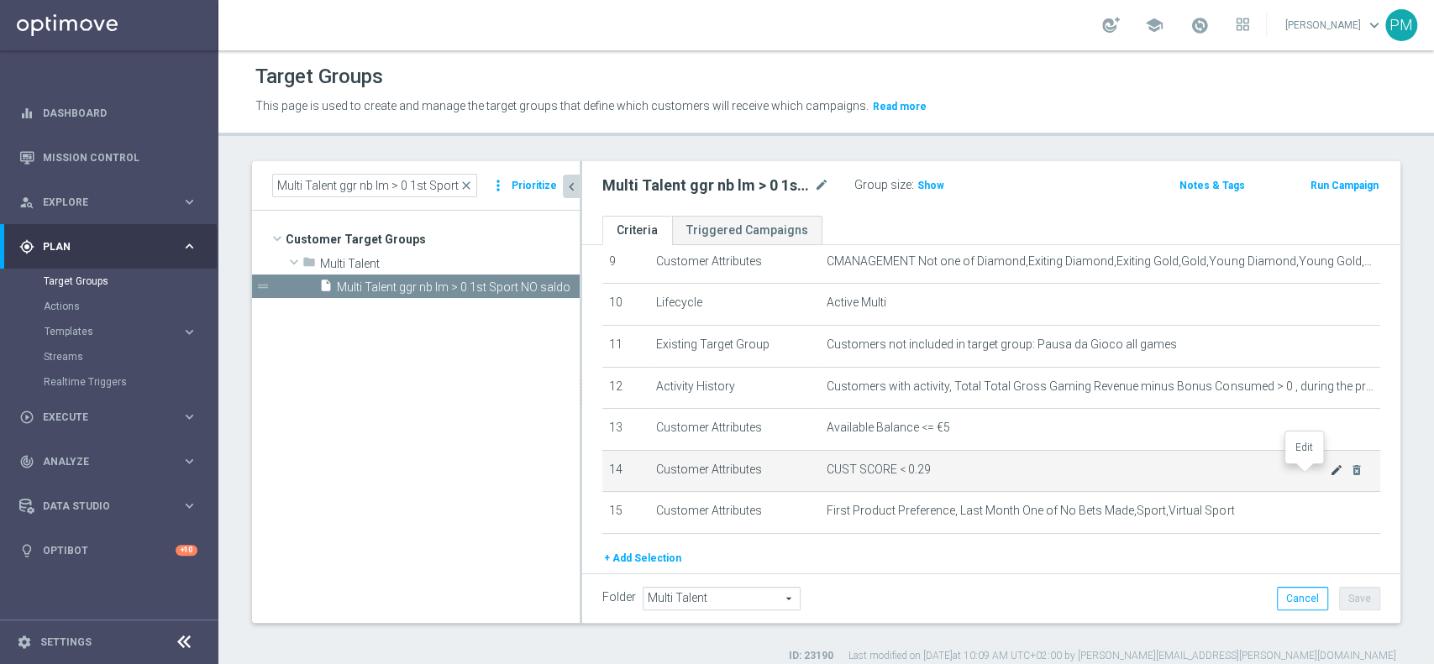
click at [1330, 476] on icon "mode_edit" at bounding box center [1336, 470] width 13 height 13
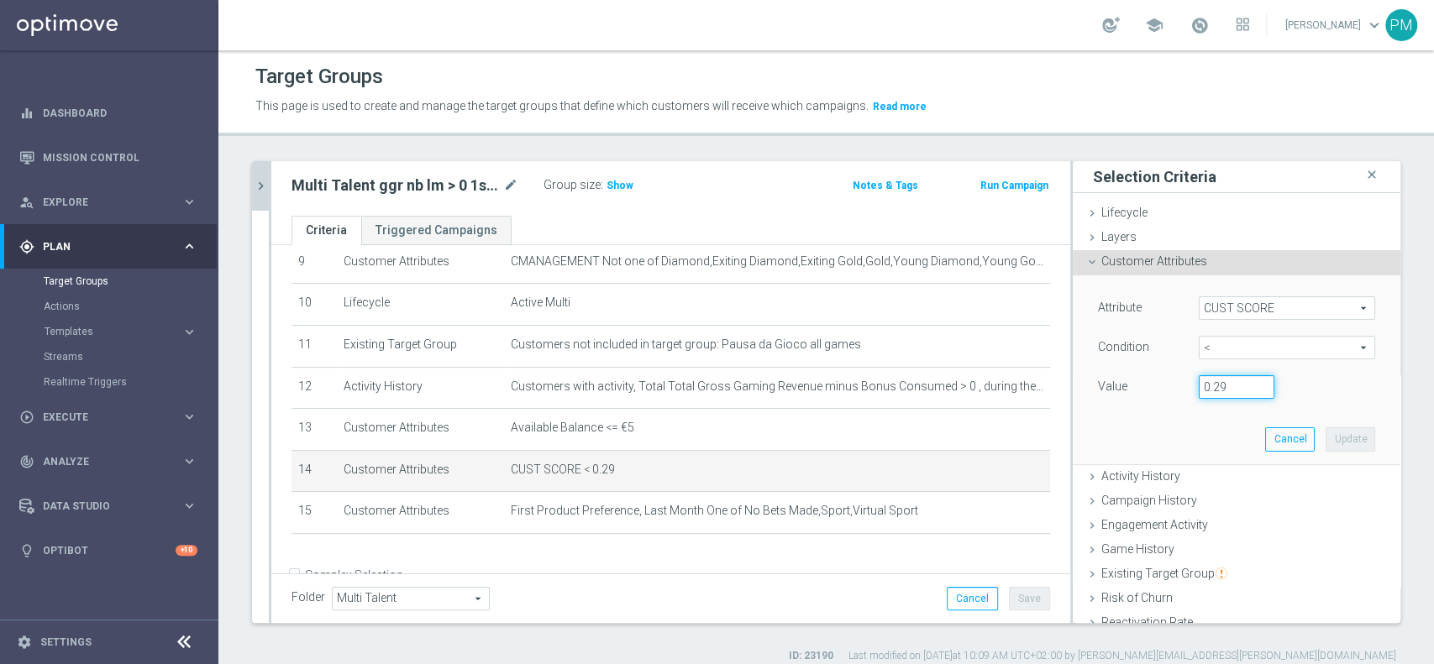
click at [1210, 381] on input "0.29" at bounding box center [1237, 387] width 76 height 24
type input "0.14"
click at [1326, 443] on button "Update" at bounding box center [1351, 440] width 50 height 24
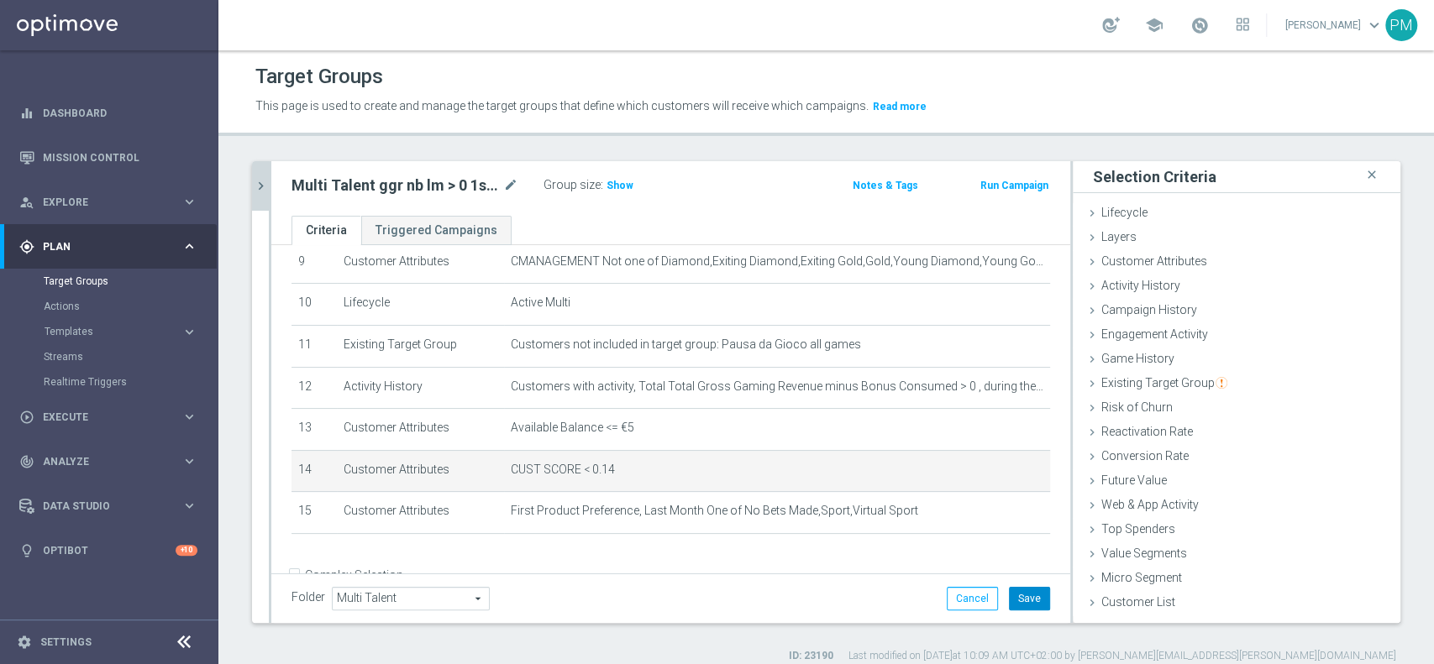
click at [1015, 588] on button "Save" at bounding box center [1029, 599] width 41 height 24
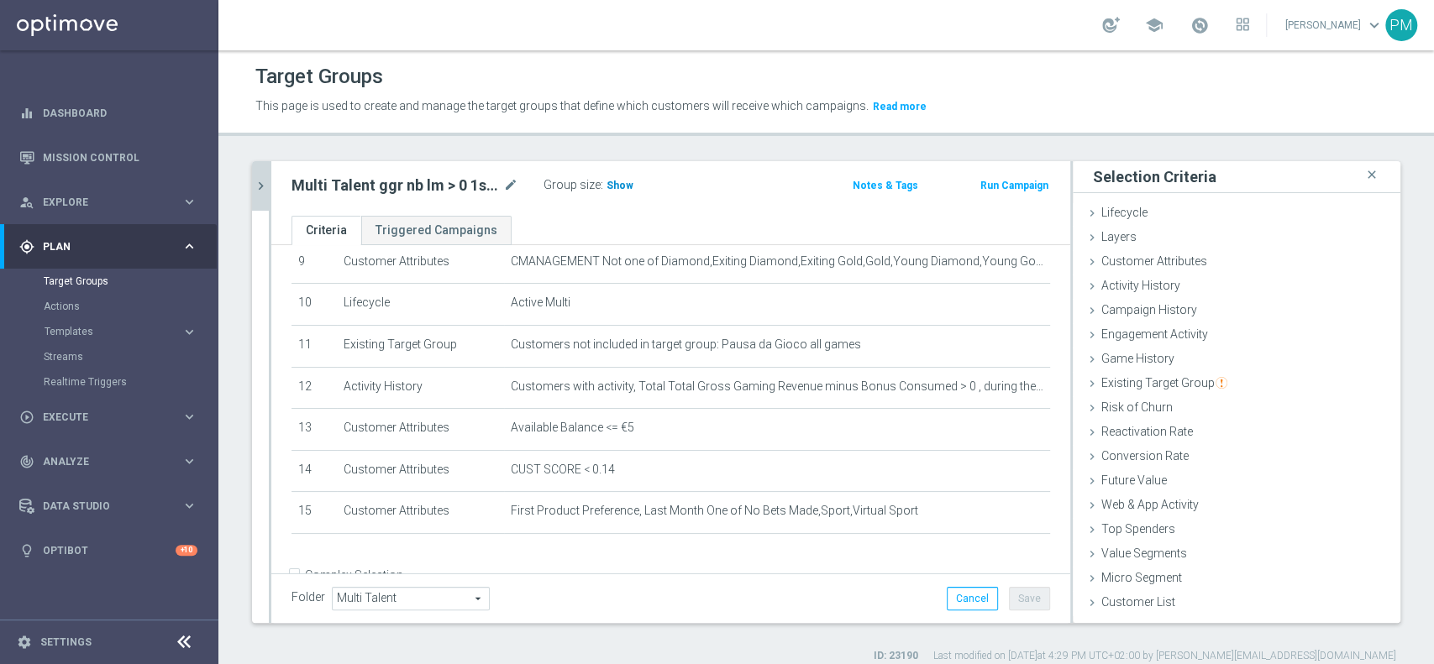
click at [612, 184] on span "Show" at bounding box center [619, 186] width 27 height 12
click at [262, 178] on icon "chevron_right" at bounding box center [261, 186] width 16 height 16
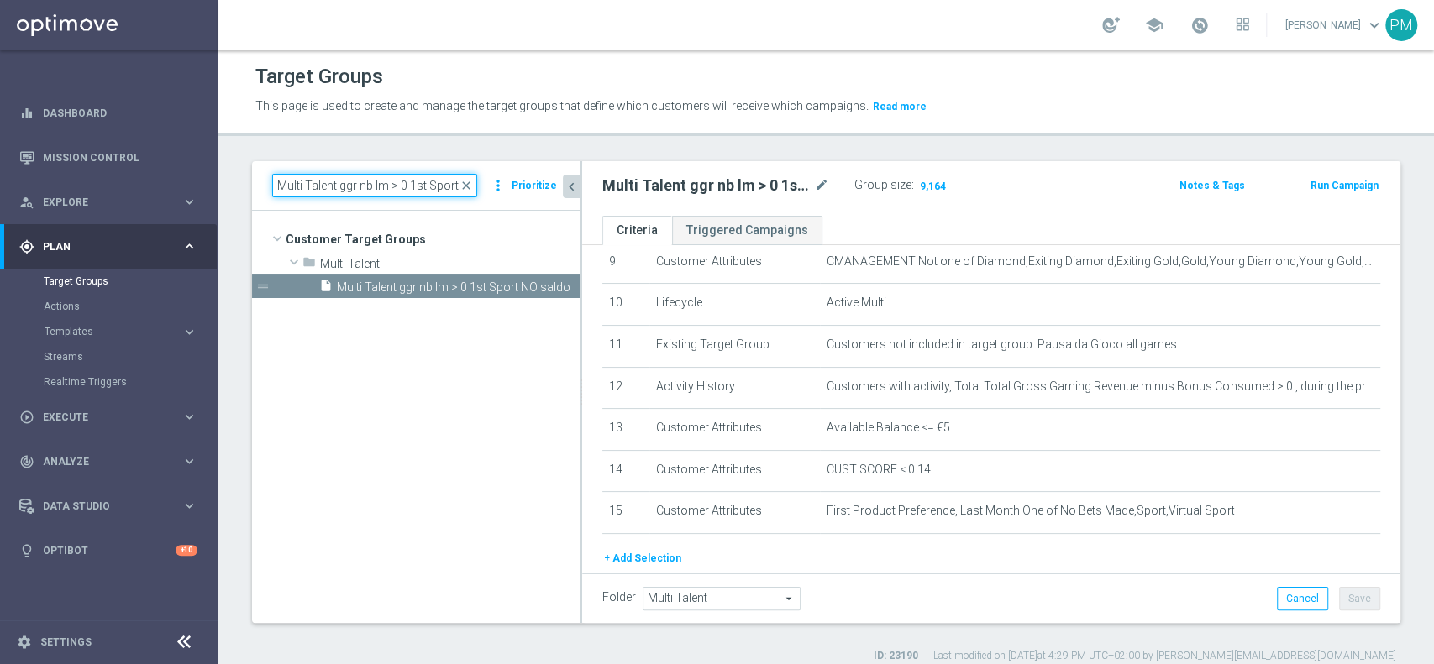
click at [342, 184] on input "Multi Talent ggr nb lm > 0 1st Sport NO saldo" at bounding box center [374, 186] width 205 height 24
paste input "NO Sport"
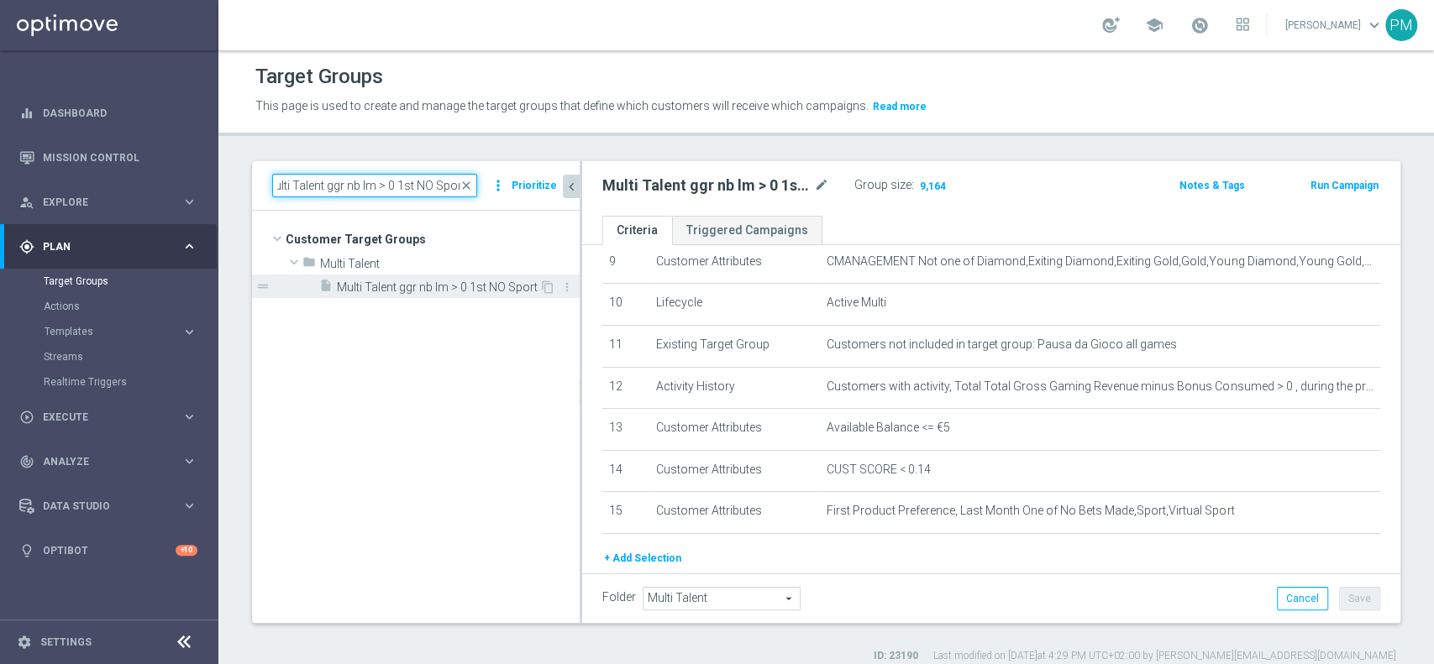
type input "Multi Talent ggr nb lm > 0 1st NO Sport"
click at [426, 284] on span "Multi Talent ggr nb lm > 0 1st NO Sport" at bounding box center [438, 288] width 202 height 14
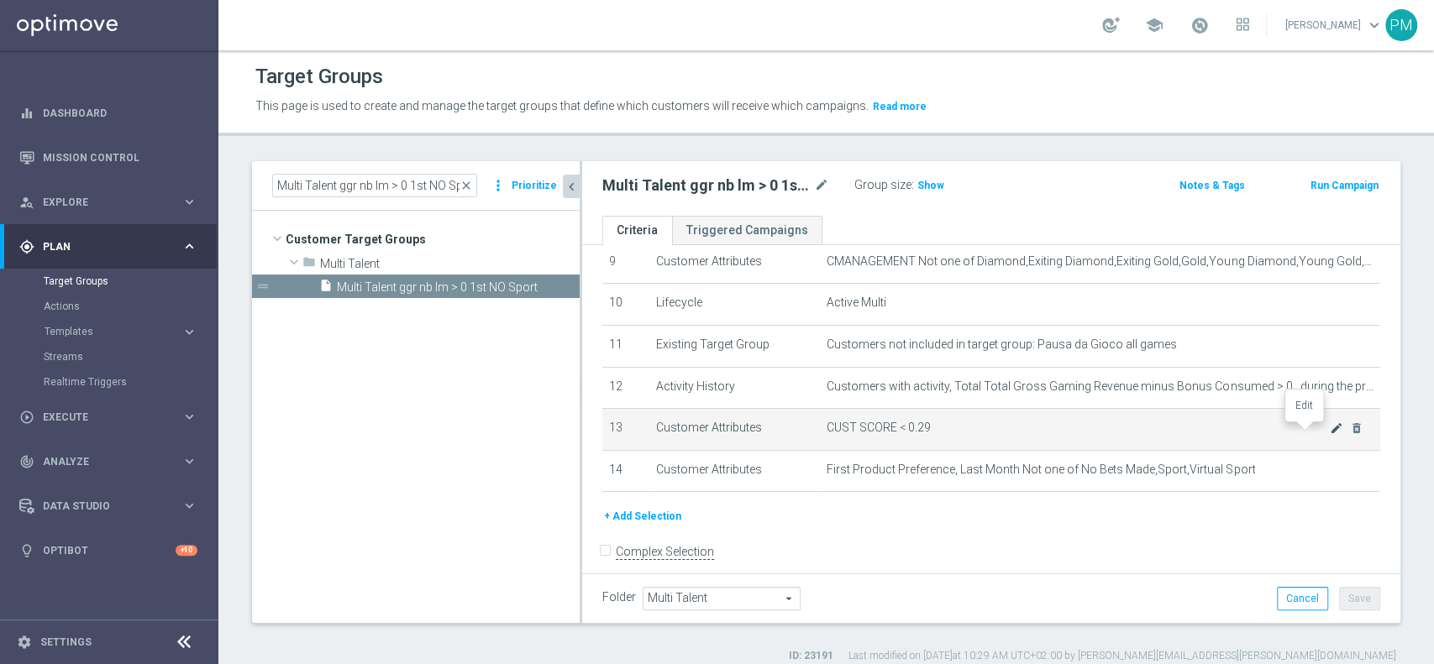
click at [1330, 431] on icon "mode_edit" at bounding box center [1336, 428] width 13 height 13
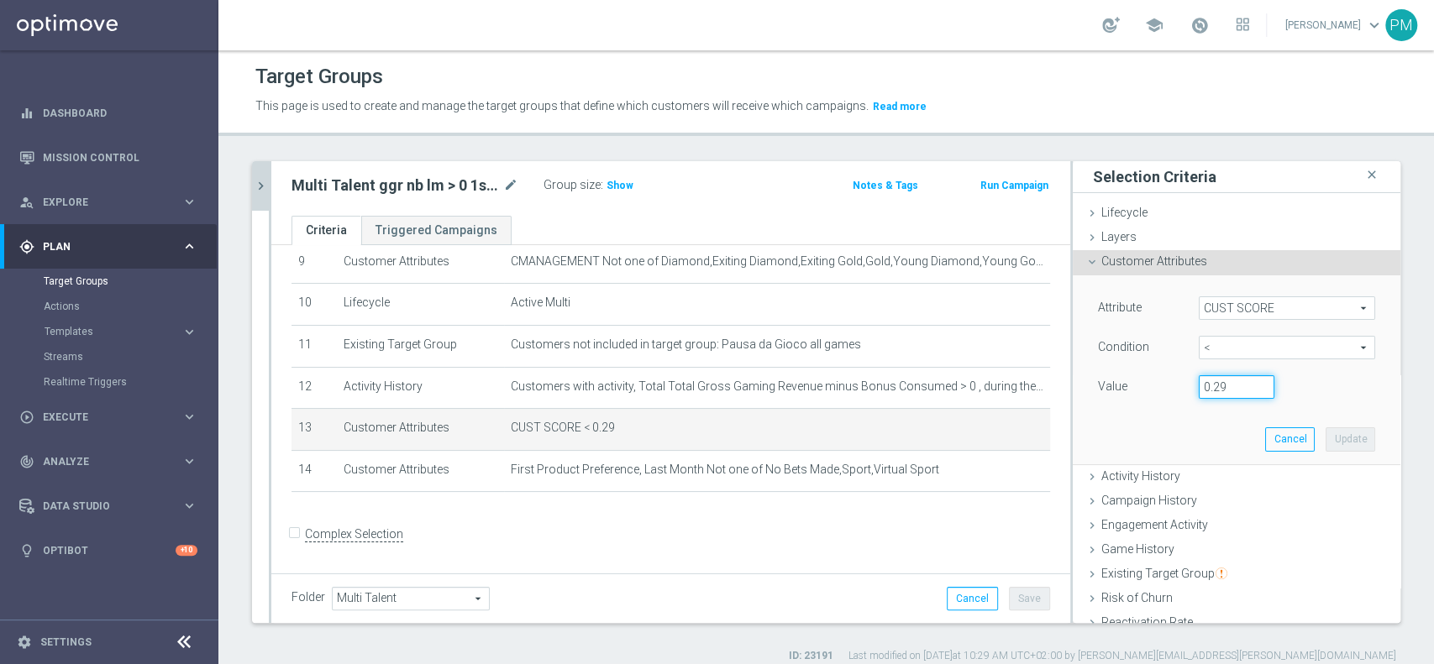
click at [1202, 384] on input "0.29" at bounding box center [1237, 387] width 76 height 24
type input "0.14"
click at [1326, 442] on button "Update" at bounding box center [1351, 440] width 50 height 24
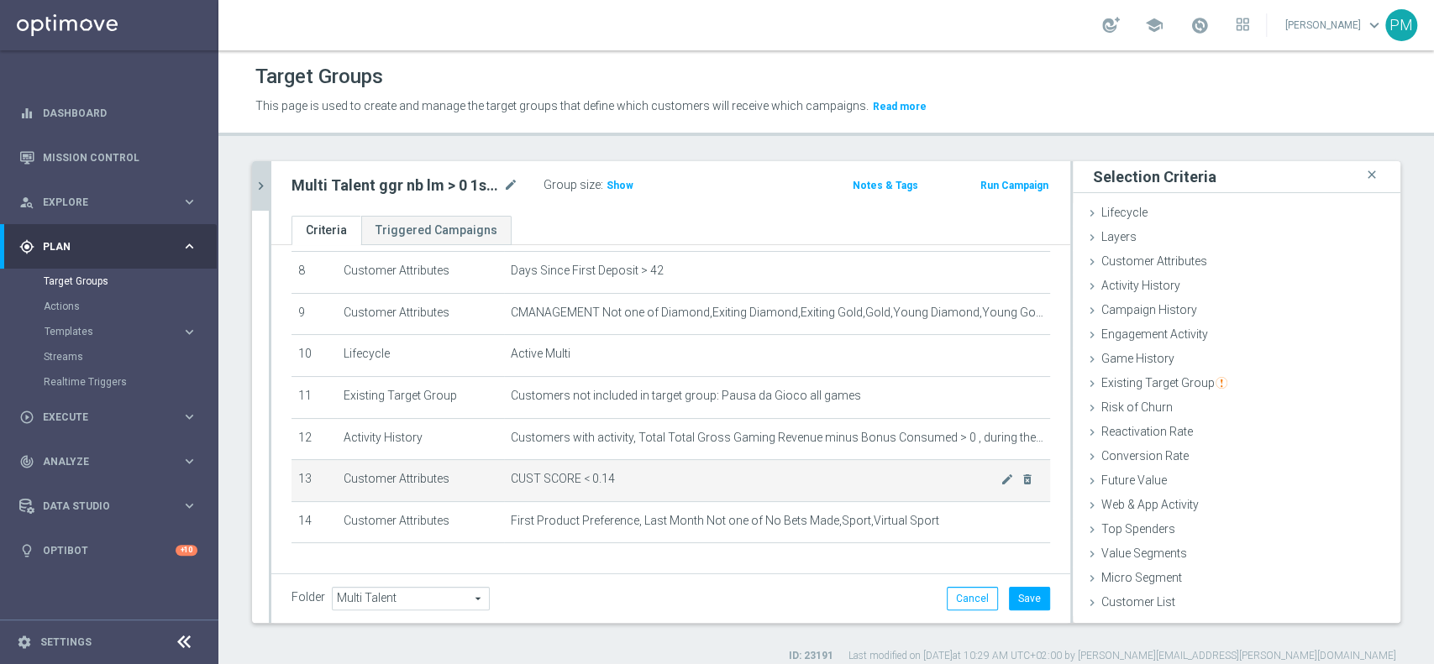
scroll to position [344, 0]
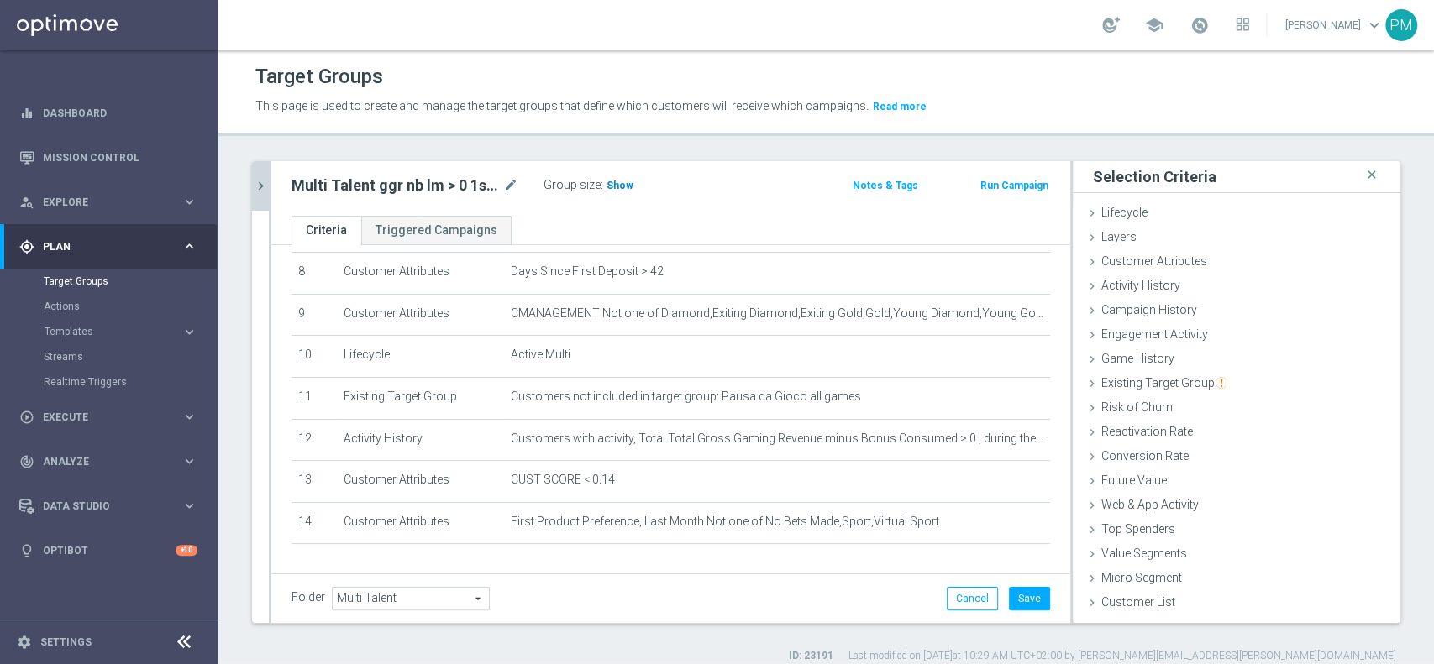
click at [612, 185] on span "Show" at bounding box center [619, 186] width 27 height 12
click at [1015, 601] on button "Save" at bounding box center [1029, 599] width 41 height 24
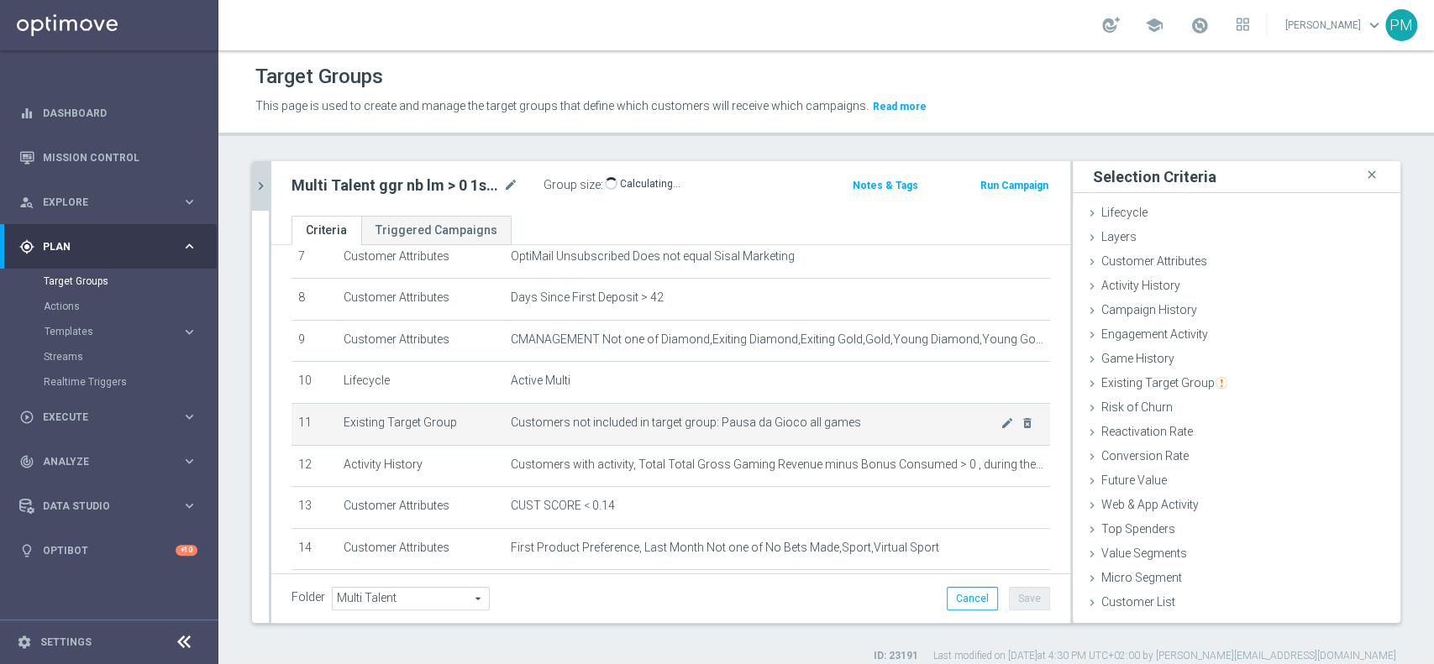
scroll to position [396, 0]
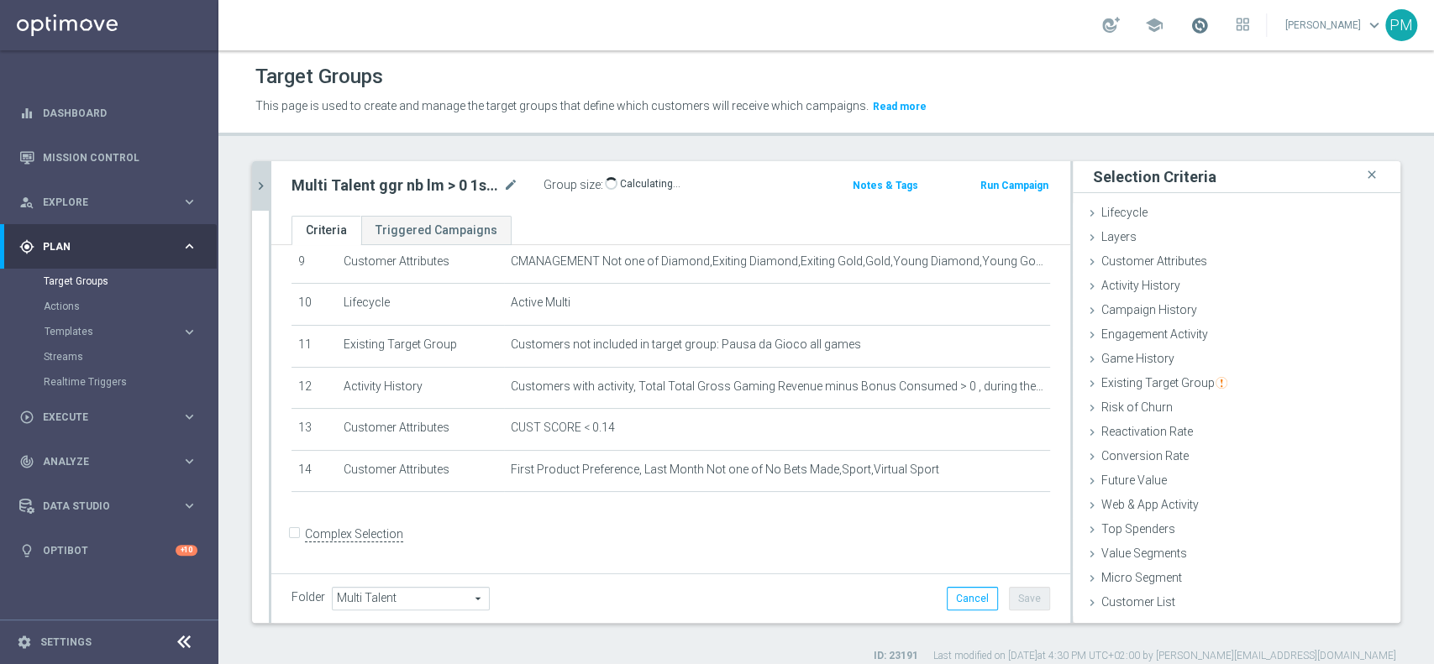
click at [1190, 30] on span at bounding box center [1199, 25] width 18 height 18
click at [484, 25] on div "school Last available data: 11 Aug 2025 Batch process completed successfully ch…" at bounding box center [825, 25] width 1215 height 50
click at [255, 189] on icon "chevron_right" at bounding box center [261, 186] width 16 height 16
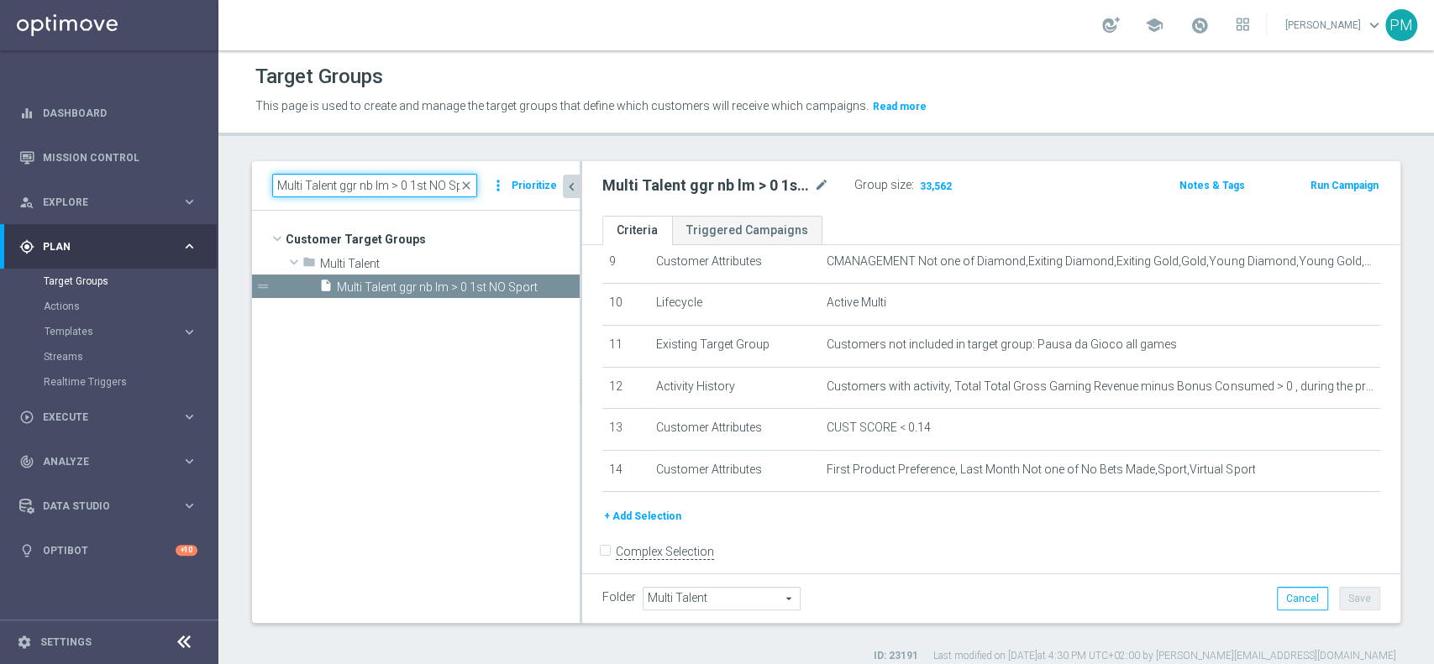
click at [356, 181] on input "Multi Talent ggr nb lm > 0 1st NO Sport" at bounding box center [374, 186] width 205 height 24
paste input "Master Low 1st Sport lm"
type input "Multi Master Low 1st Sport lm"
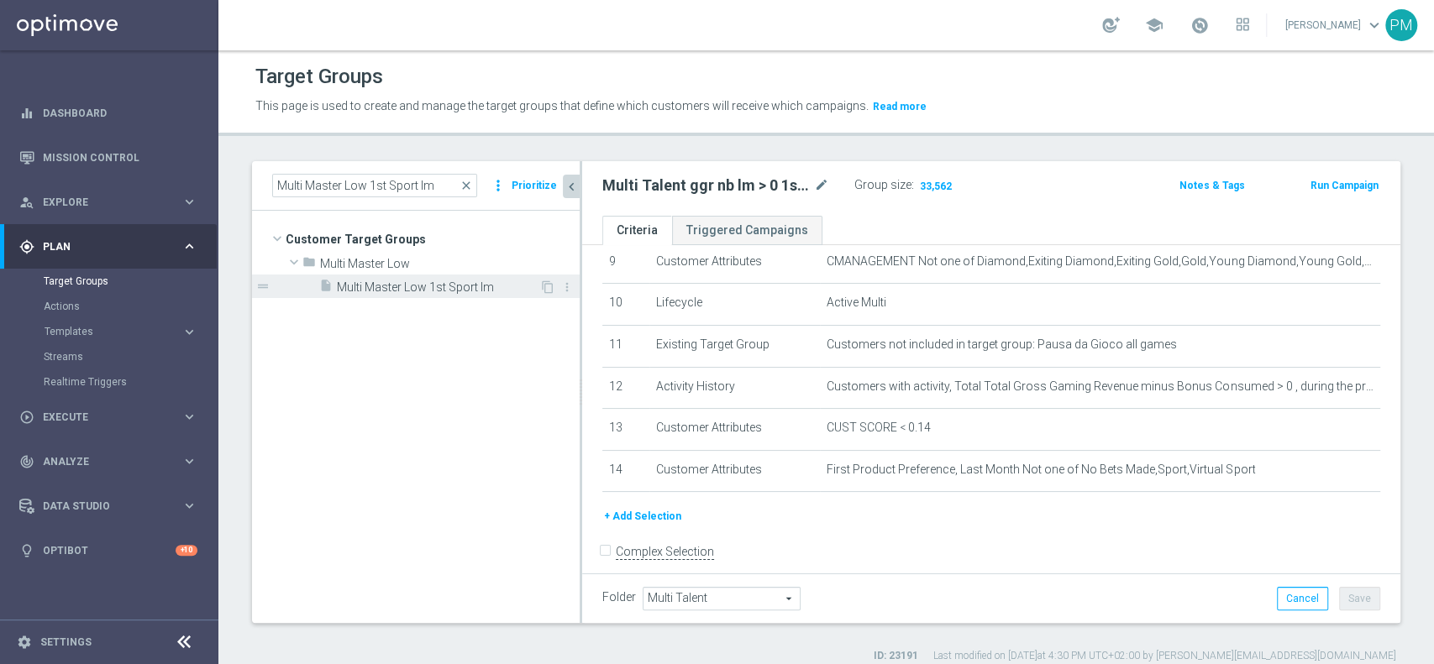
click at [428, 291] on span "Multi Master Low 1st Sport lm" at bounding box center [438, 288] width 202 height 14
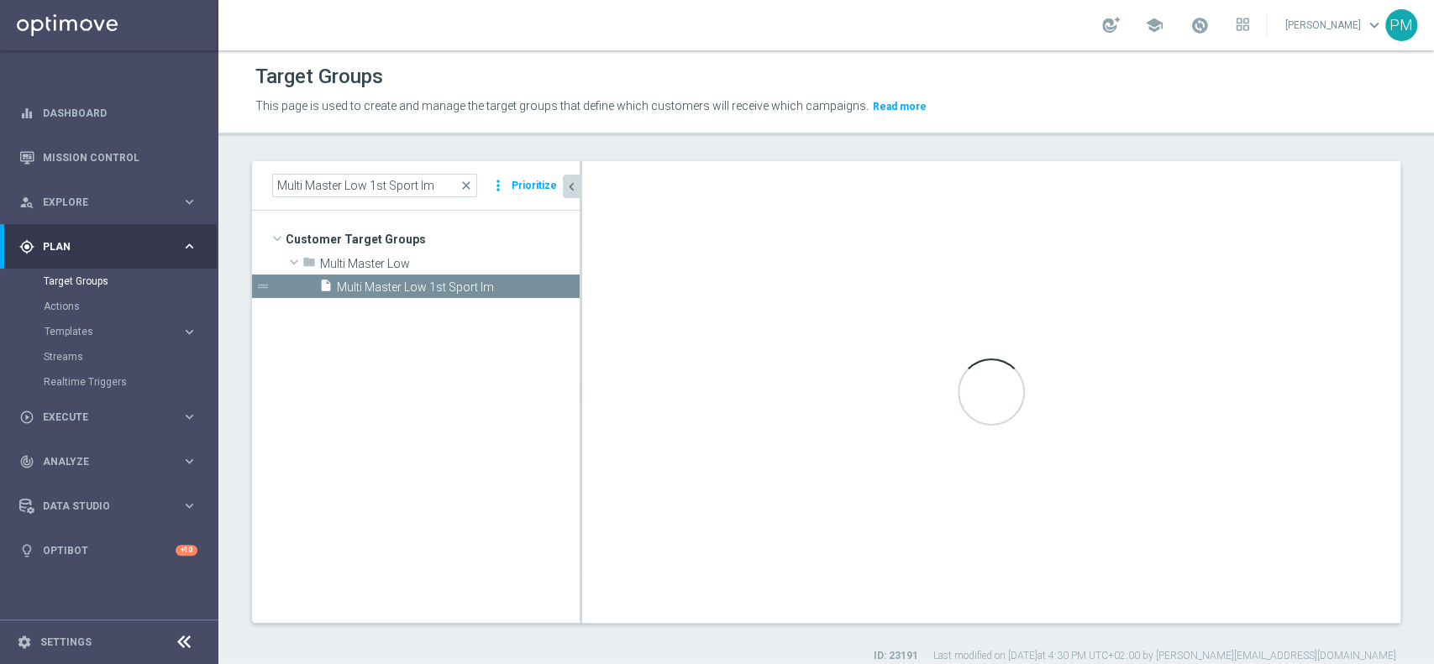
type input "Multi Master Low"
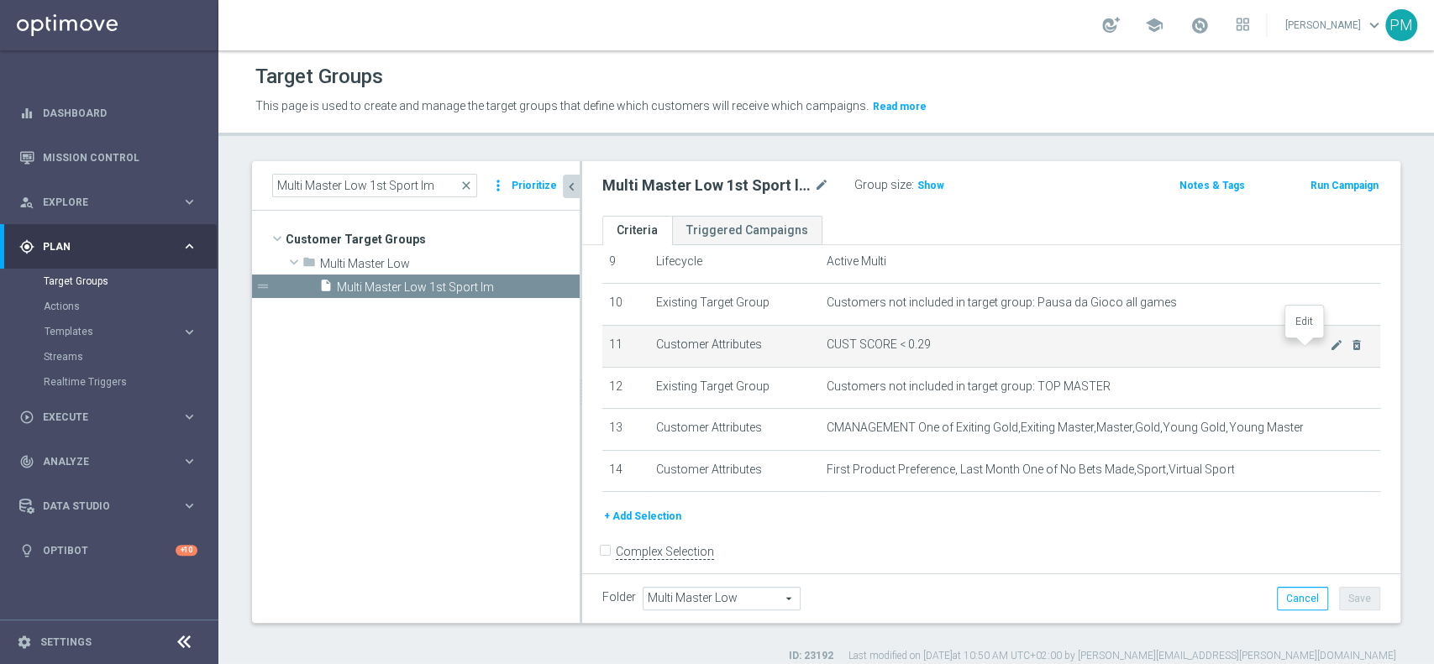
drag, startPoint x: 1304, startPoint y: 350, endPoint x: 1297, endPoint y: 366, distance: 17.3
click at [1330, 349] on icon "mode_edit" at bounding box center [1336, 345] width 13 height 13
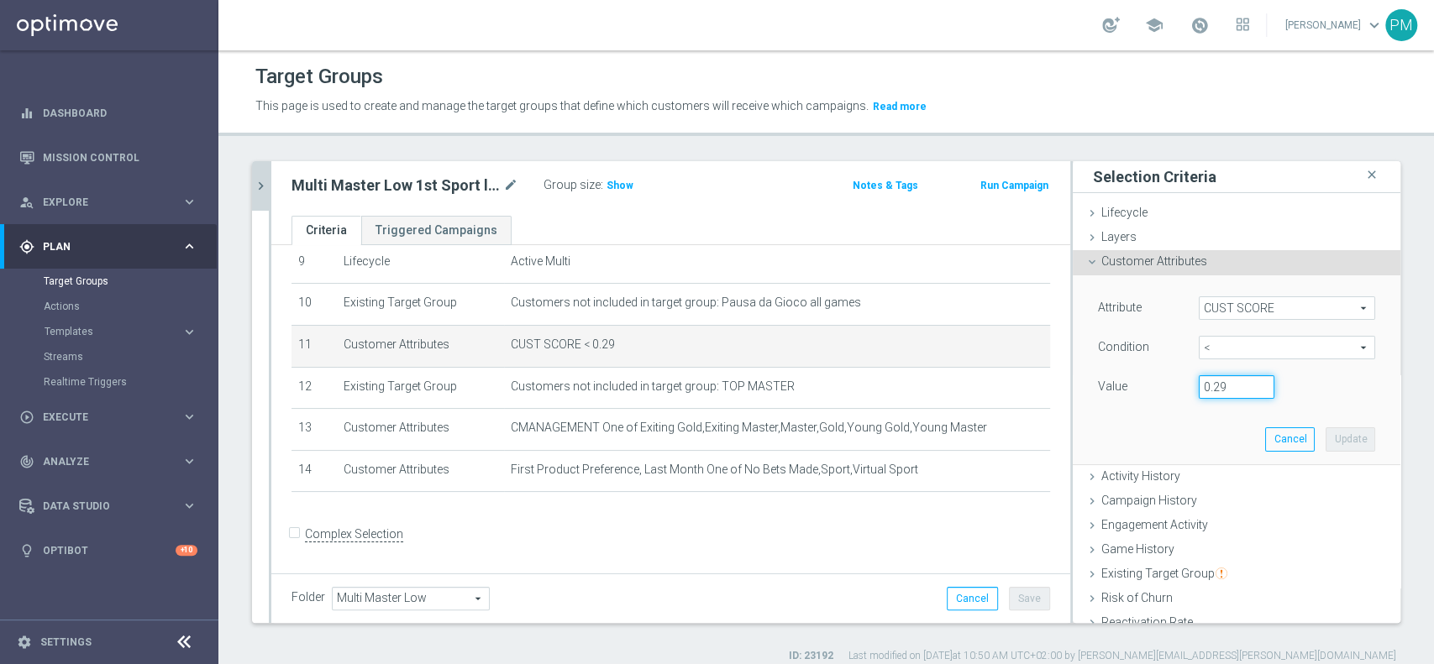
click at [1215, 380] on input "0.29" at bounding box center [1237, 387] width 76 height 24
type input "0.14"
click at [1326, 433] on button "Update" at bounding box center [1351, 440] width 50 height 24
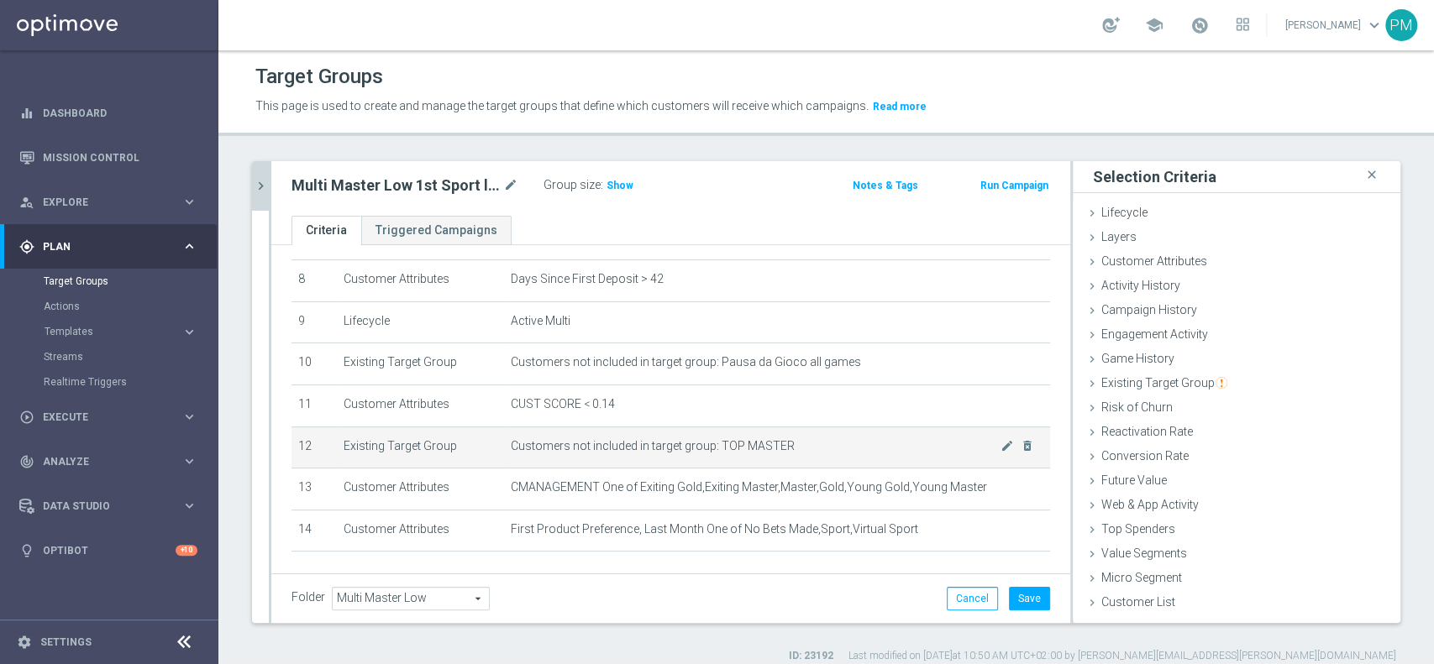
scroll to position [335, 0]
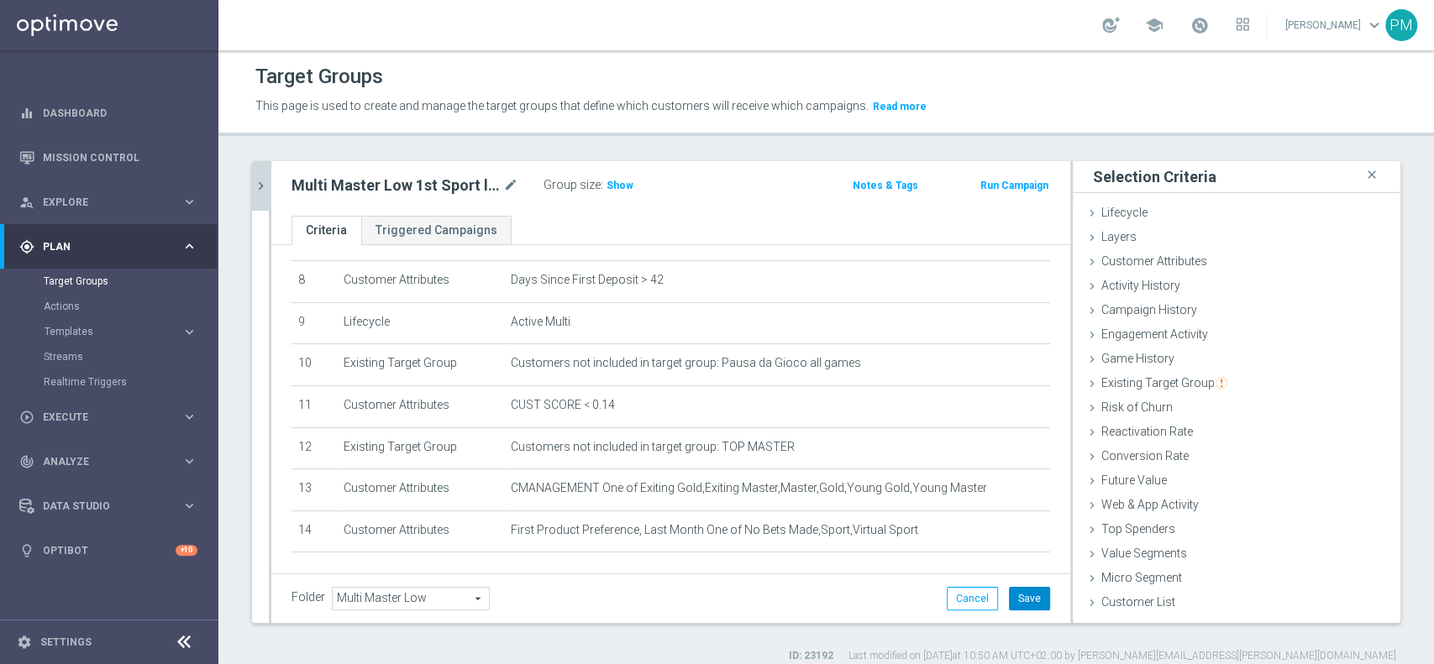
click at [1014, 600] on button "Save" at bounding box center [1029, 599] width 41 height 24
click at [617, 185] on span "Show" at bounding box center [619, 186] width 27 height 12
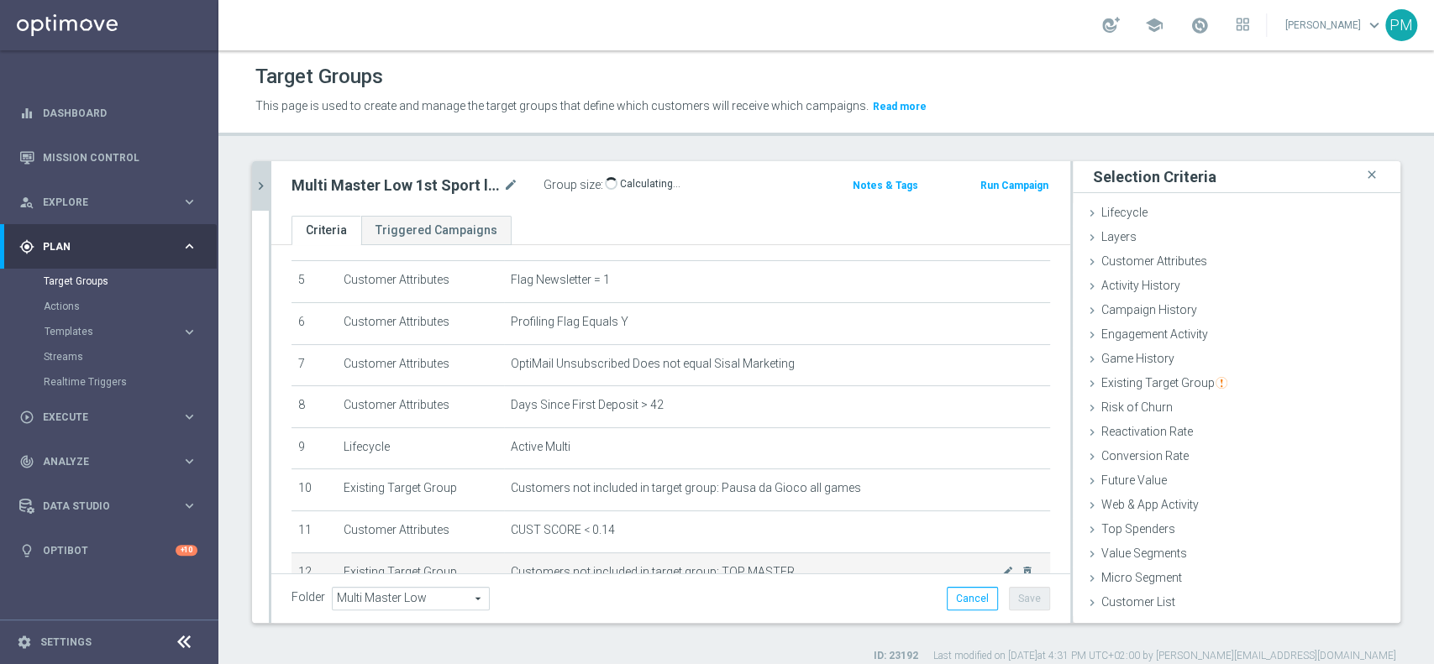
scroll to position [396, 0]
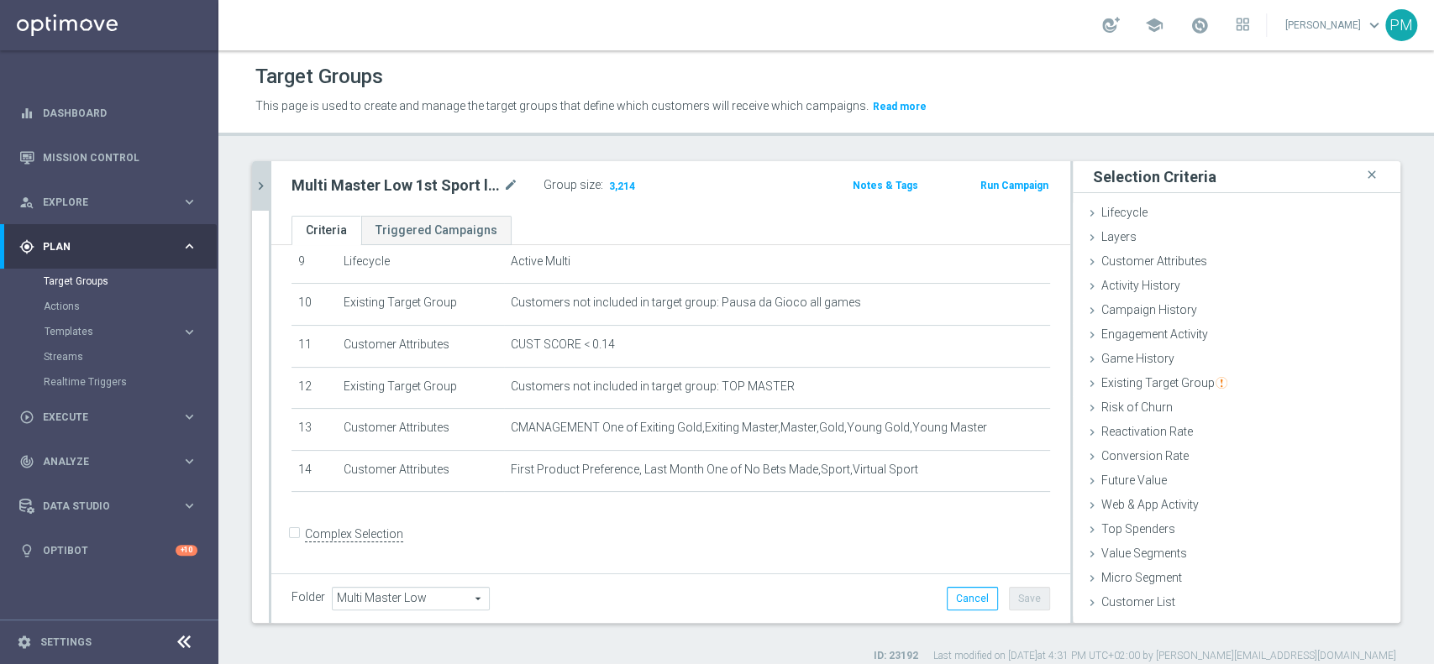
click at [262, 187] on icon "chevron_right" at bounding box center [261, 186] width 16 height 16
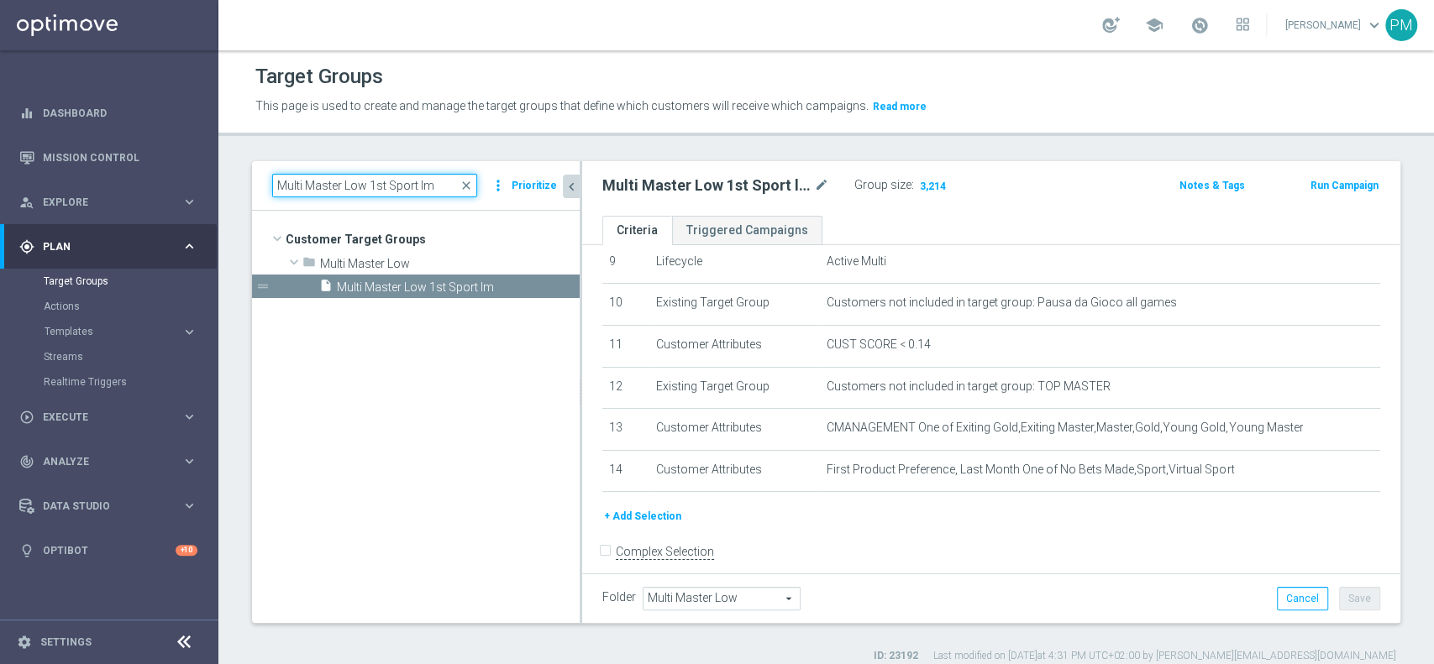
click at [382, 186] on input "Multi Master Low 1st Sport lm" at bounding box center [374, 186] width 205 height 24
paste input "NO Sport saldo"
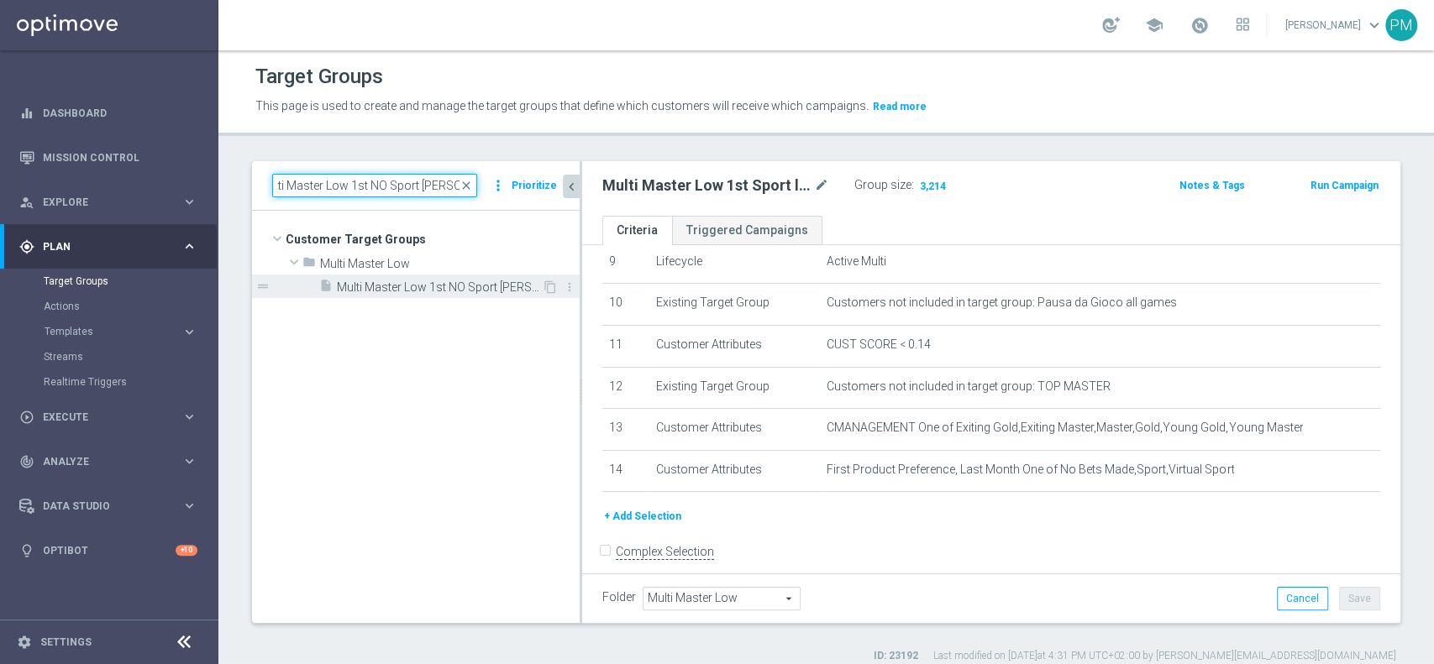
type input "Multi Master Low 1st NO Sport saldo lm"
click at [438, 289] on span "Multi Master Low 1st NO Sport saldo lm" at bounding box center [439, 288] width 205 height 14
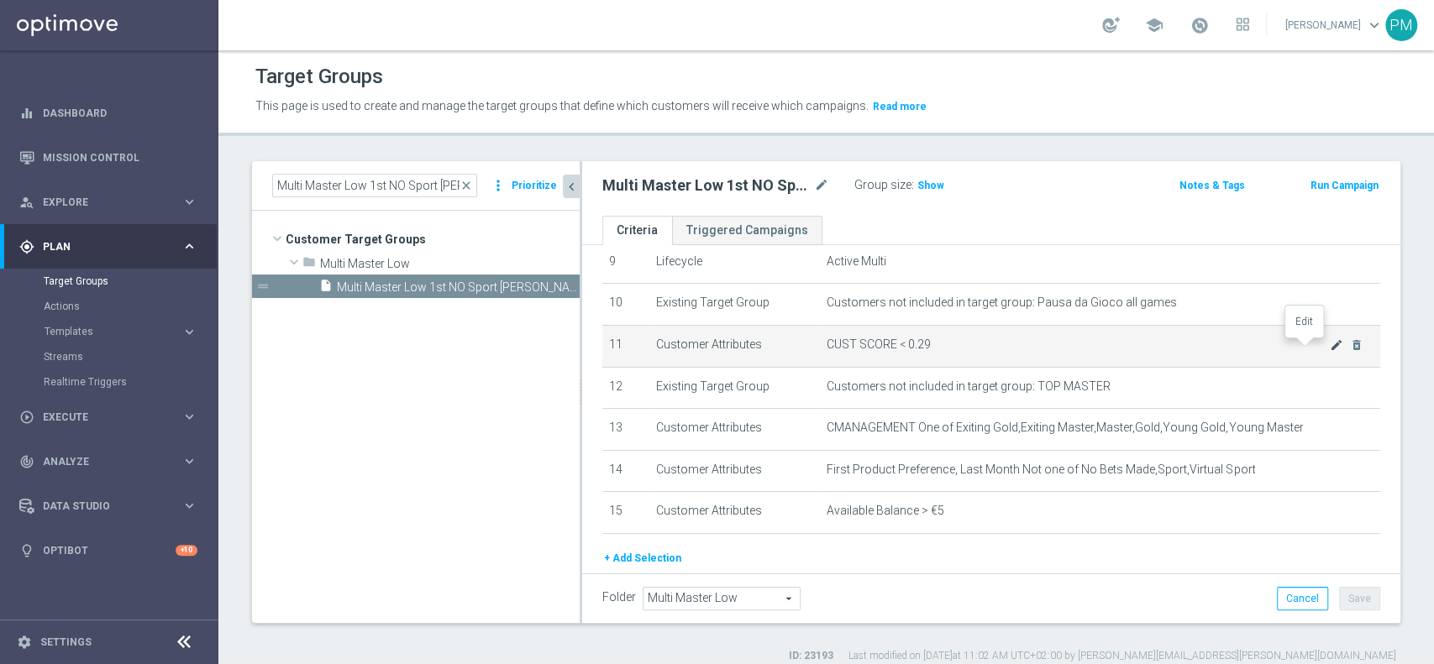
click at [1330, 350] on icon "mode_edit" at bounding box center [1336, 345] width 13 height 13
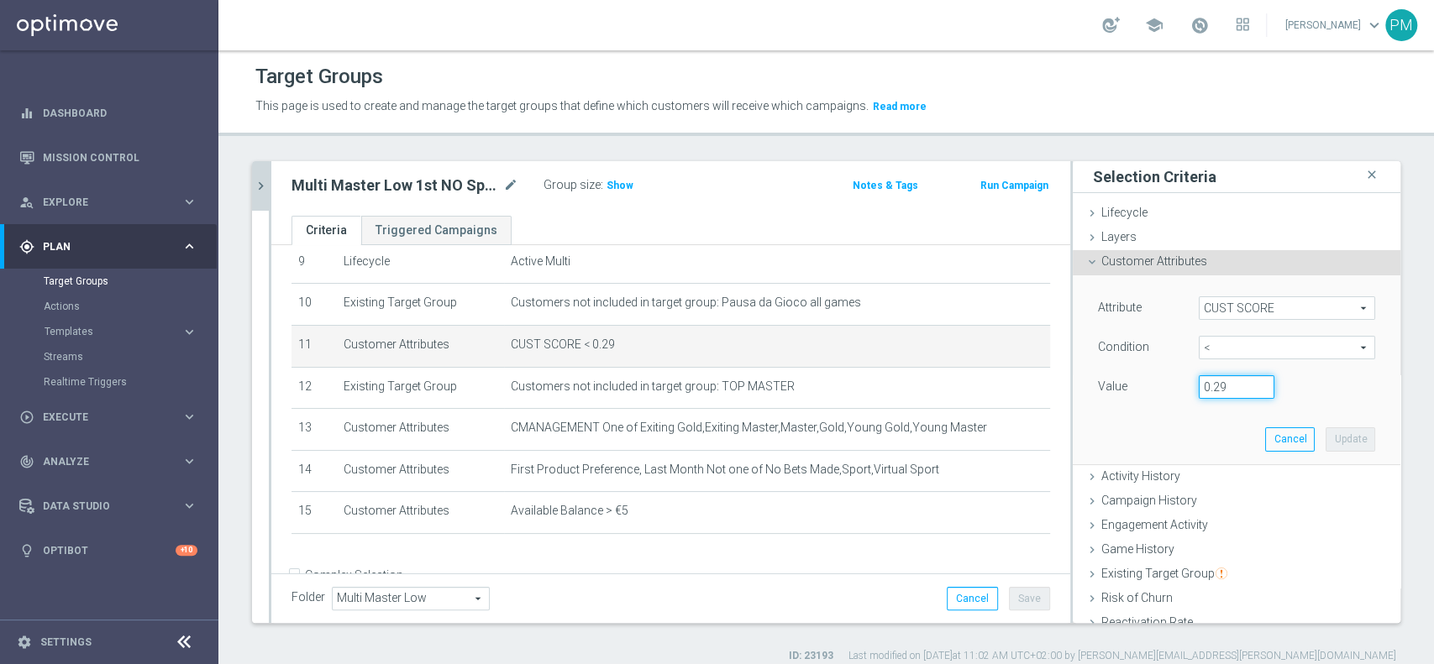
click at [1205, 380] on input "0.29" at bounding box center [1237, 387] width 76 height 24
type input "0.14"
click at [1326, 448] on button "Update" at bounding box center [1351, 440] width 50 height 24
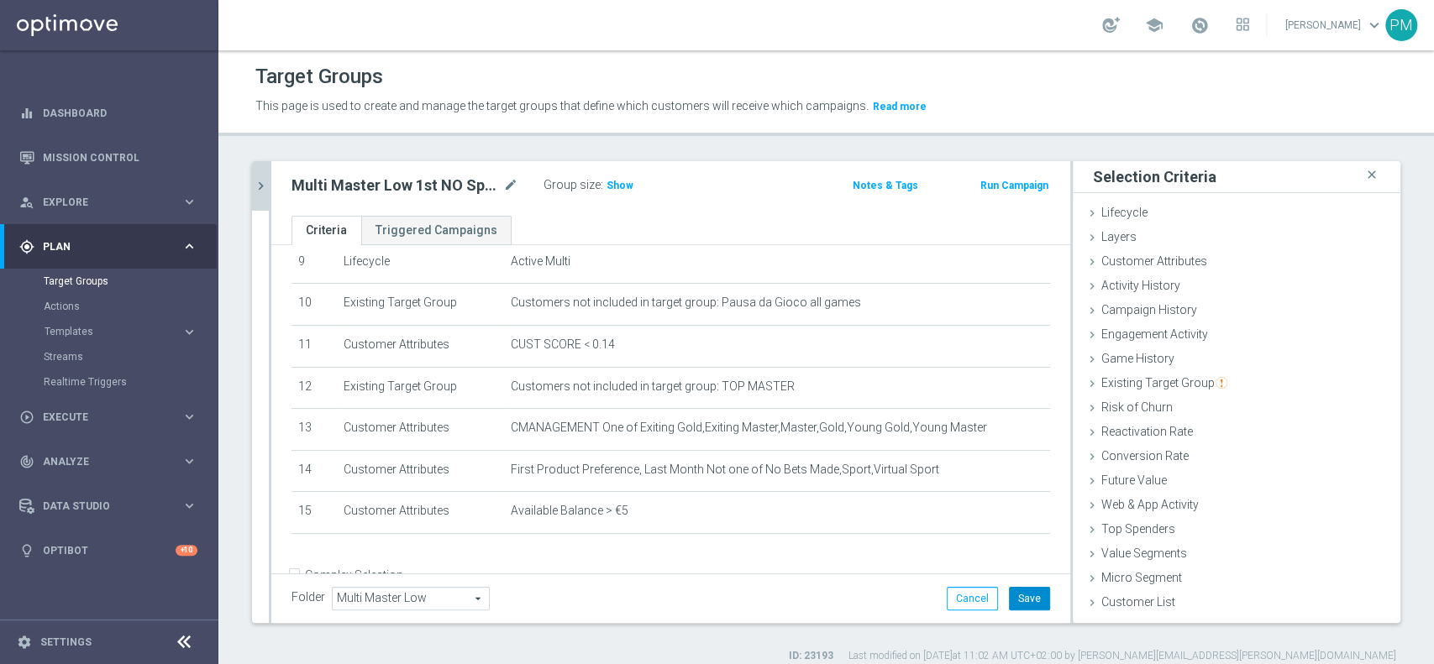
click at [1009, 598] on button "Save" at bounding box center [1029, 599] width 41 height 24
click at [617, 182] on span "Show" at bounding box center [619, 186] width 27 height 12
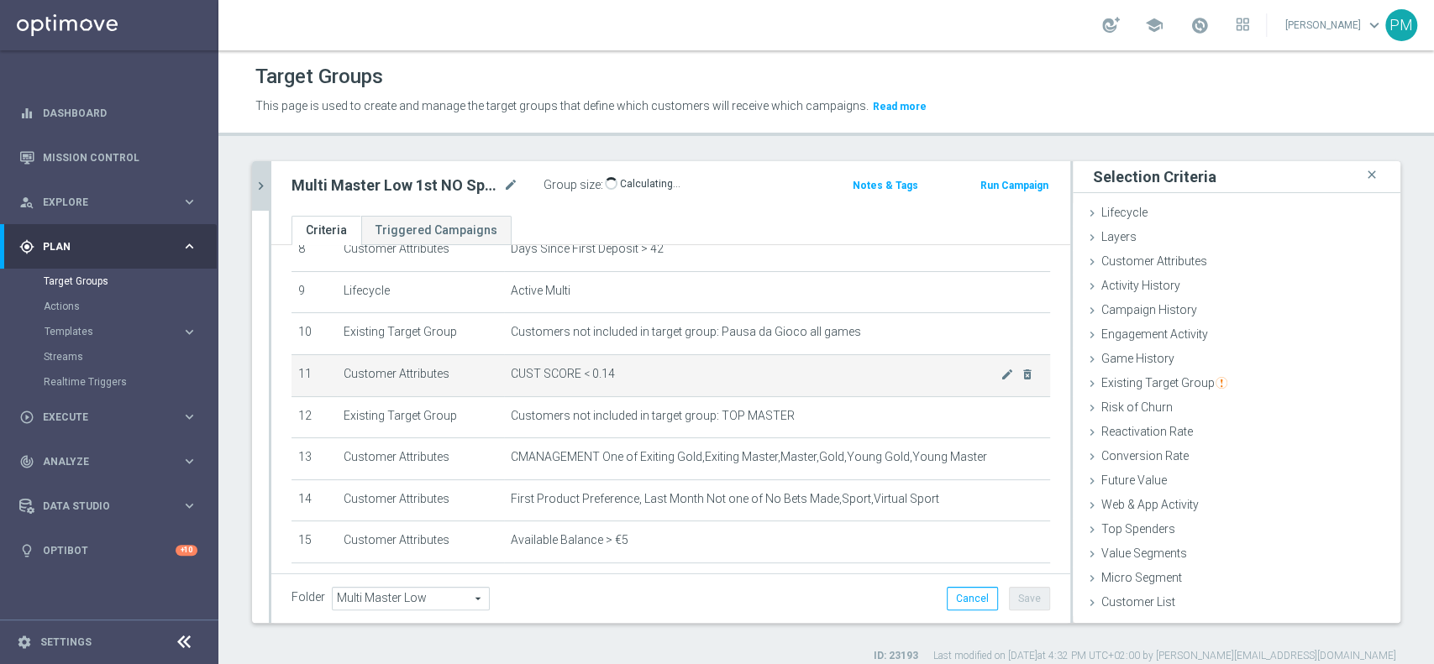
scroll to position [369, 0]
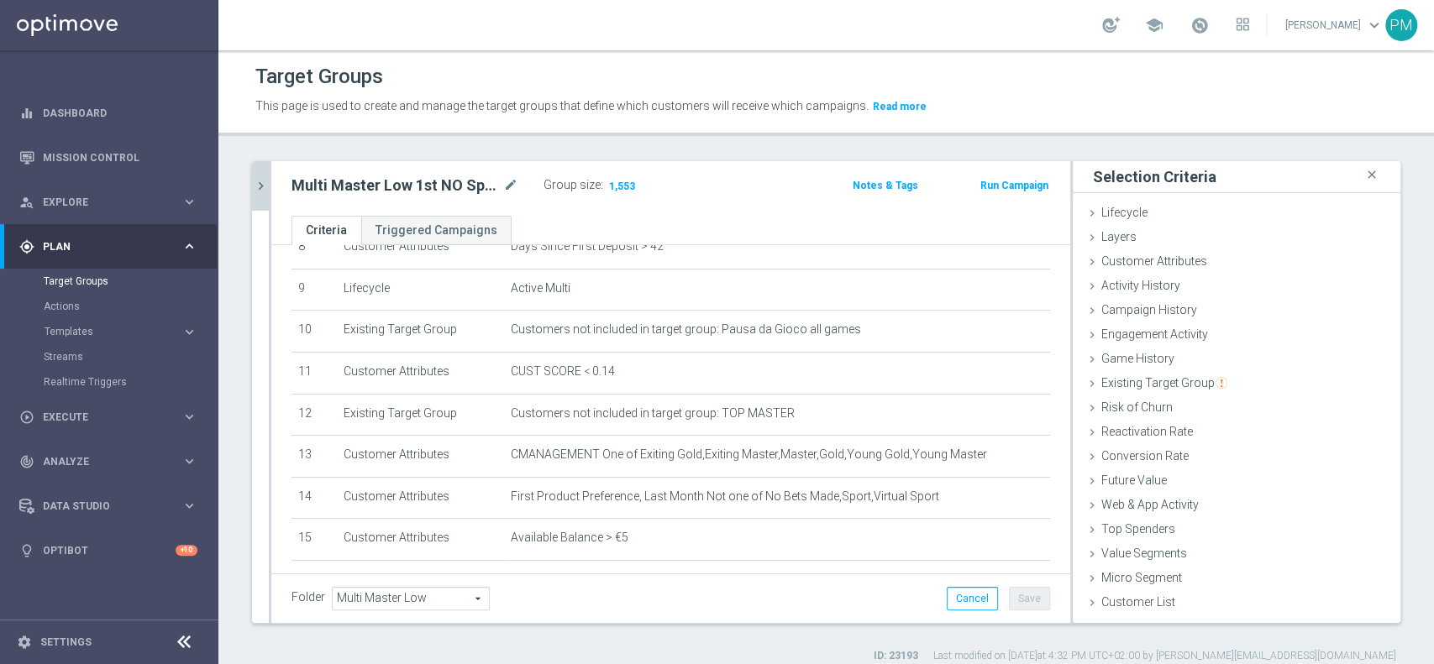
click at [260, 179] on icon "chevron_right" at bounding box center [261, 186] width 16 height 16
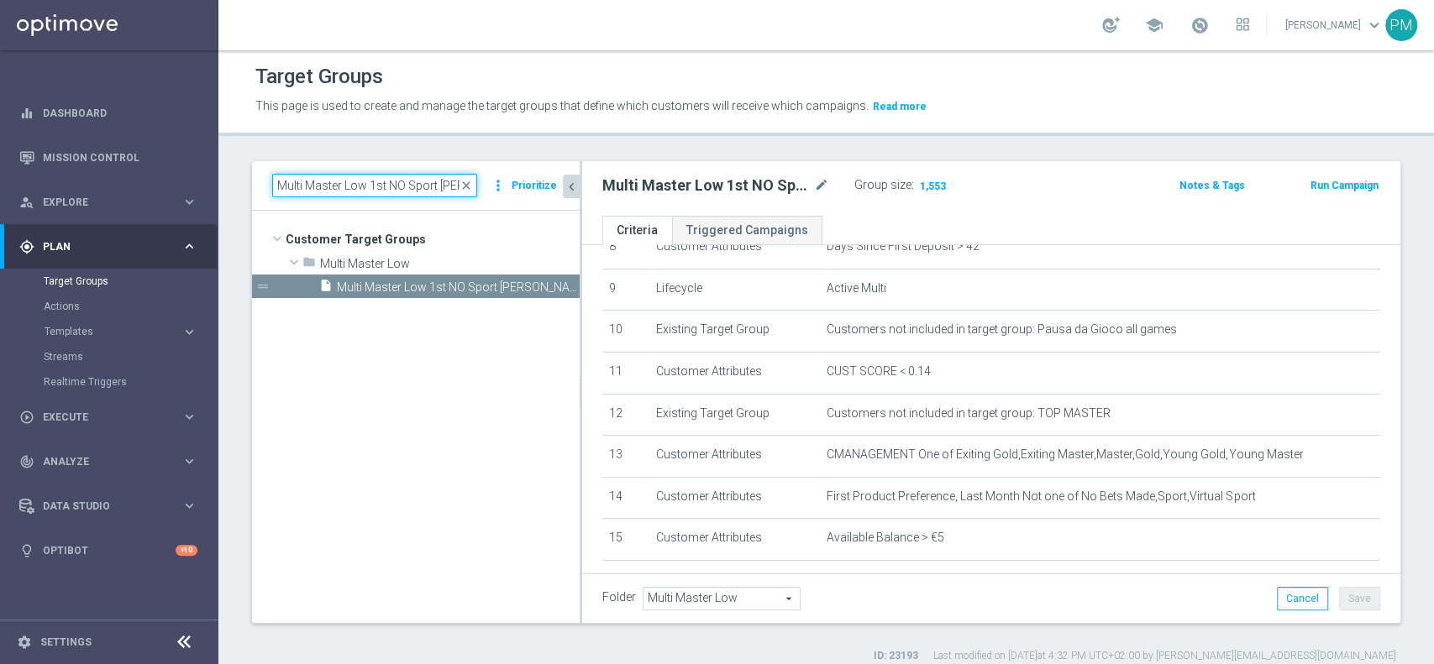
click at [383, 185] on input "Multi Master Low 1st NO Sport saldo lm" at bounding box center [374, 186] width 205 height 24
paste input "NO"
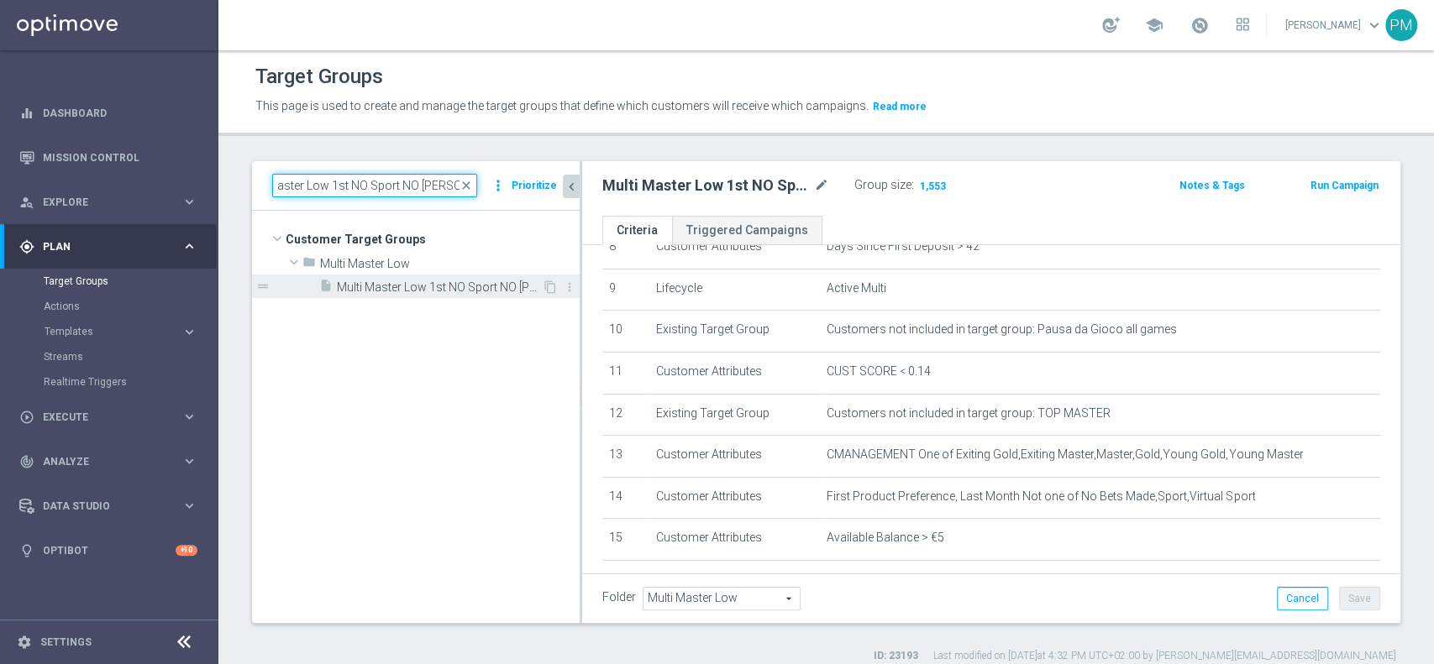
type input "Multi Master Low 1st NO Sport NO saldo lm"
click at [453, 282] on span "Multi Master Low 1st NO Sport NO saldo lm" at bounding box center [439, 288] width 205 height 14
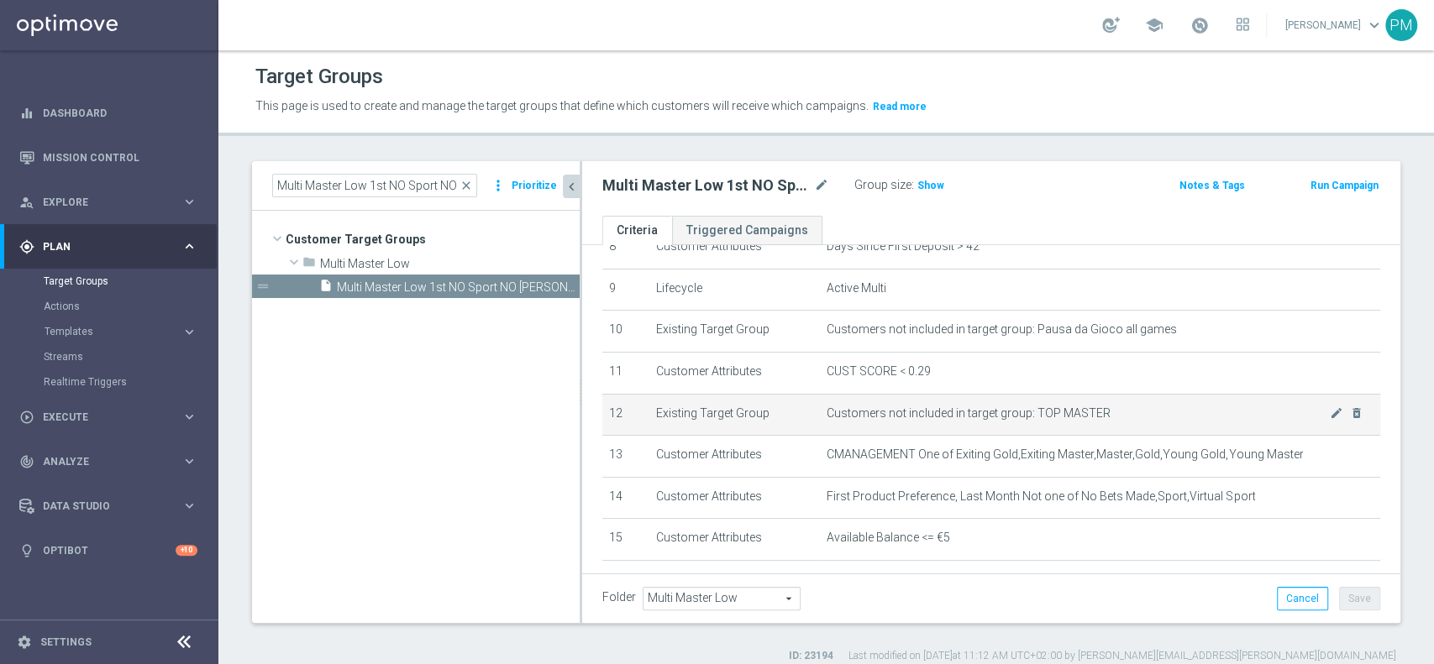
scroll to position [386, 0]
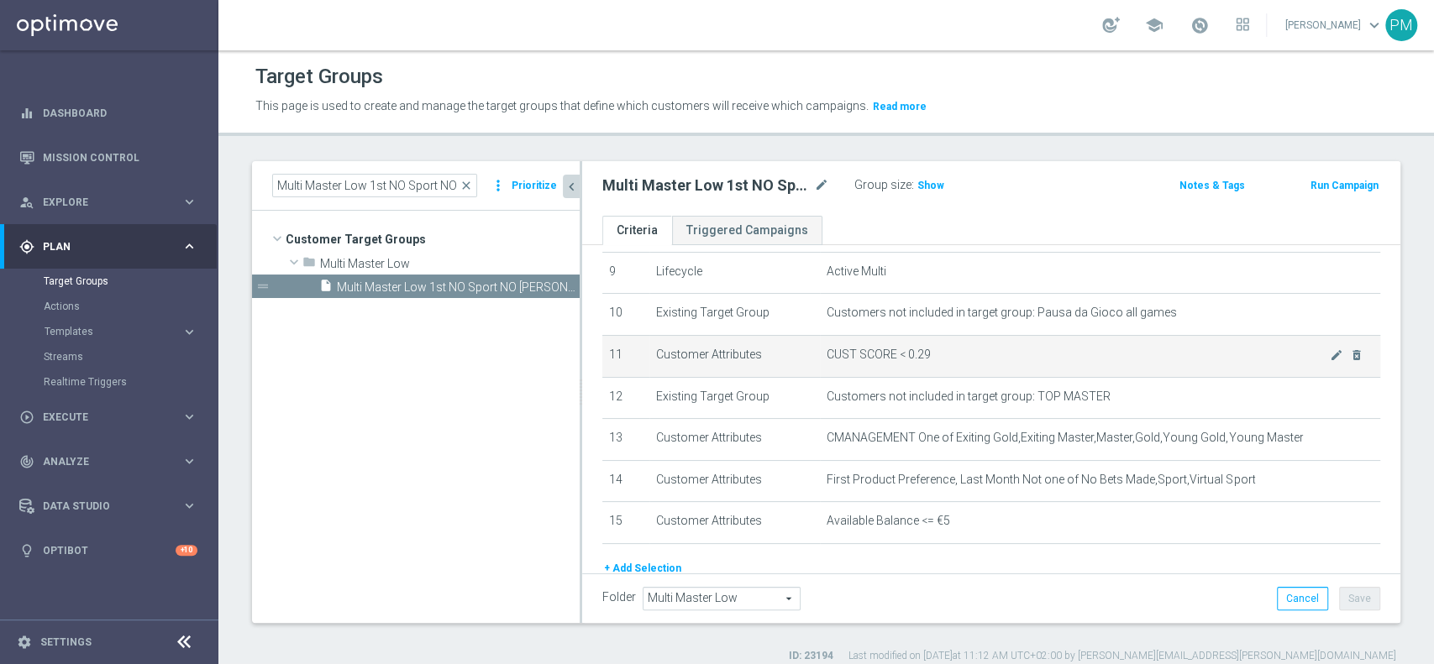
click at [1296, 354] on span "CUST SCORE < 0.29" at bounding box center [1078, 355] width 503 height 14
click at [1330, 356] on icon "mode_edit" at bounding box center [1336, 355] width 13 height 13
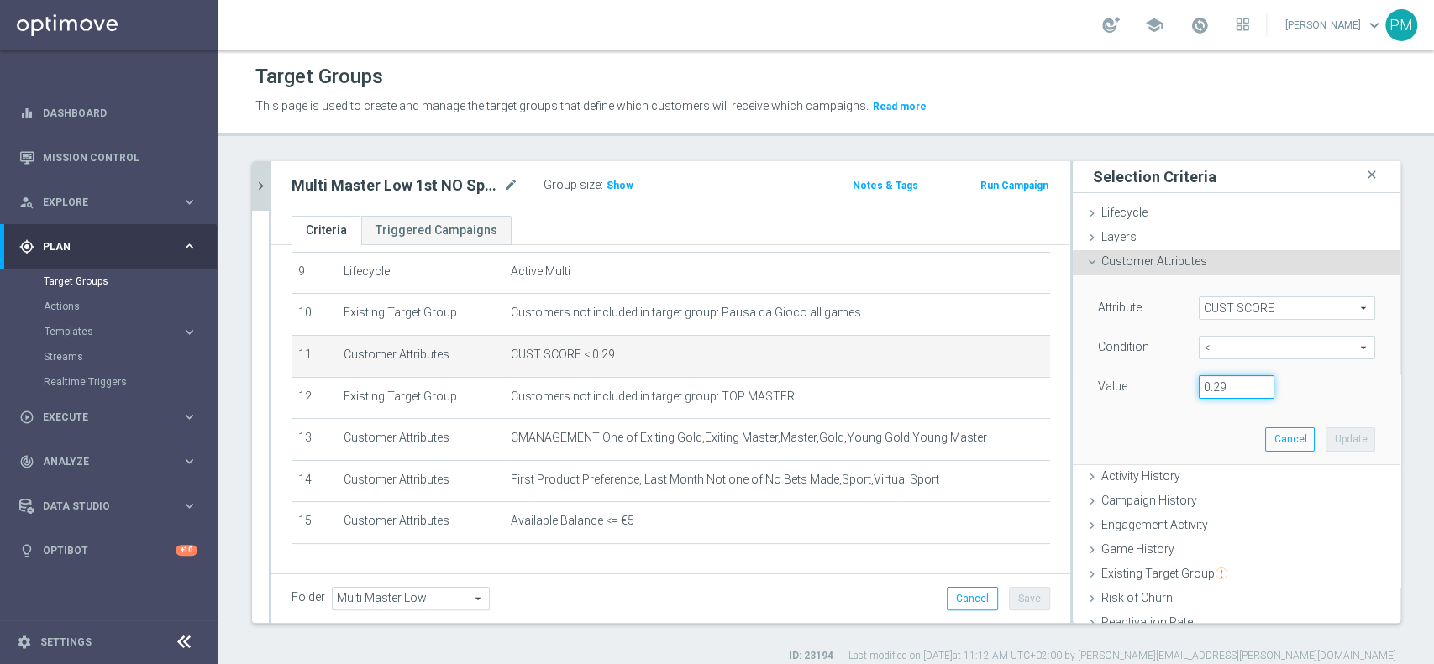
click at [1205, 384] on input "0.29" at bounding box center [1237, 387] width 76 height 24
type input "0.14"
click at [1326, 435] on button "Update" at bounding box center [1351, 440] width 50 height 24
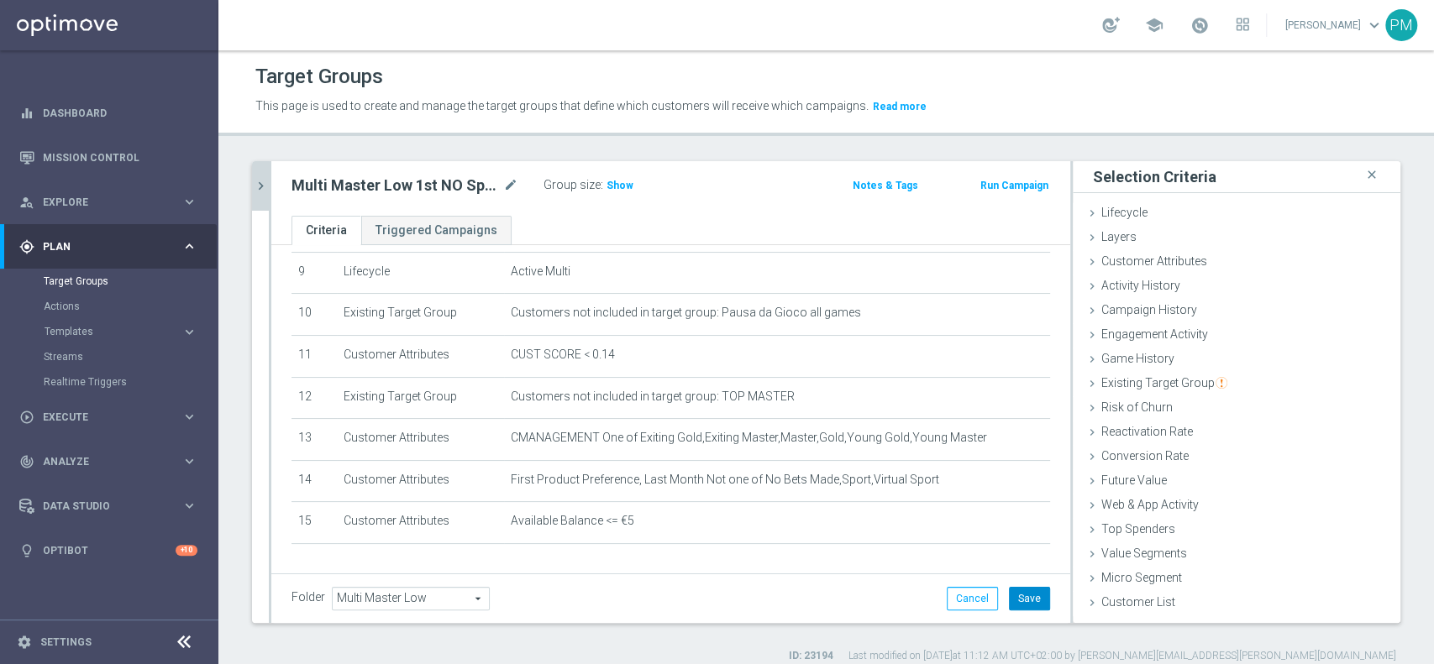
click at [1015, 591] on button "Save" at bounding box center [1029, 599] width 41 height 24
click at [616, 181] on span "Show" at bounding box center [619, 186] width 27 height 12
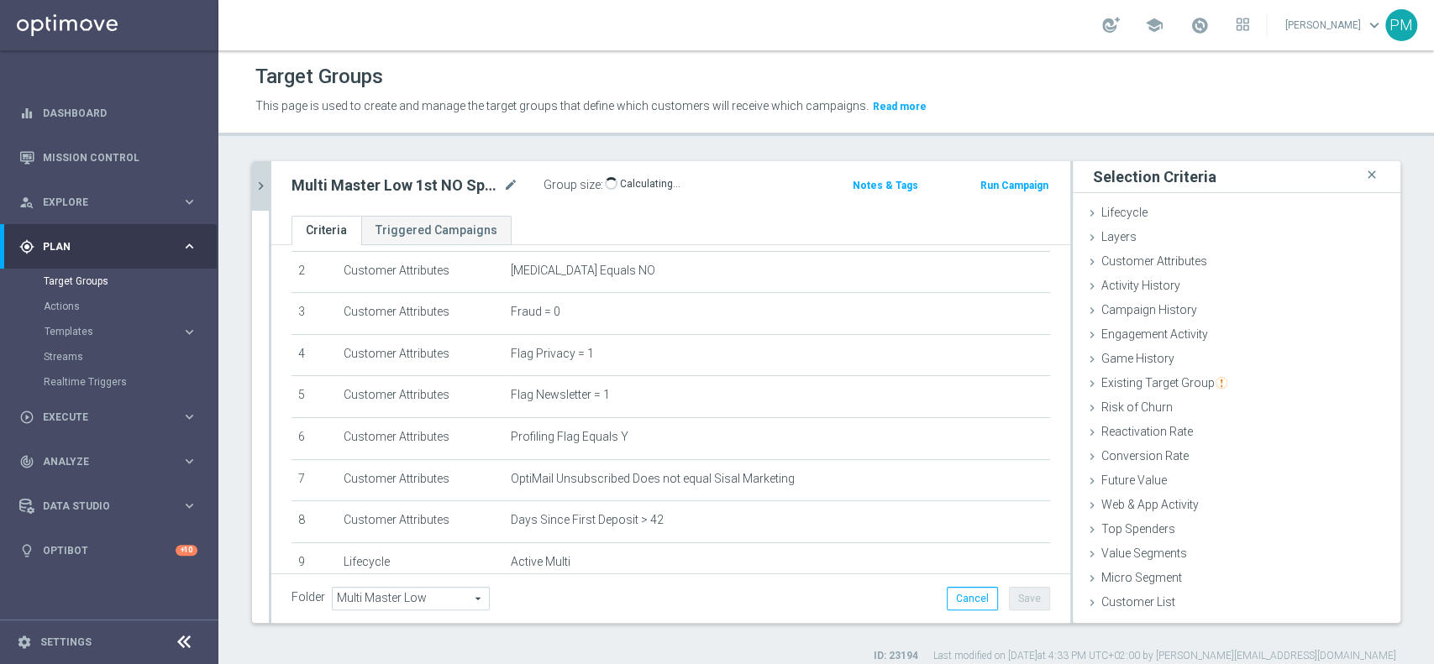
scroll to position [71, 0]
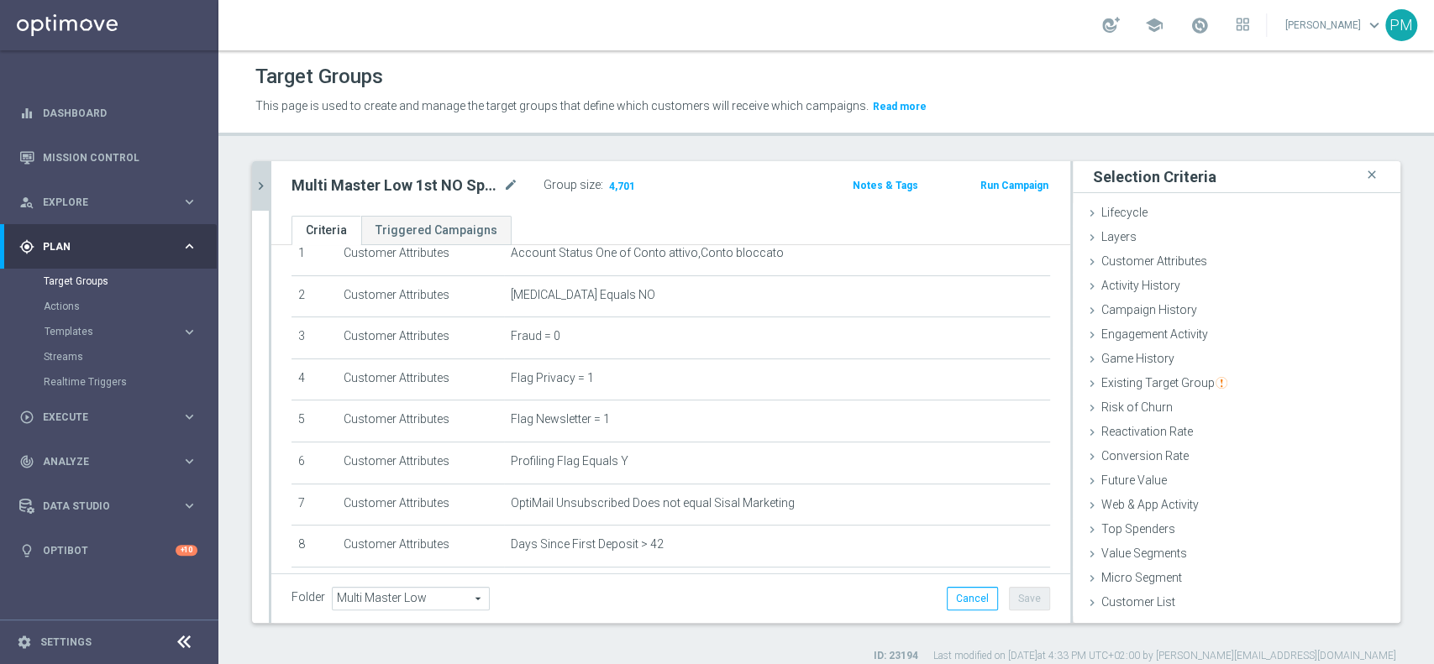
click at [258, 185] on icon "chevron_right" at bounding box center [261, 186] width 16 height 16
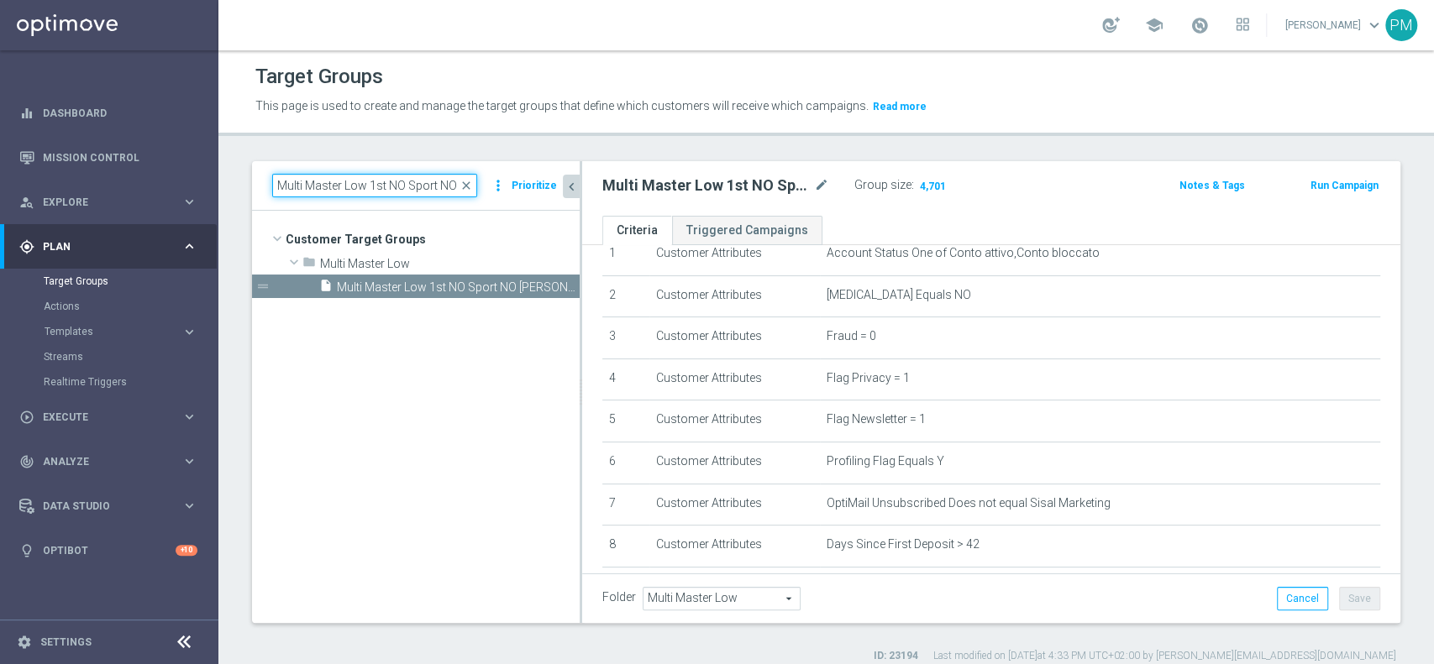
click at [407, 191] on input "Multi Master Low 1st NO Sport NO saldo lm" at bounding box center [374, 186] width 205 height 24
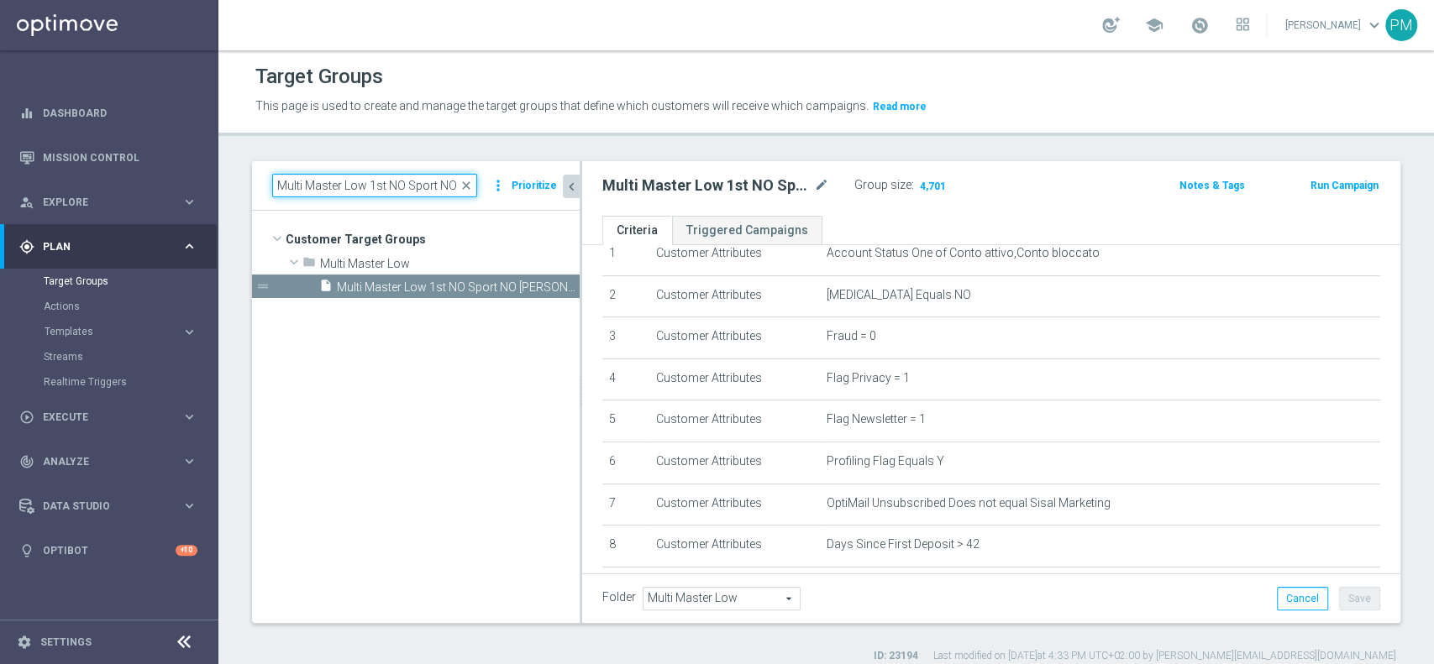
paste input "Talent 1st betting mpp lm ggr casino l3m > 0"
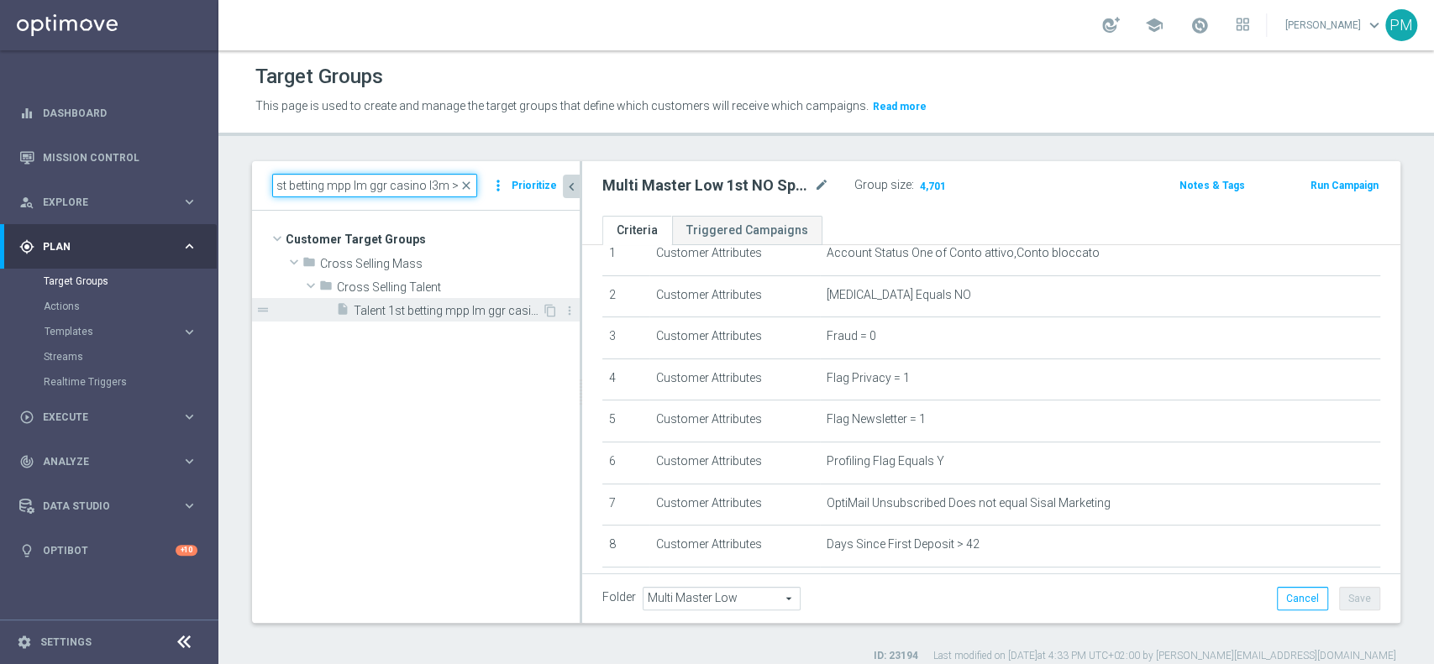
type input "Talent 1st betting mpp lm ggr casino l3m > 0"
click at [430, 305] on span "Talent 1st betting mpp lm ggr casino l3m > 0" at bounding box center [448, 311] width 188 height 14
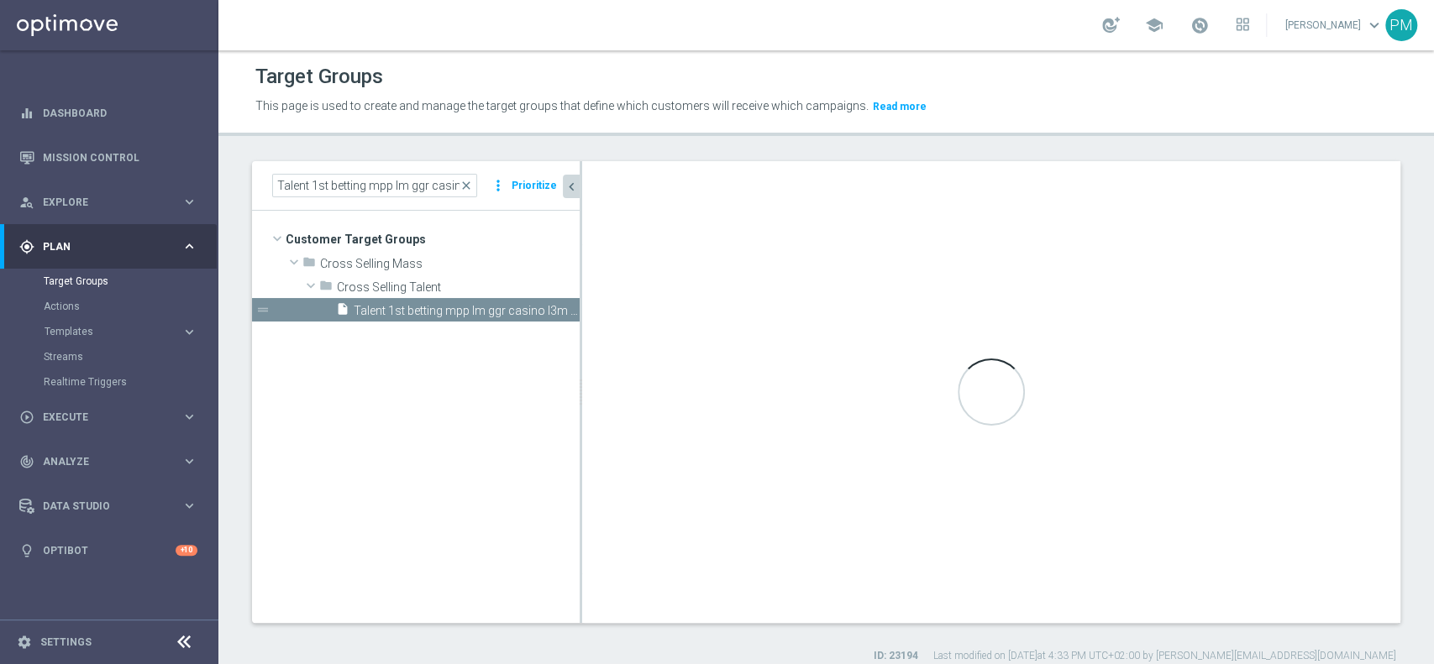
checkbox input "true"
type input "Cross Selling Talent"
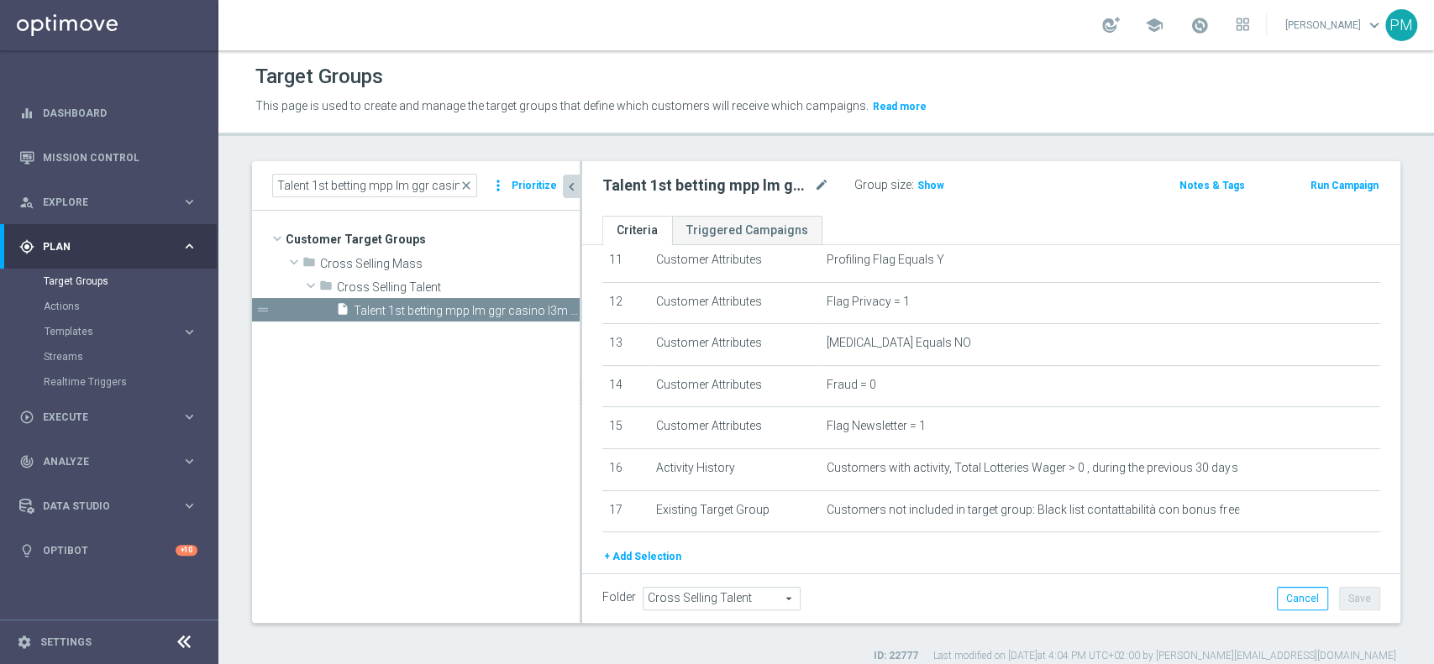
scroll to position [537, 0]
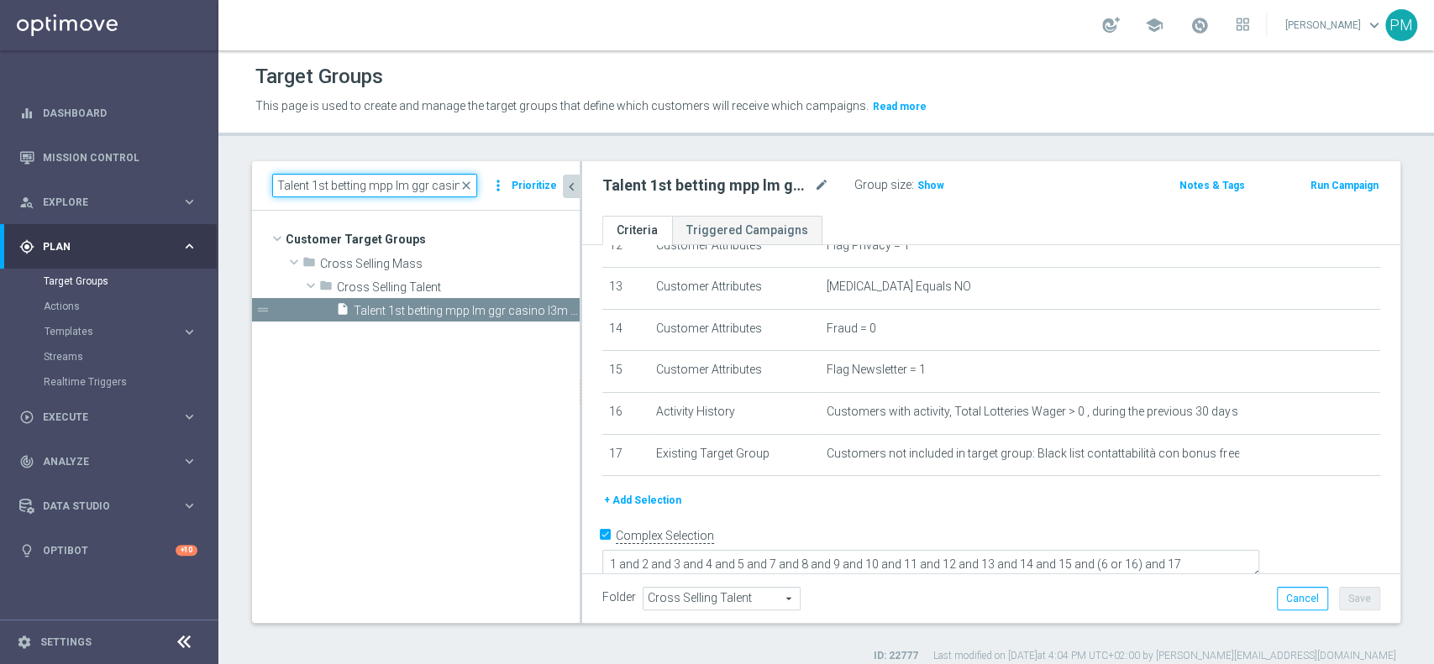
click at [390, 192] on input "Talent 1st betting mpp lm ggr casino l3m > 0" at bounding box center [374, 186] width 205 height 24
paste input "casino mpp lm ggr betting"
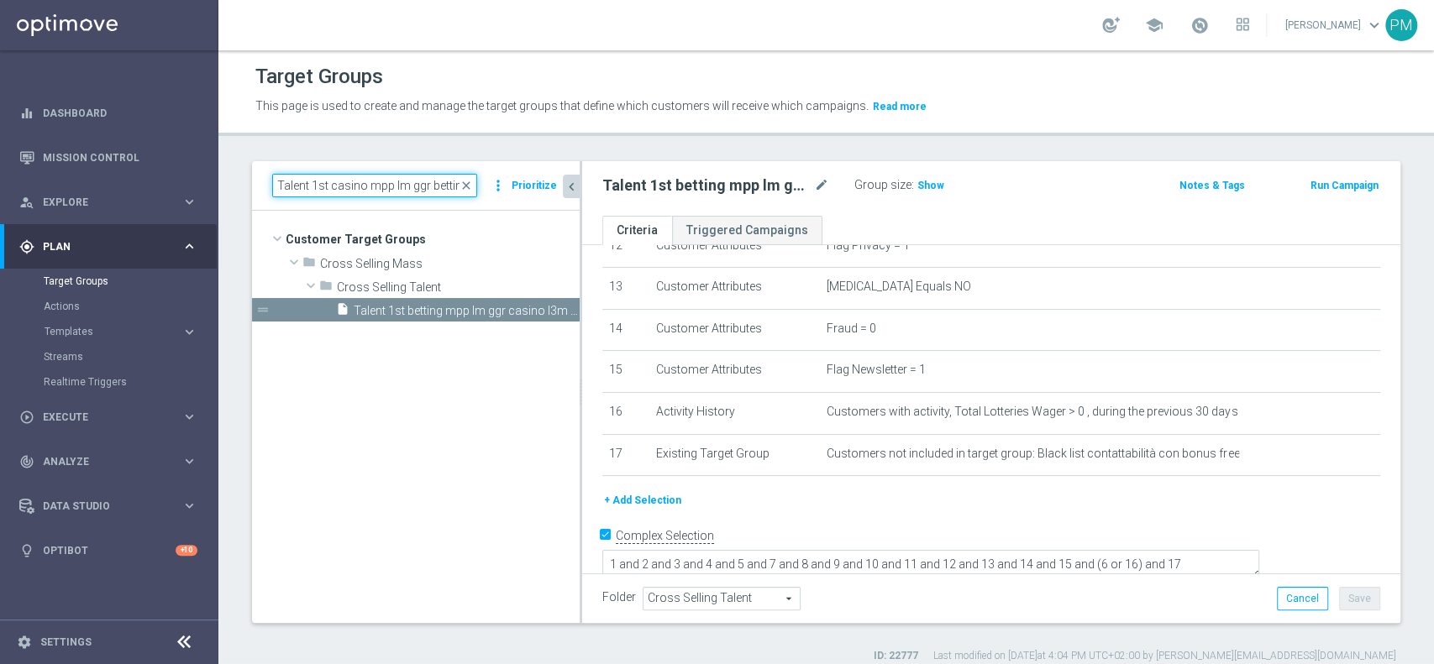
scroll to position [0, 42]
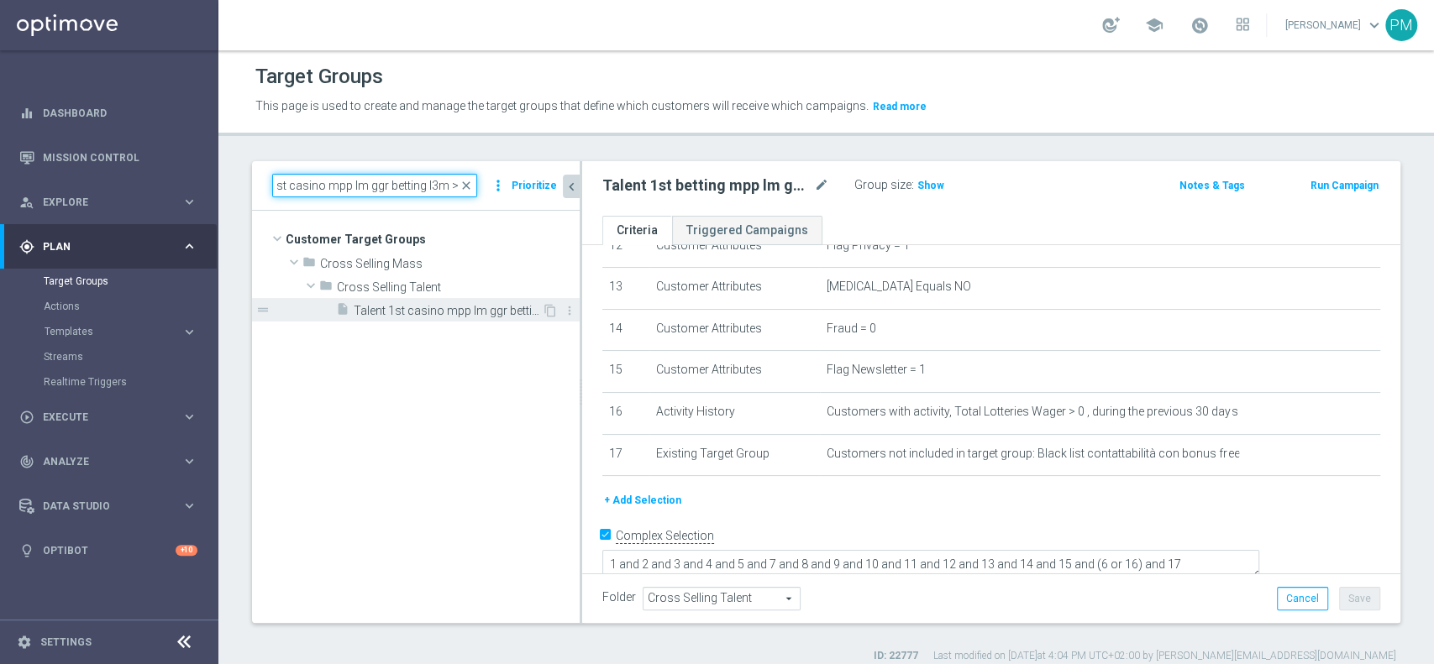
type input "Talent 1st casino mpp lm ggr betting l3m > 0"
click at [433, 317] on span "Talent 1st casino mpp lm ggr betting l3m > 0" at bounding box center [448, 311] width 188 height 14
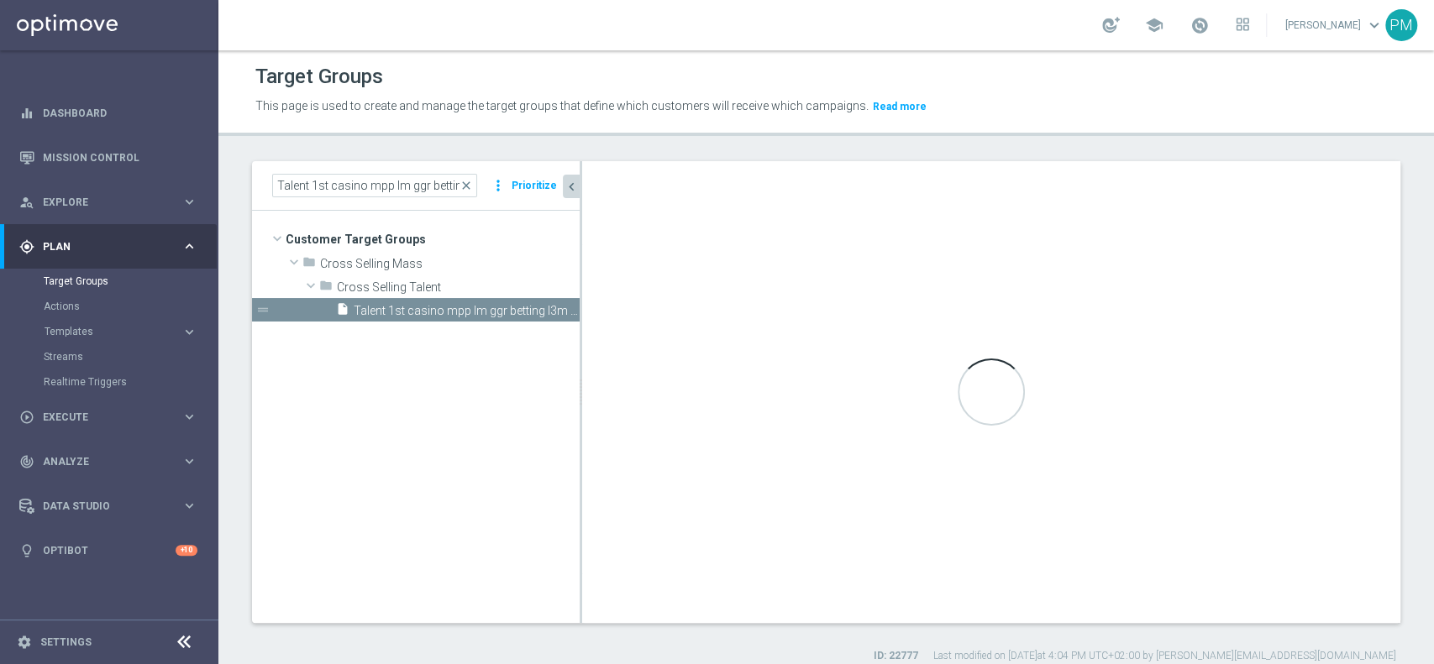
checkbox input "false"
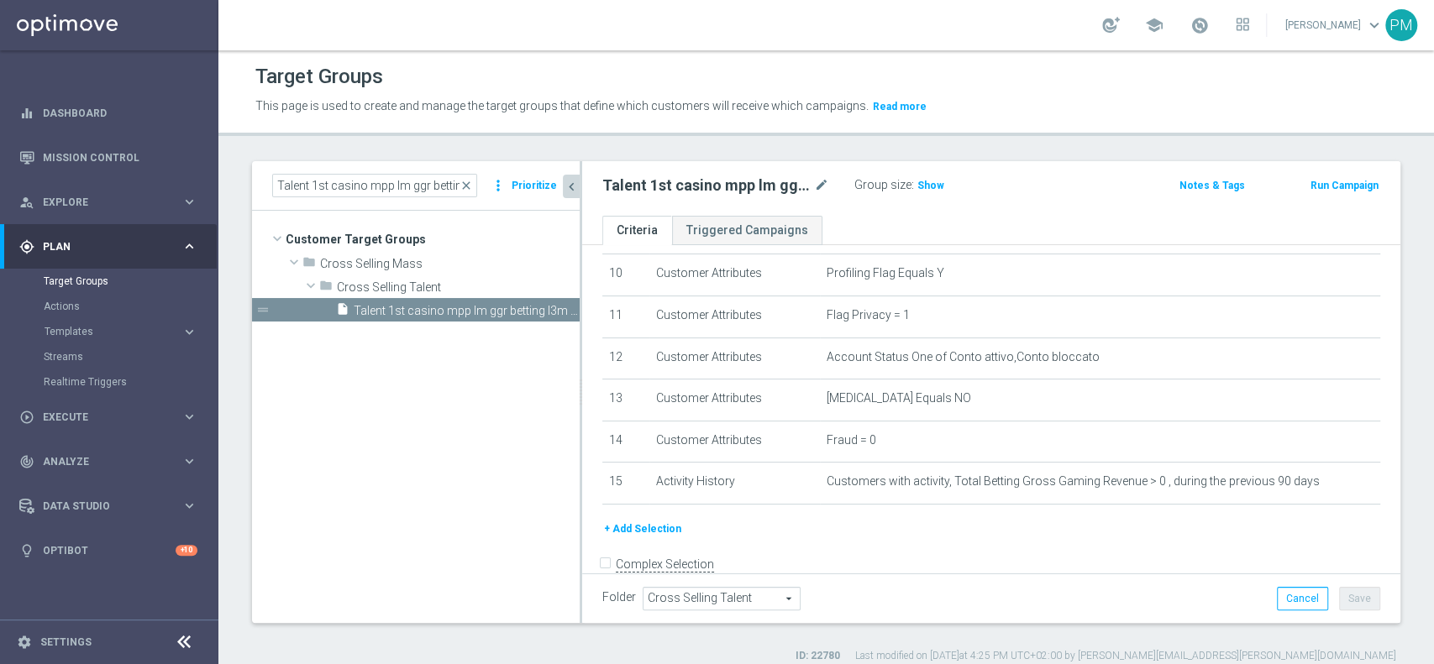
scroll to position [425, 0]
click at [926, 185] on span "Show" at bounding box center [930, 186] width 27 height 12
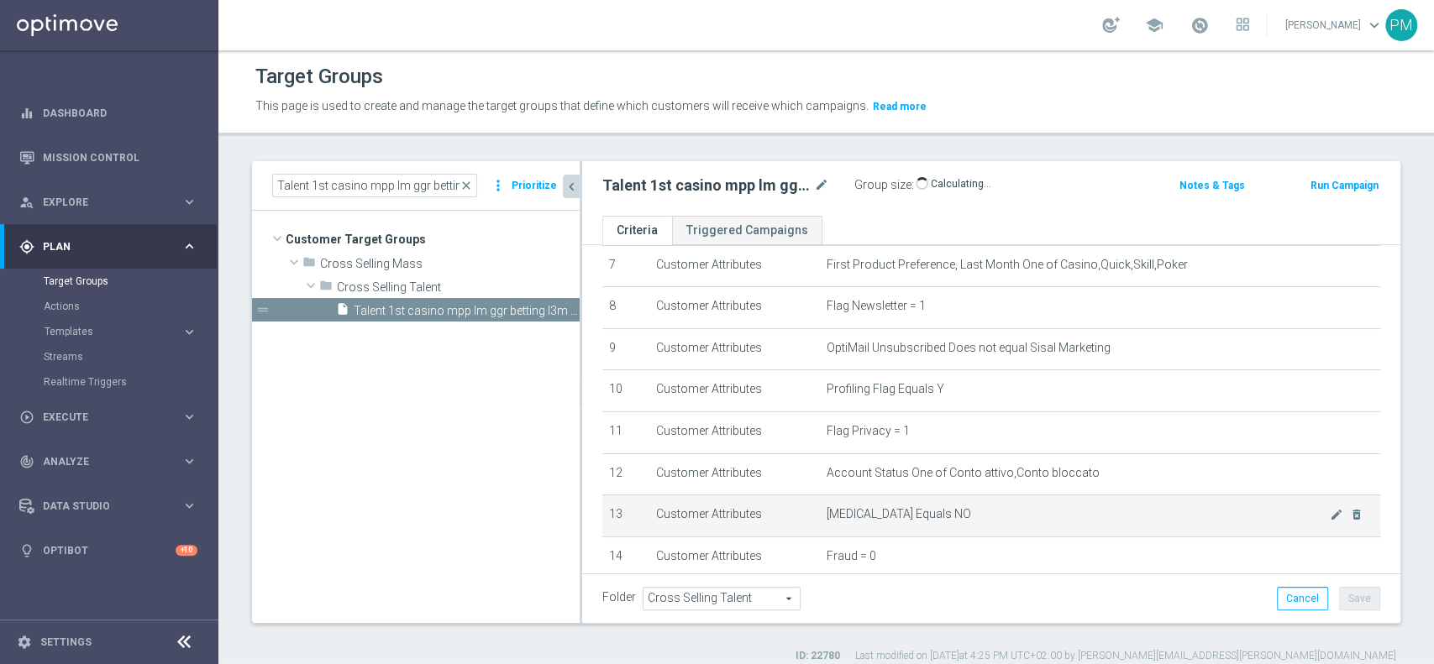
scroll to position [255, 0]
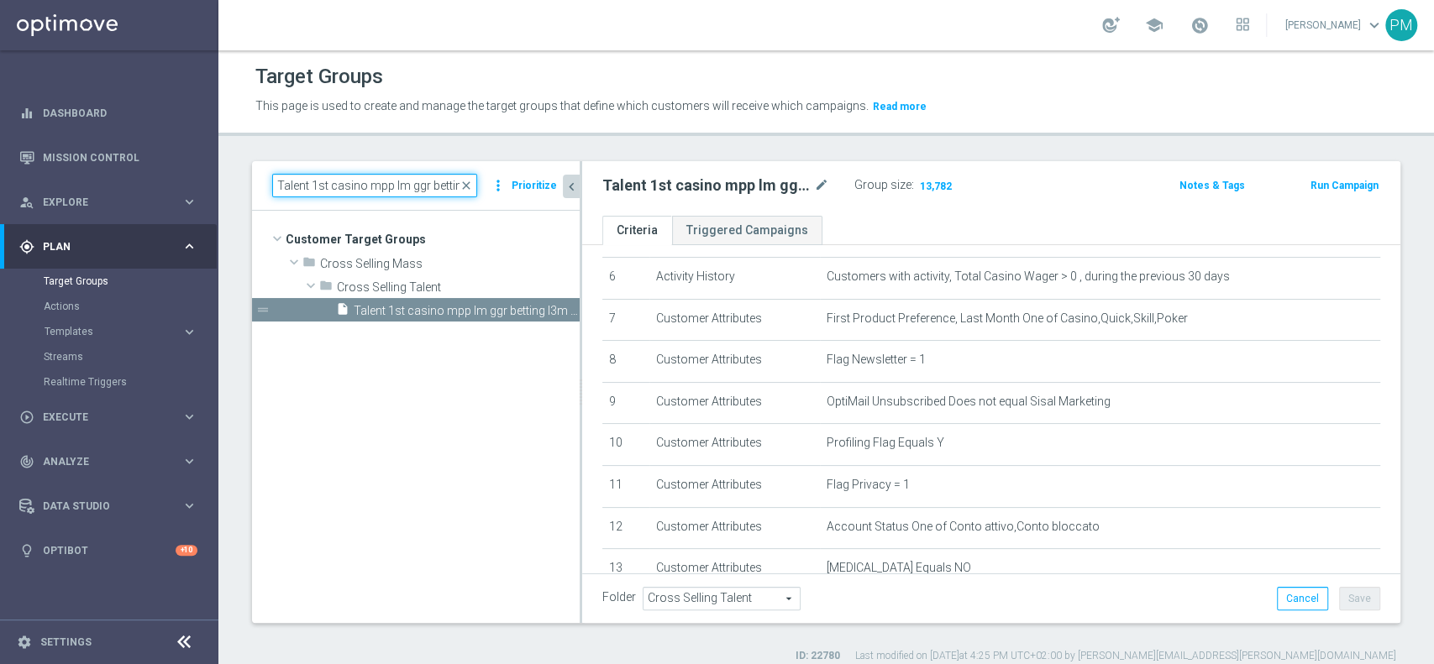
click at [404, 183] on input "Talent 1st casino mpp lm ggr betting l3m > 0" at bounding box center [374, 186] width 205 height 24
paste input "Giocanti Talent M-1 non Active mtd ggr nb l"
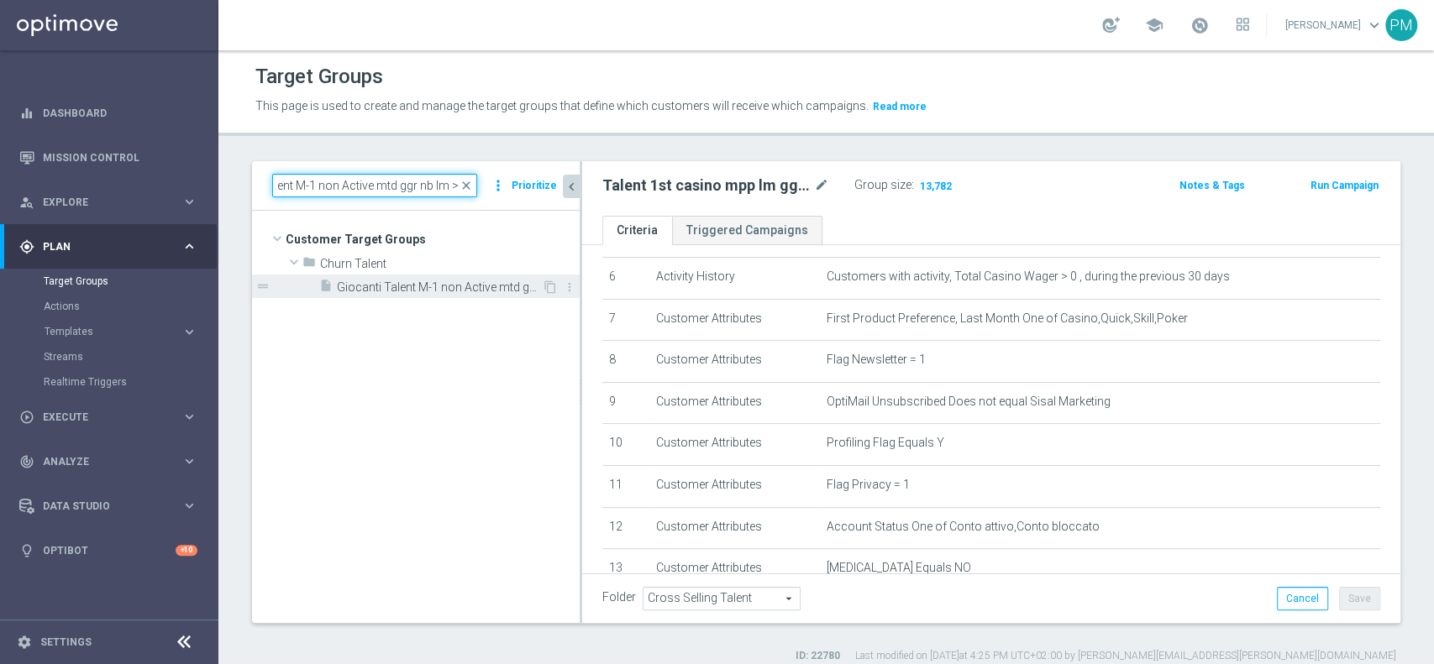
type input "Giocanti Talent M-1 non Active mtd ggr nb lm > 0"
click at [446, 283] on span "Giocanti Talent M-1 non Active mtd ggr nb lm > 0" at bounding box center [439, 288] width 205 height 14
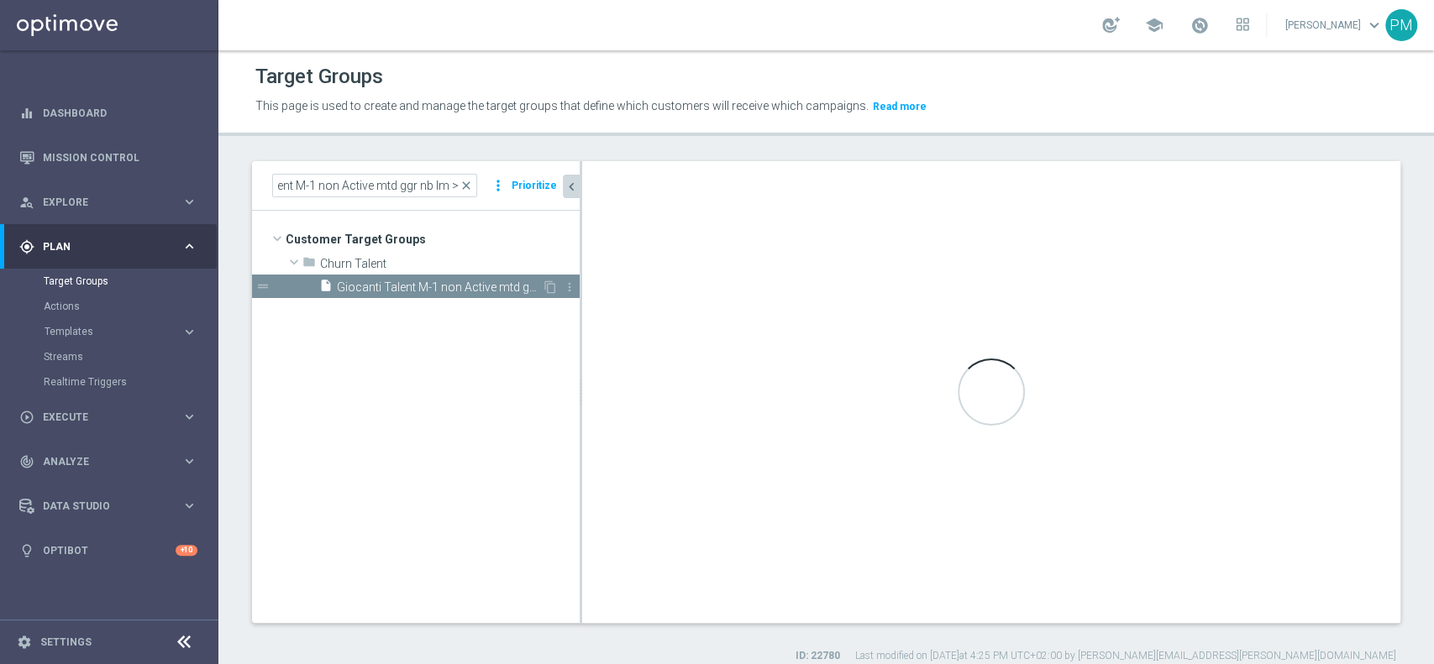
scroll to position [0, 0]
type input "Churn Talent"
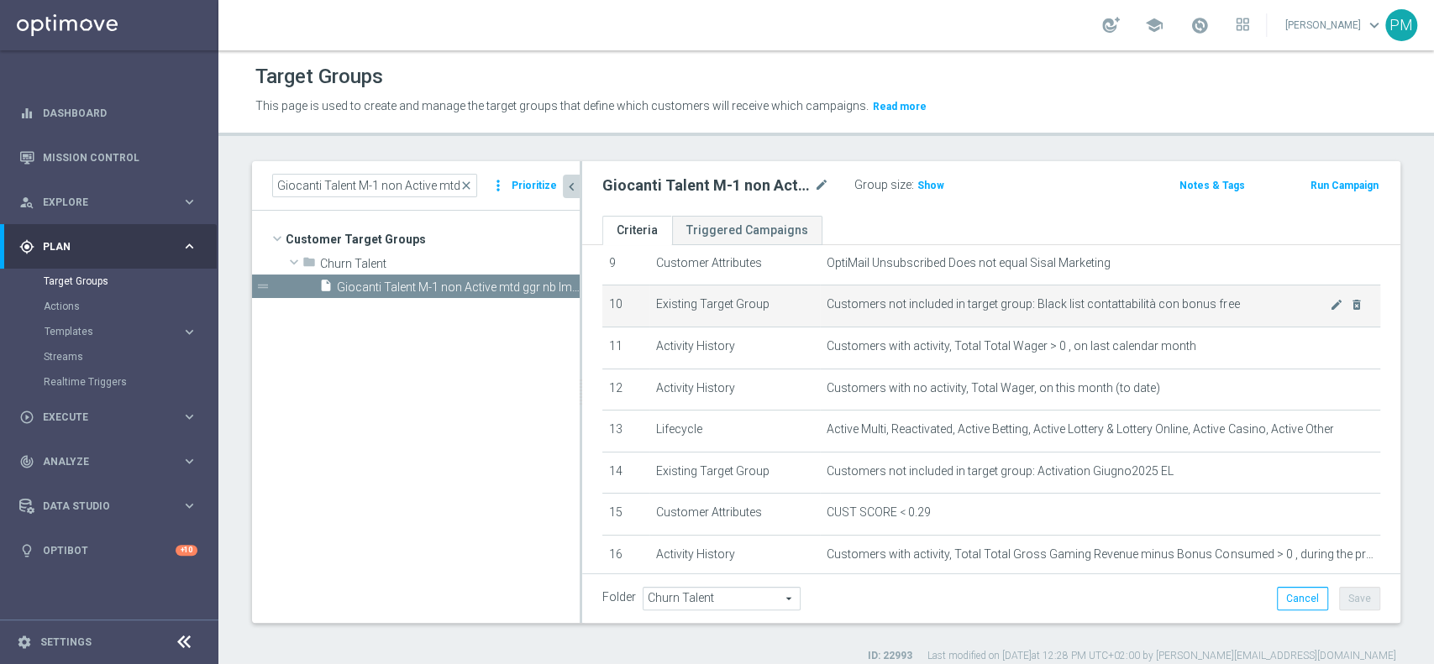
scroll to position [402, 0]
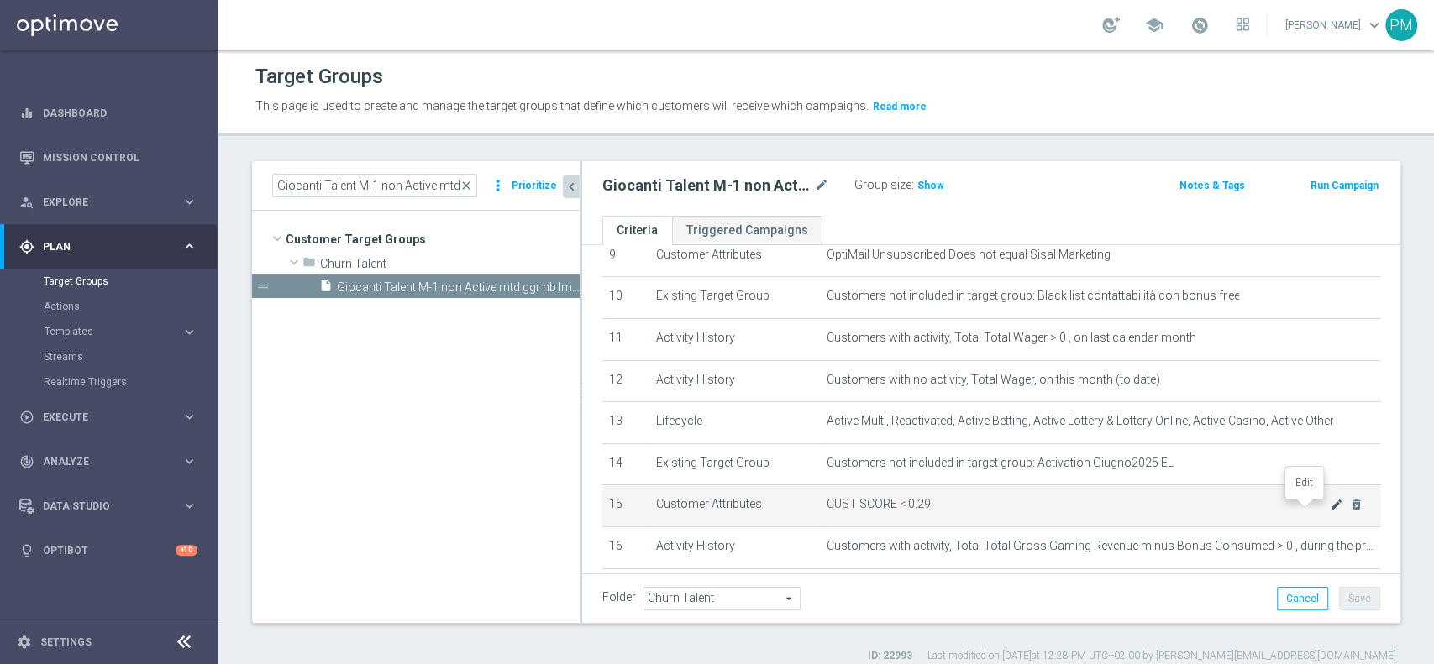
click at [1330, 510] on icon "mode_edit" at bounding box center [1336, 504] width 13 height 13
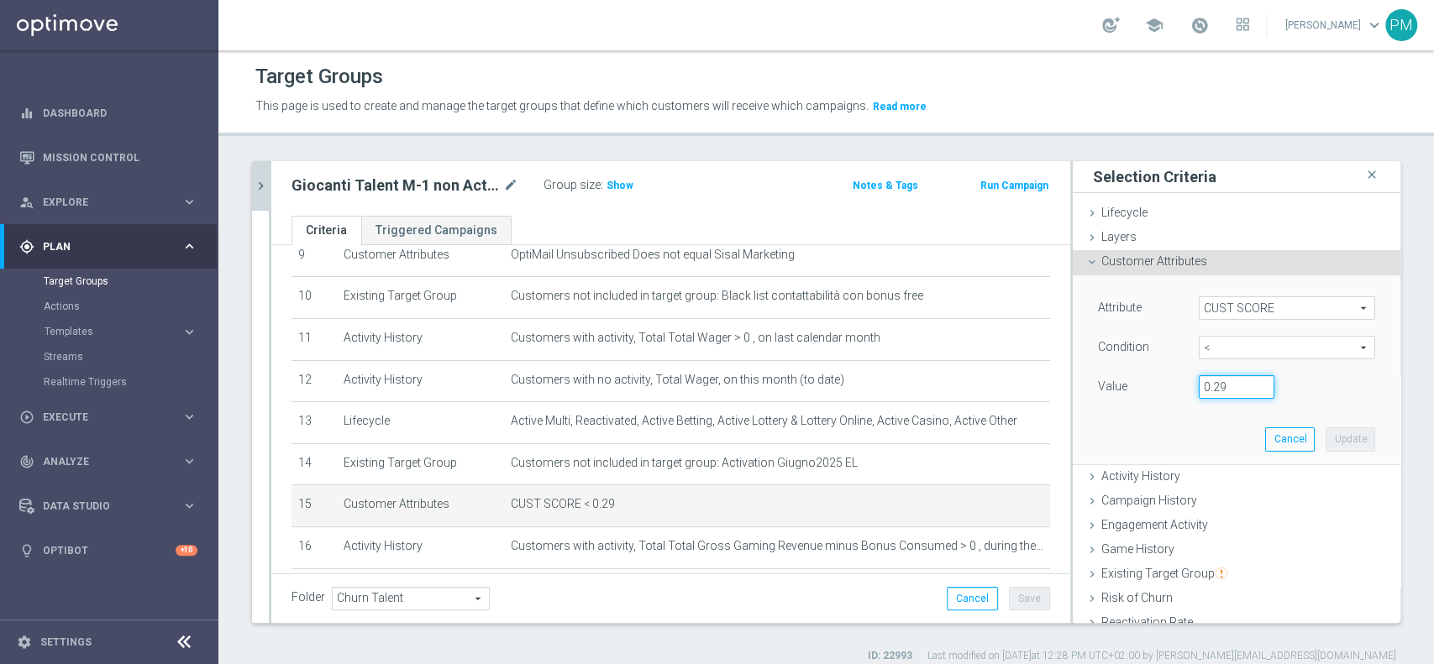
click at [1206, 384] on input "0.29" at bounding box center [1237, 387] width 76 height 24
type input "0.14"
click at [1326, 433] on button "Update" at bounding box center [1351, 440] width 50 height 24
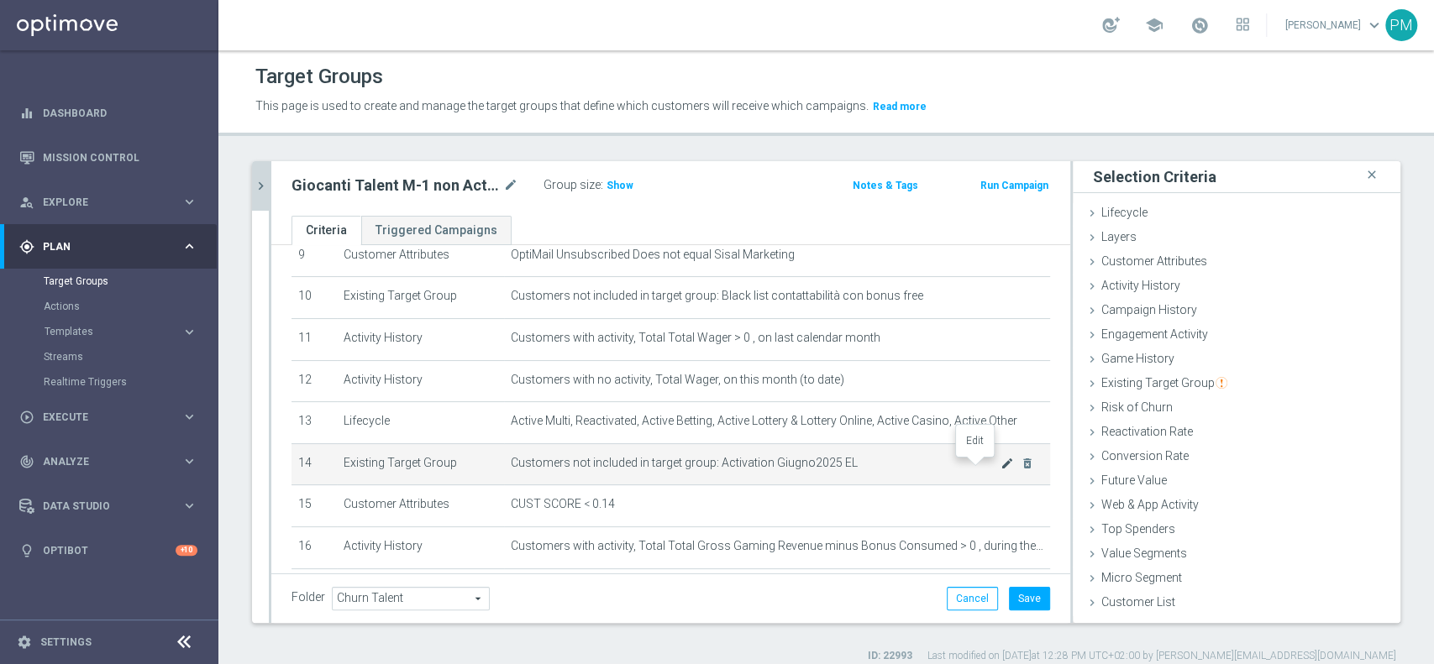
click at [1000, 470] on icon "mode_edit" at bounding box center [1006, 463] width 13 height 13
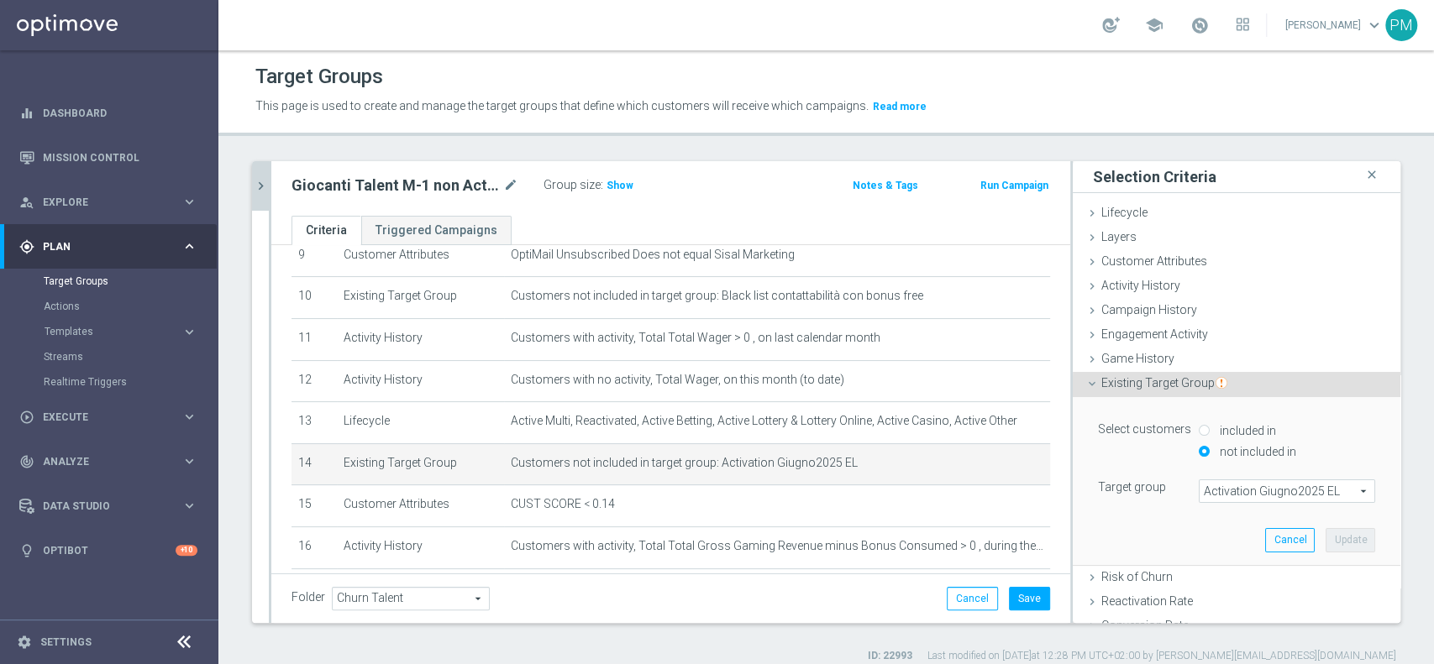
click at [1246, 491] on span "Activation Giugno2025 EL" at bounding box center [1287, 491] width 175 height 22
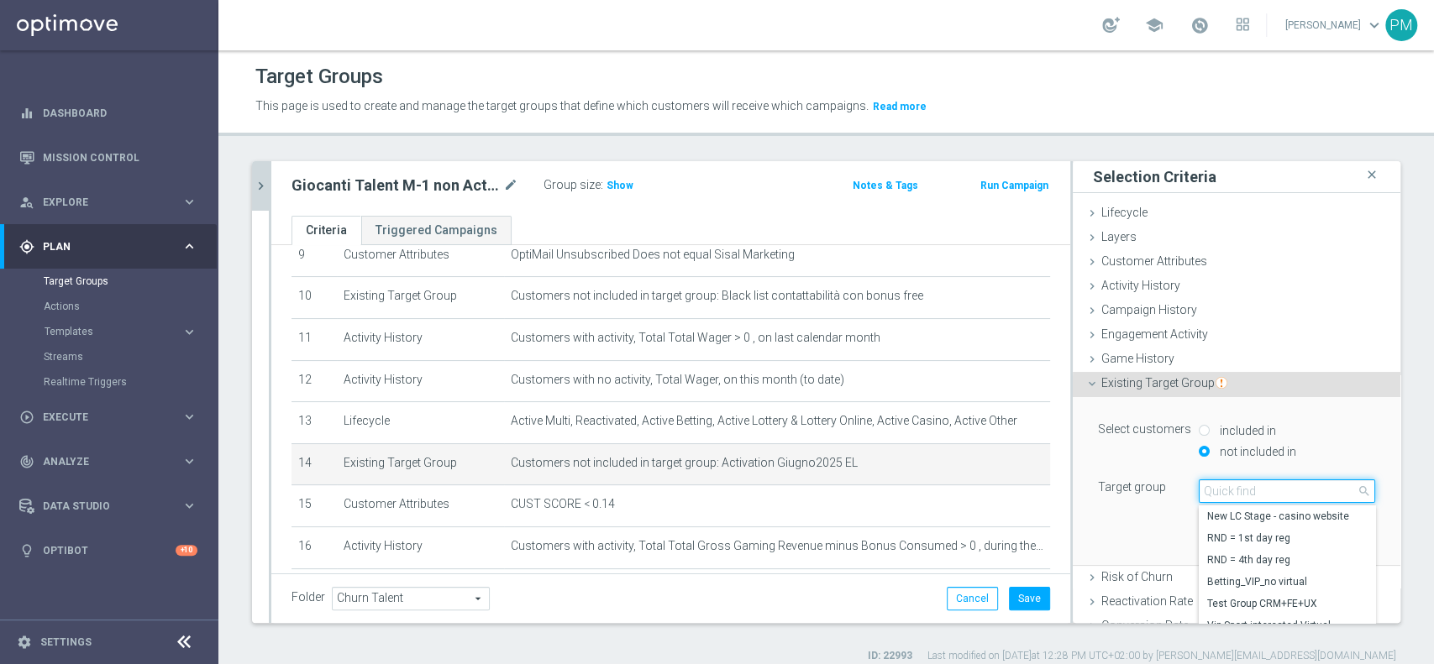
click at [1246, 491] on input "search" at bounding box center [1287, 492] width 176 height 24
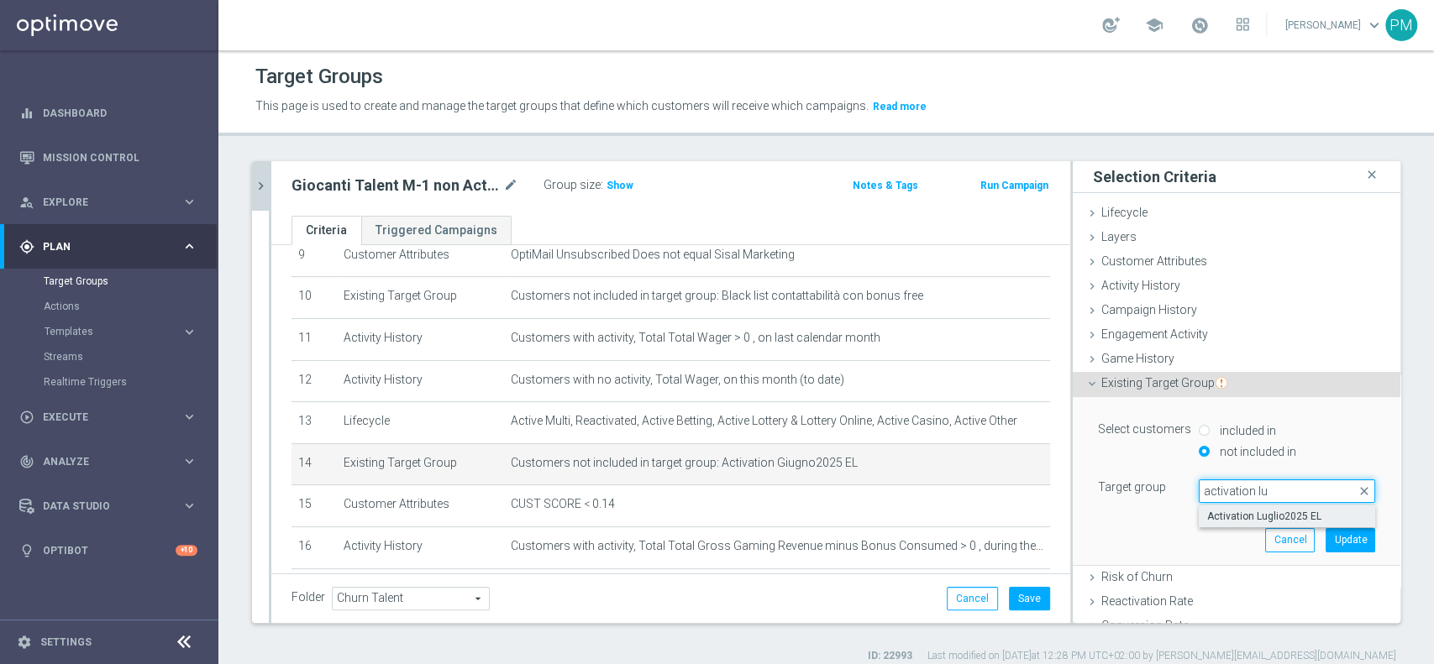
type input "activation lu"
drag, startPoint x: 1252, startPoint y: 517, endPoint x: 1326, endPoint y: 528, distance: 73.9
click at [1266, 516] on span "Activation Luglio2025 EL" at bounding box center [1287, 516] width 160 height 13
type input "Activation Luglio2025 EL"
click at [1337, 532] on button "Update" at bounding box center [1351, 540] width 50 height 24
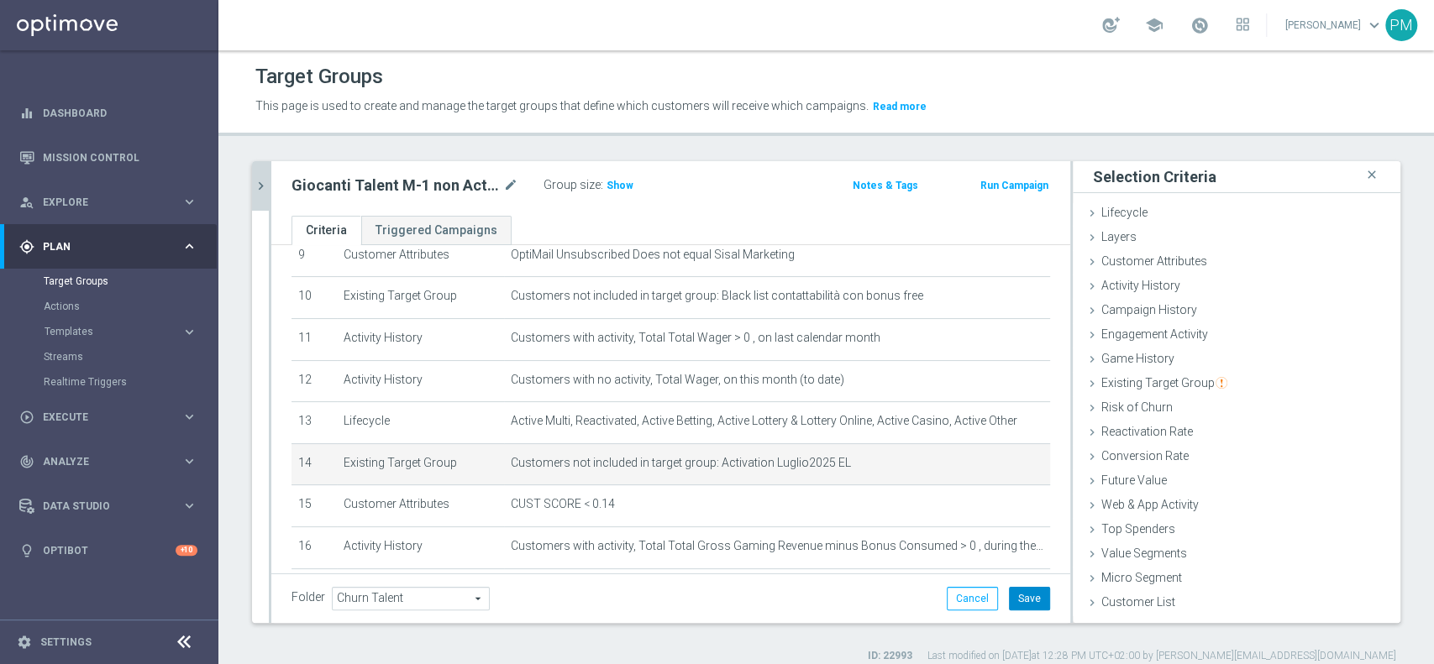
click at [1010, 598] on button "Save" at bounding box center [1029, 599] width 41 height 24
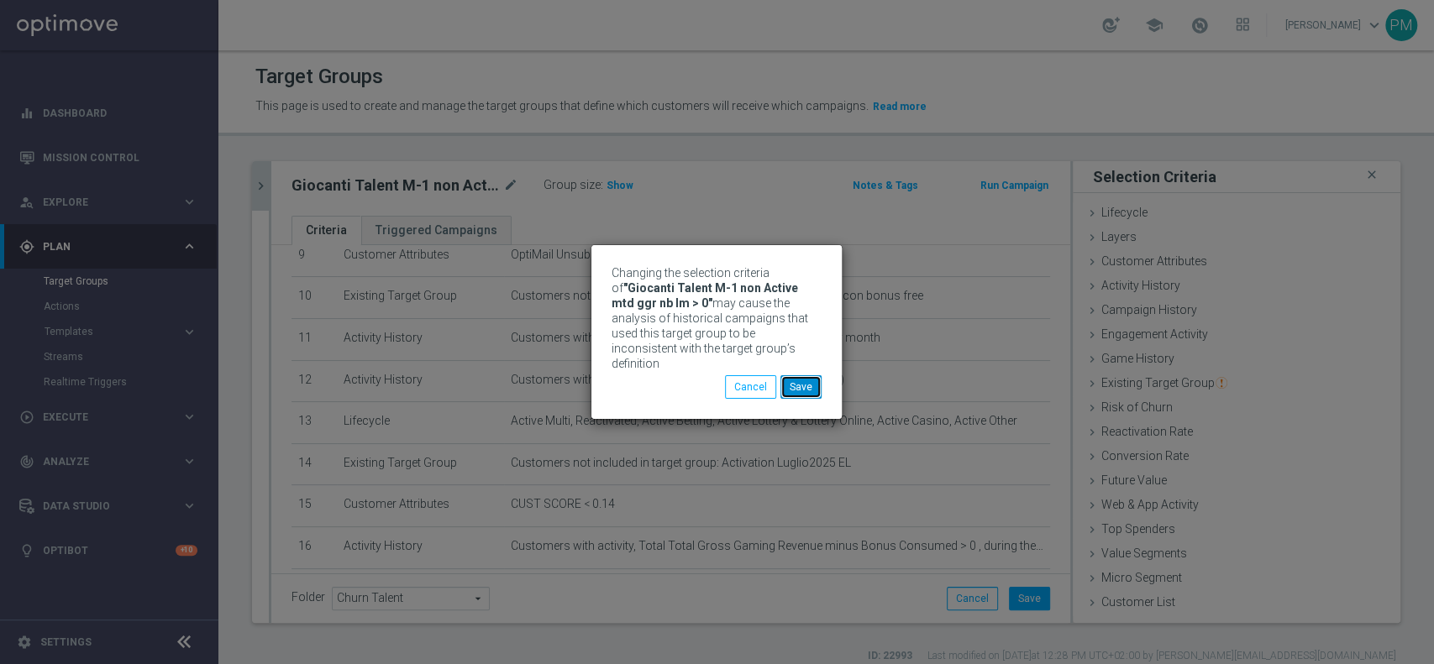
click at [797, 385] on button "Save" at bounding box center [800, 387] width 41 height 24
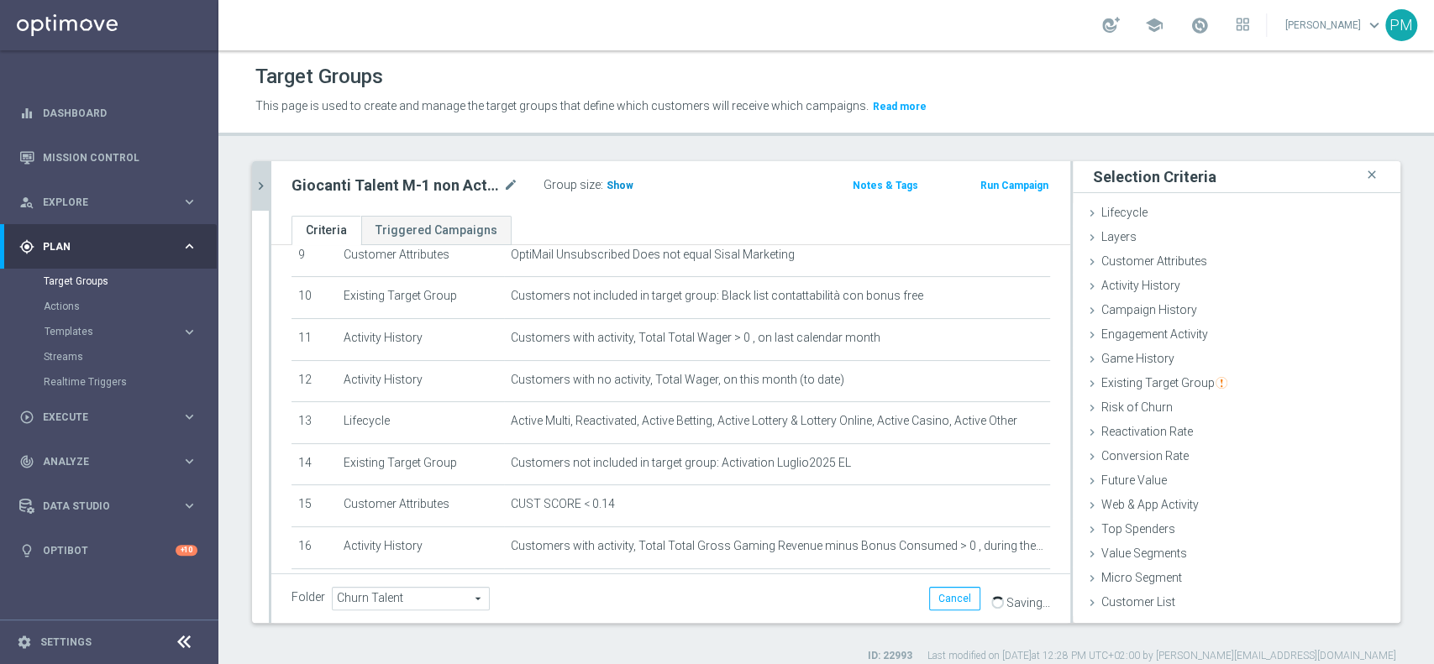
click at [620, 191] on span "Show" at bounding box center [619, 186] width 27 height 12
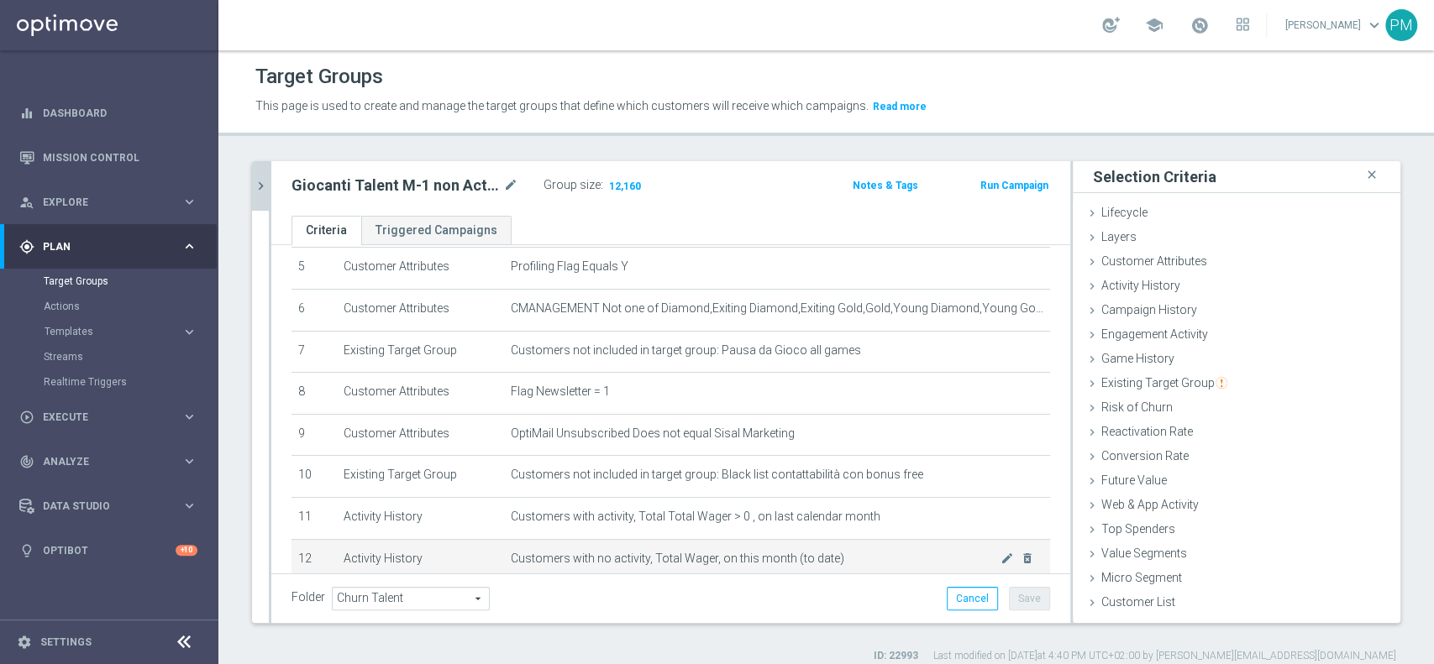
scroll to position [209, 0]
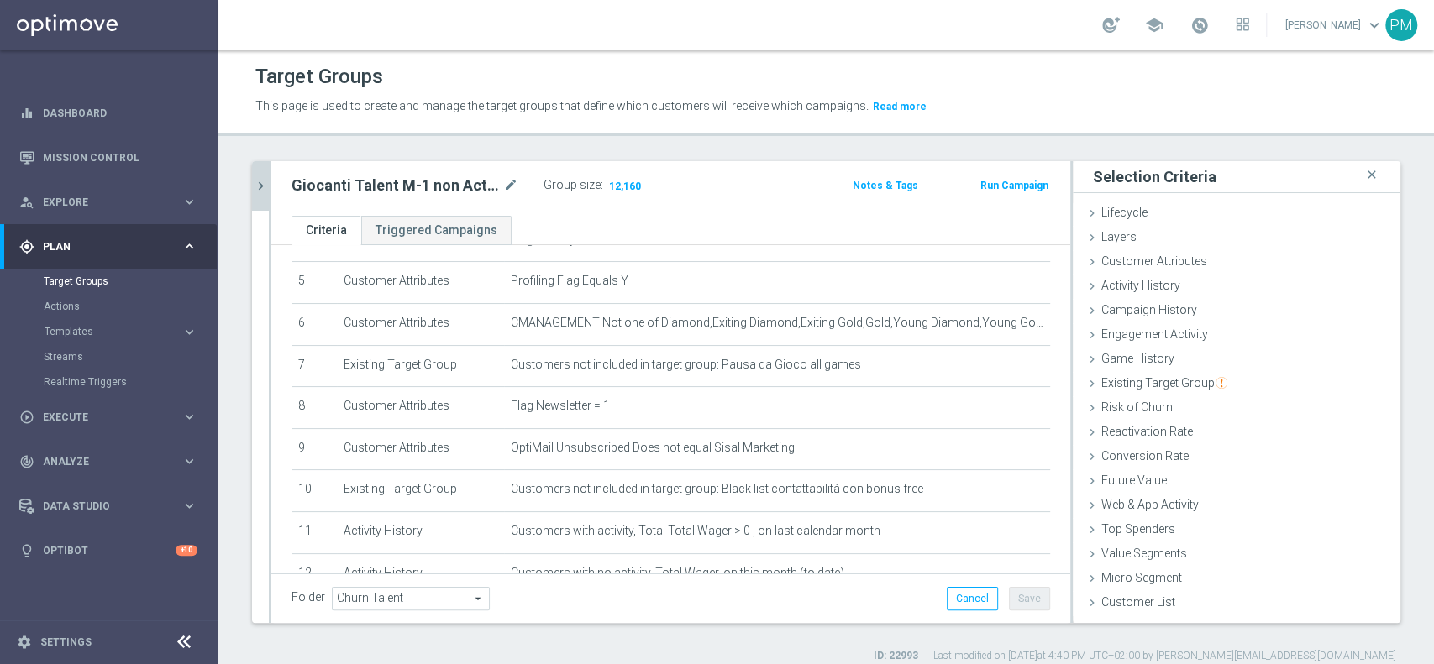
click at [259, 182] on icon "chevron_right" at bounding box center [261, 186] width 16 height 16
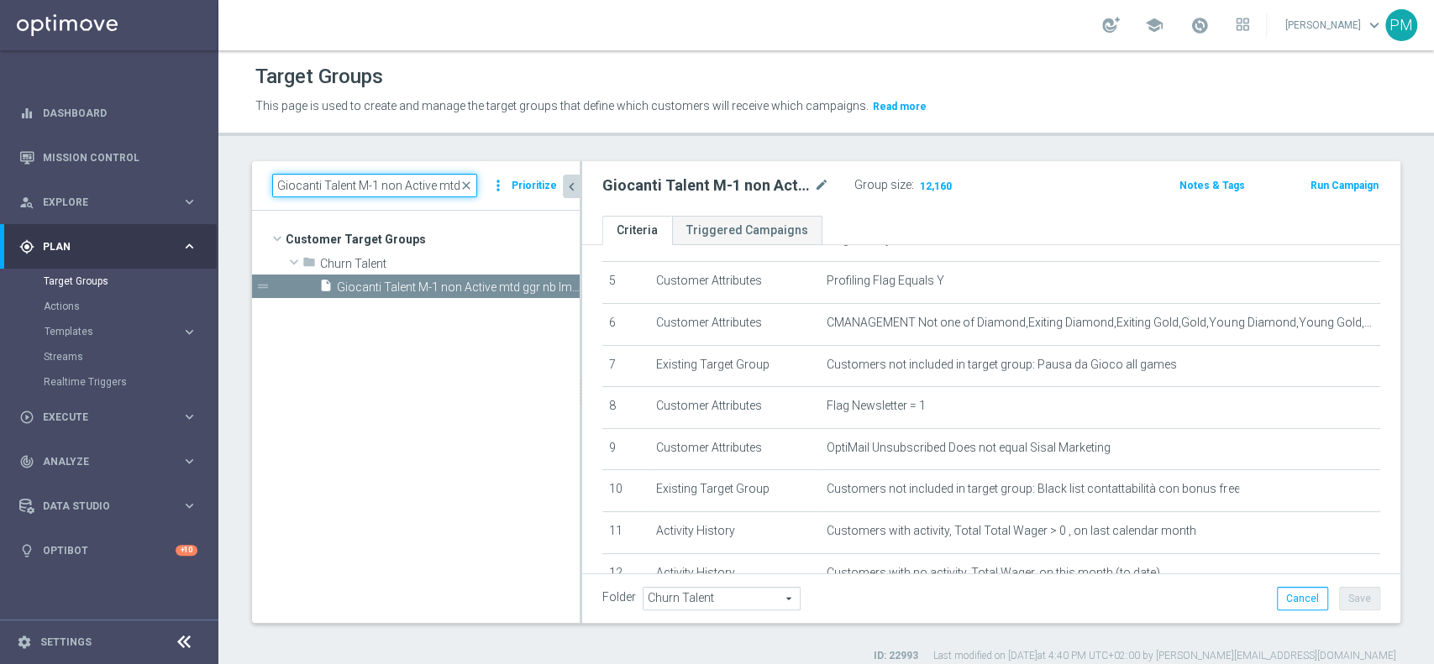
click at [371, 184] on input "Giocanti Talent M-1 non Active mtd ggr nb lm > 0" at bounding box center [374, 186] width 205 height 24
paste input "Master low M-1 non Active mtd"
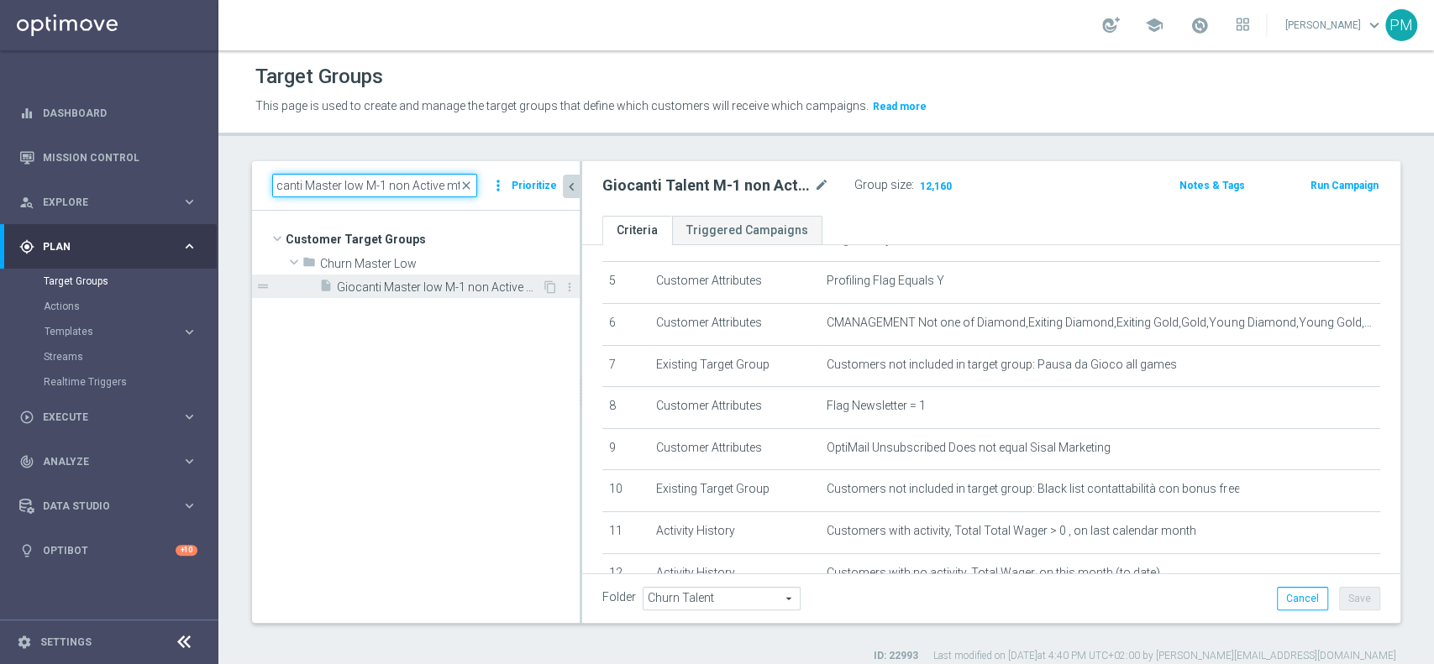
type input "Giocanti Master low M-1 non Active mtd"
click at [464, 291] on span "Giocanti Master low M-1 non Active mtd" at bounding box center [439, 288] width 205 height 14
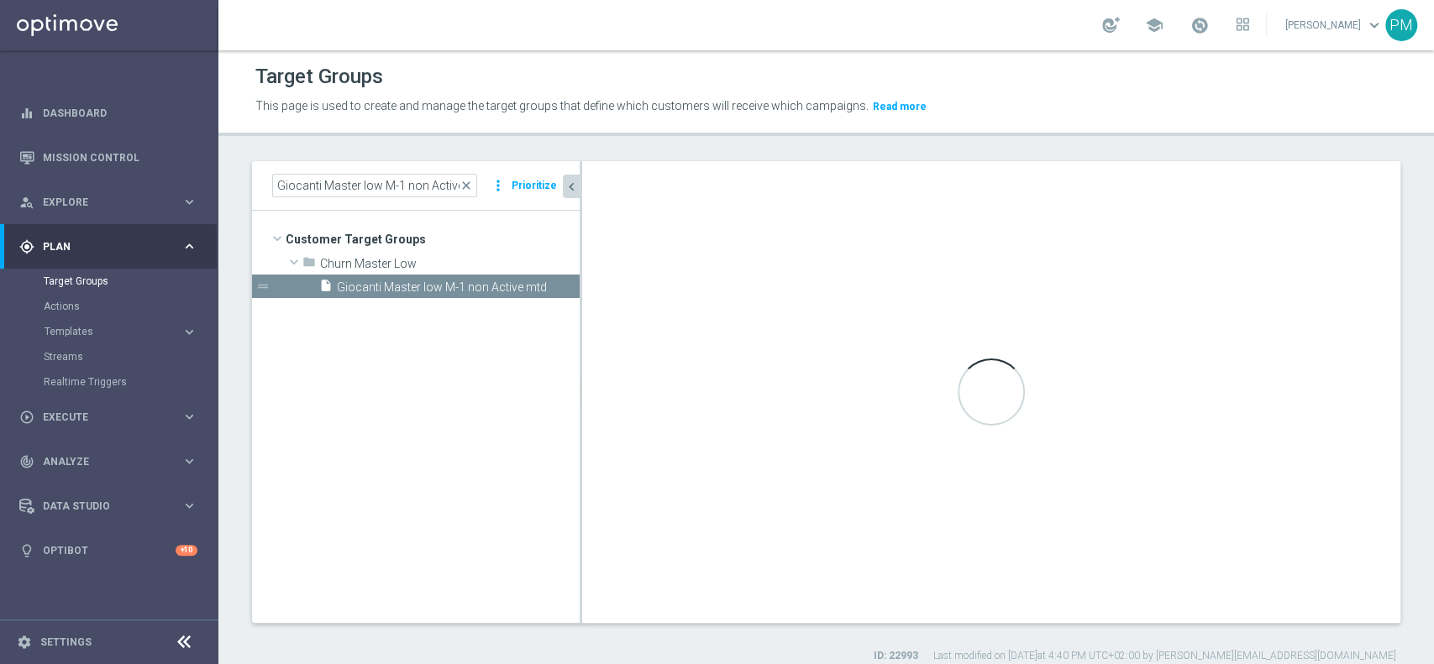
type input "Churn Master Low"
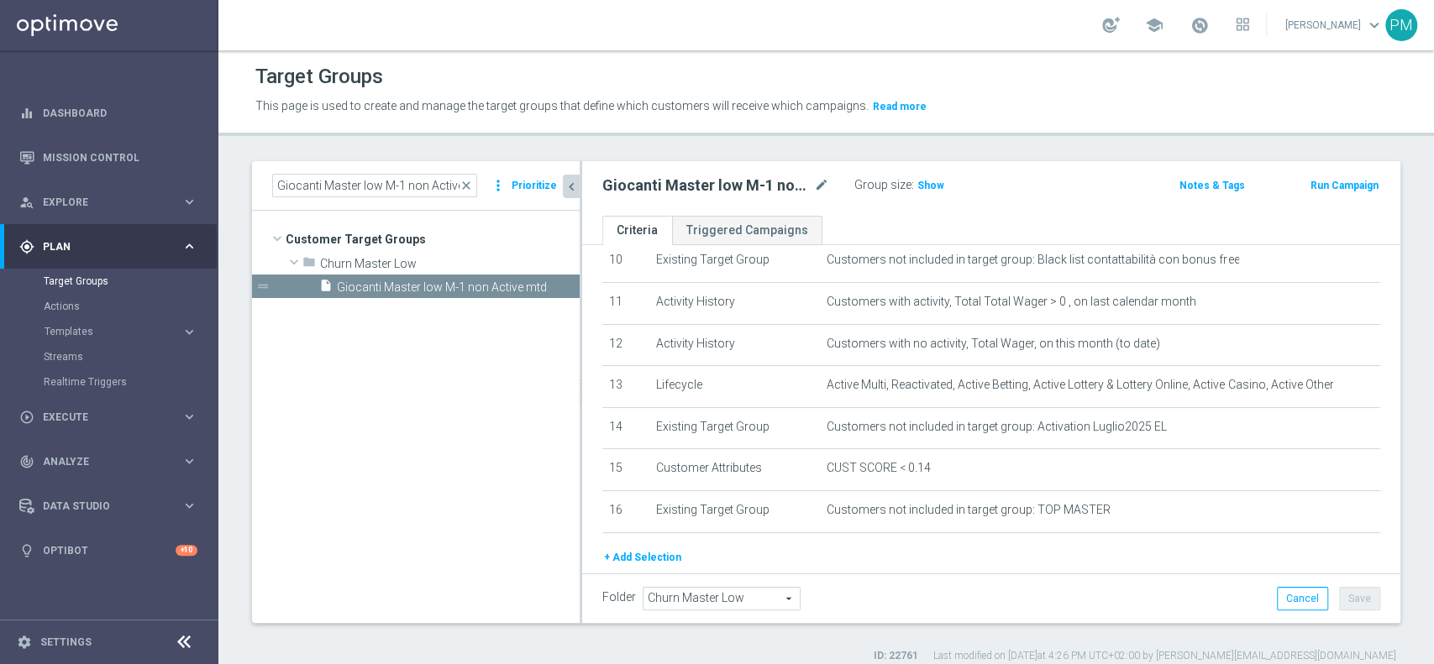
scroll to position [440, 0]
click at [929, 181] on span "Show" at bounding box center [930, 186] width 27 height 12
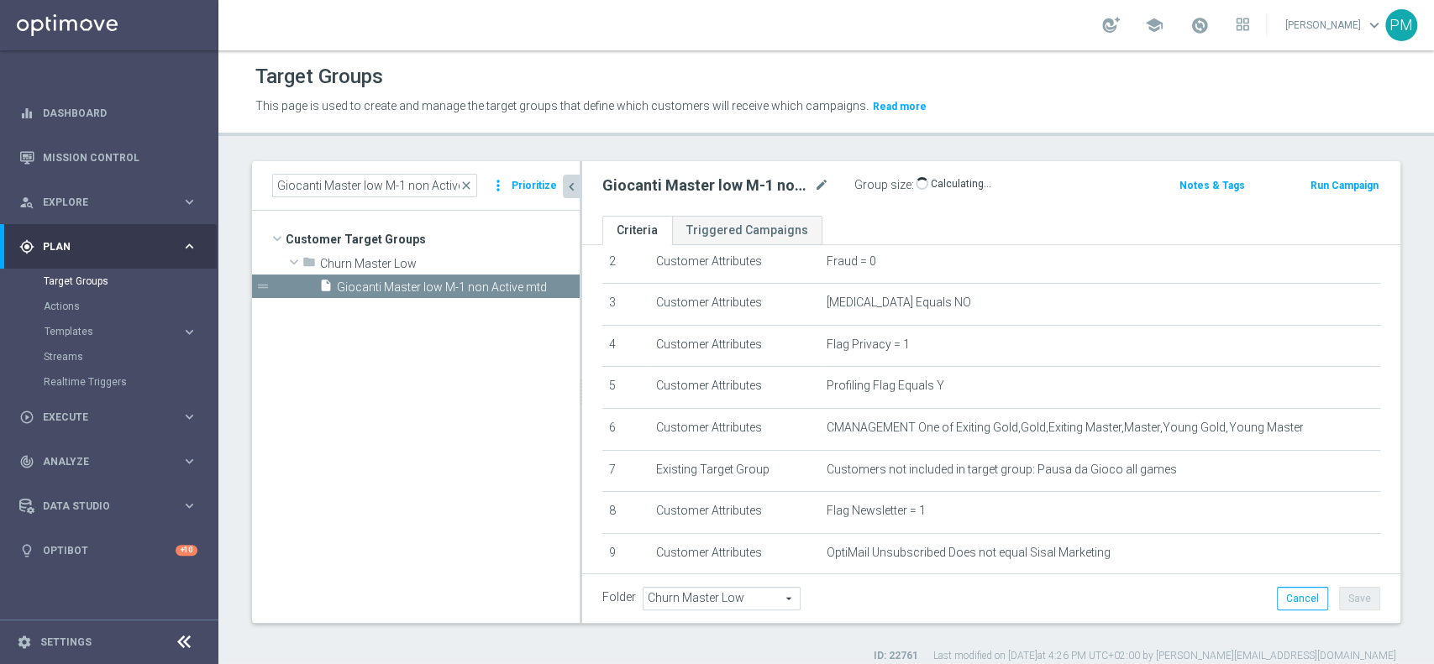
scroll to position [0, 0]
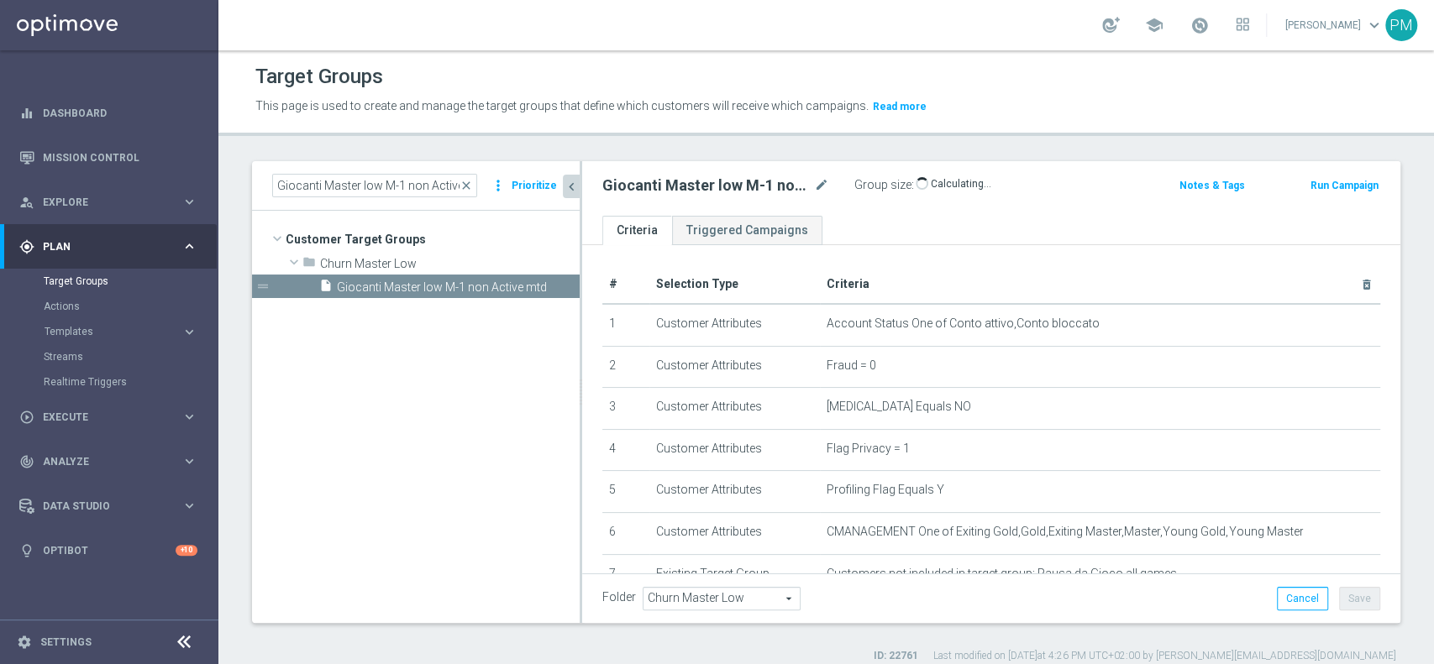
click at [971, 413] on span "Self Exclusion Equals NO" at bounding box center [899, 407] width 144 height 14
click at [363, 181] on input "Giocanti Master low M-1 non Active mtd" at bounding box center [374, 186] width 205 height 24
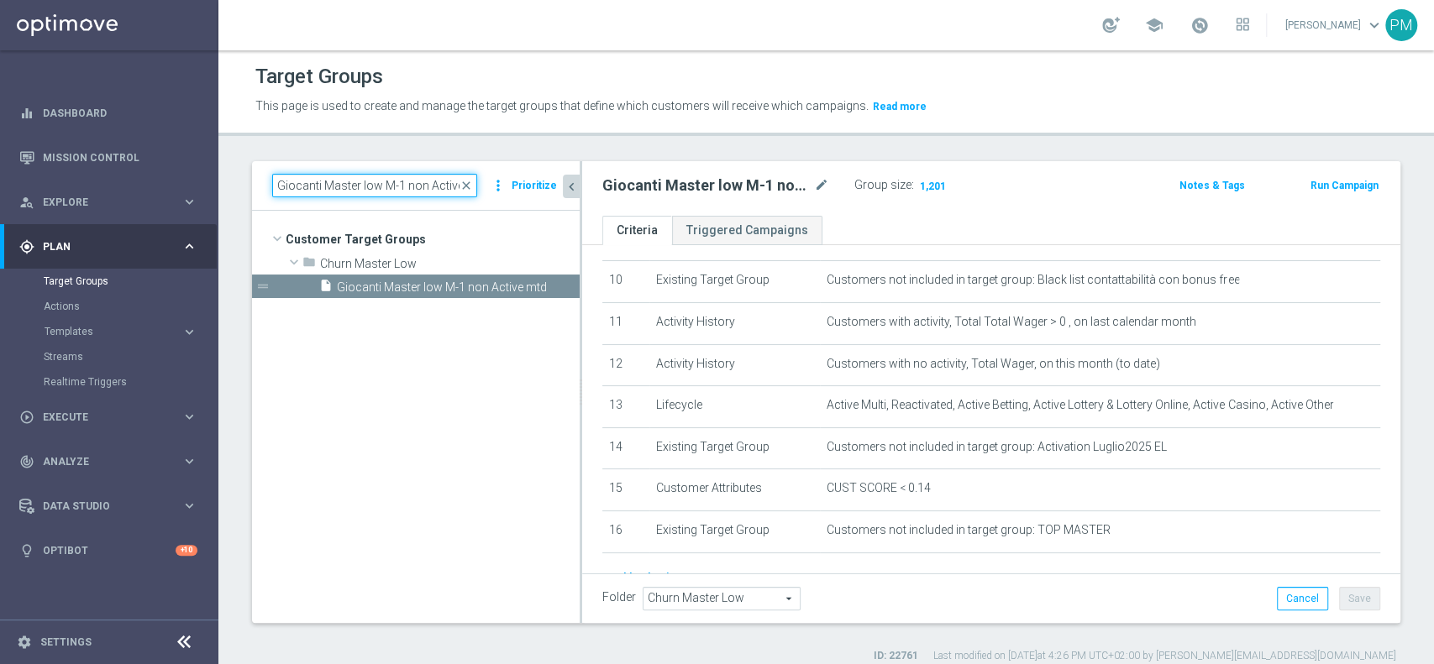
scroll to position [417, 0]
paste input "Multi Master Low 1st Sport lm saldo"
type input "Multi Master Low 1st Sport lm"
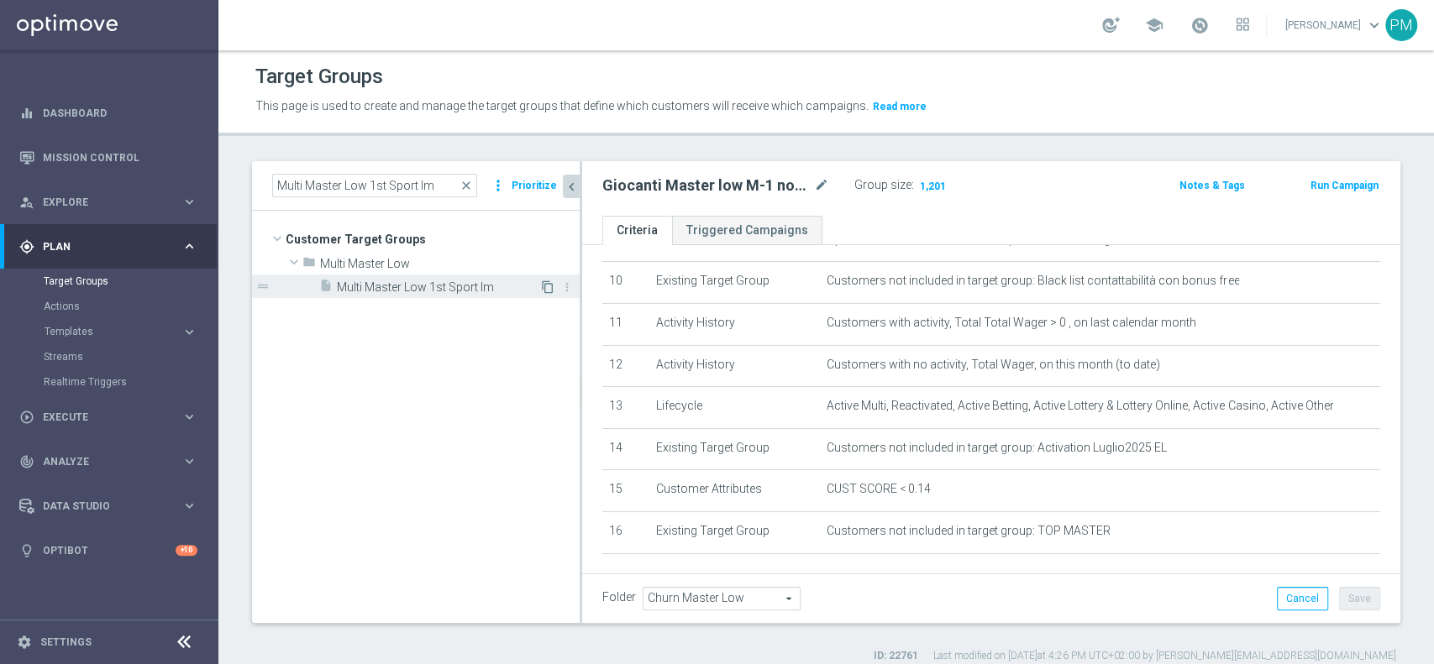
click at [545, 286] on icon "content_copy" at bounding box center [547, 287] width 13 height 13
type input "Multi Master Low"
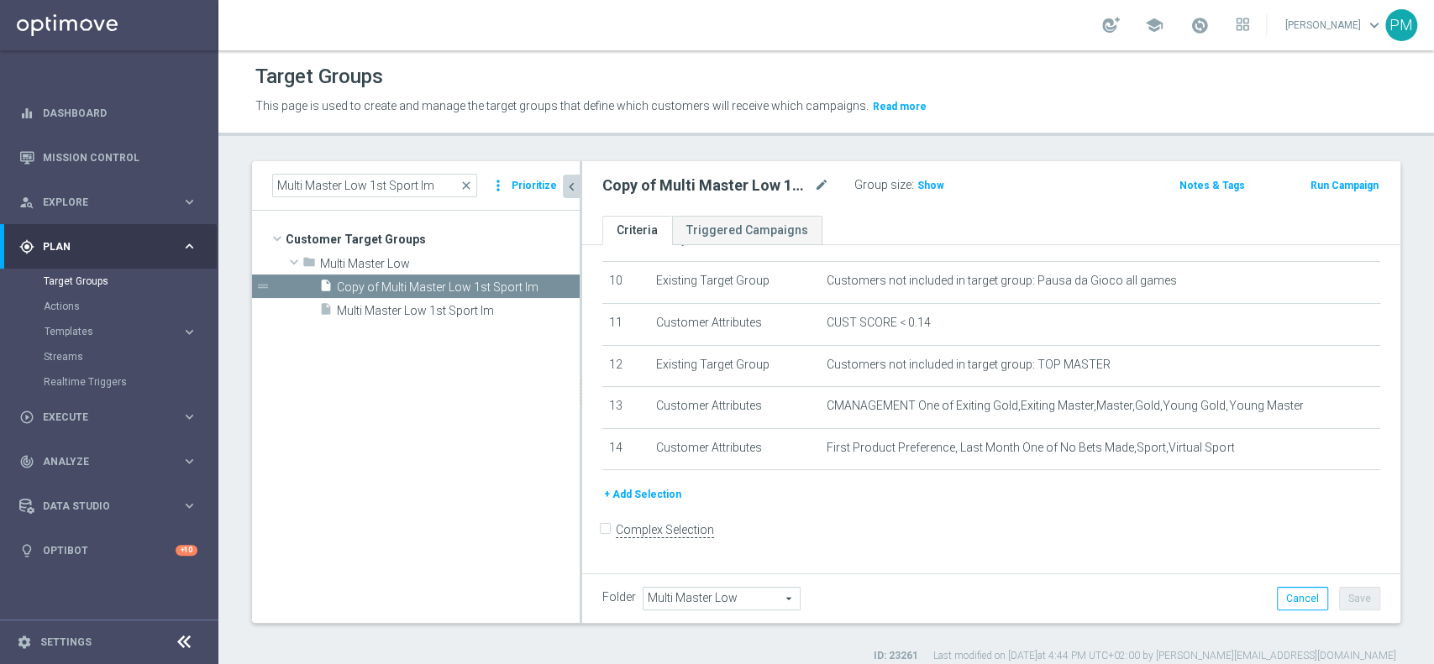
scroll to position [413, 0]
click at [822, 190] on icon "mode_edit" at bounding box center [821, 186] width 15 height 20
type input "Multi Master Low 1st Sport lm saldo"
click at [1084, 181] on div "Multi Master Low 1st Sport lm saldo Group size : Show" at bounding box center [857, 186] width 535 height 25
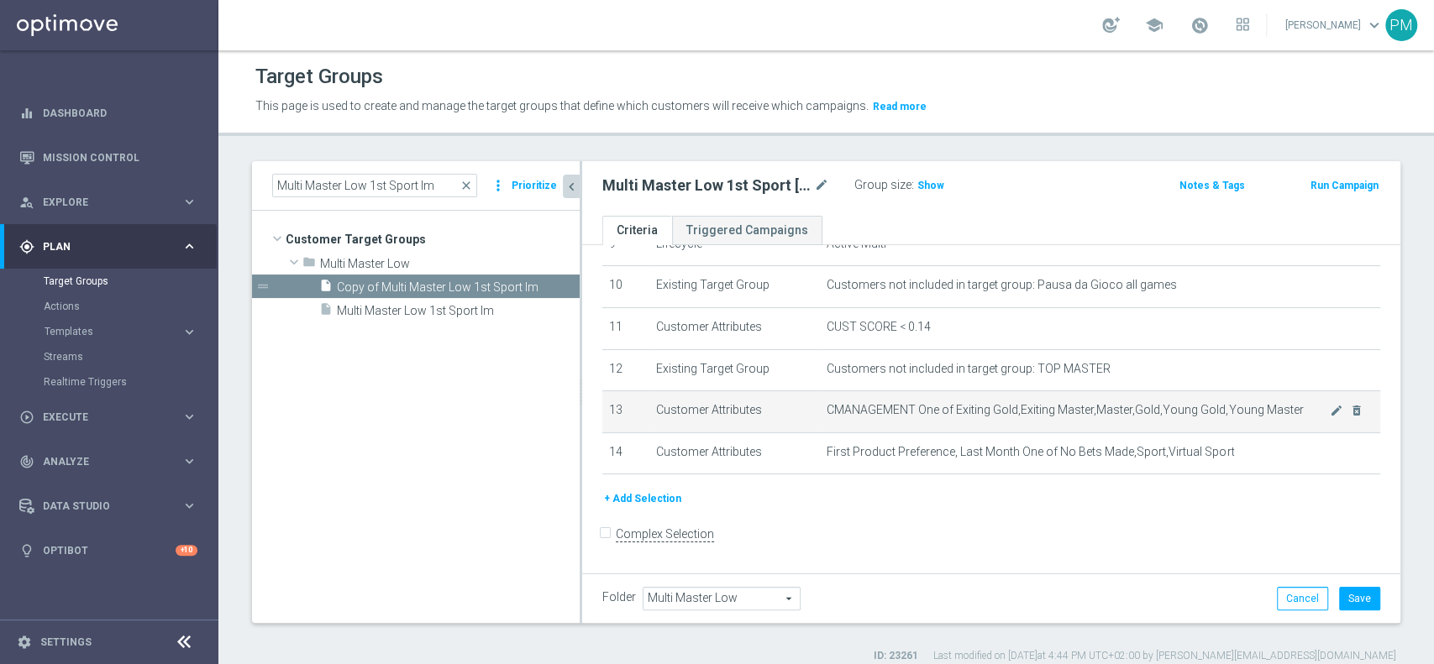
drag, startPoint x: 637, startPoint y: 497, endPoint x: 852, endPoint y: 433, distance: 224.6
click at [637, 496] on button "+ Add Selection" at bounding box center [642, 499] width 81 height 18
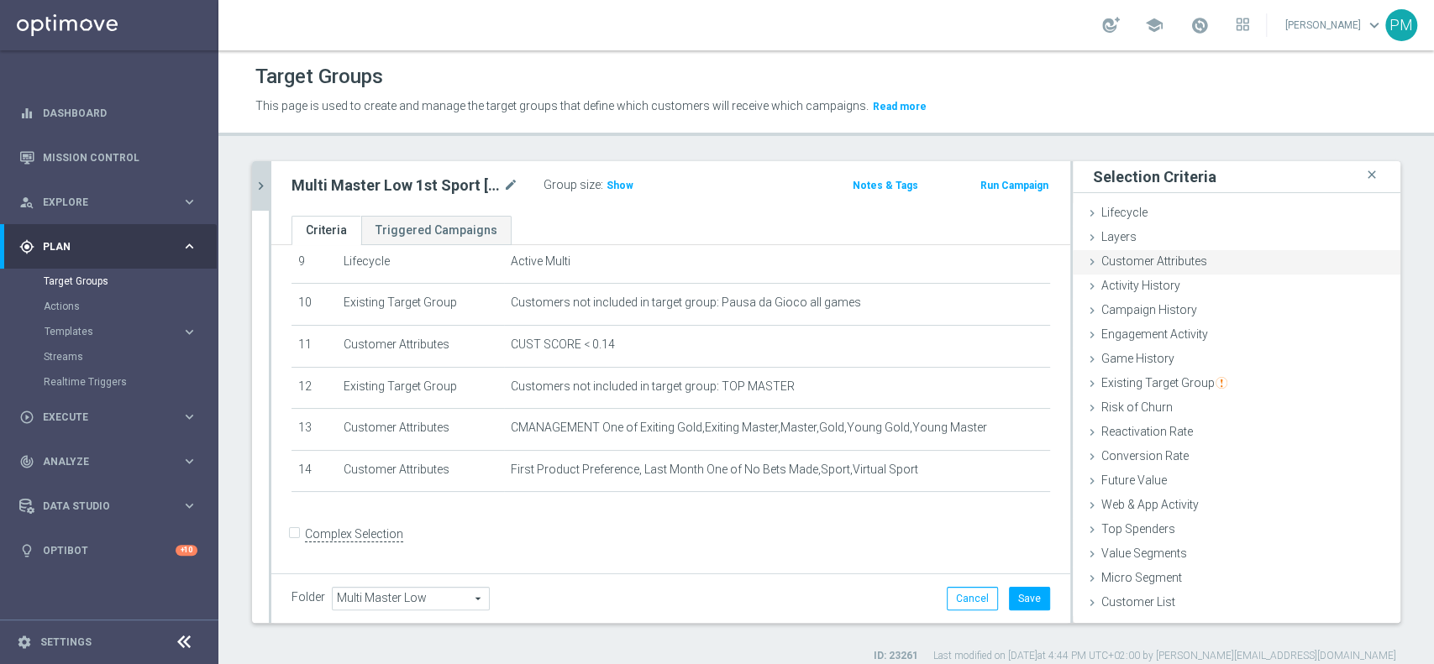
click at [1213, 258] on div "Customer Attributes done selection updated" at bounding box center [1237, 262] width 328 height 25
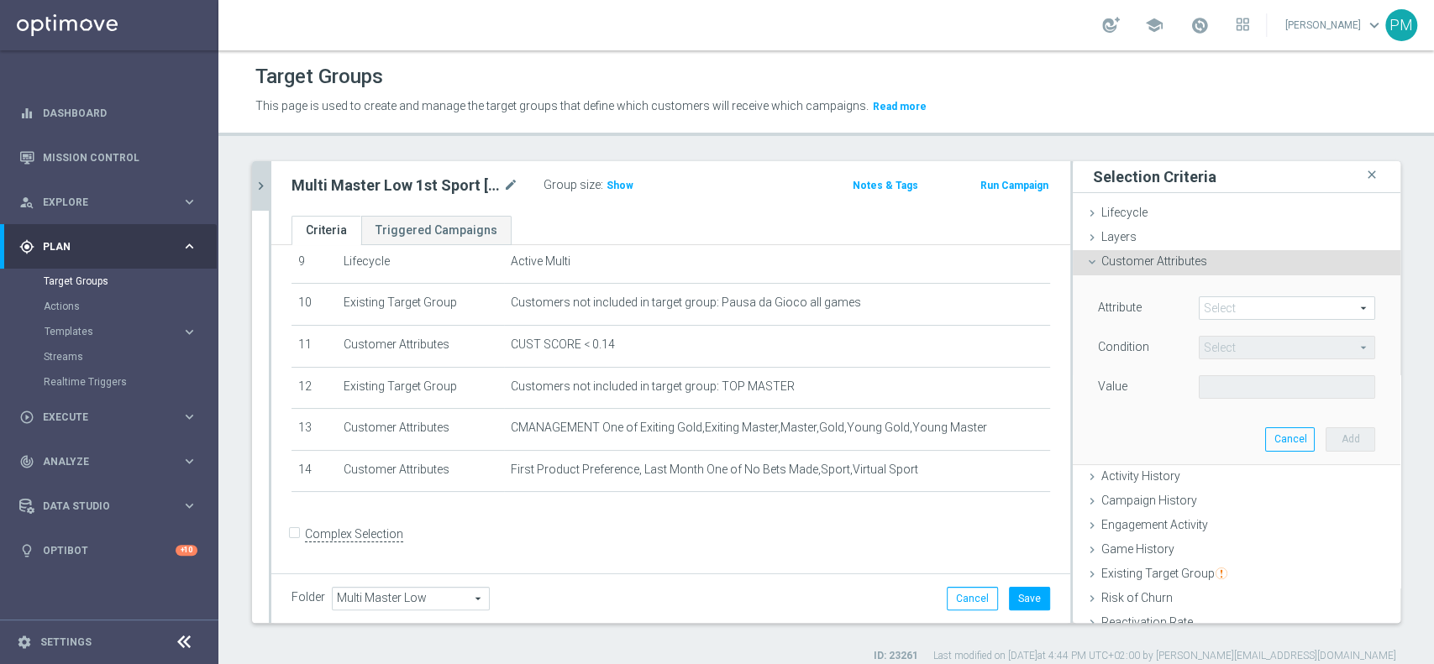
click at [1210, 299] on span at bounding box center [1287, 308] width 175 height 22
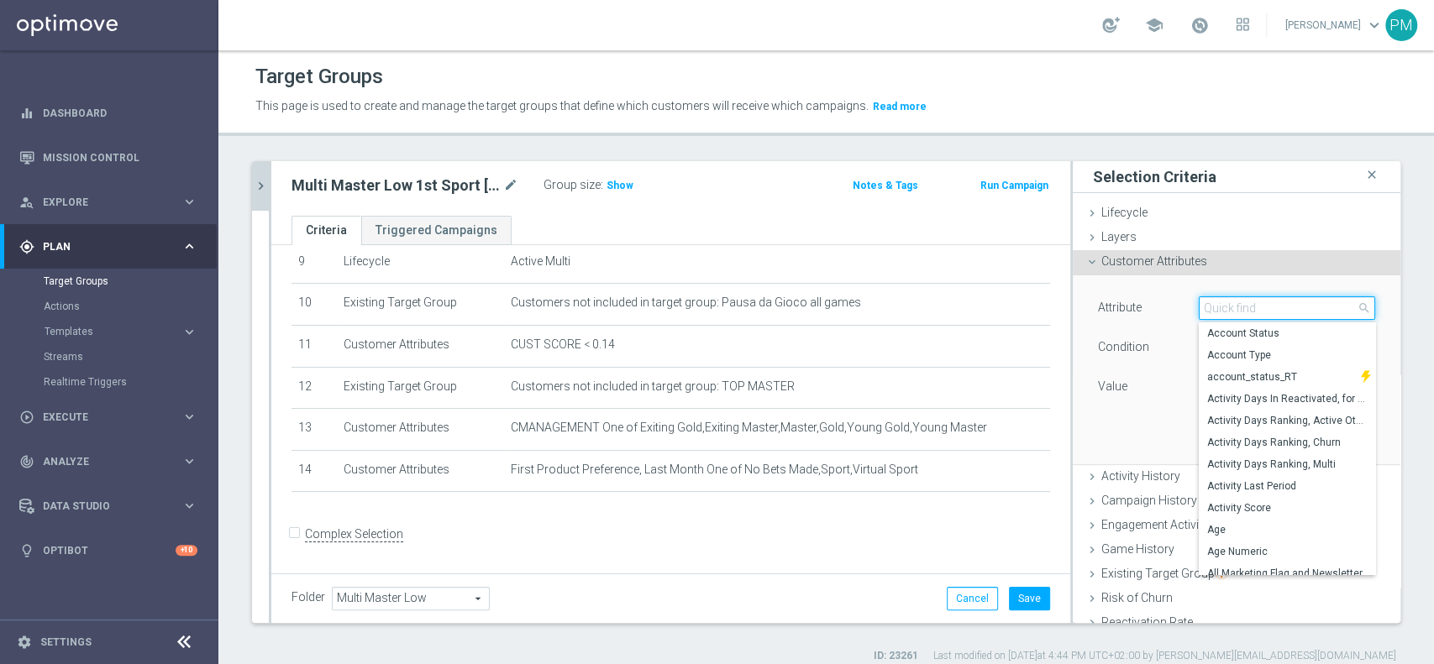
click at [1210, 299] on input "search" at bounding box center [1287, 309] width 176 height 24
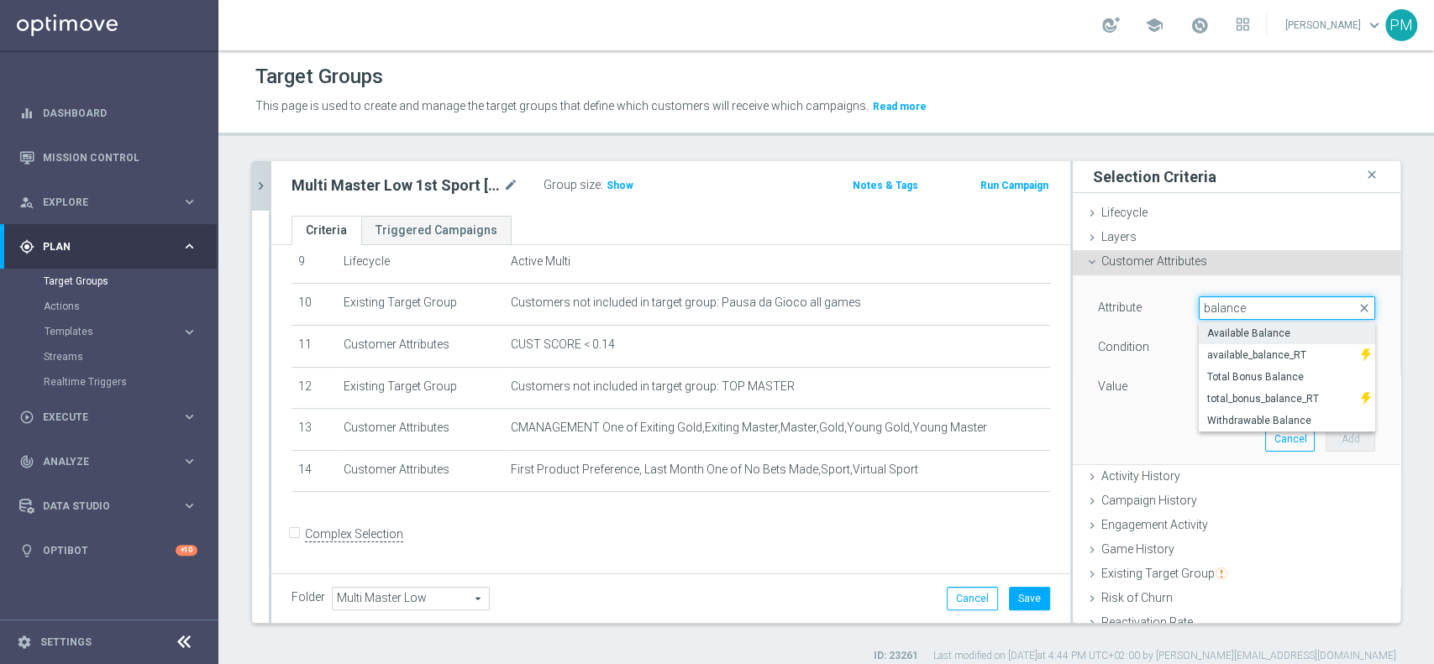
type input "balance"
click at [1224, 333] on span "Available Balance" at bounding box center [1287, 333] width 160 height 13
type input "Available Balance"
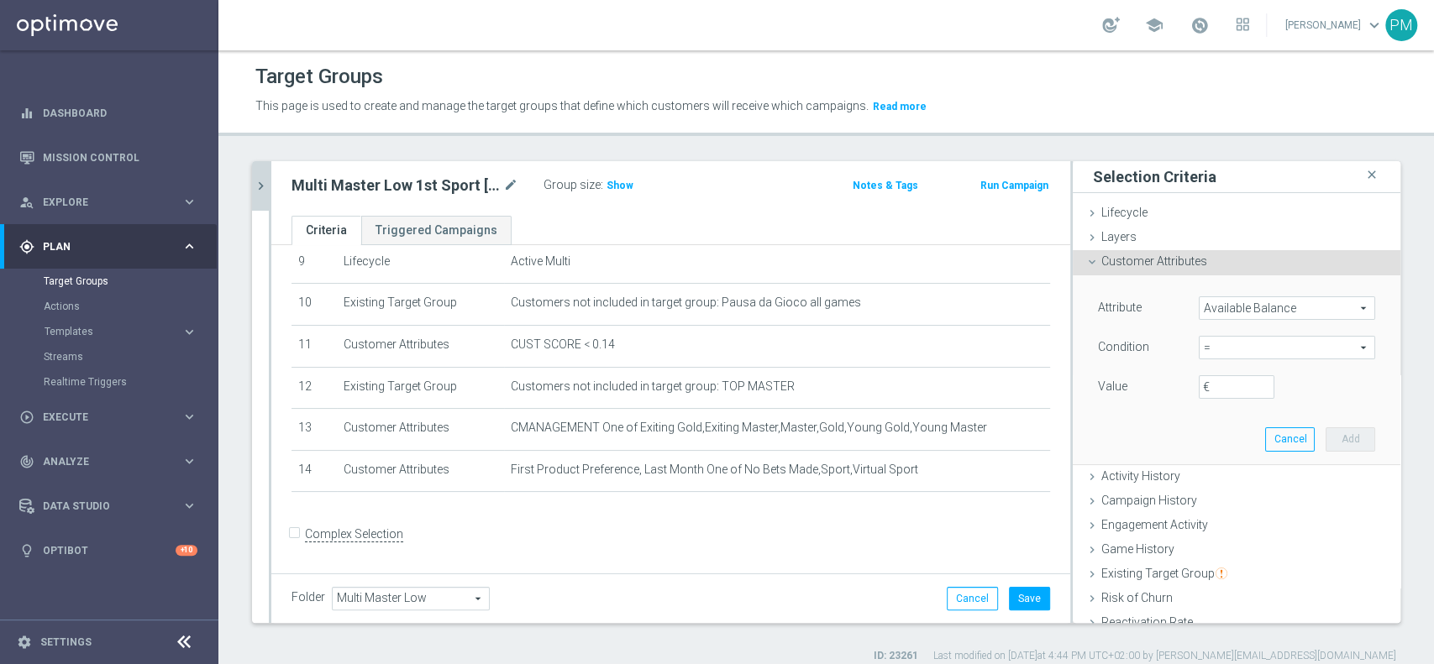
click at [1219, 341] on span "=" at bounding box center [1287, 348] width 175 height 22
click at [1211, 454] on span ">" at bounding box center [1287, 460] width 160 height 13
type input ">"
click at [1213, 378] on input "€" at bounding box center [1237, 387] width 76 height 24
type input "5"
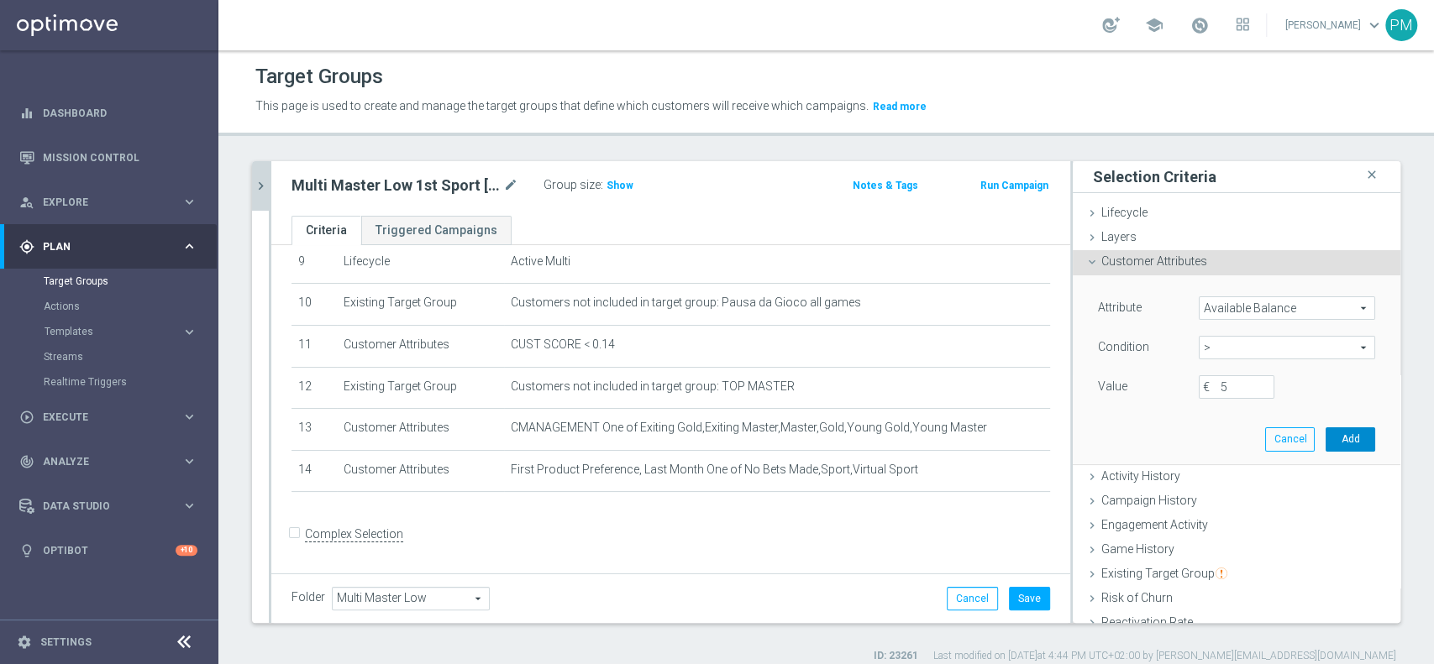
click at [1326, 432] on button "Add" at bounding box center [1351, 440] width 50 height 24
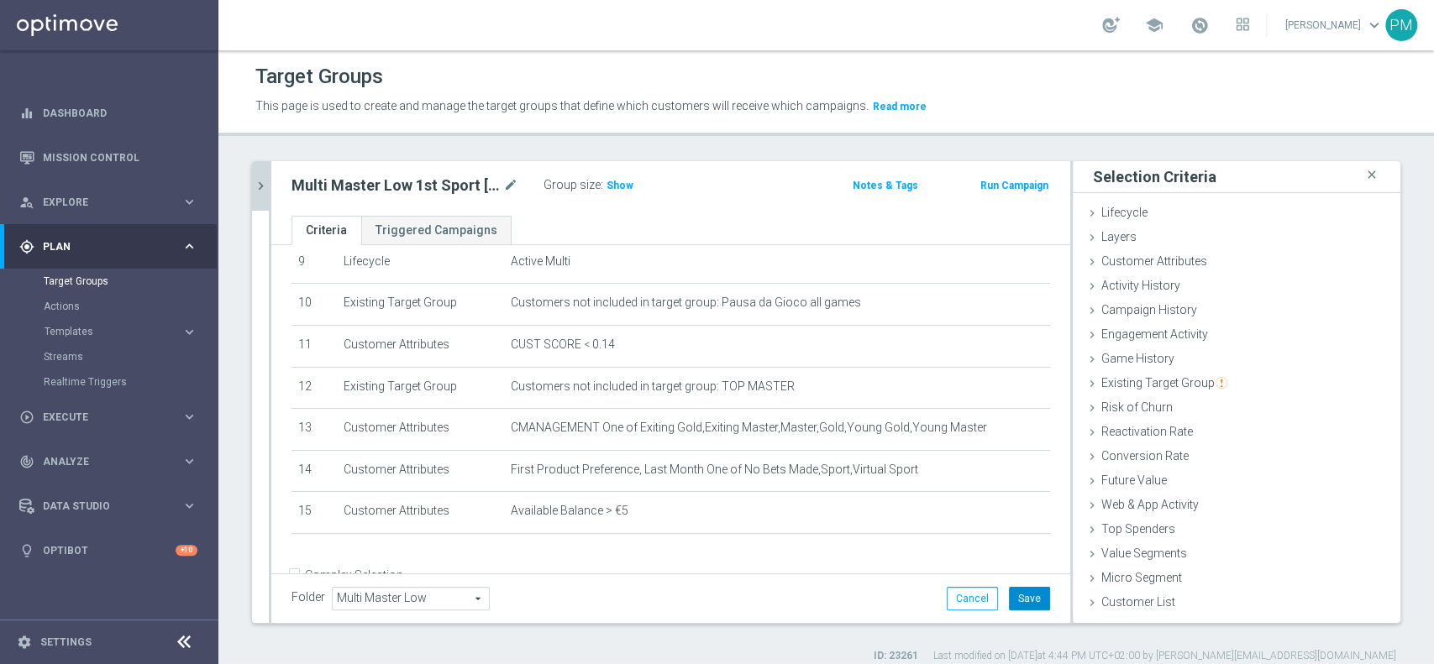
click at [1009, 603] on button "Save" at bounding box center [1029, 599] width 41 height 24
click at [624, 186] on span "Show" at bounding box center [619, 186] width 27 height 12
click at [263, 186] on icon "chevron_right" at bounding box center [261, 186] width 16 height 16
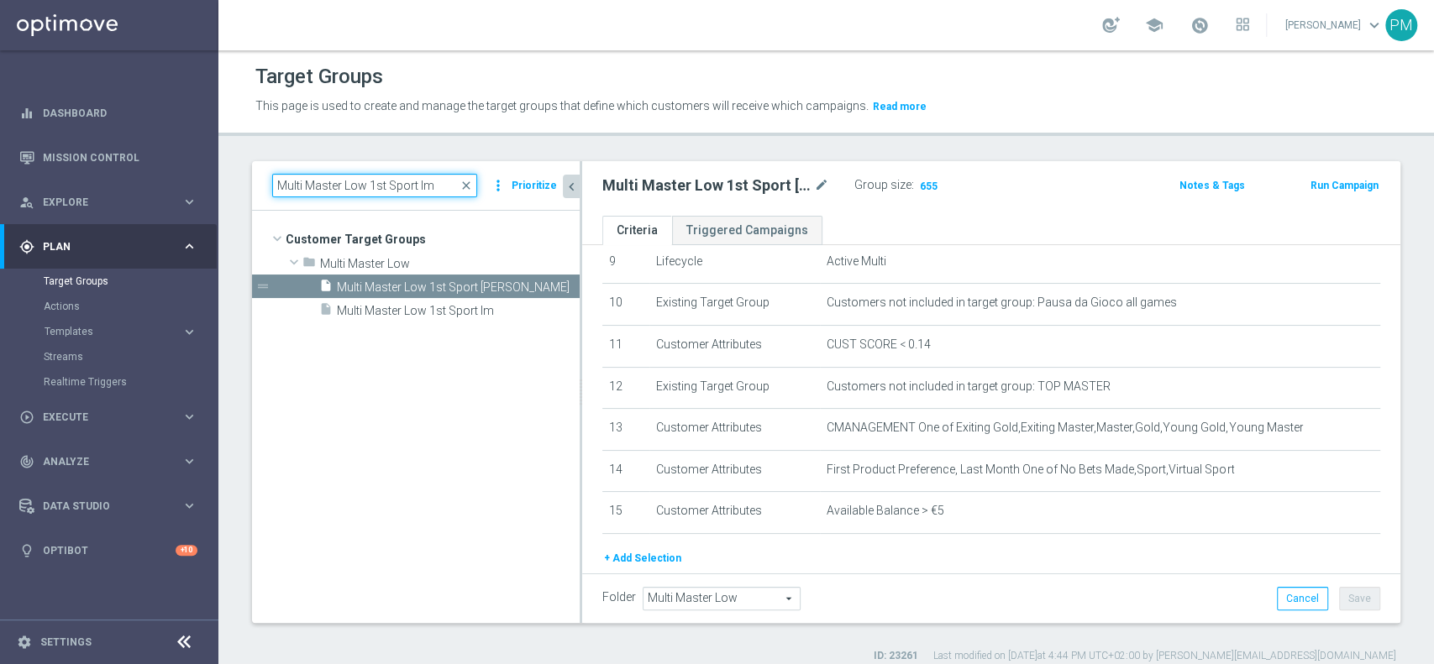
click at [363, 188] on input "Multi Master Low 1st Sport lm" at bounding box center [374, 186] width 205 height 24
paste input "saldo"
type input "Multi Master Low 1st Sport lm saldo"
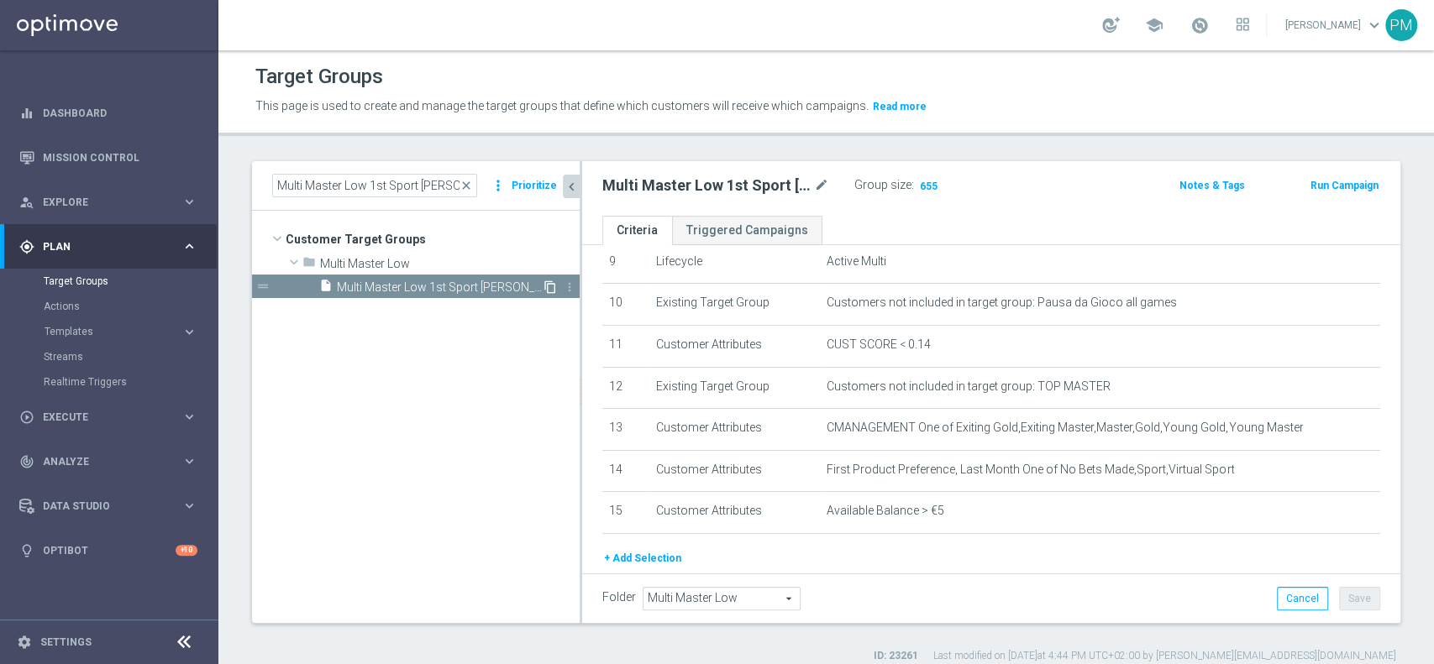
click at [545, 286] on icon "content_copy" at bounding box center [549, 287] width 13 height 13
click at [825, 181] on icon "mode_edit" at bounding box center [821, 186] width 15 height 20
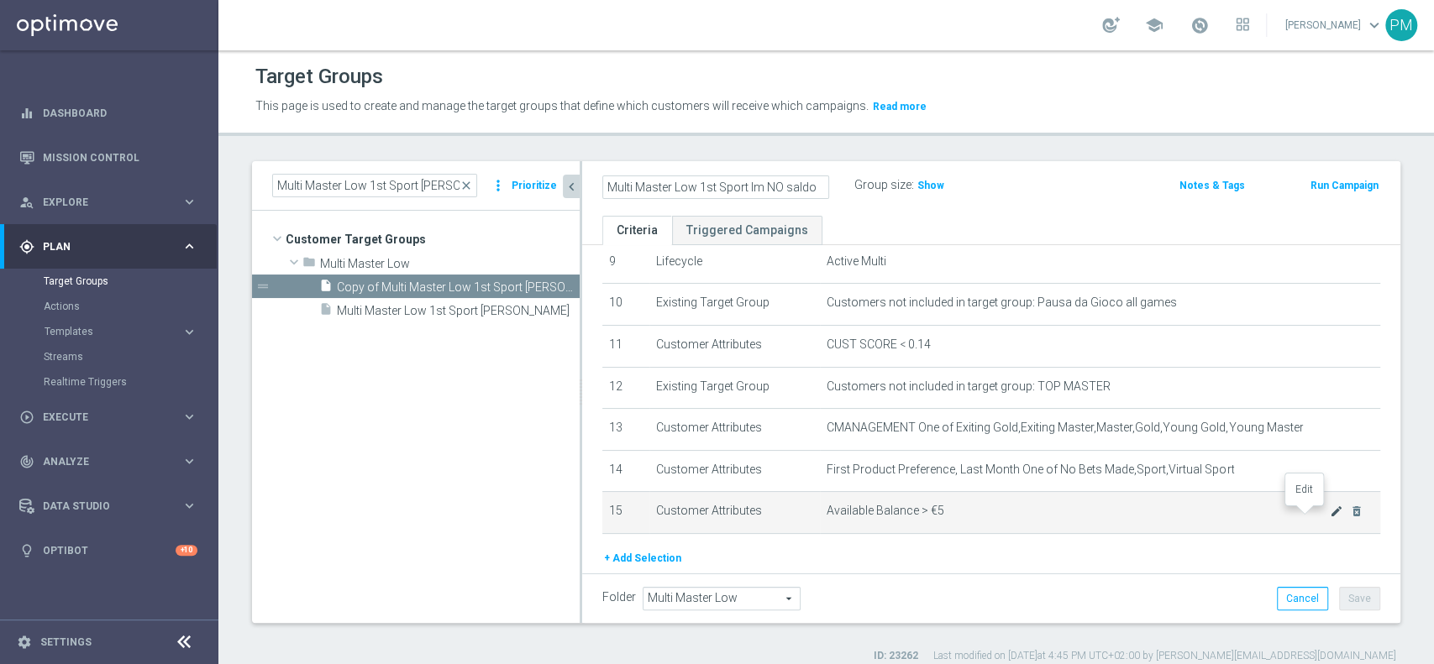
type input "Multi Master Low 1st Sport lm NO saldo"
click at [1330, 511] on icon "mode_edit" at bounding box center [1336, 511] width 13 height 13
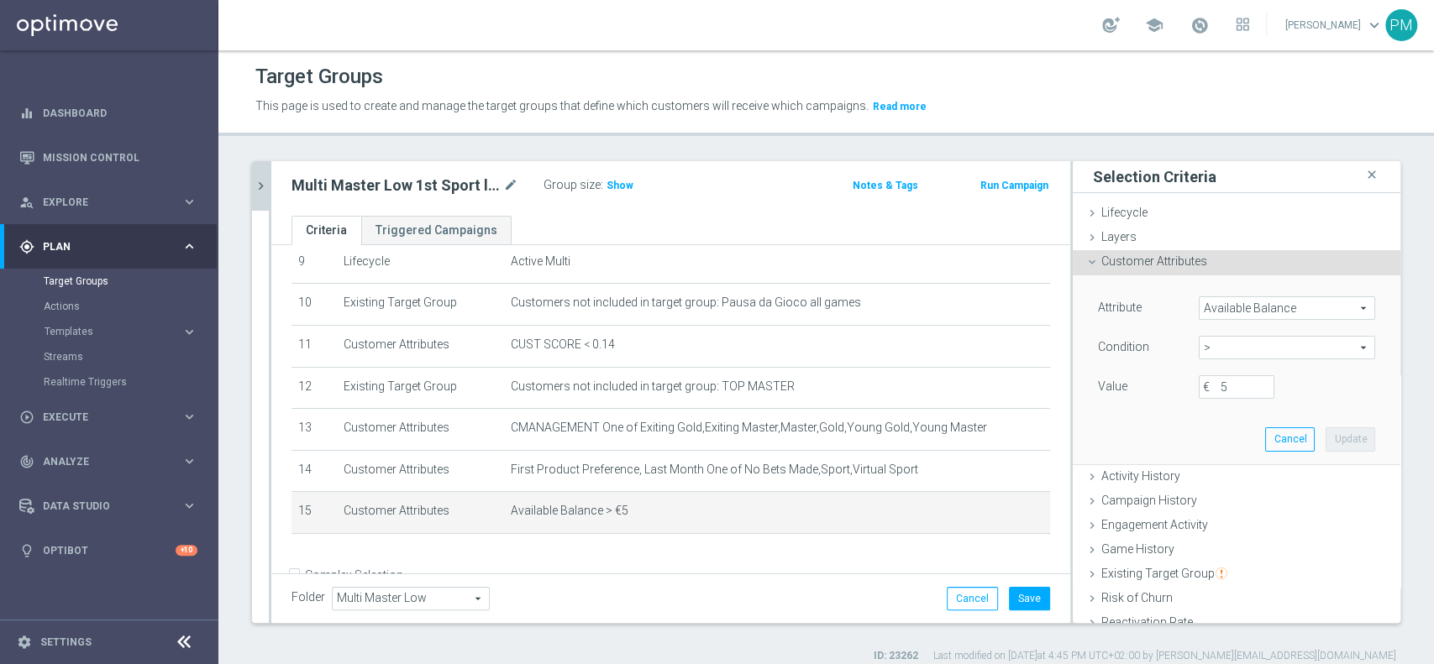
click at [1216, 352] on span ">" at bounding box center [1287, 348] width 175 height 22
click at [1226, 397] on span "<=" at bounding box center [1287, 394] width 160 height 13
type input "<="
click at [1225, 393] on input "€" at bounding box center [1237, 387] width 76 height 24
type input "5"
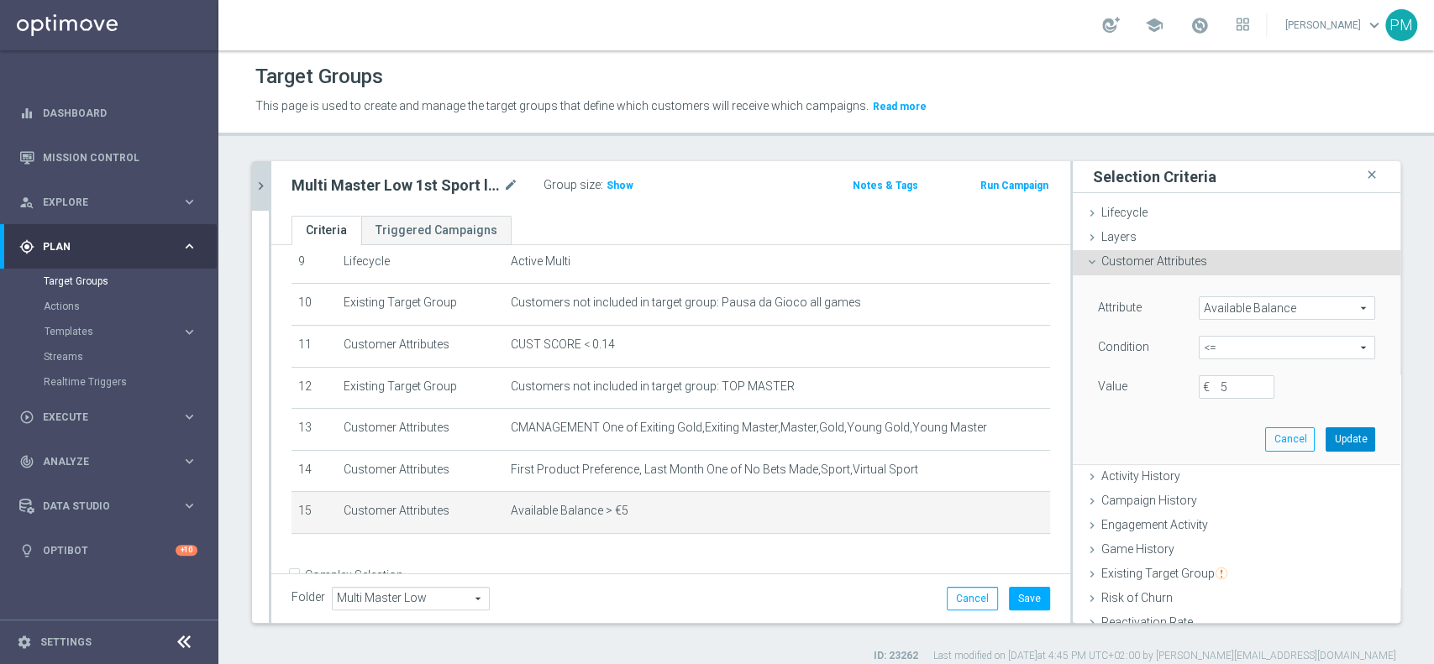
click at [1336, 444] on button "Update" at bounding box center [1351, 440] width 50 height 24
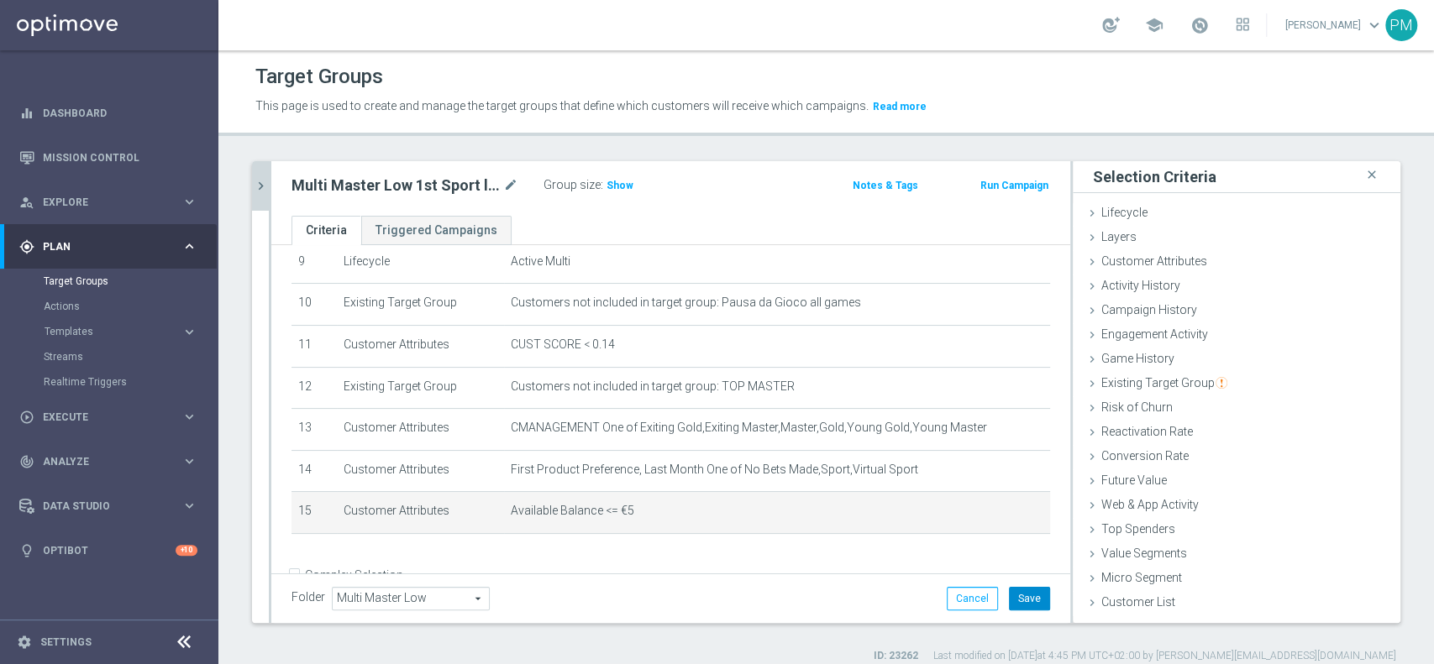
click at [1009, 599] on button "Save" at bounding box center [1029, 599] width 41 height 24
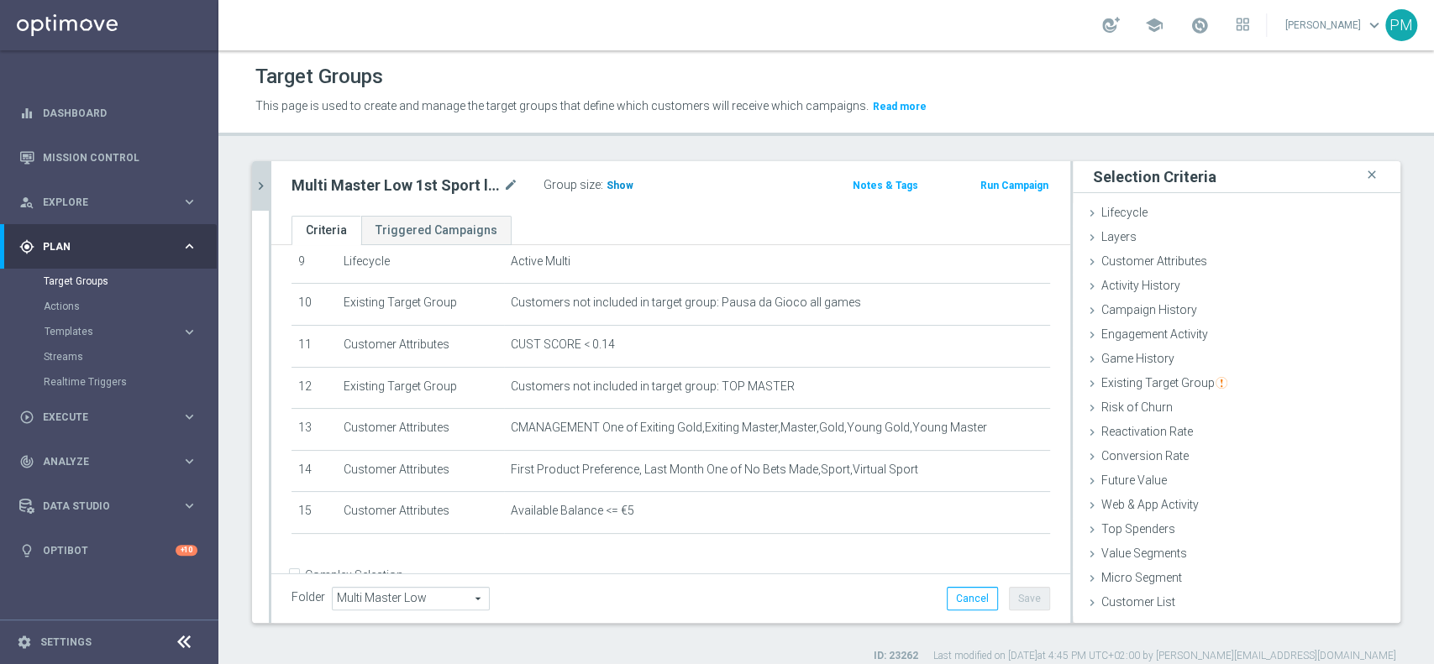
click at [608, 176] on h3 "Show" at bounding box center [620, 185] width 30 height 18
click at [258, 181] on icon "chevron_right" at bounding box center [261, 186] width 16 height 16
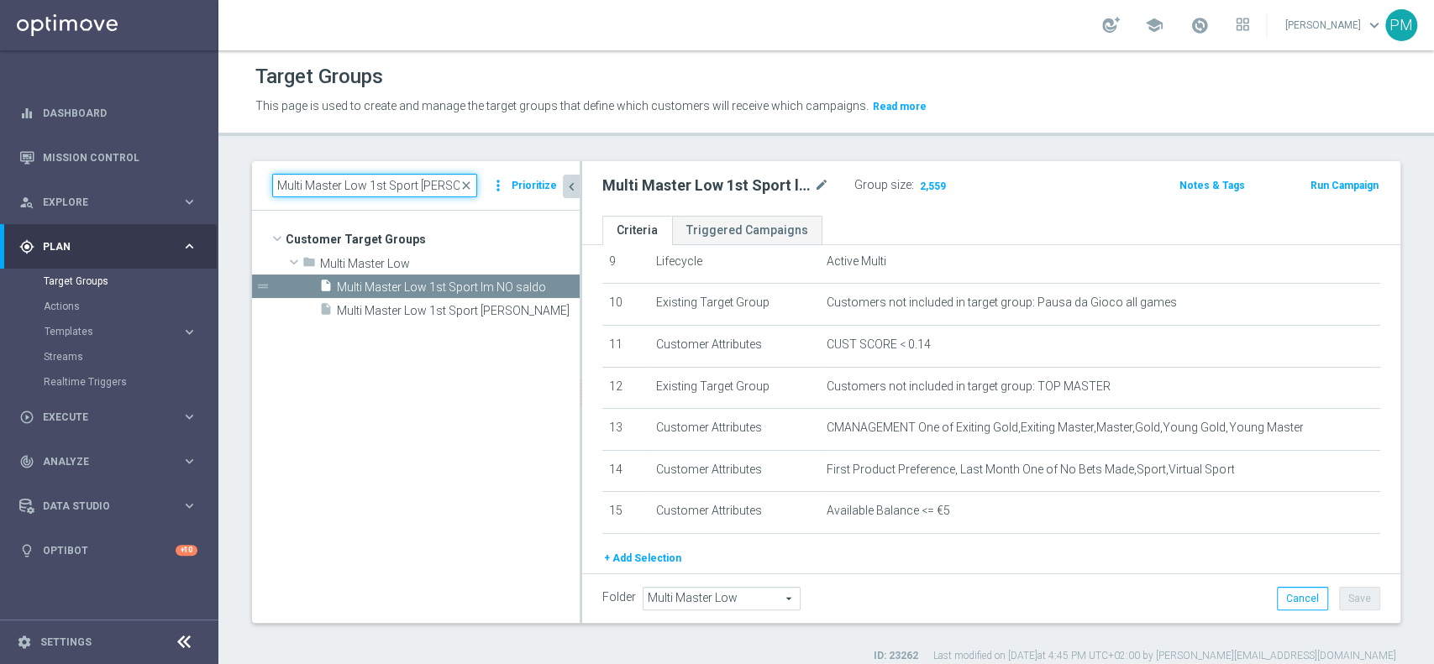
click at [439, 176] on input "Multi Master Low 1st Sport lm saldo" at bounding box center [374, 186] width 205 height 24
paste input "NO Sport lm"
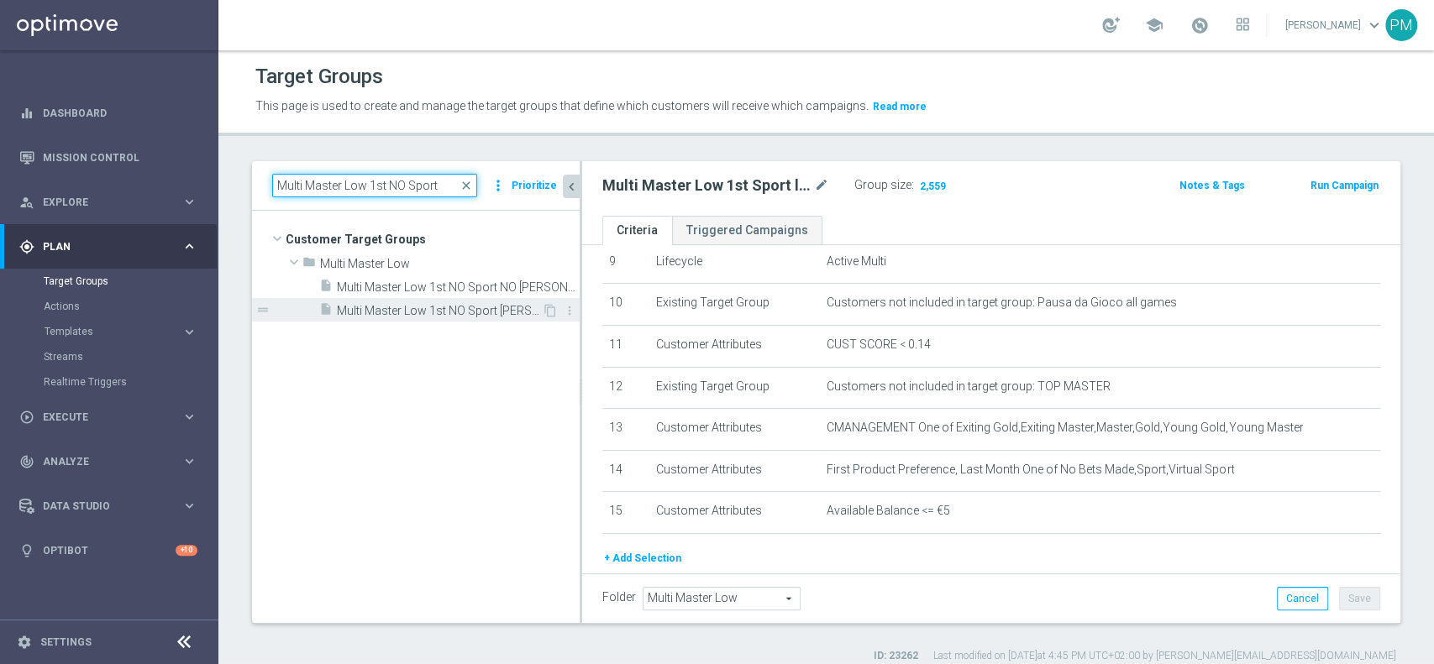
type input "Multi Master Low 1st NO Sport"
click at [444, 314] on span "Multi Master Low 1st NO Sport saldo lm" at bounding box center [439, 311] width 205 height 14
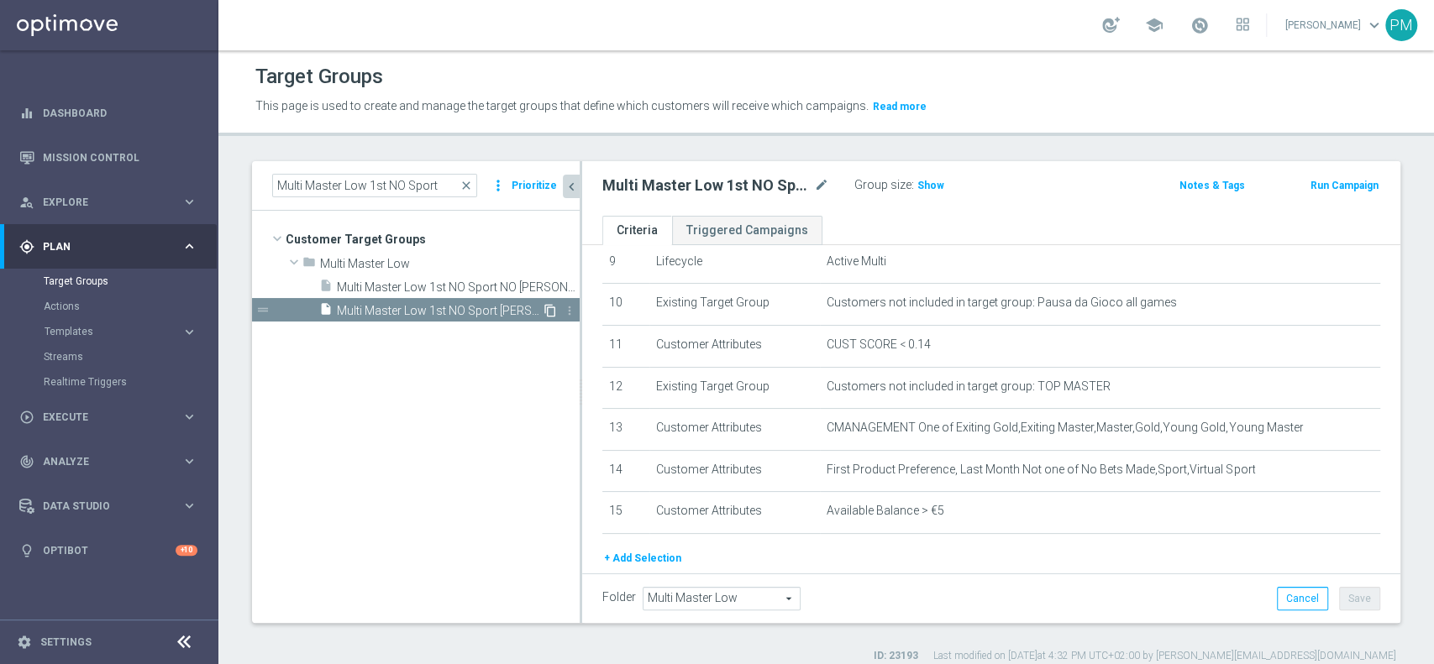
click at [552, 316] on icon "content_copy" at bounding box center [549, 310] width 13 height 13
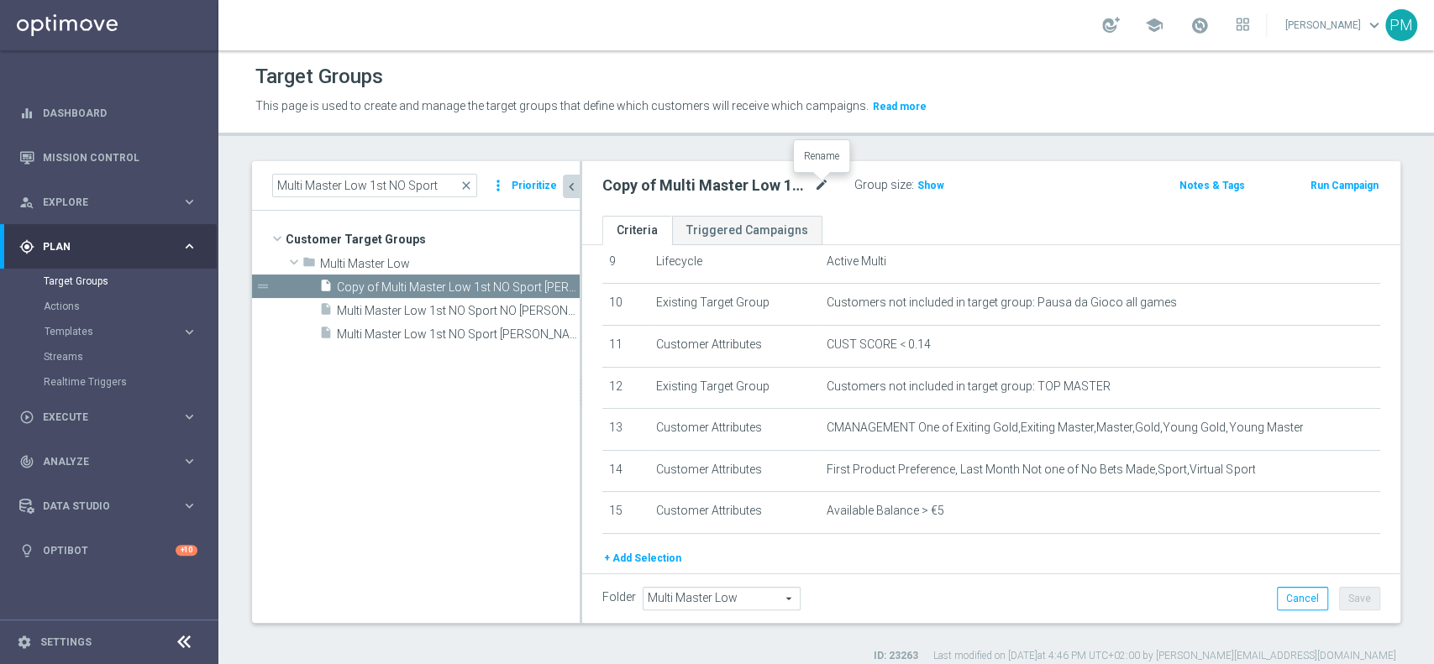
click at [819, 178] on icon "mode_edit" at bounding box center [821, 186] width 15 height 20
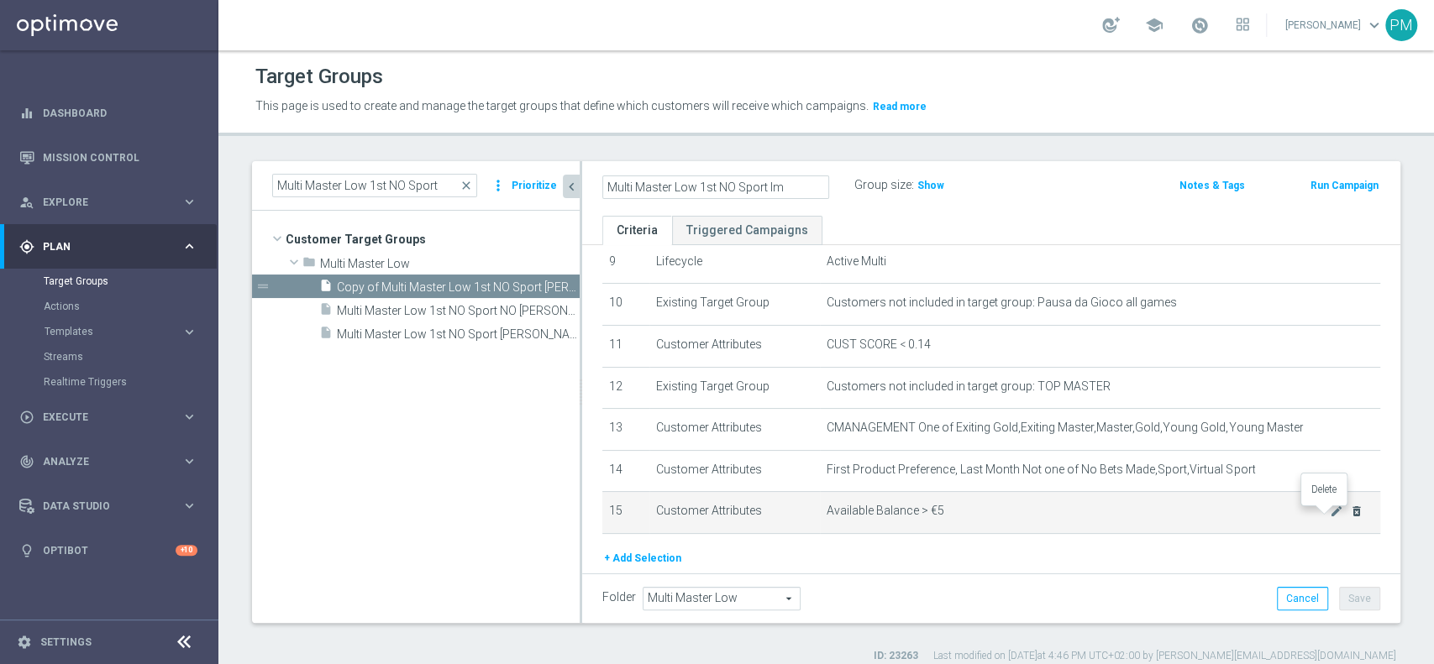
type input "Multi Master Low 1st NO Sport lm"
click at [1350, 510] on icon "delete_forever" at bounding box center [1356, 511] width 13 height 13
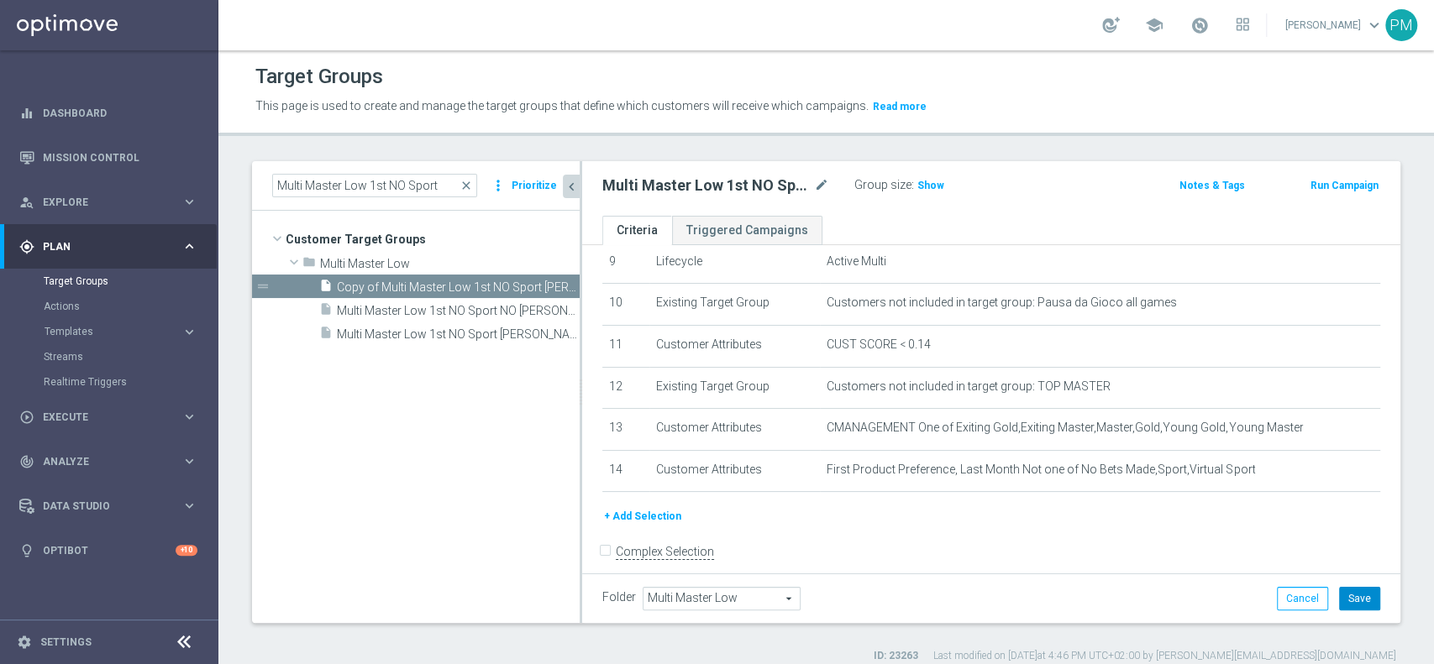
click at [1347, 595] on button "Save" at bounding box center [1359, 599] width 41 height 24
click at [918, 176] on h3 "Show" at bounding box center [931, 185] width 30 height 18
click at [417, 185] on input "Multi Master Low 1st NO Sport" at bounding box center [374, 186] width 205 height 24
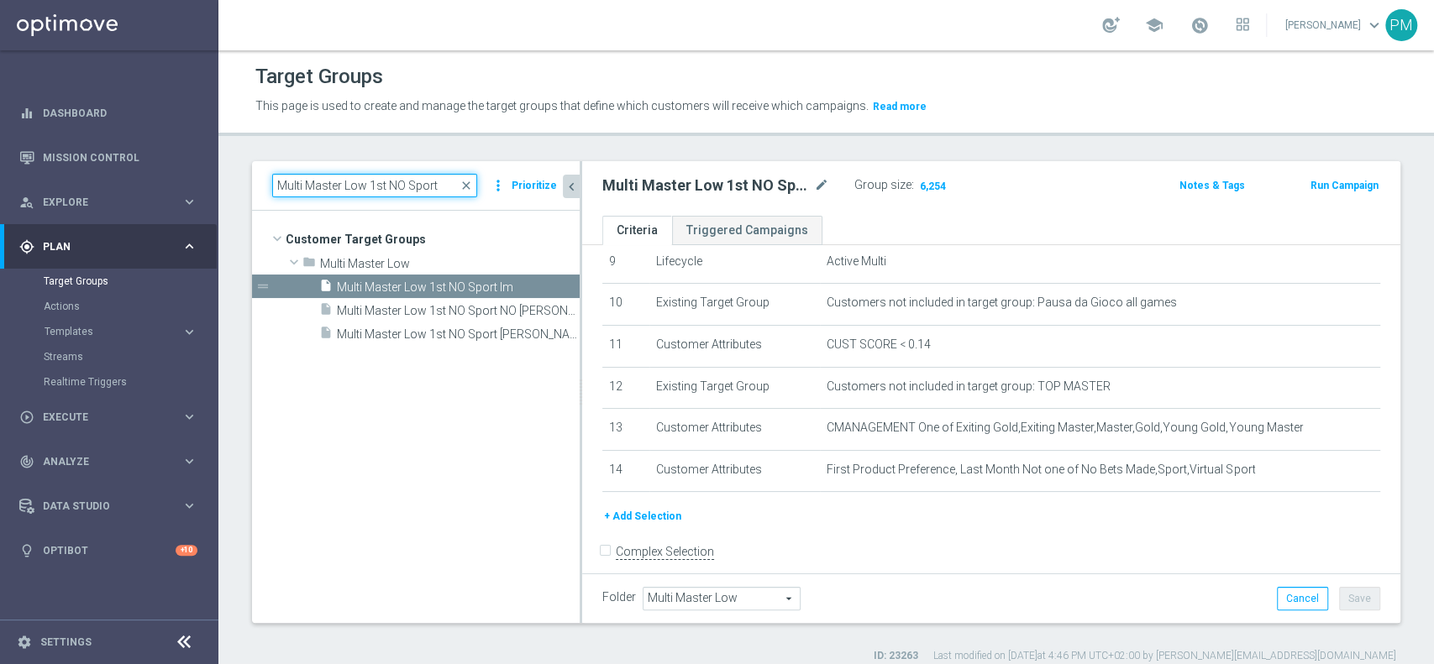
click at [417, 185] on input "Multi Master Low 1st NO Sport" at bounding box center [374, 186] width 205 height 24
paste input "Reactivated Master Low"
type input "Reactivated Master Low"
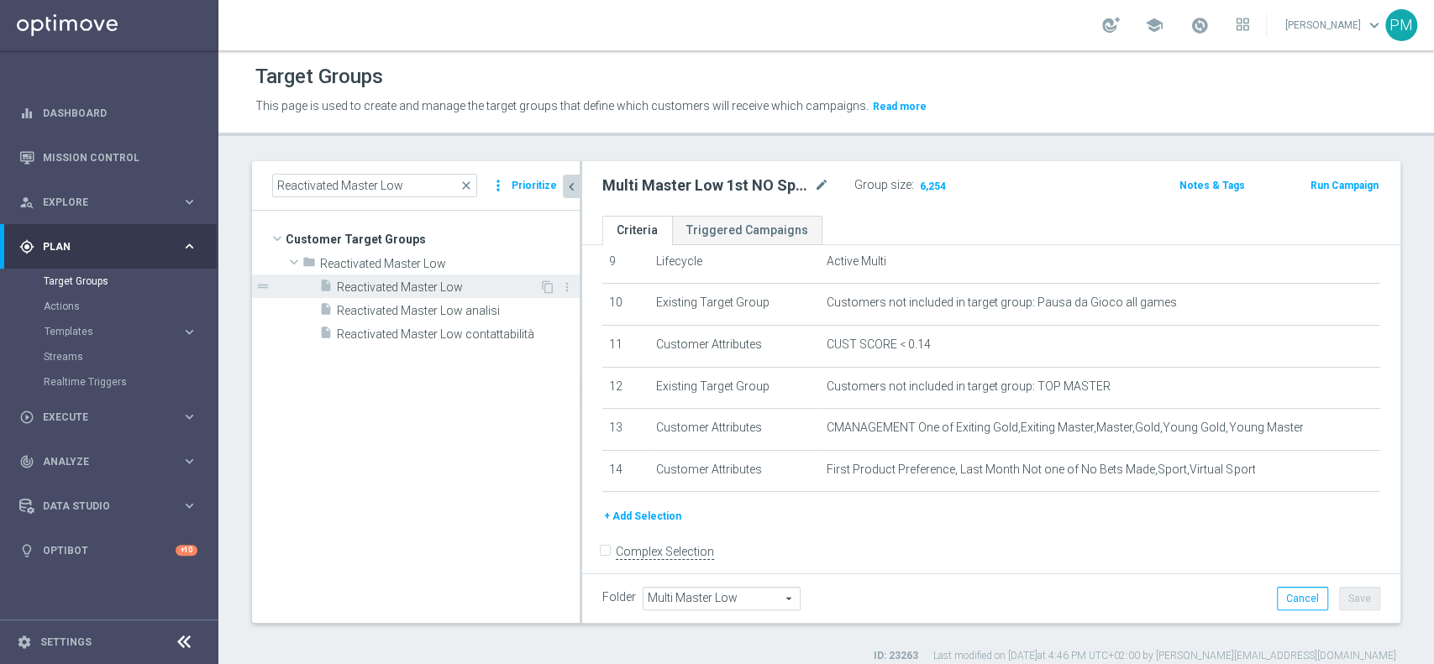
click at [444, 285] on span "Reactivated Master Low" at bounding box center [438, 288] width 202 height 14
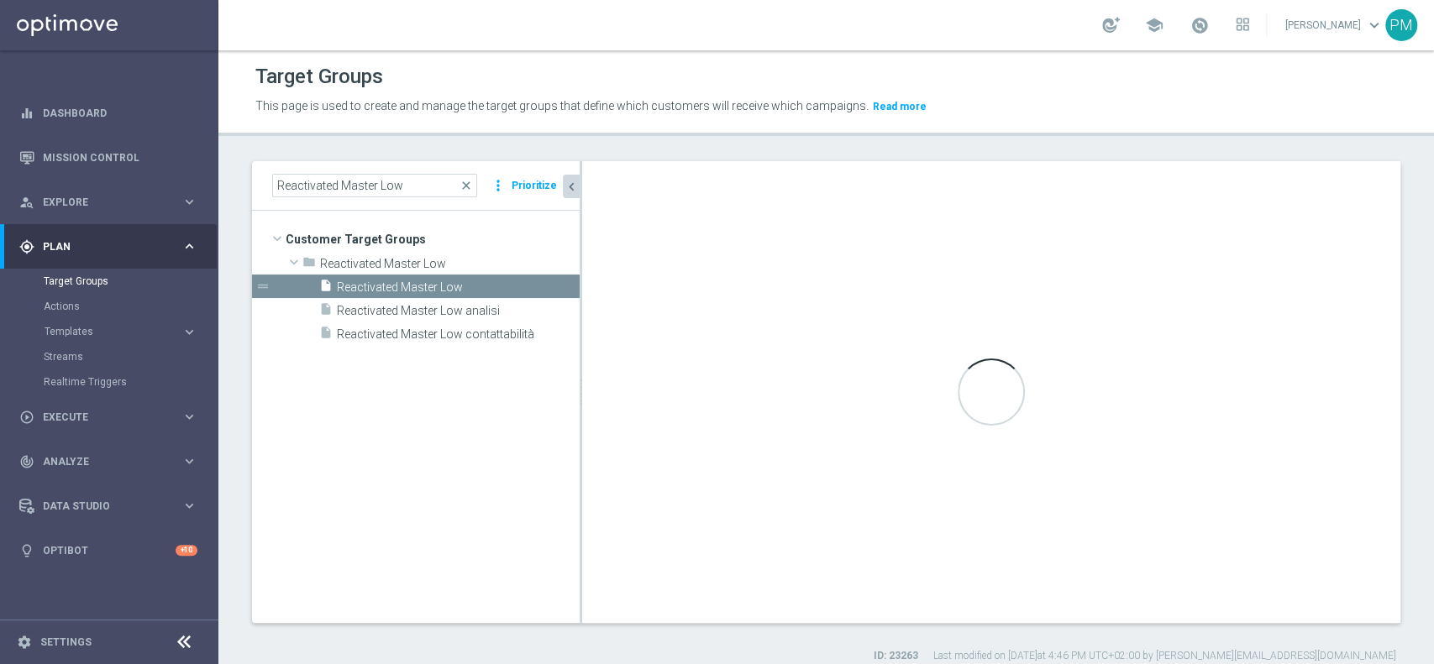
type input "Reactivated Master Low"
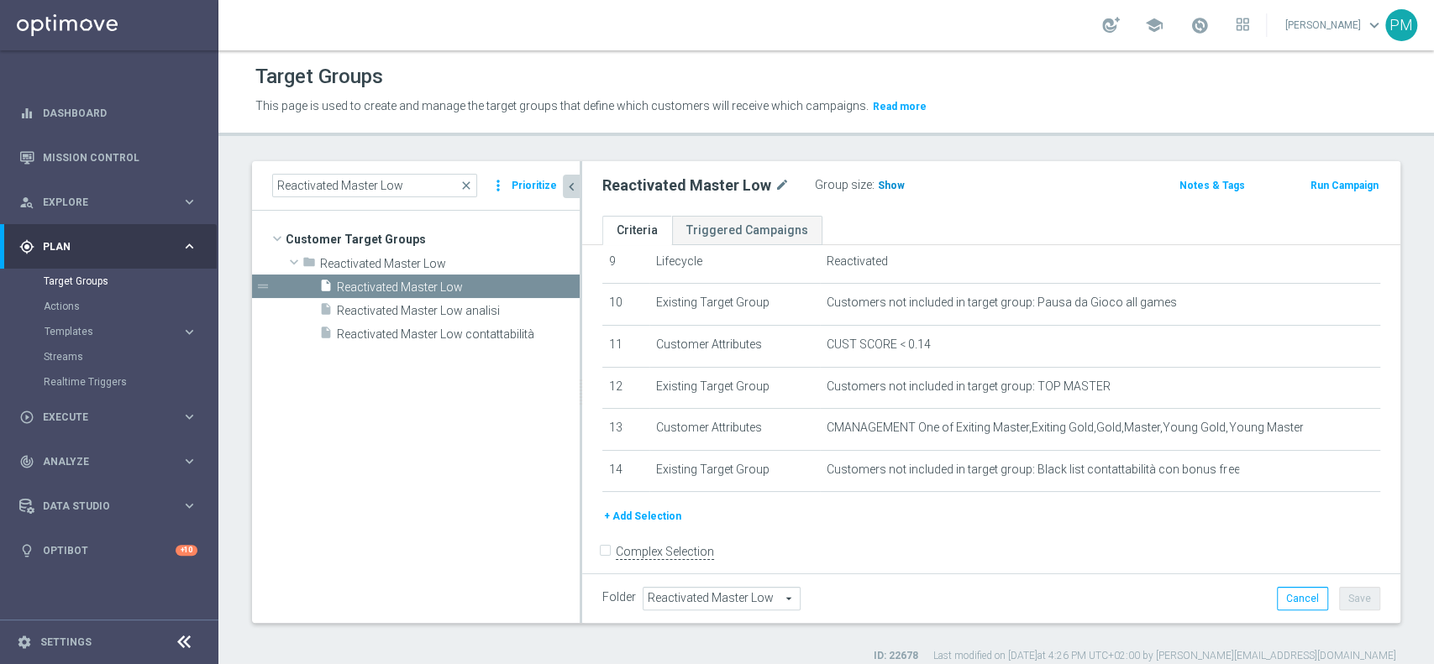
click at [895, 187] on h3 "Show" at bounding box center [891, 185] width 30 height 18
click at [365, 185] on input "Reactivated Master Low" at bounding box center [374, 186] width 205 height 24
paste input
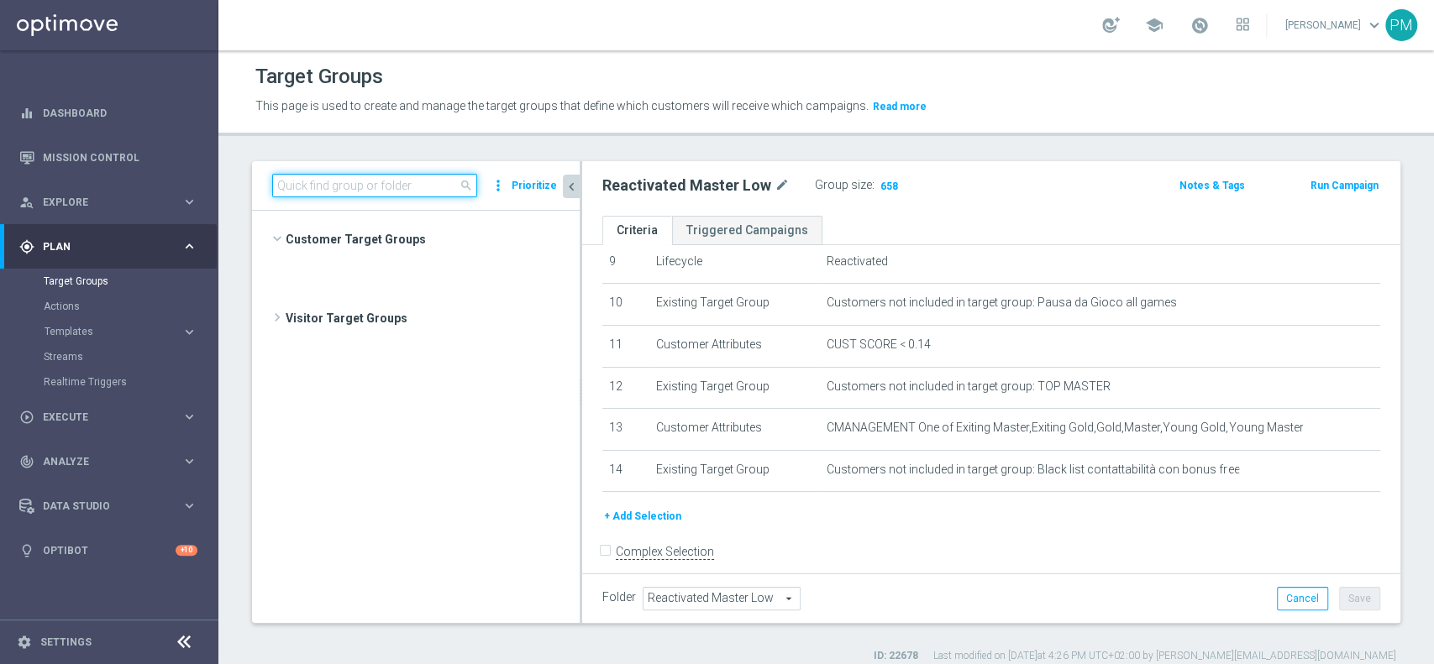
scroll to position [2022, 0]
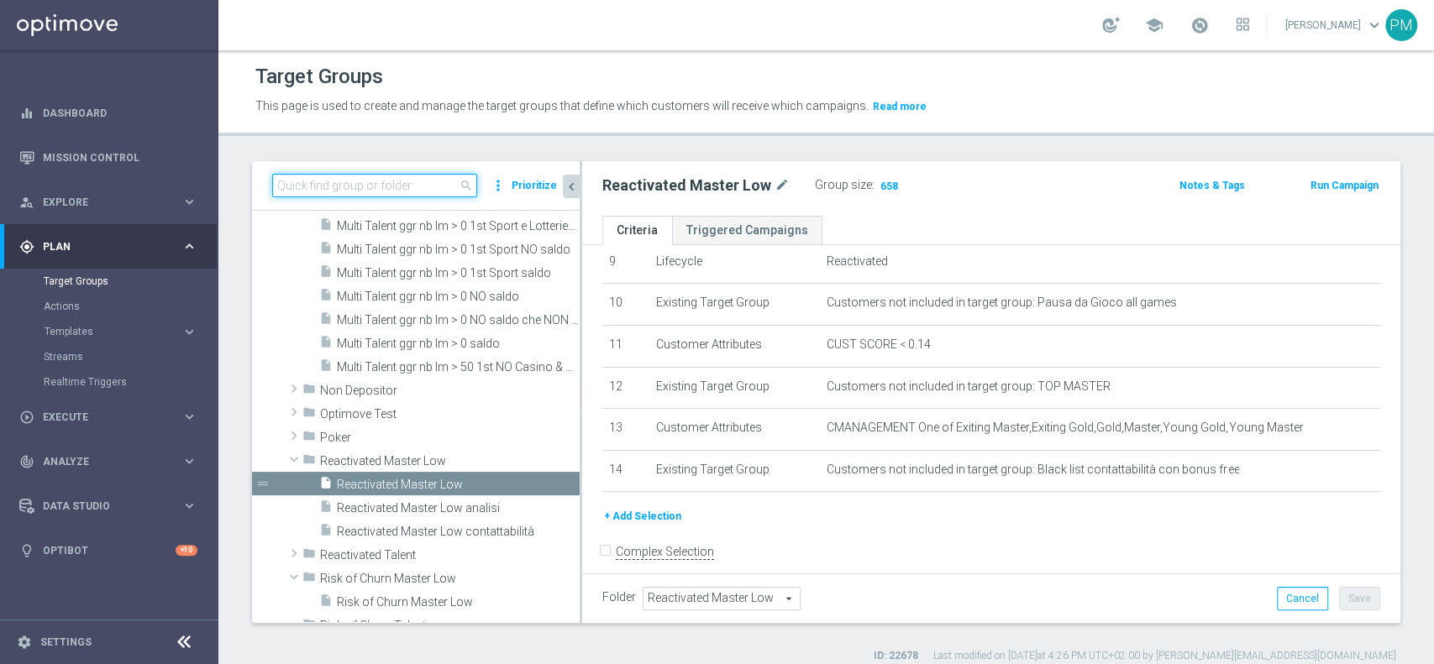
paste input "Multi Master Low 1st Sport lm NO saldo"
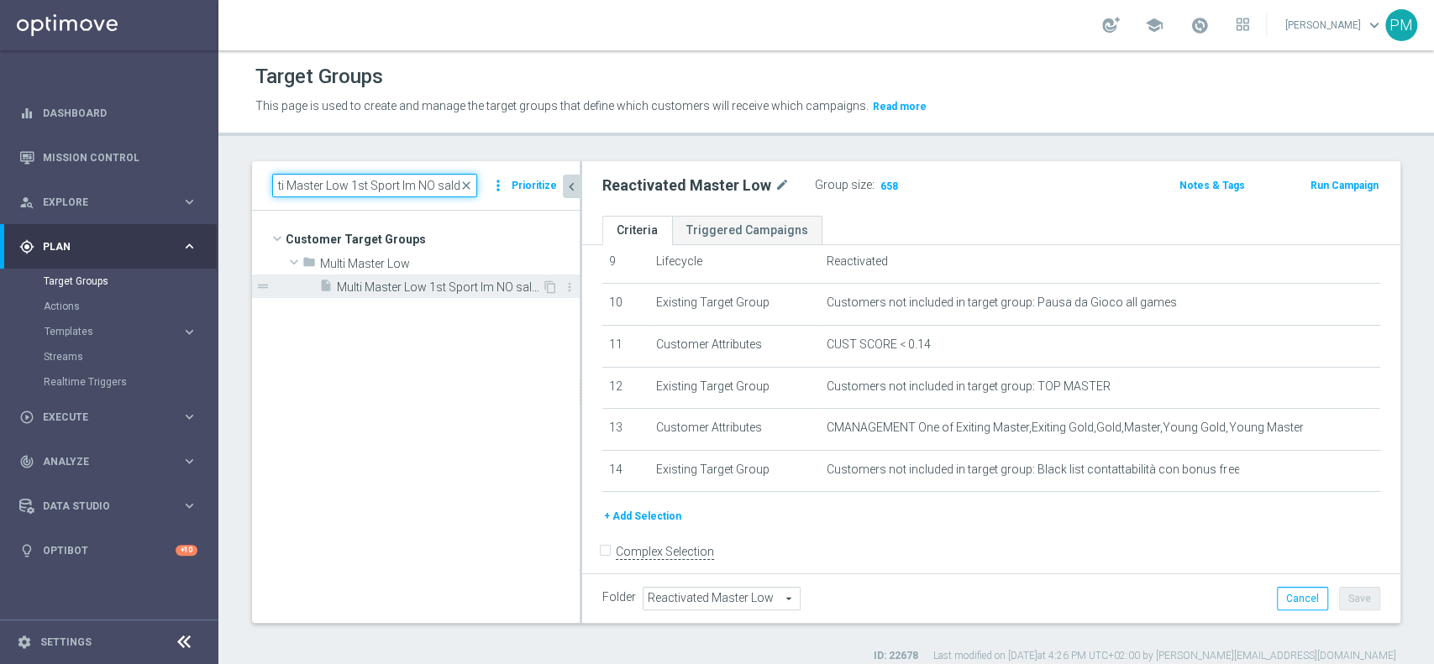
type input "Multi Master Low 1st Sport lm NO saldo"
click at [450, 287] on span "Multi Master Low 1st Sport lm NO saldo" at bounding box center [439, 288] width 205 height 14
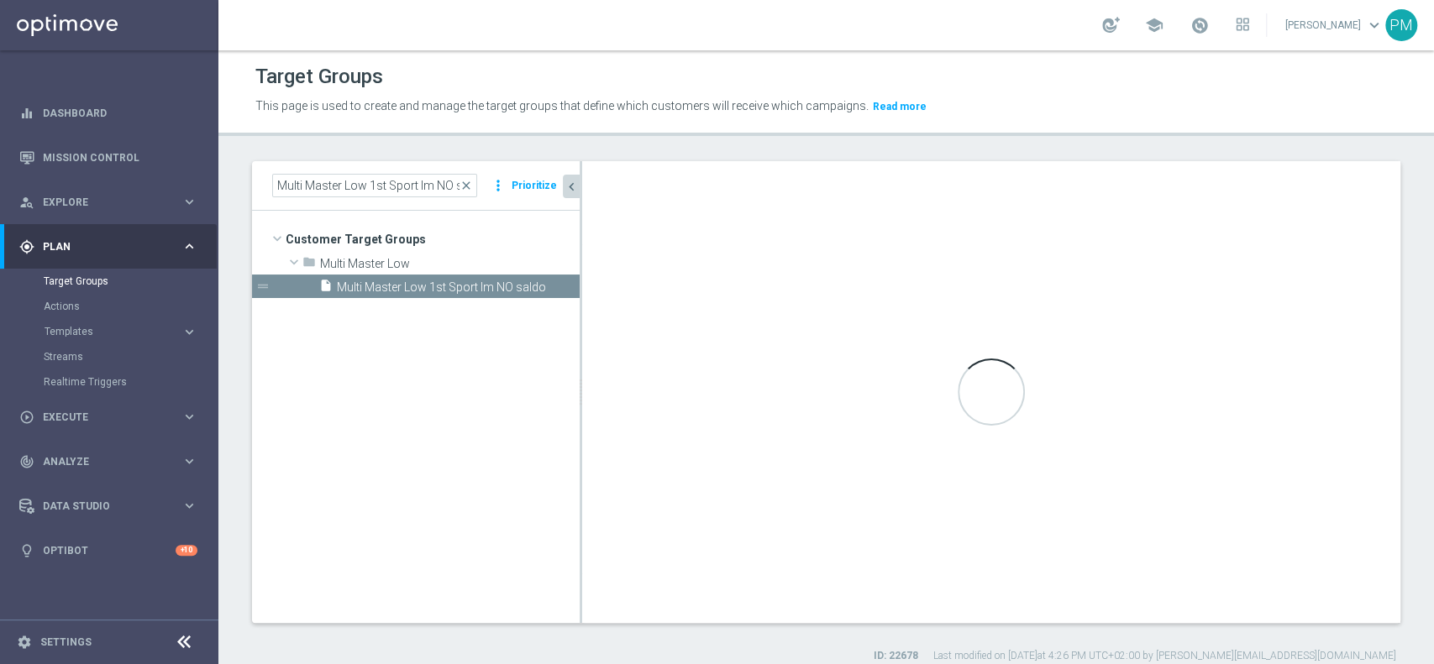
type input "Multi Master Low"
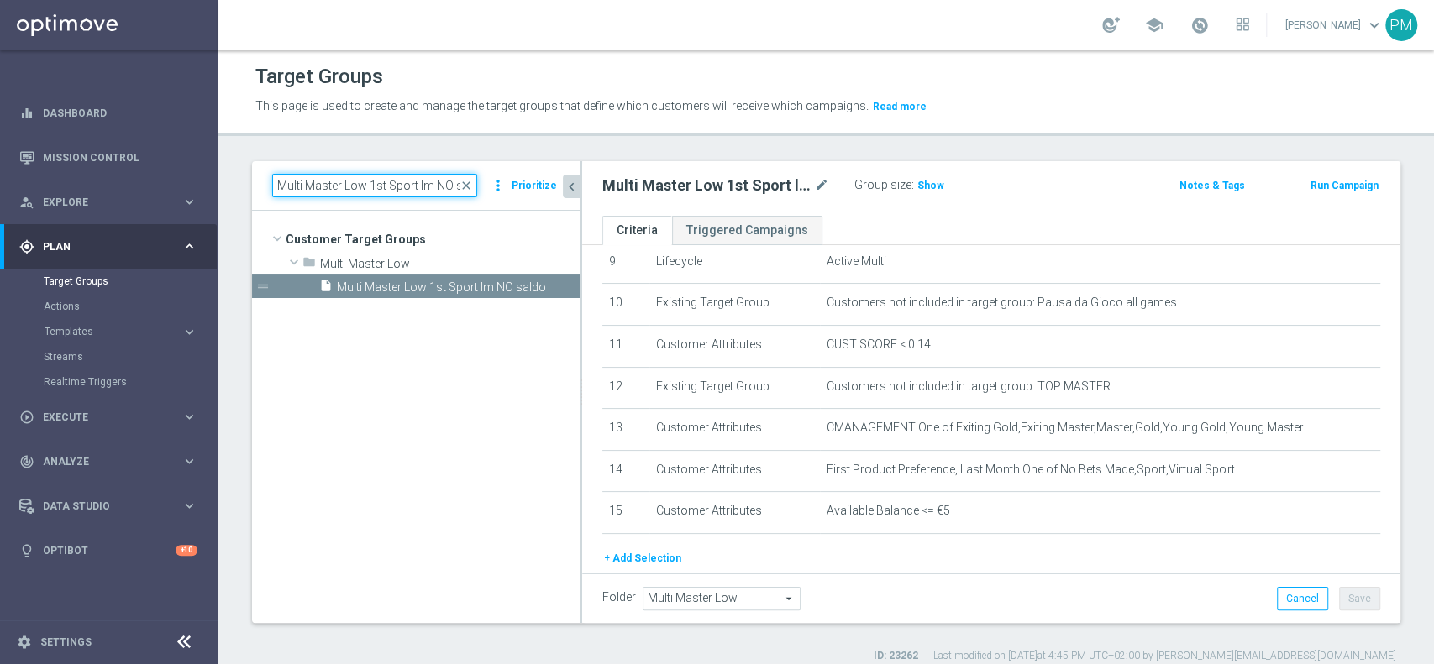
click at [349, 192] on input "Multi Master Low 1st Sport lm NO saldo" at bounding box center [374, 186] width 205 height 24
paste input "Risk of Churn Master Low"
type input "Risk of Churn Master Low"
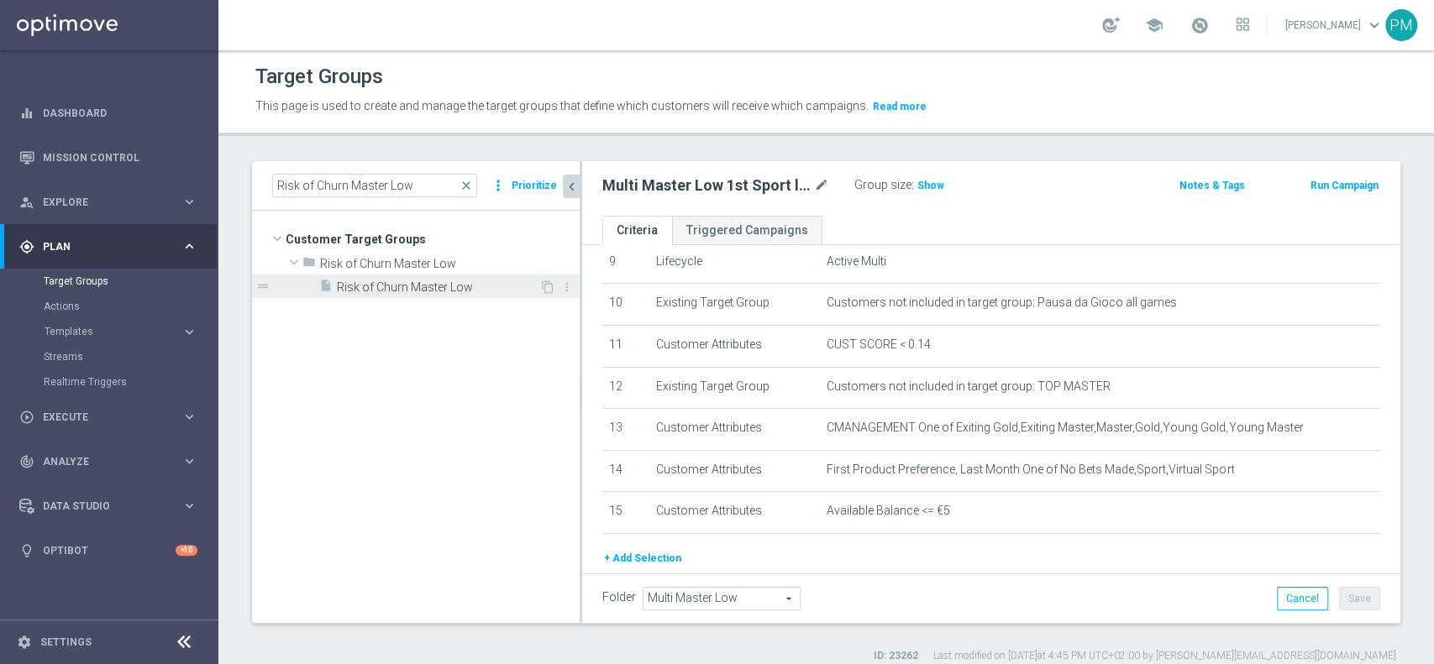
click at [411, 292] on span "Risk of Churn Master Low" at bounding box center [438, 288] width 202 height 14
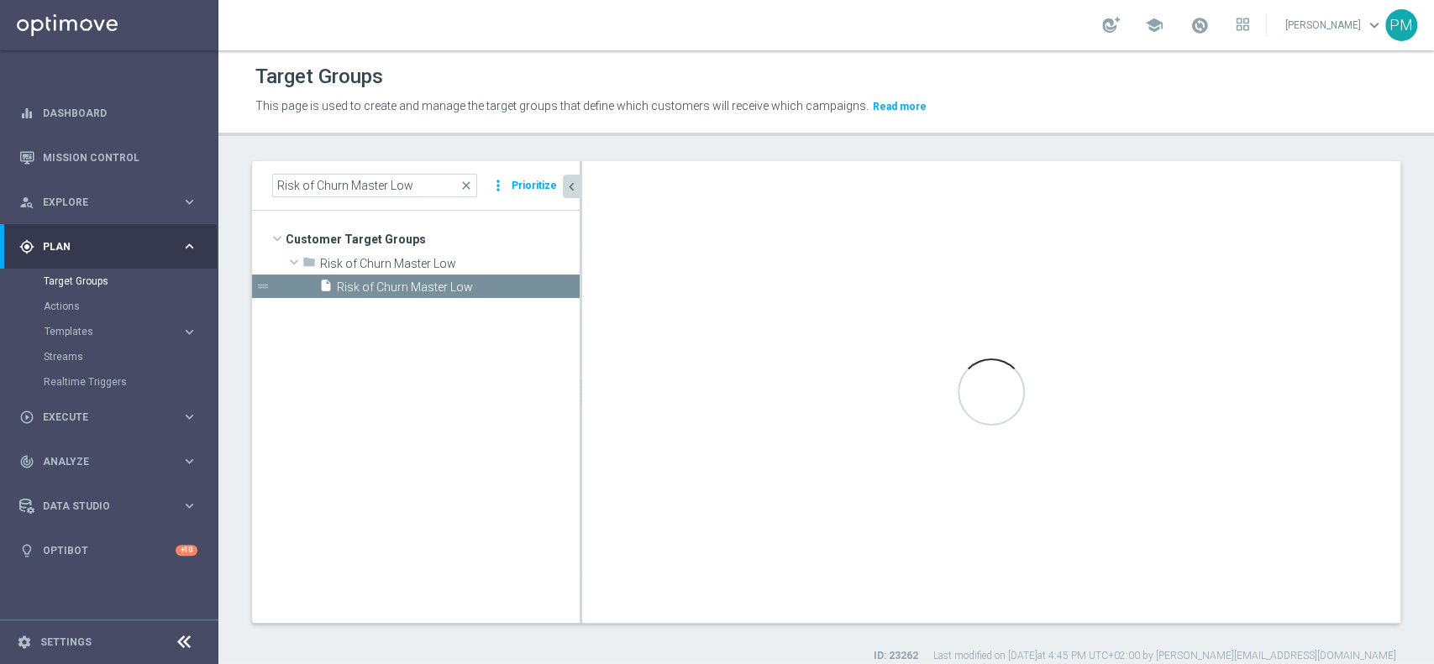
type input "Risk of Churn Master Low"
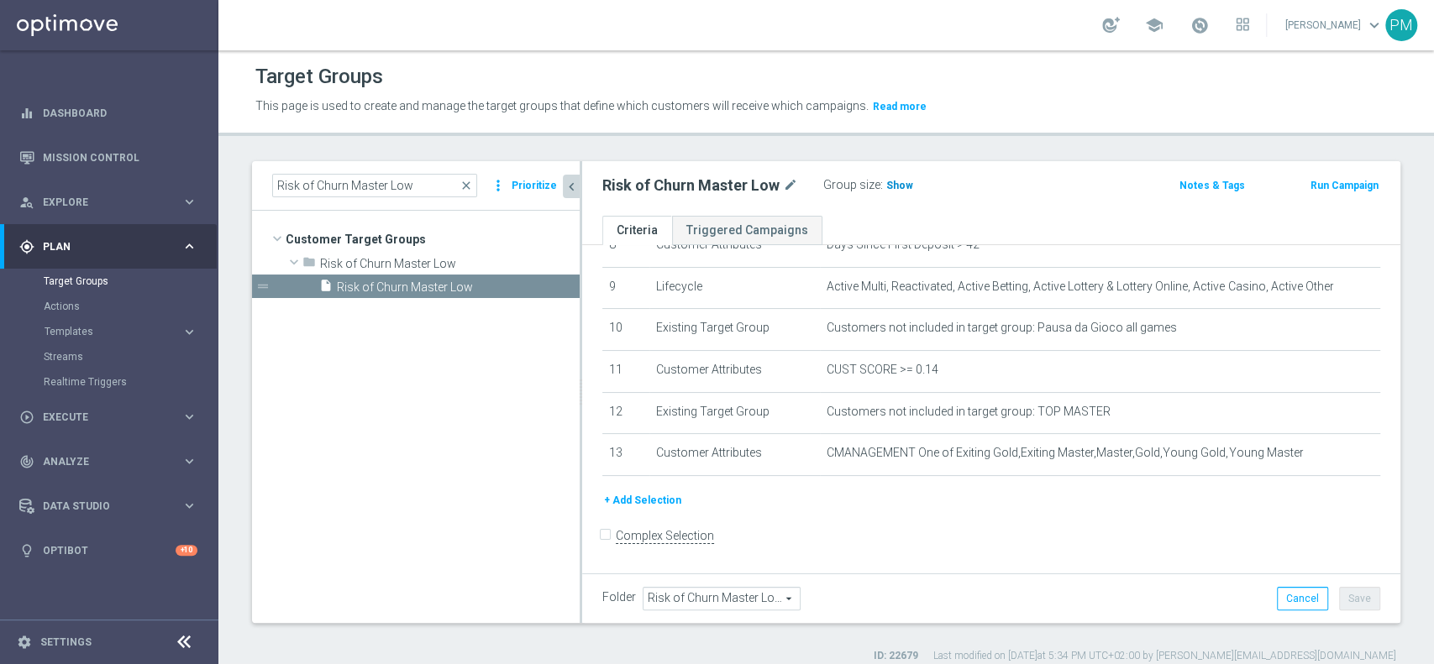
click at [900, 185] on span "Show" at bounding box center [899, 186] width 27 height 12
click at [367, 184] on input "Risk of Churn Master Low" at bounding box center [374, 186] width 205 height 24
paste input "Multi Talent ggr nb lm > 0 1st Sport saldo"
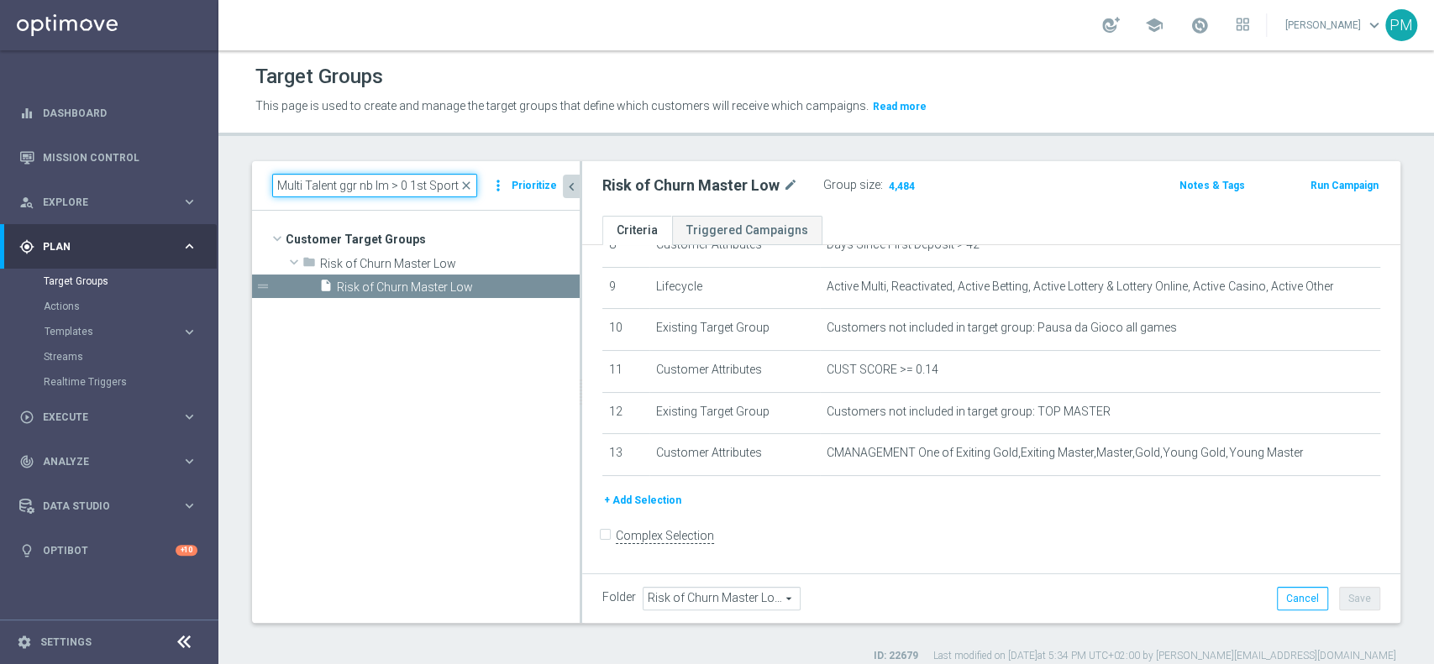
scroll to position [0, 24]
type input "Multi Talent ggr nb lm > 0 1st Sport saldo"
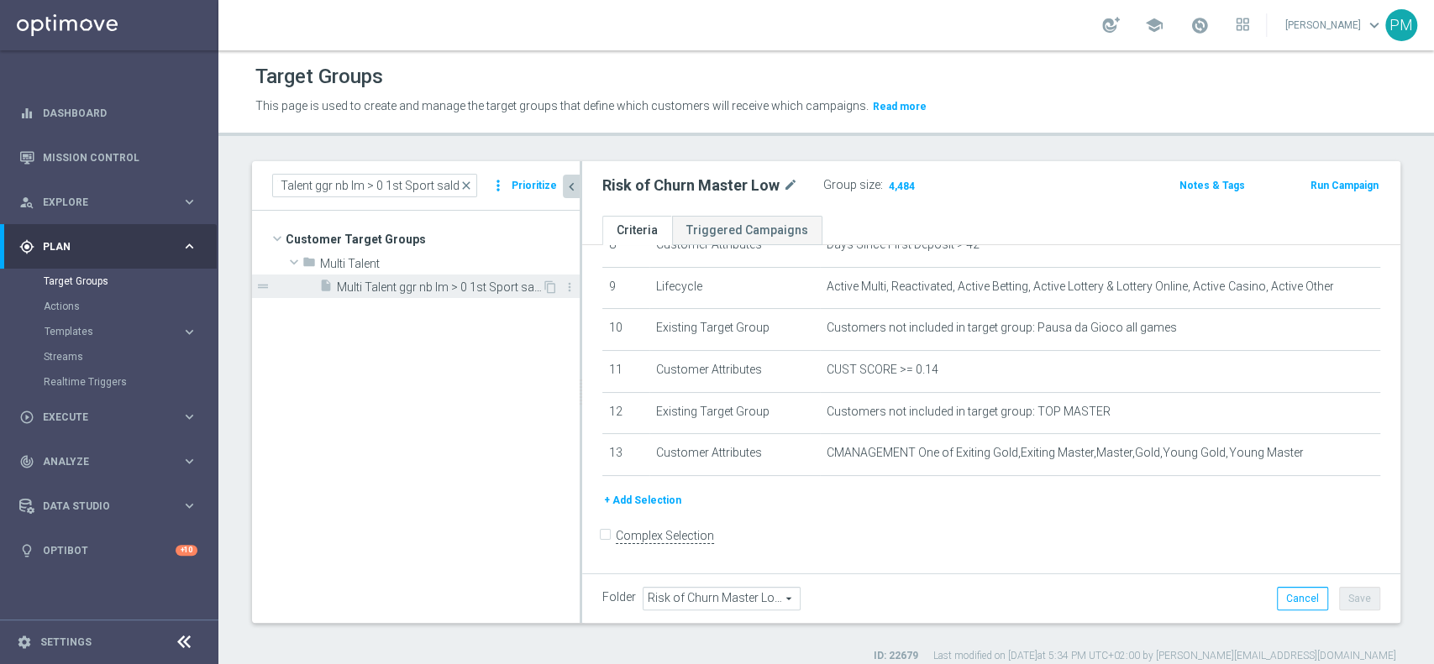
click at [445, 281] on span "Multi Talent ggr nb lm > 0 1st Sport saldo" at bounding box center [439, 288] width 205 height 14
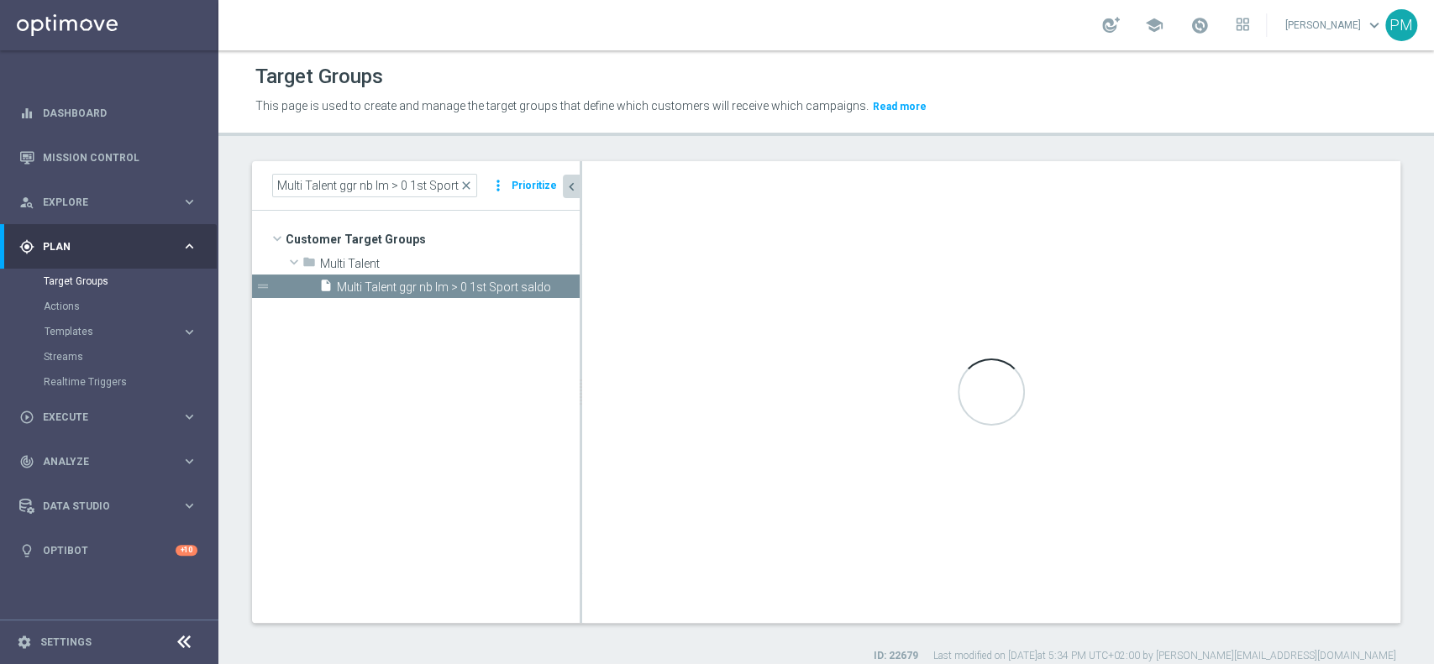
type input "Multi Talent"
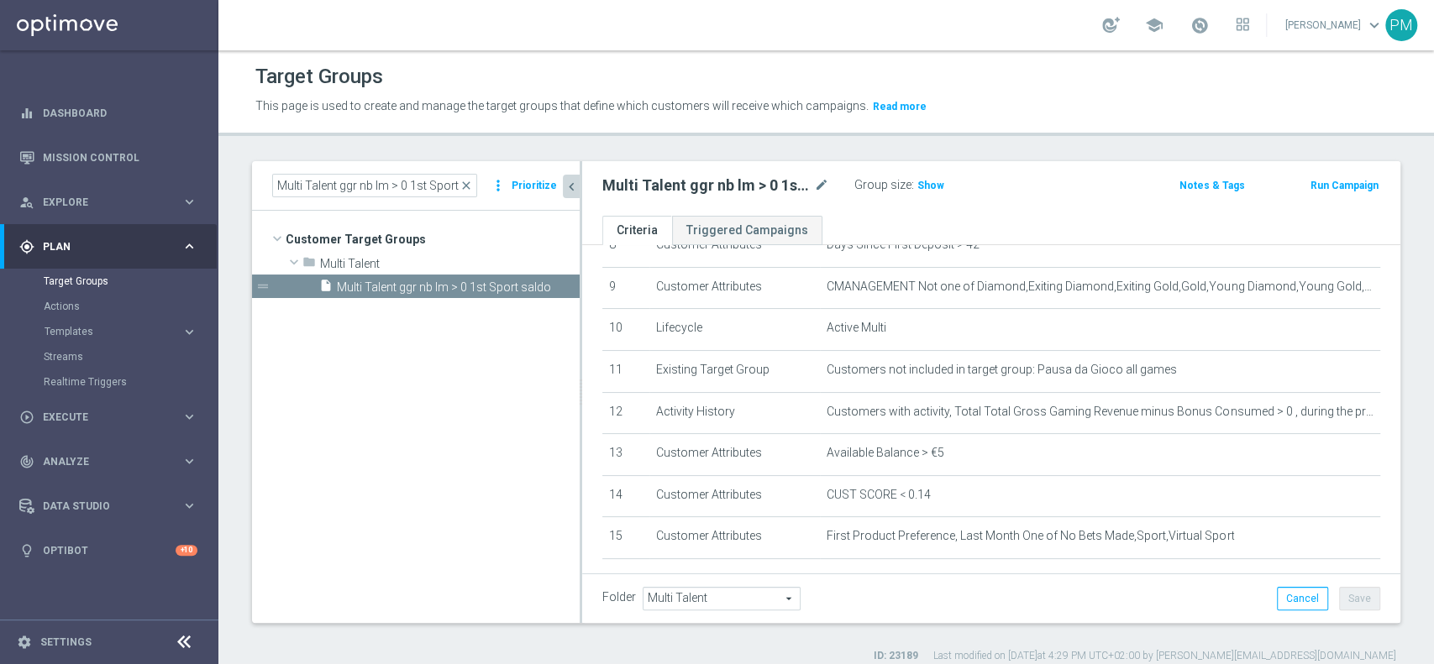
scroll to position [396, 0]
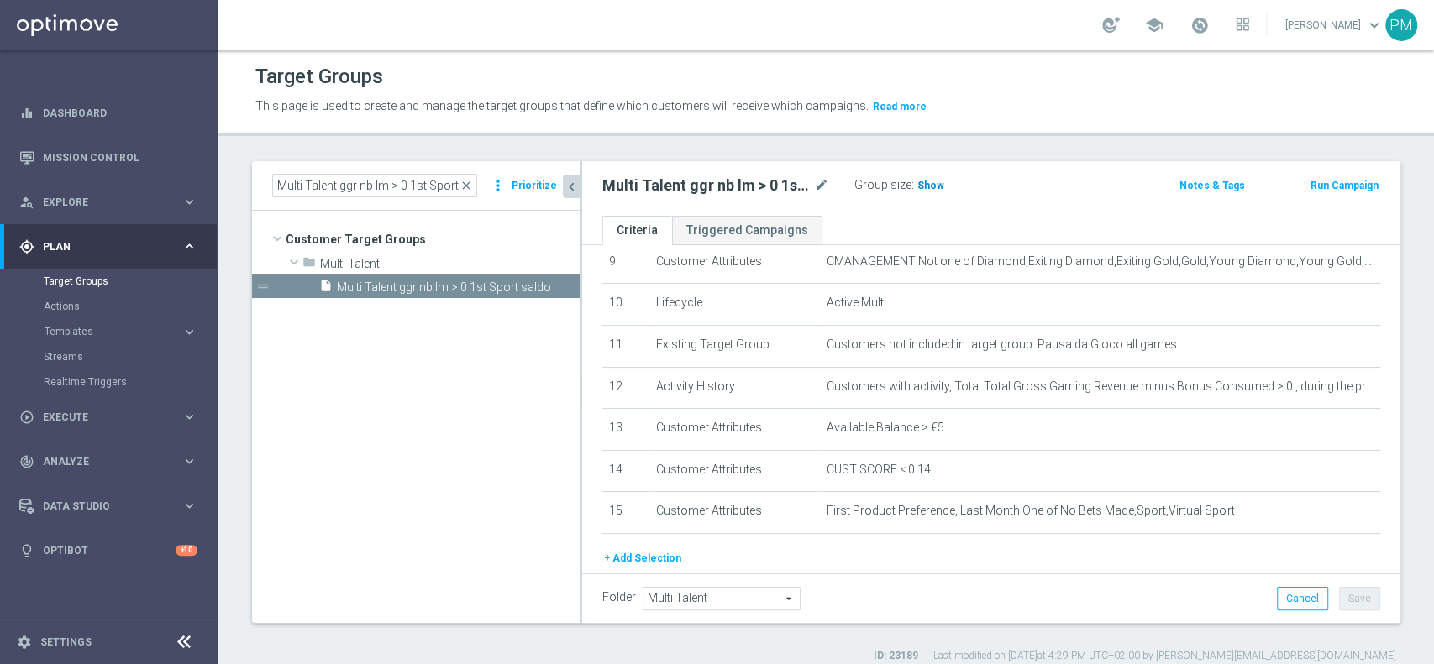
click at [934, 185] on span "Show" at bounding box center [930, 186] width 27 height 12
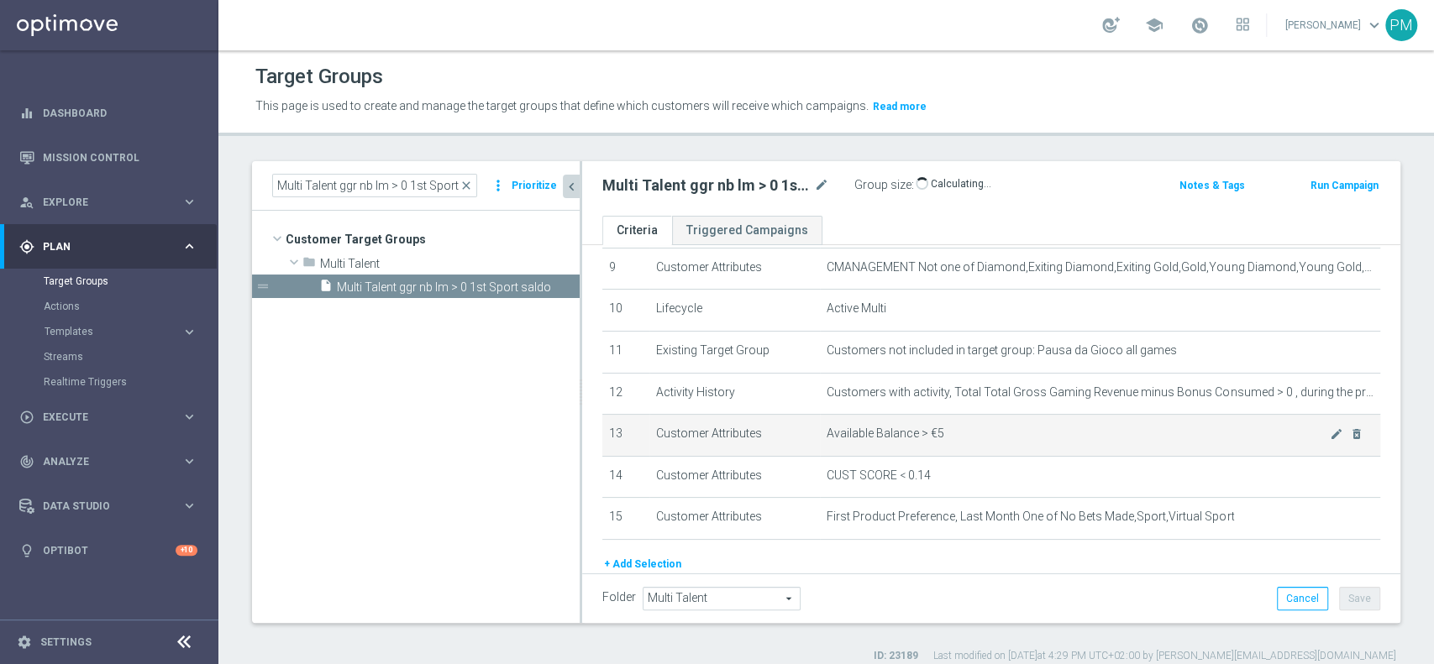
scroll to position [391, 0]
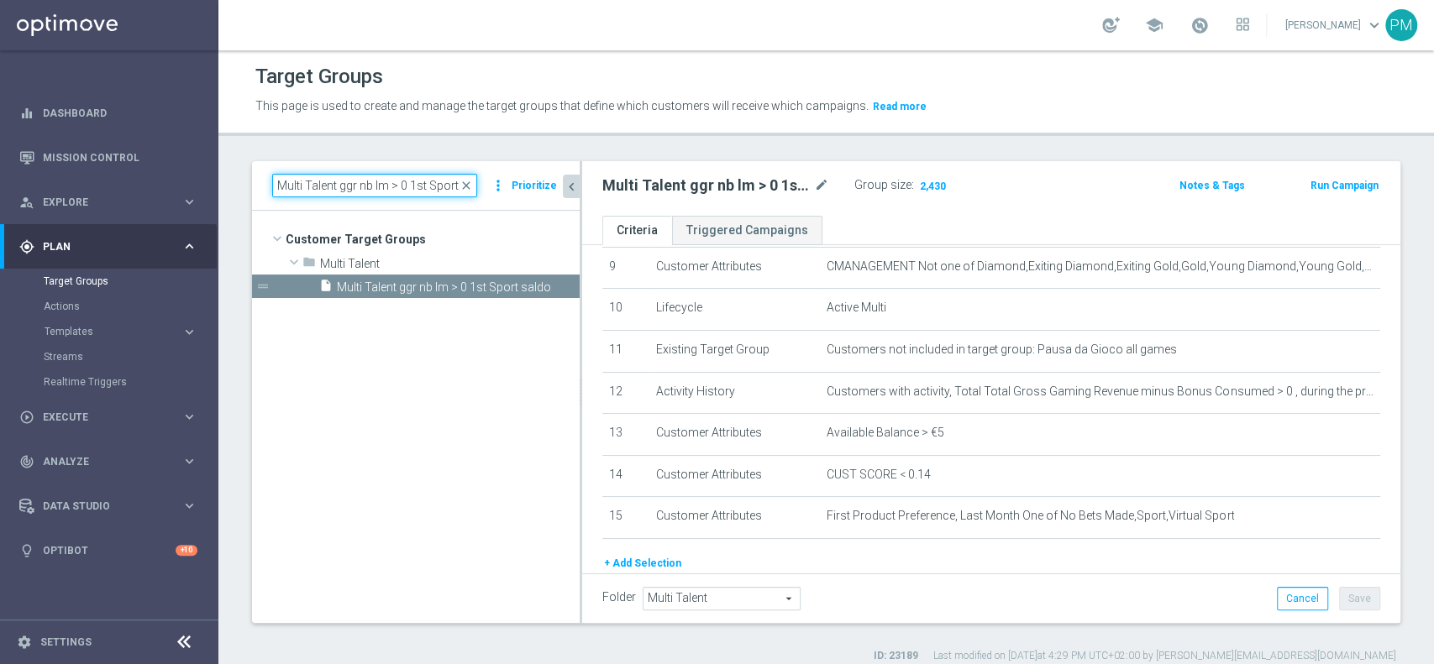
click at [391, 182] on input "Multi Talent ggr nb lm > 0 1st Sport saldo" at bounding box center [374, 186] width 205 height 24
paste input "NO"
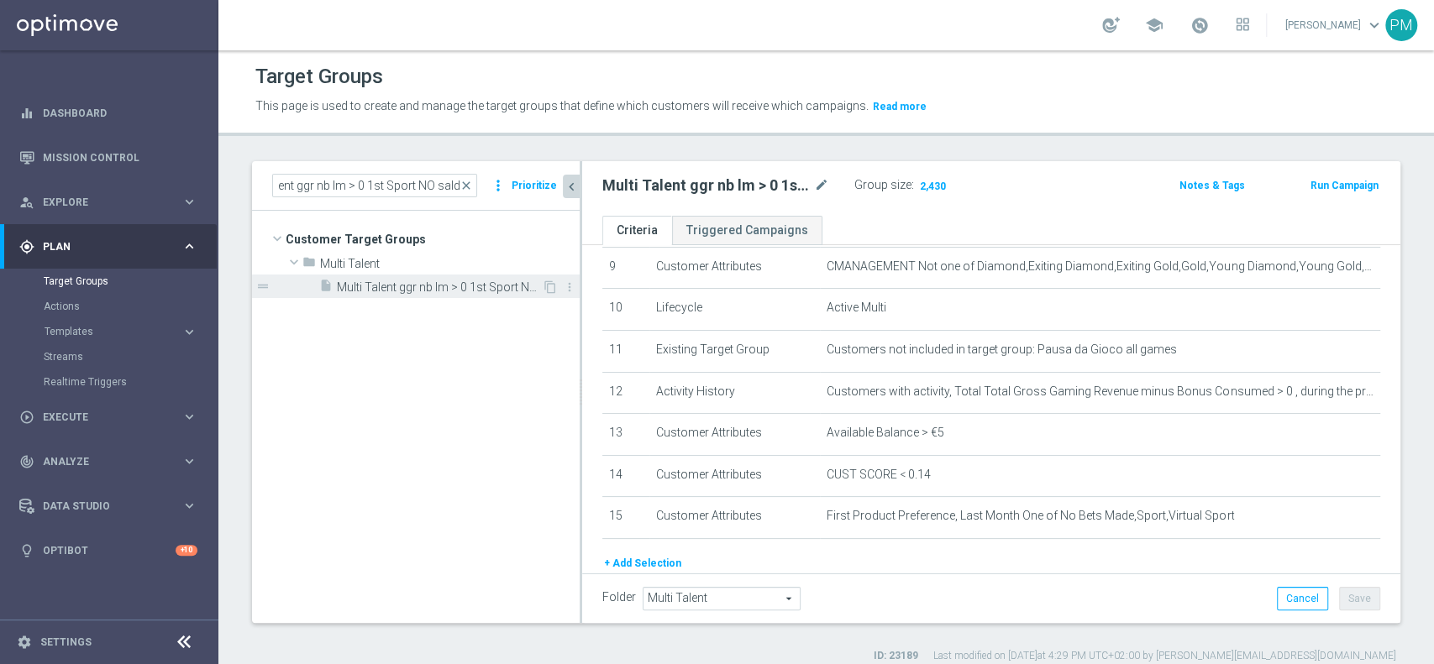
scroll to position [0, 0]
click at [428, 293] on span "Multi Talent ggr nb lm > 0 1st Sport NO saldo" at bounding box center [439, 288] width 205 height 14
click at [937, 180] on span "Show" at bounding box center [930, 186] width 27 height 12
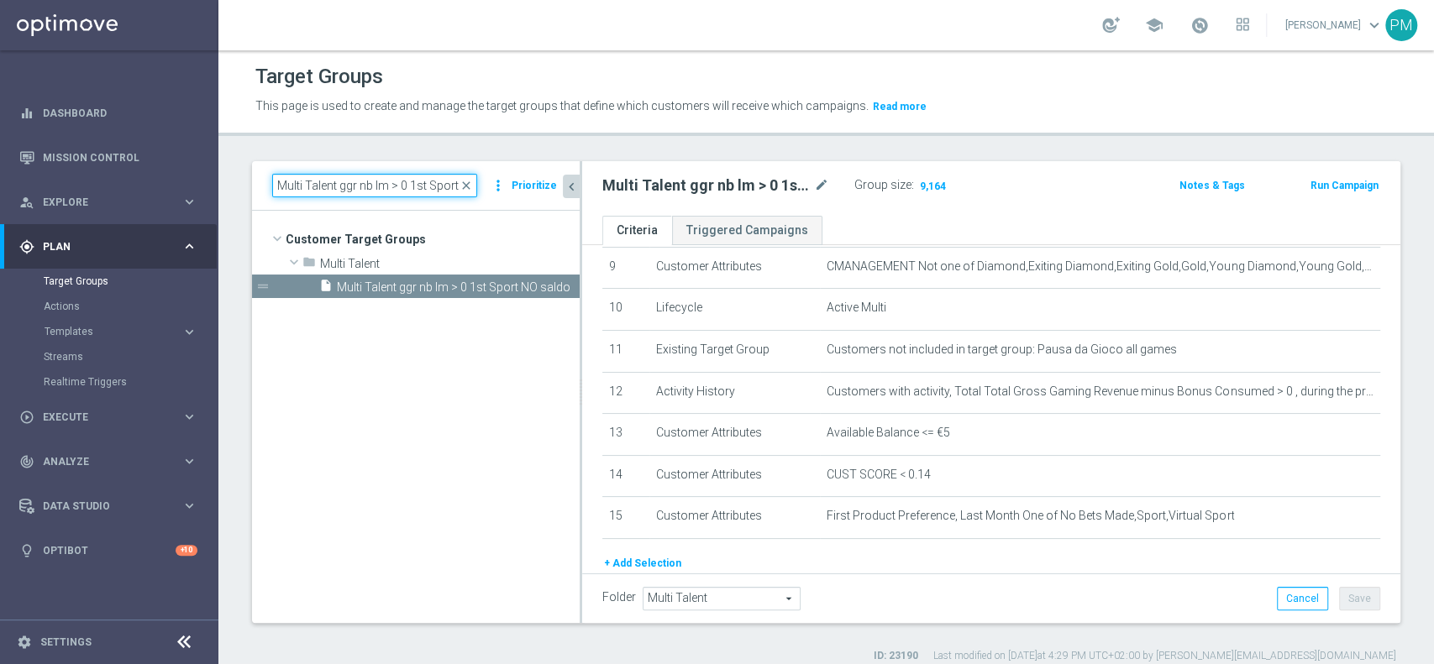
click at [383, 184] on input "Multi Talent ggr nb lm > 0 1st Sport NO saldo" at bounding box center [374, 186] width 205 height 24
paste input "NO Sport"
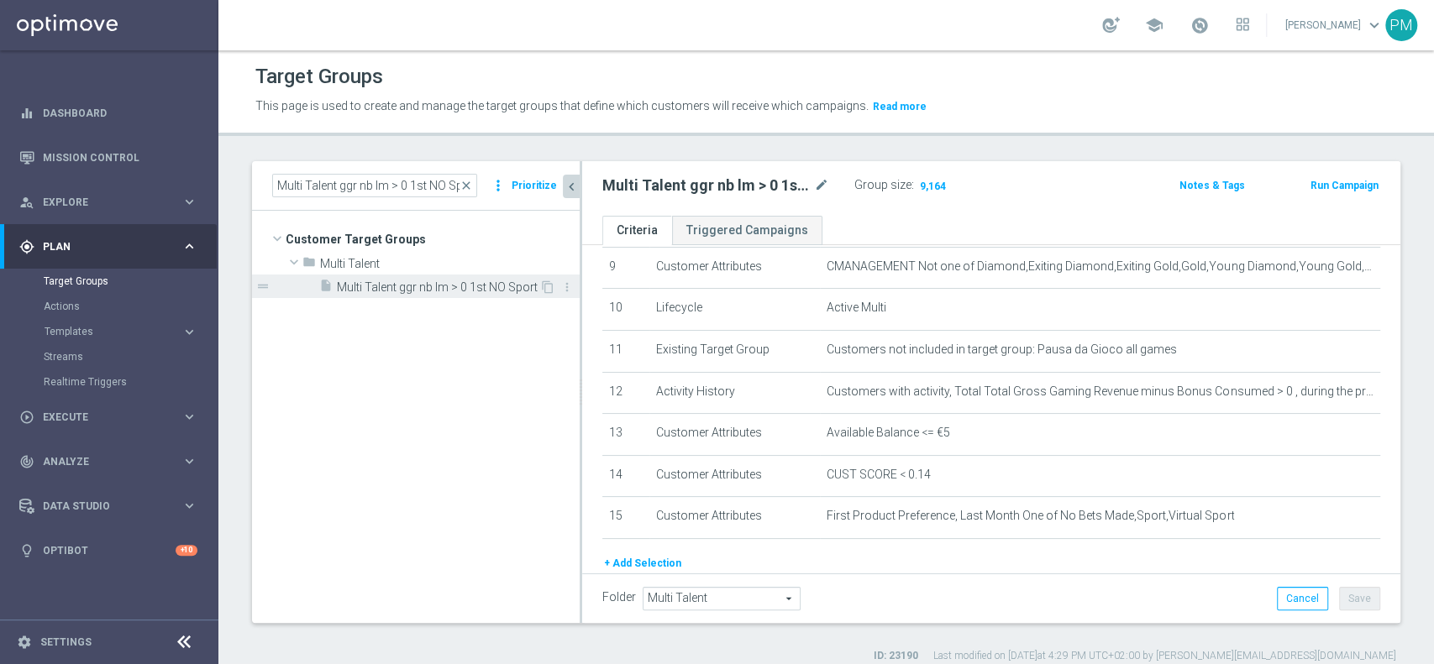
click at [423, 286] on span "Multi Talent ggr nb lm > 0 1st NO Sport" at bounding box center [438, 288] width 202 height 14
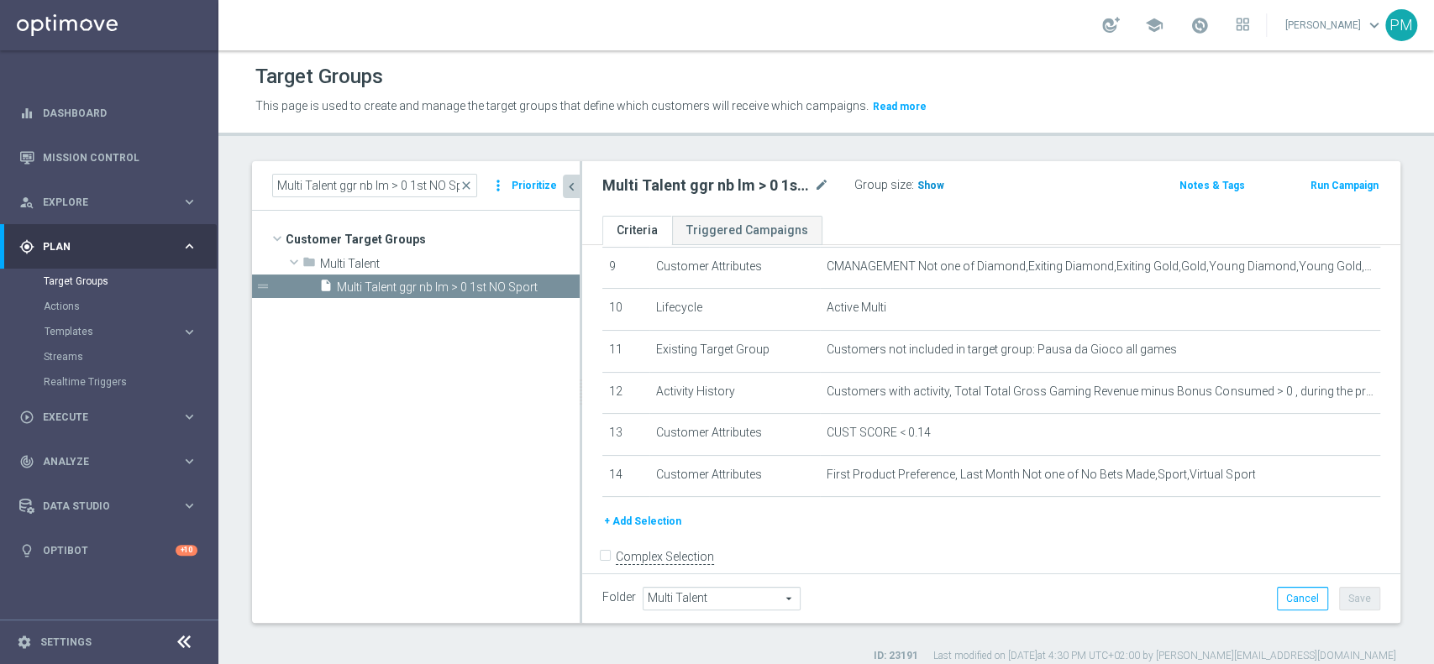
click at [927, 183] on span "Show" at bounding box center [930, 186] width 27 height 12
click at [391, 185] on input "Multi Talent ggr nb lm > 0 1st NO Sport" at bounding box center [374, 186] width 205 height 24
paste input "Risk of churn Talent ggr nb lm > 0"
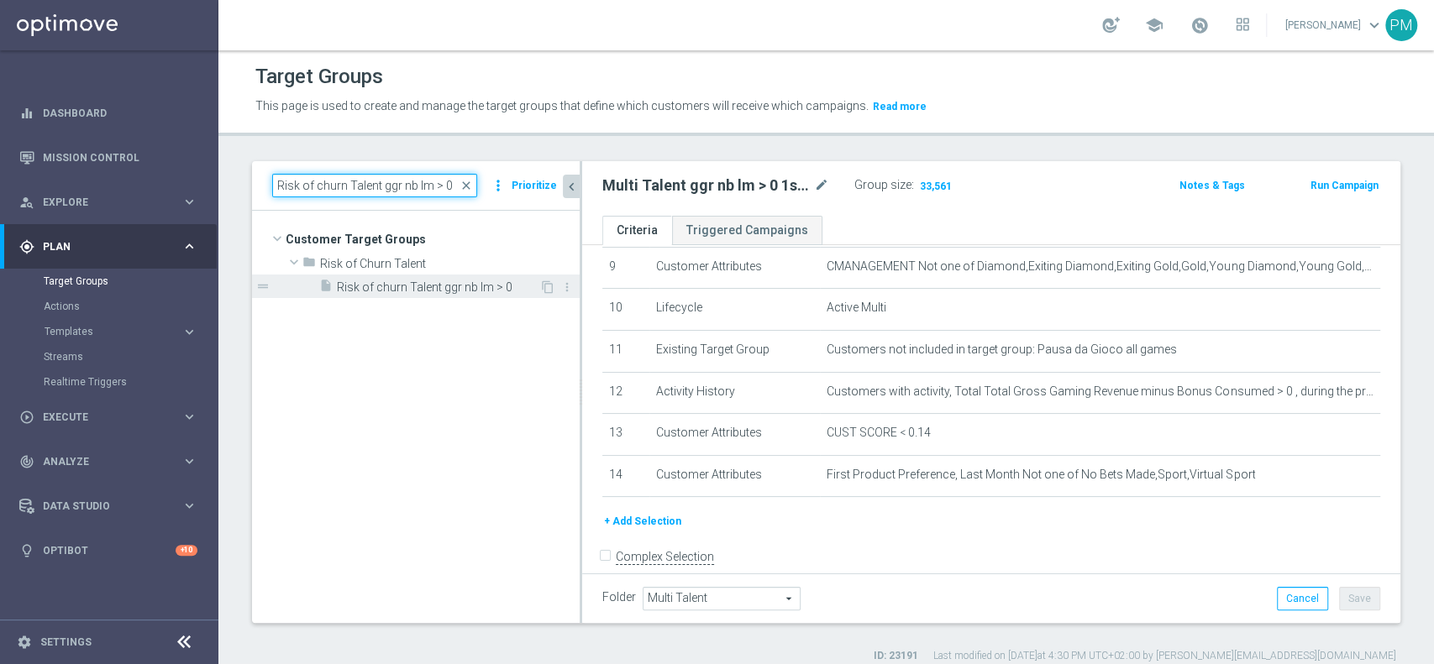
type input "Risk of churn Talent ggr nb lm > 0"
click at [450, 288] on span "Risk of churn Talent ggr nb lm > 0" at bounding box center [438, 288] width 202 height 14
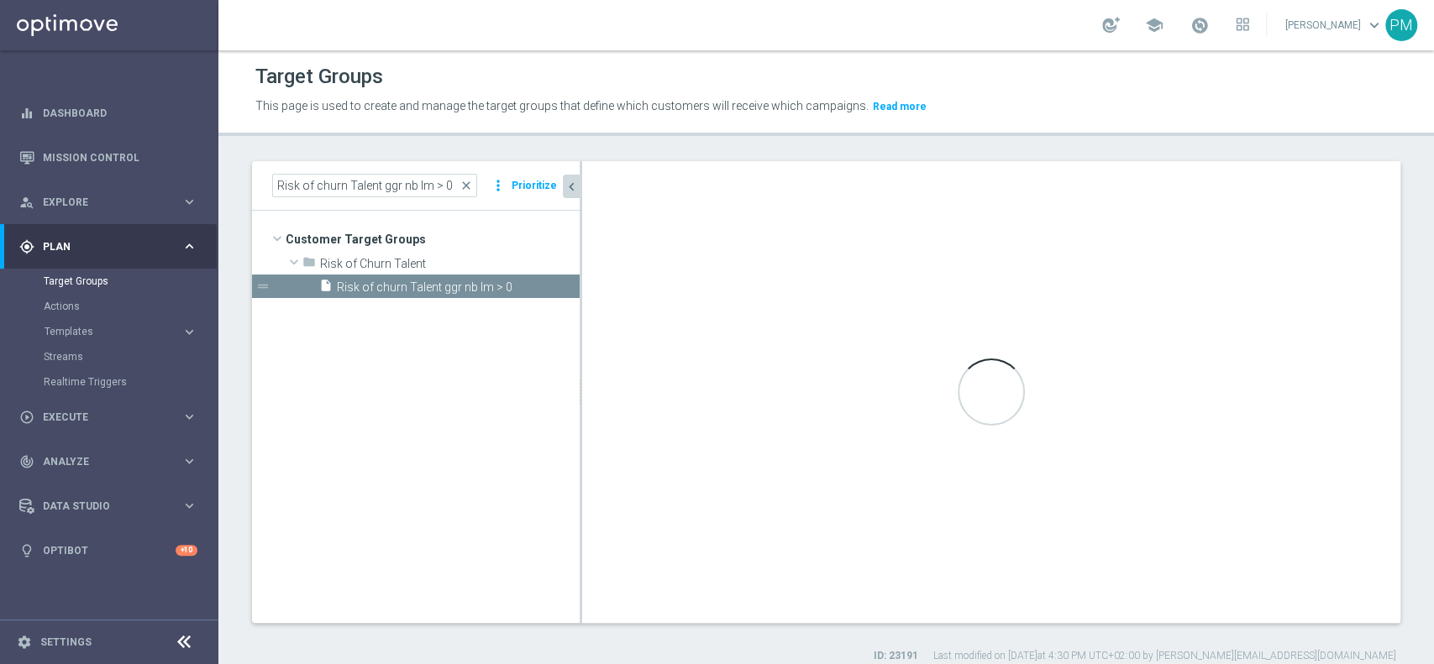
type input "Risk of Churn Talent"
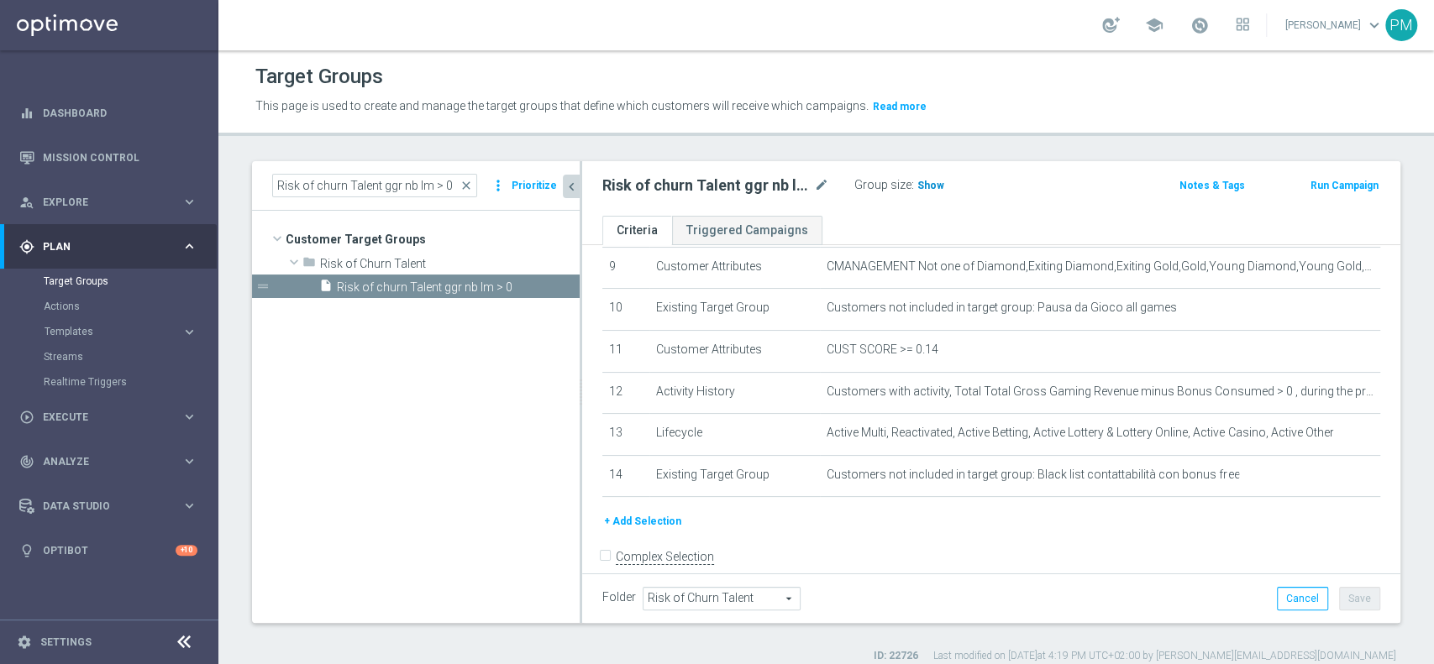
click at [928, 187] on span "Show" at bounding box center [930, 186] width 27 height 12
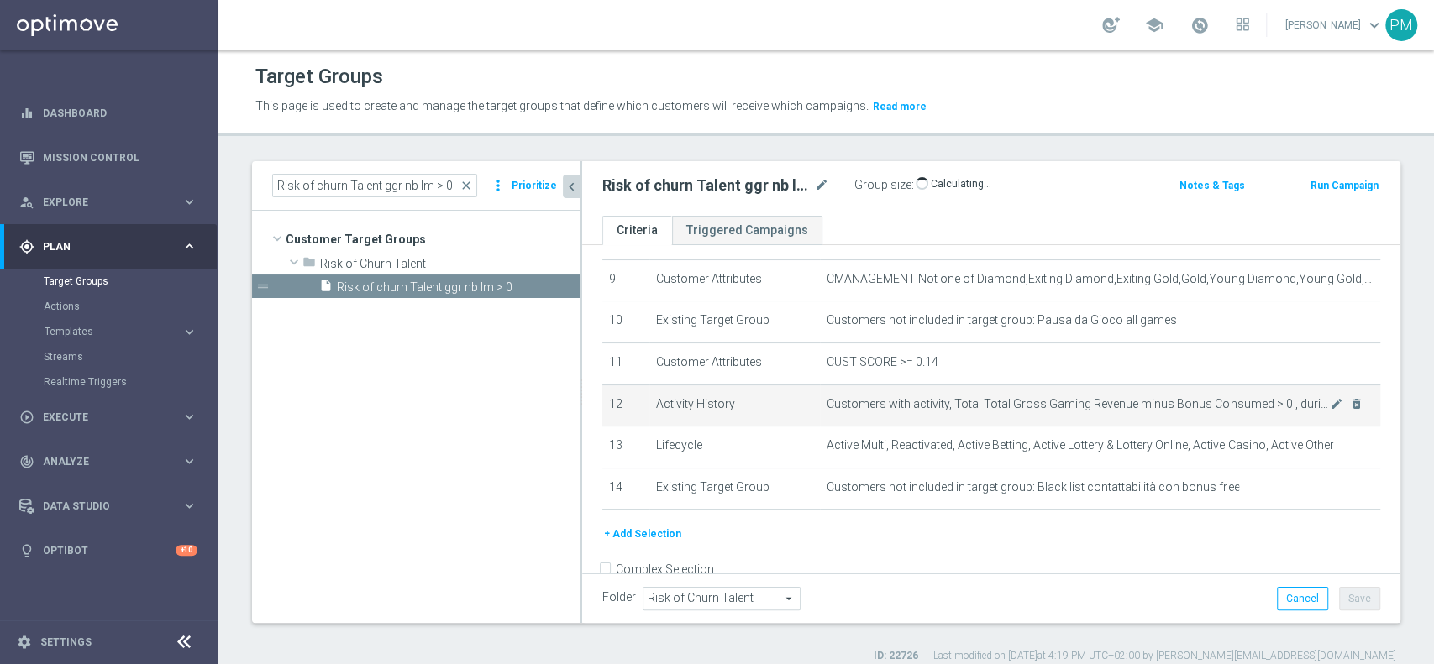
scroll to position [409, 0]
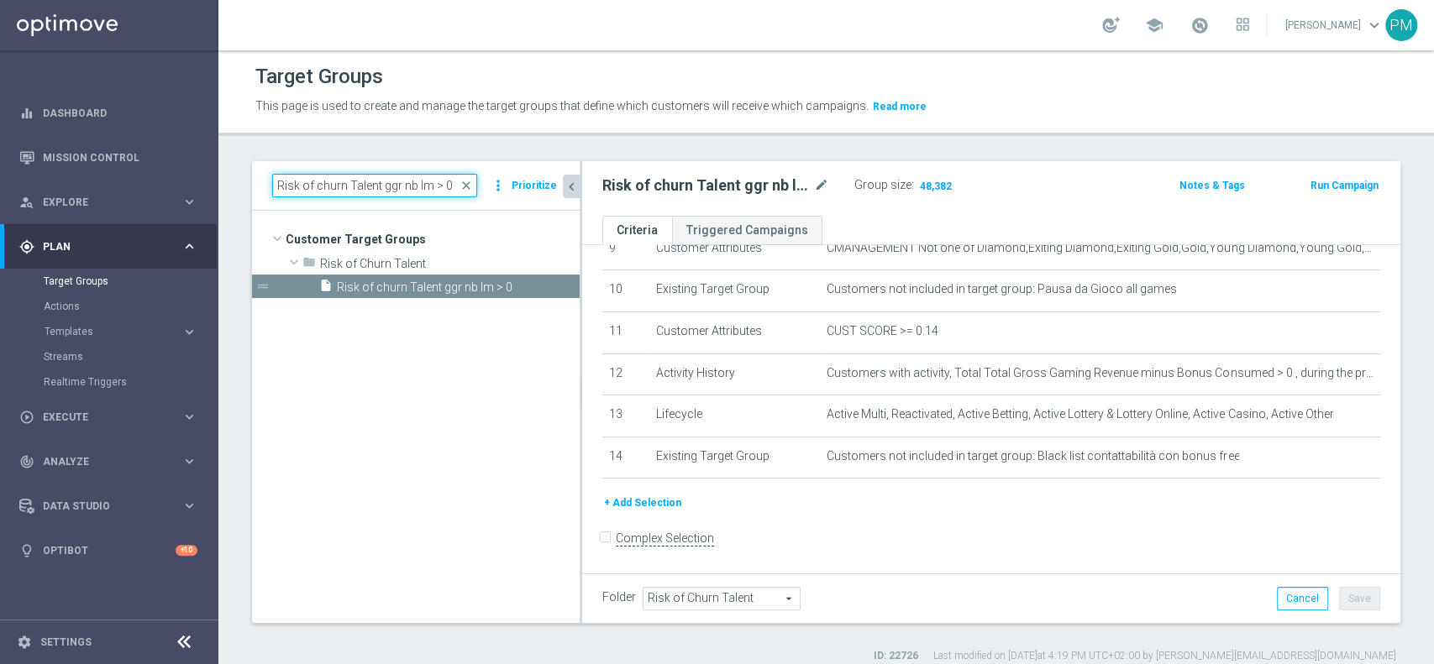
click at [392, 183] on input "Risk of churn Talent ggr nb lm > 0" at bounding box center [374, 186] width 205 height 24
paste input "Churn 0-12M Talent ggr nb > 0 lftime 1st Sport"
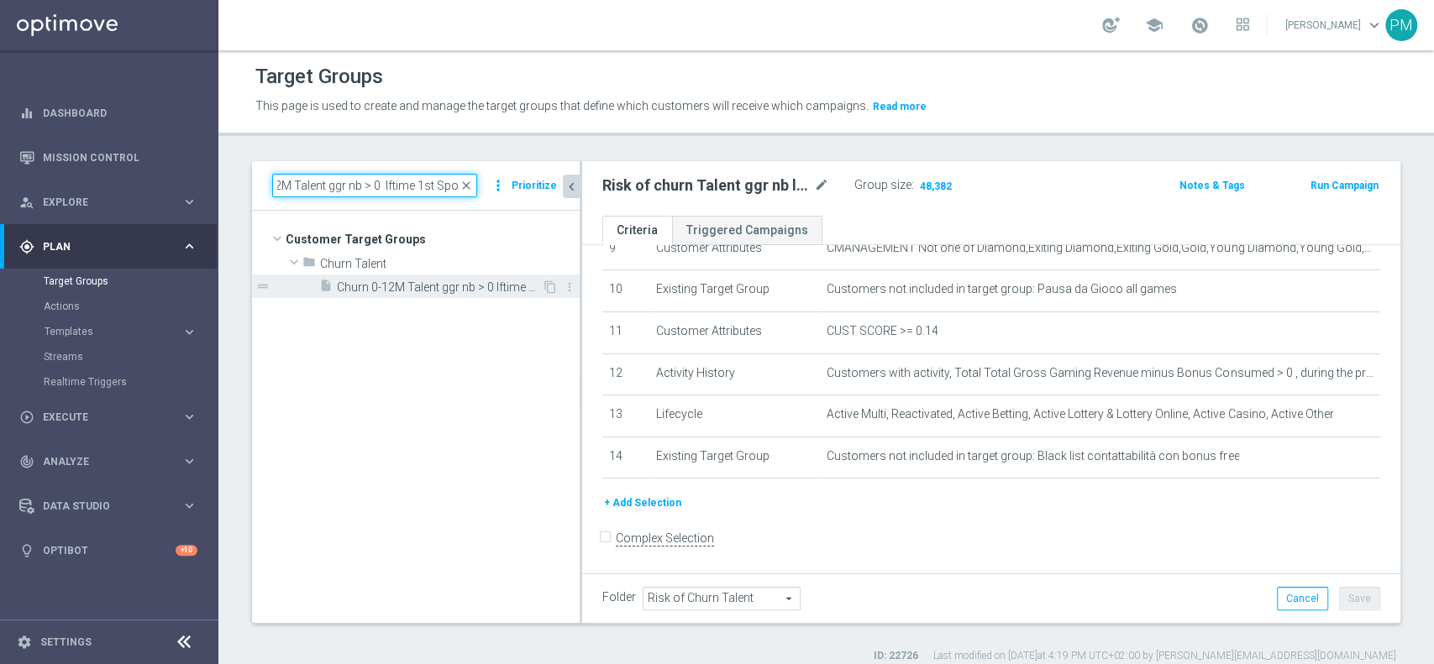
type input "Churn 0-12M Talent ggr nb > 0 lftime 1st Sport"
click at [417, 292] on span "Churn 0-12M Talent ggr nb > 0 lftime 1st Sport" at bounding box center [439, 288] width 205 height 14
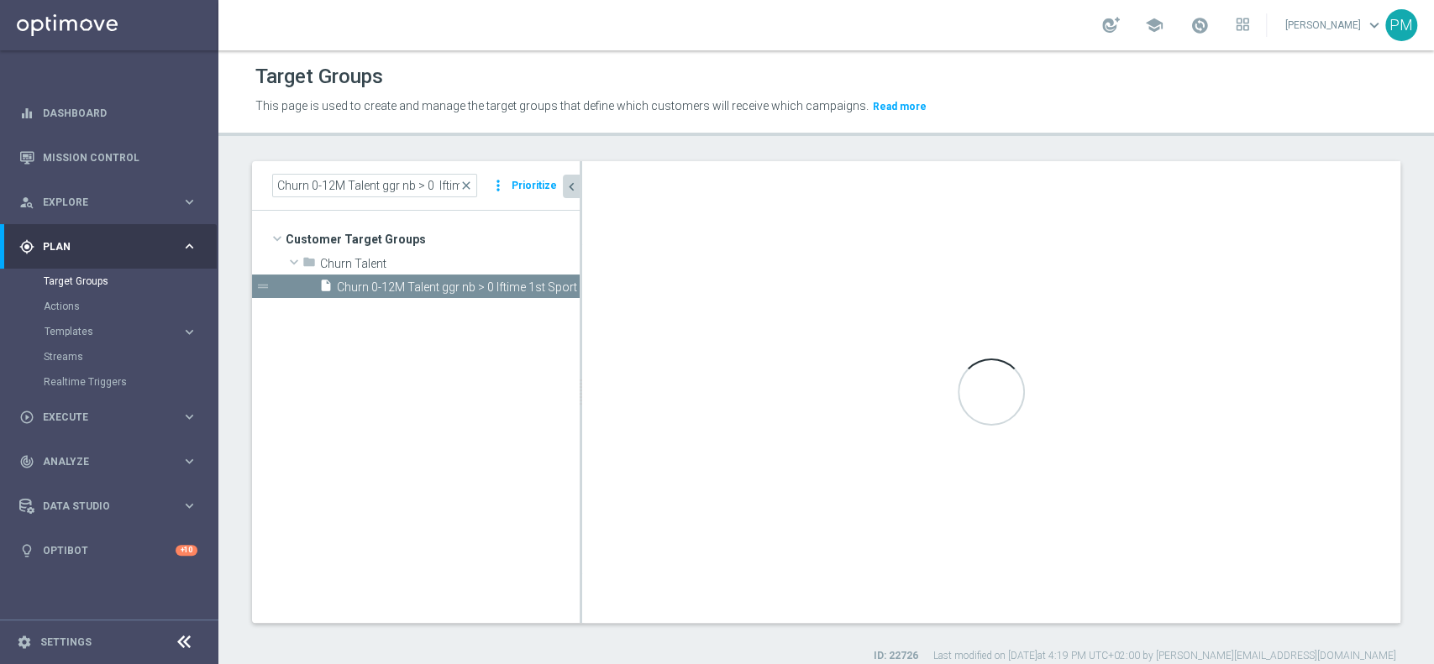
type input "Churn Talent"
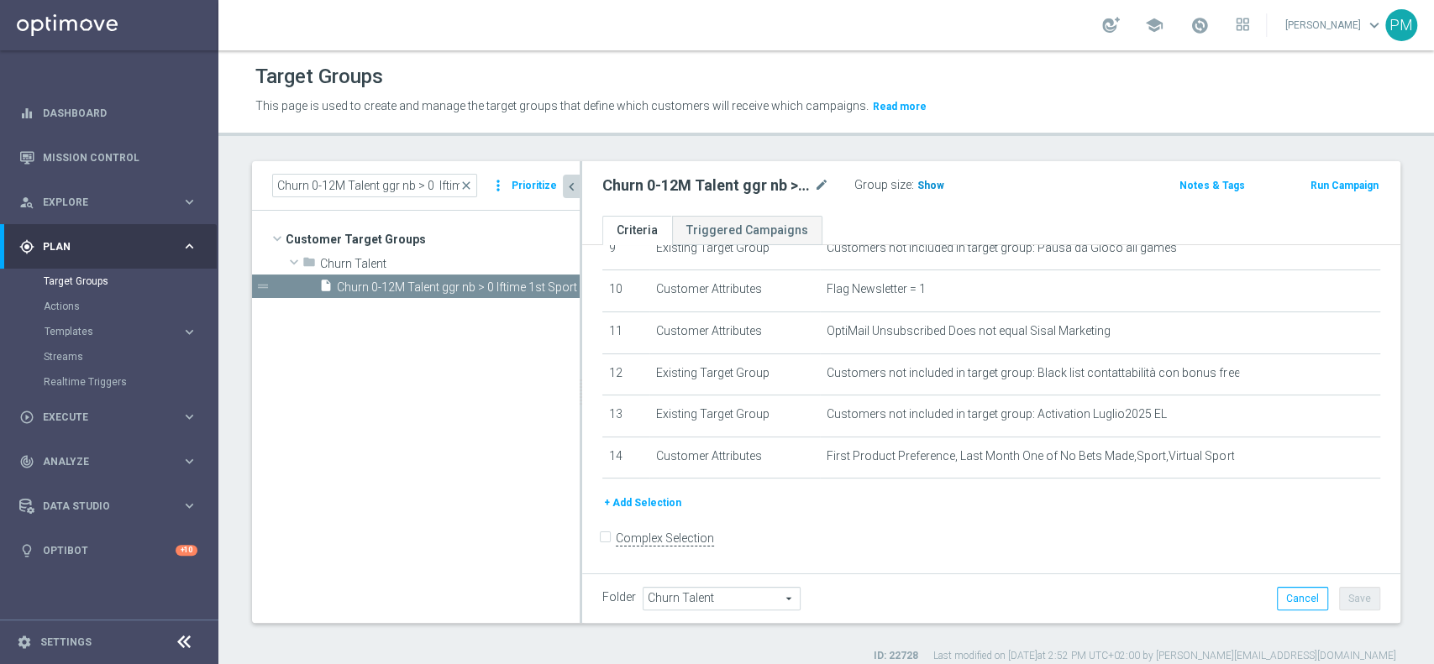
click at [922, 183] on span "Show" at bounding box center [930, 186] width 27 height 12
click at [396, 182] on input "Churn 0-12M Talent ggr nb > 0 lftime 1st Sport" at bounding box center [374, 186] width 205 height 24
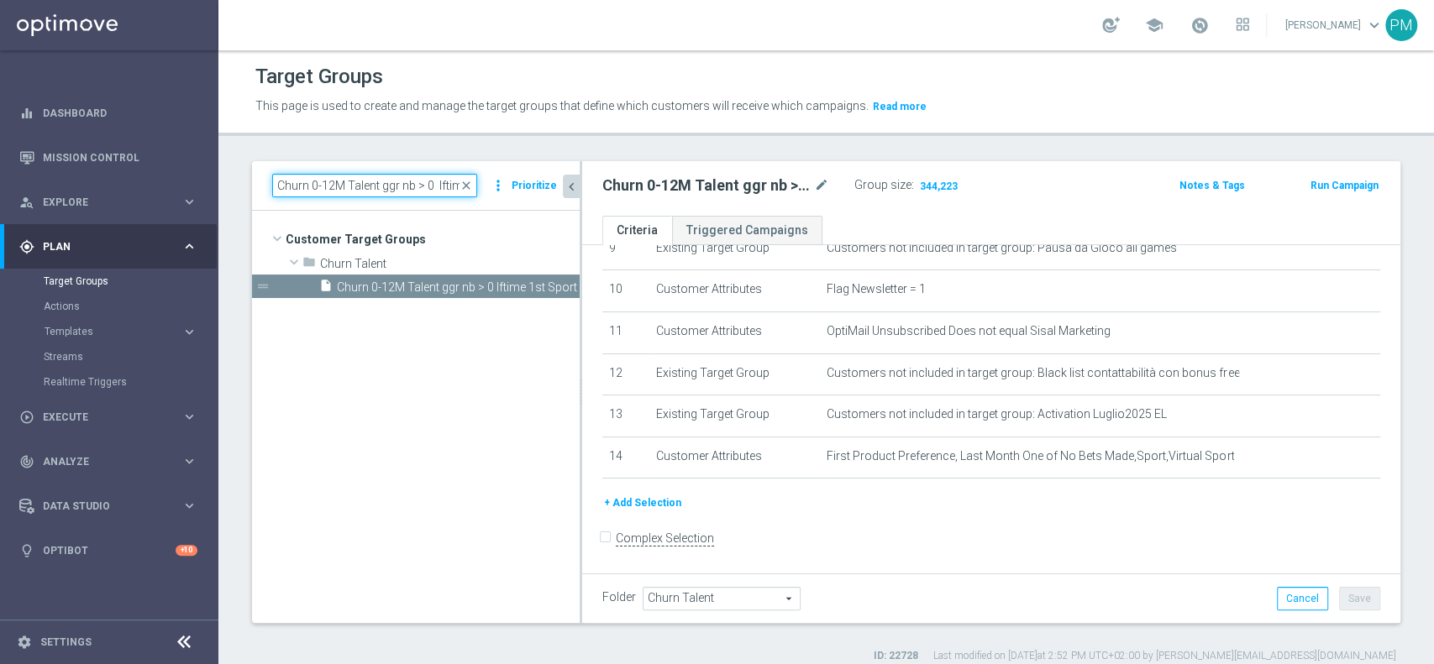
paste input "NO"
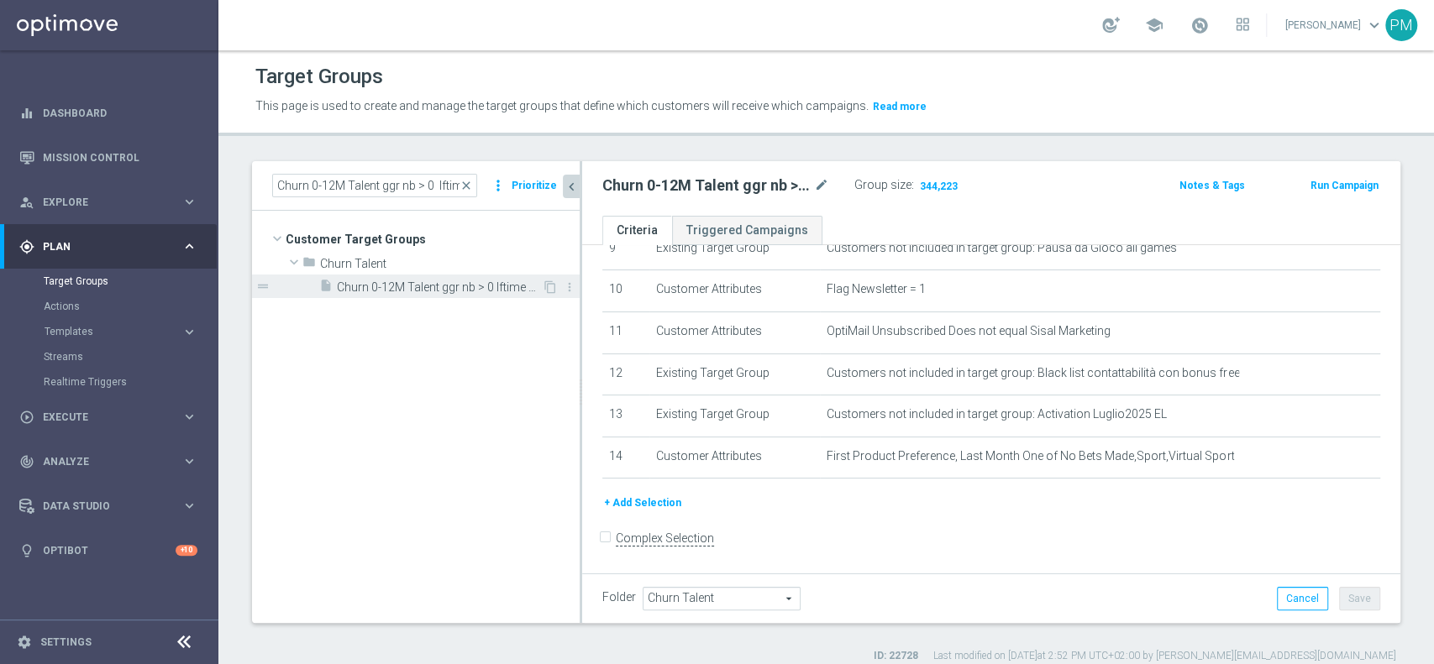
click at [442, 285] on span "Churn 0-12M Talent ggr nb > 0 lftime NO Sport" at bounding box center [439, 288] width 205 height 14
click at [933, 182] on span "Show" at bounding box center [930, 186] width 27 height 12
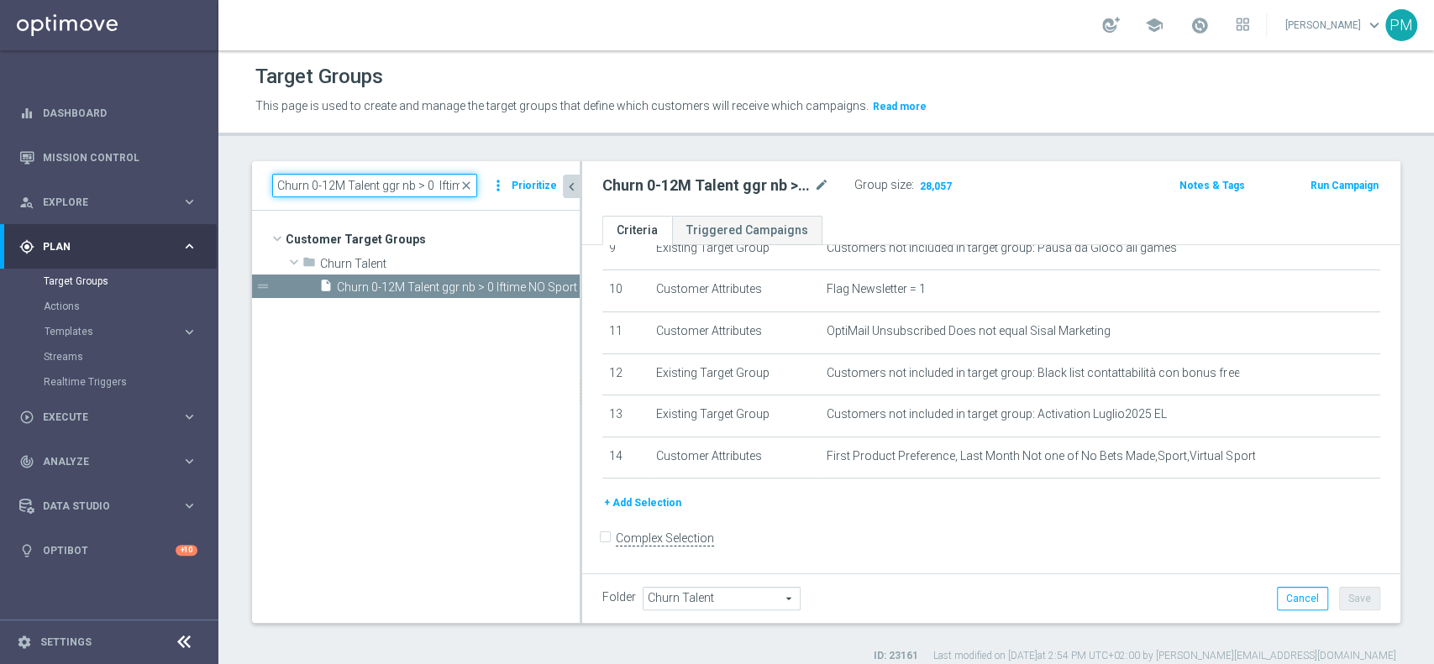
click at [400, 181] on input "Churn 0-12M Talent ggr nb > 0 lftime NO Sport" at bounding box center [374, 186] width 205 height 24
paste input "< 0 lftime"
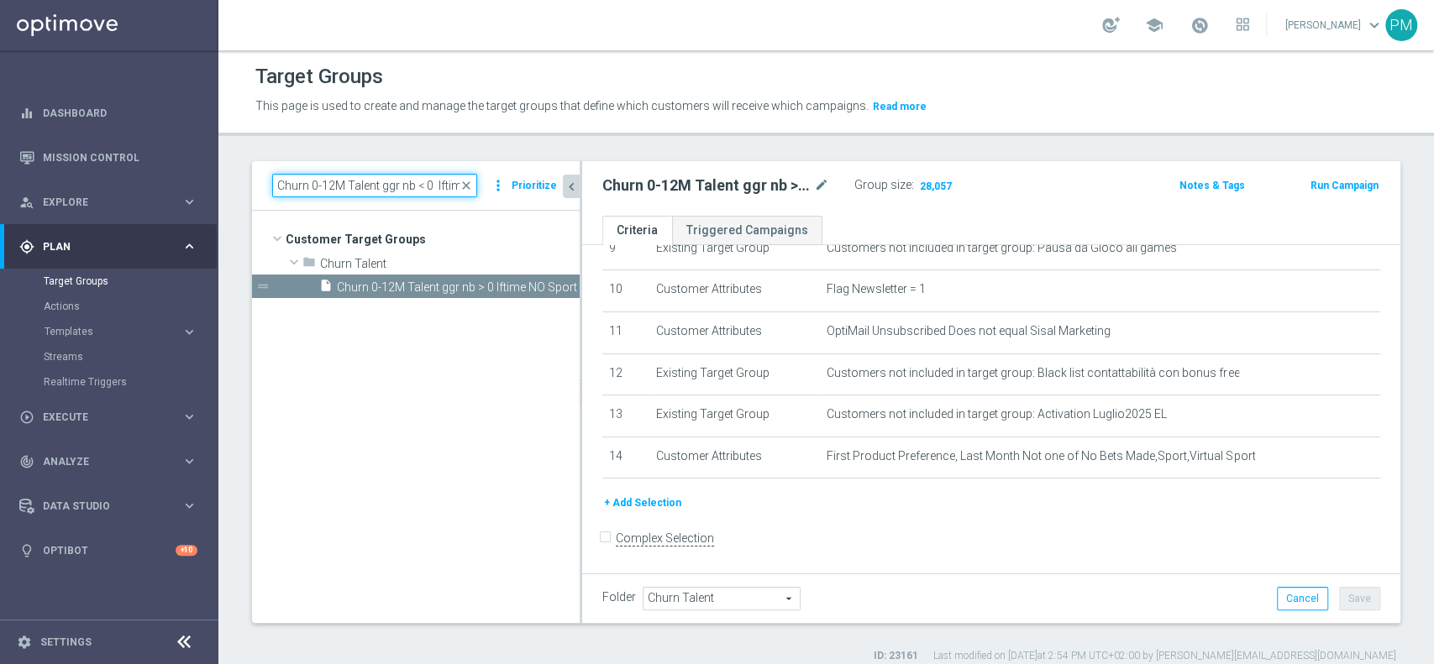
scroll to position [0, 3]
type input "Churn 0-12M Talent ggr nb < 0 lftime"
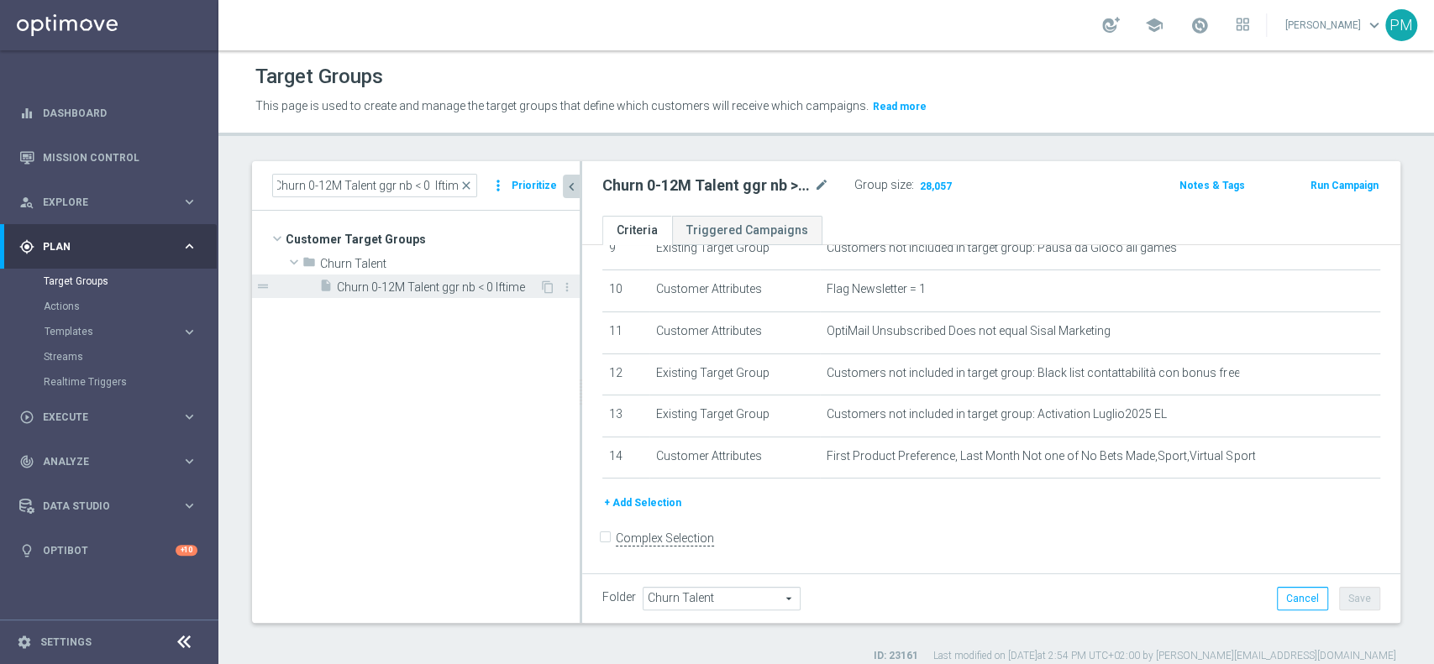
scroll to position [0, 0]
click at [438, 290] on span "Churn 0-12M Talent ggr nb < 0 lftime" at bounding box center [438, 288] width 202 height 14
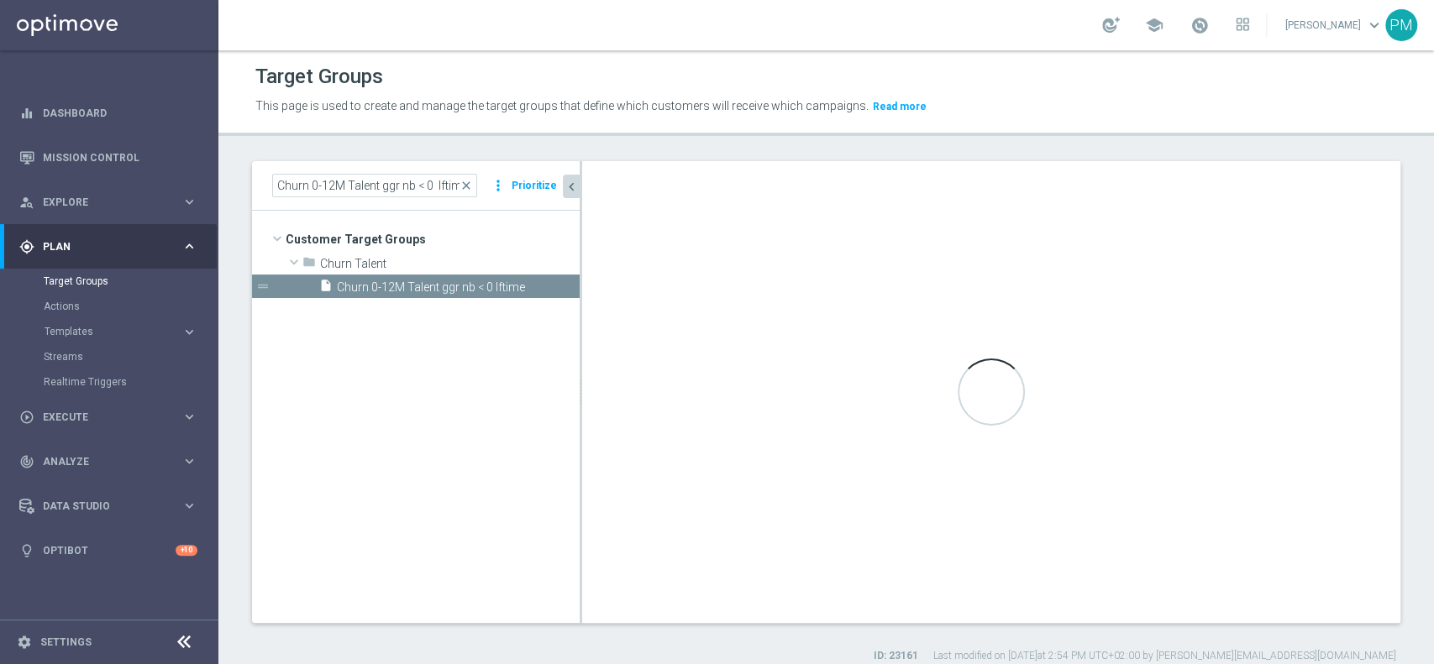
scroll to position [370, 0]
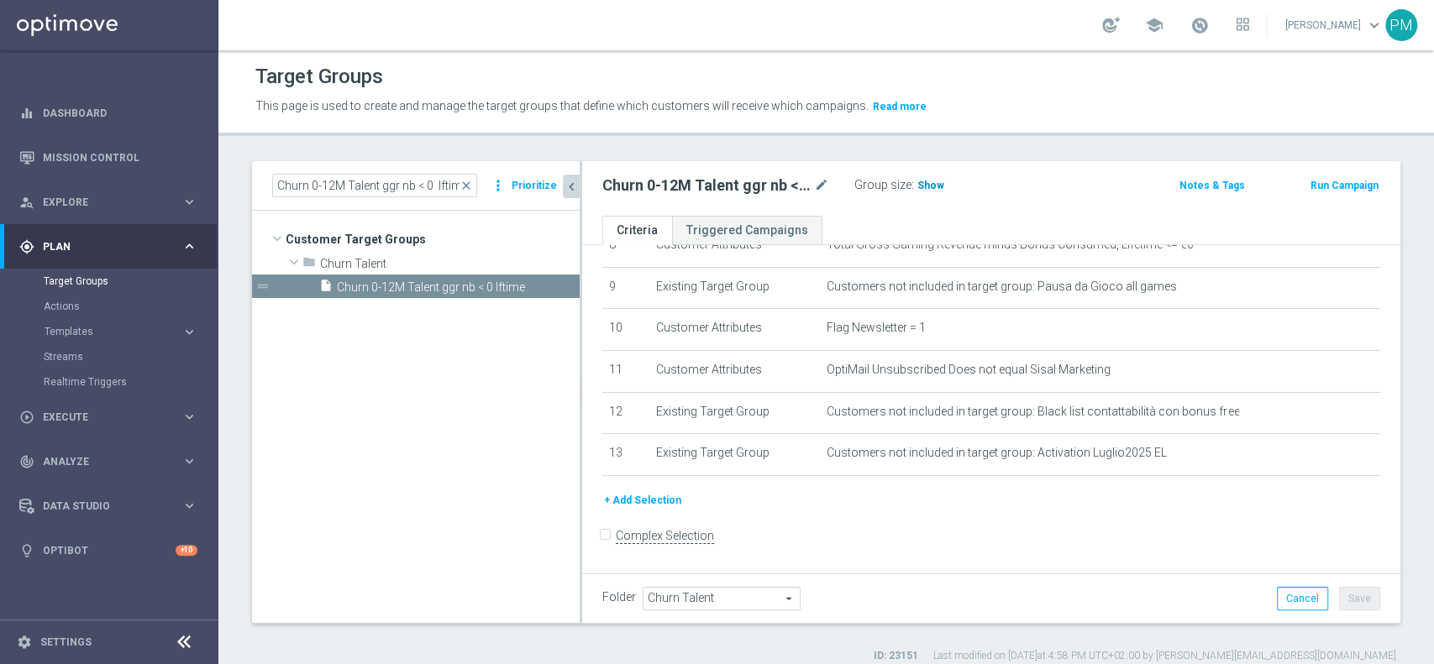
click at [928, 178] on h3 "Show" at bounding box center [931, 185] width 30 height 18
